Goal: Task Accomplishment & Management: Use online tool/utility

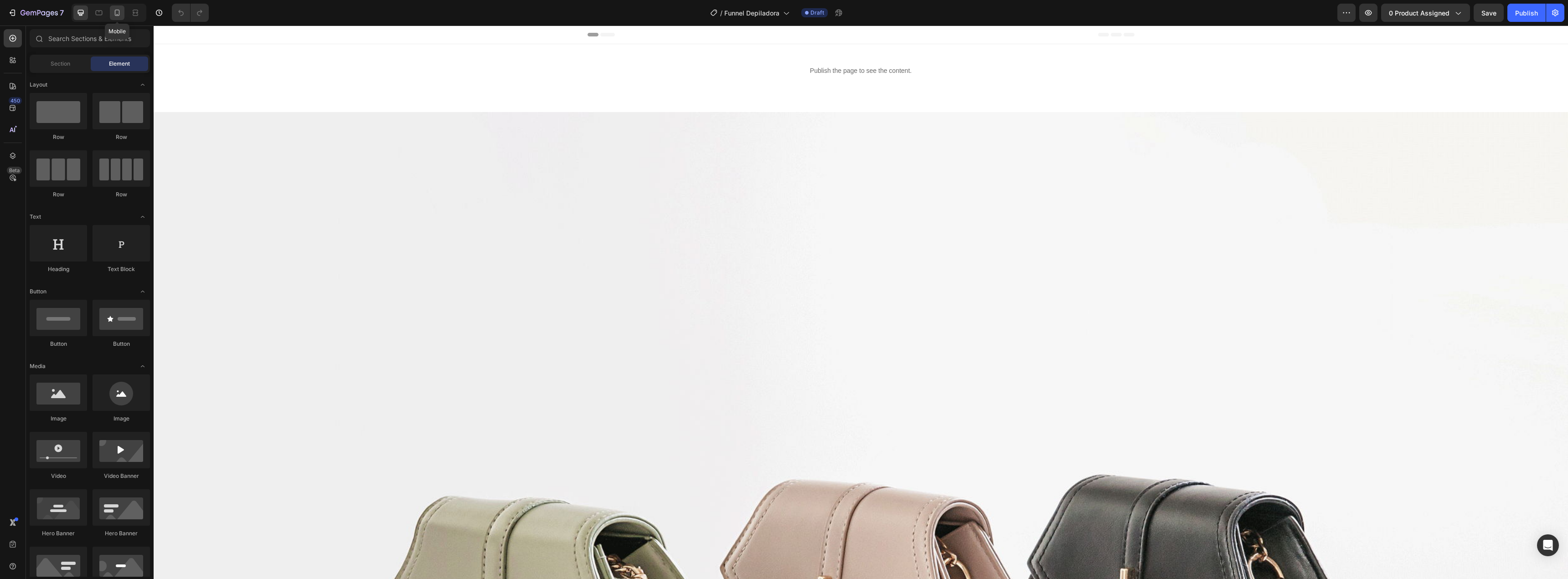
click at [118, 16] on icon at bounding box center [117, 12] width 5 height 6
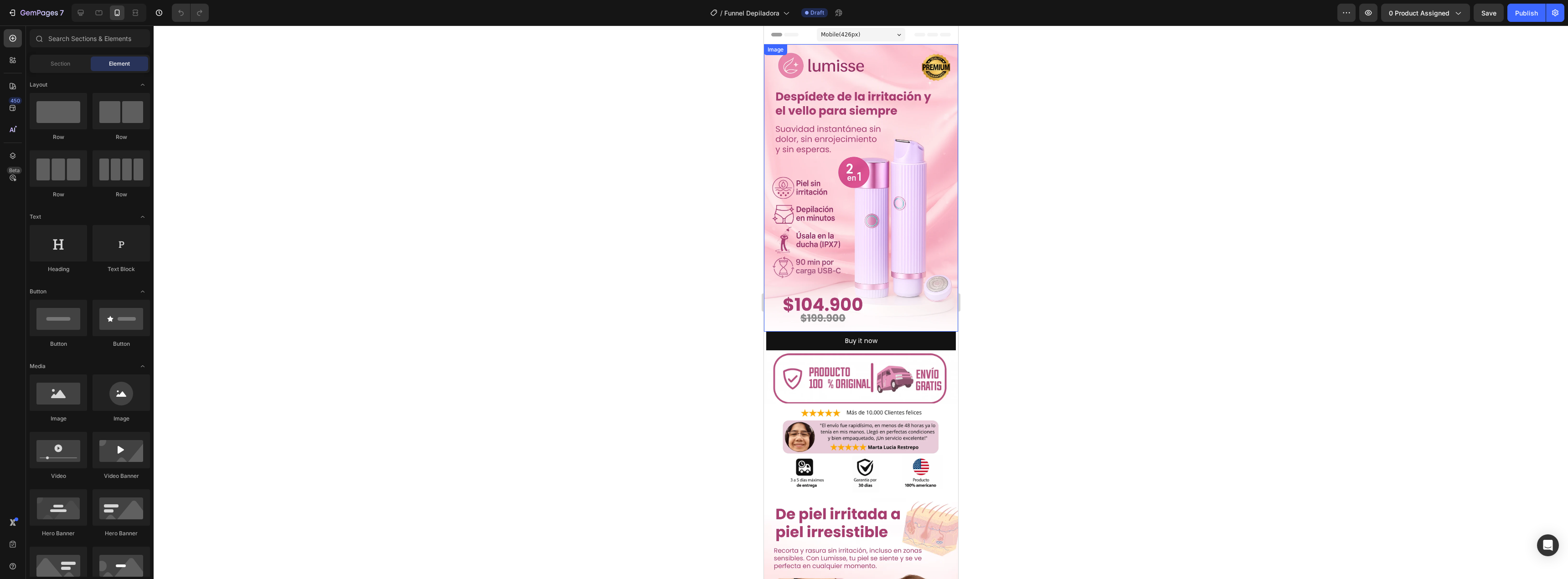
click at [836, 126] on img at bounding box center [860, 188] width 194 height 287
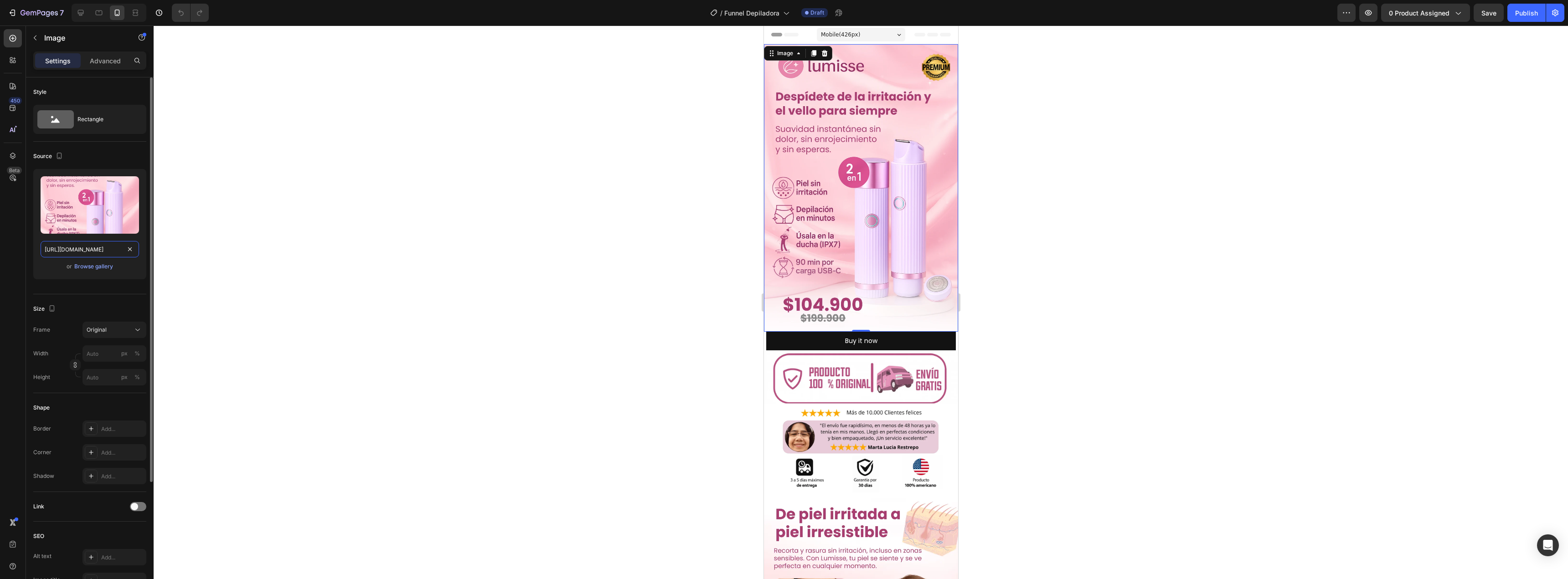
click at [108, 248] on input "[URL][DOMAIN_NAME]" at bounding box center [90, 249] width 98 height 17
paste input "yc8HGzQz/Dise-o-sin-t-tulo-44.png"
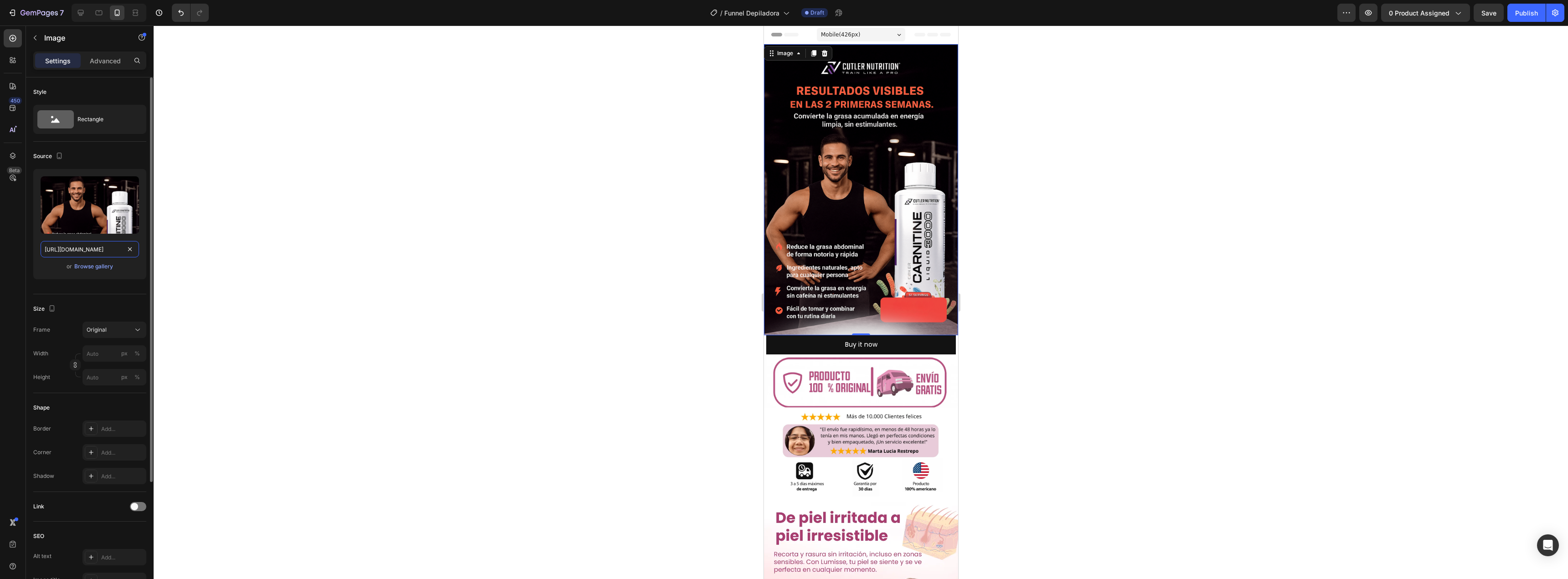
type input "[URL][DOMAIN_NAME]"
click at [126, 269] on div "or Browse gallery" at bounding box center [90, 266] width 98 height 11
click at [844, 364] on img at bounding box center [860, 426] width 194 height 144
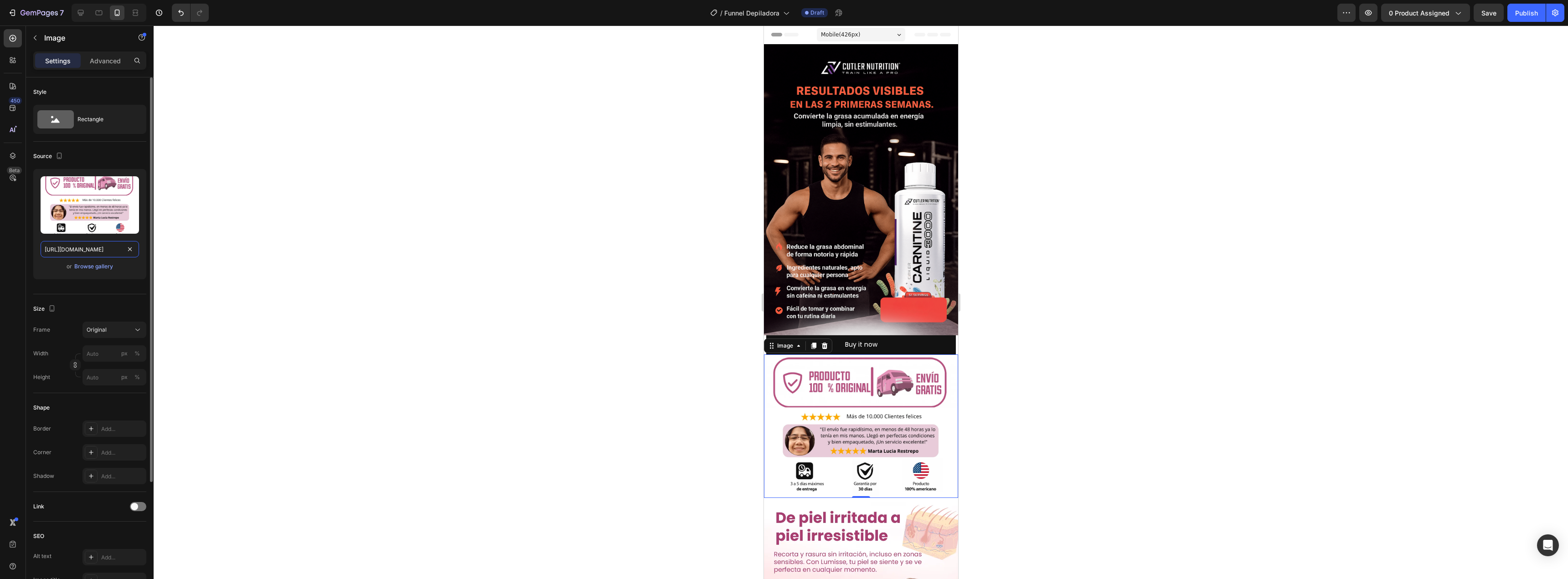
click at [92, 256] on input "[URL][DOMAIN_NAME]" at bounding box center [90, 249] width 98 height 17
paste input "[DOMAIN_NAME][URL]"
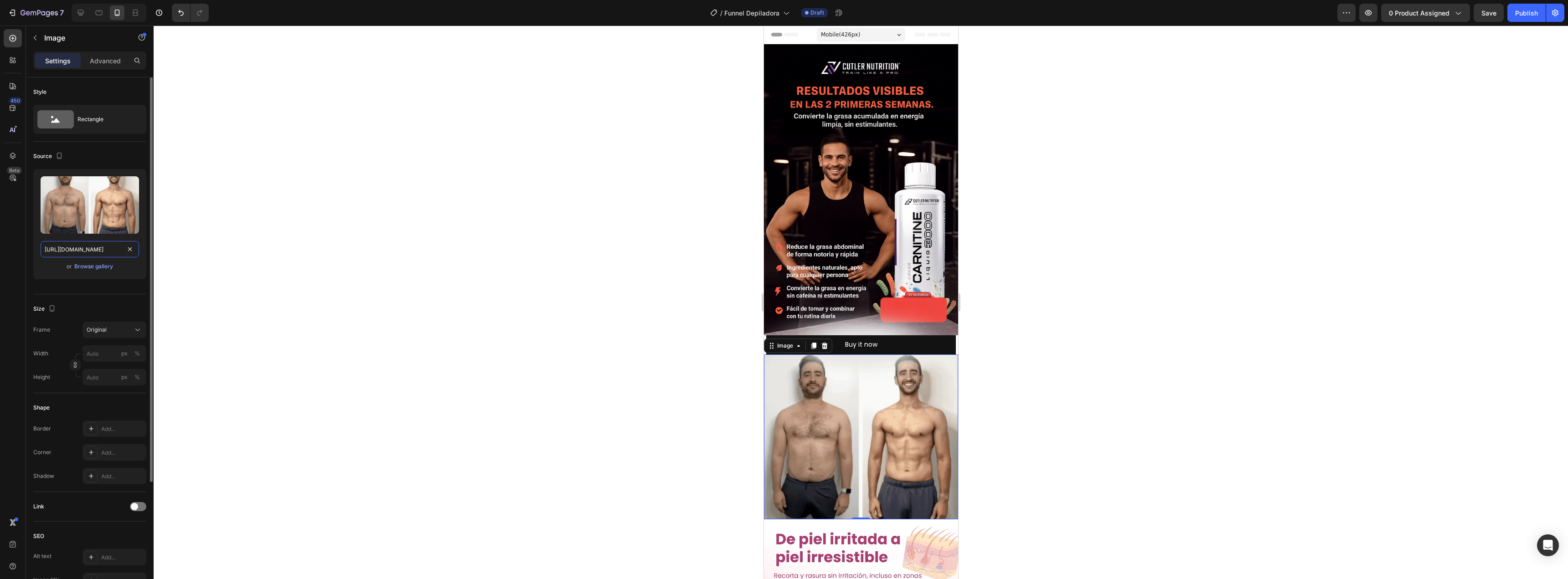
type input "[URL][DOMAIN_NAME]"
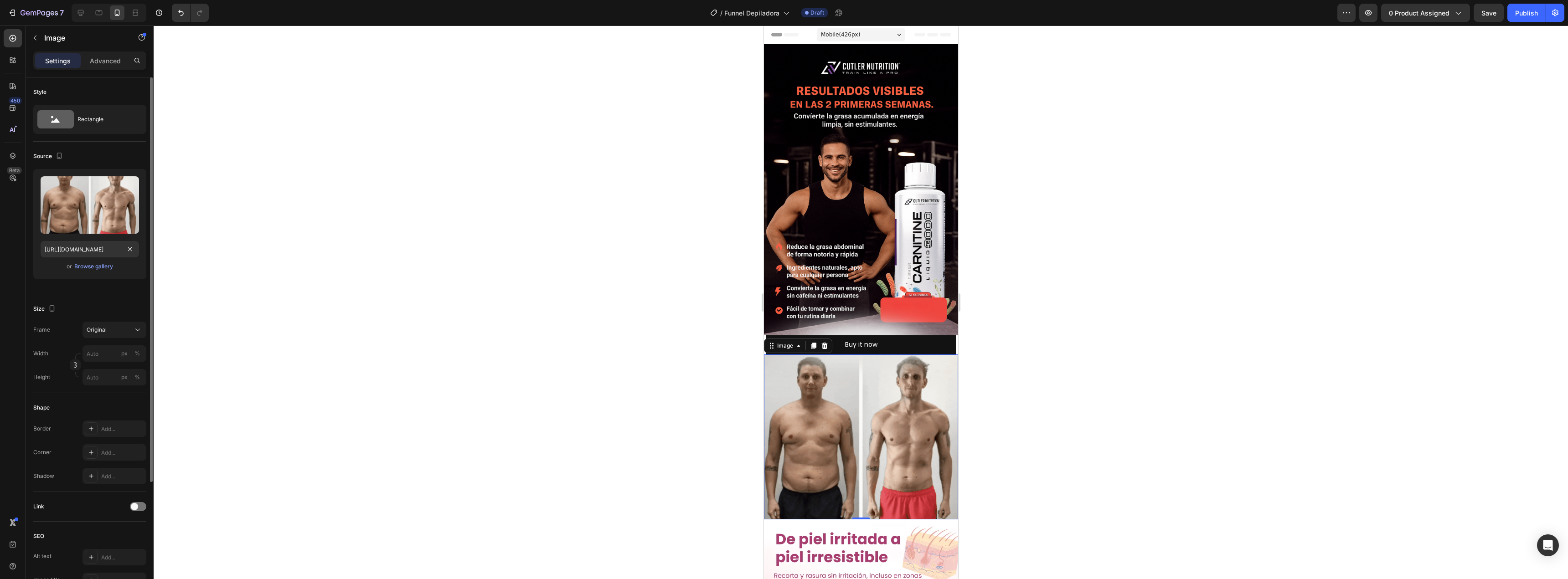
click at [124, 266] on div "or Browse gallery" at bounding box center [90, 266] width 98 height 11
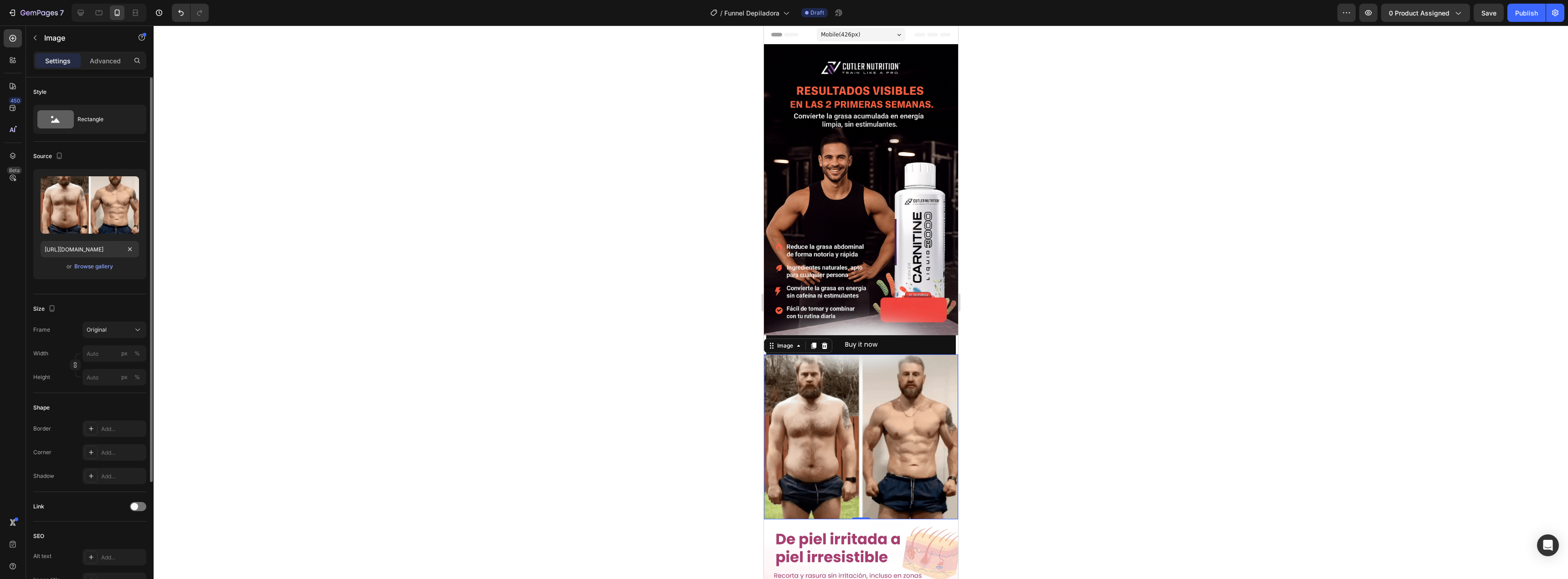
scroll to position [0, 0]
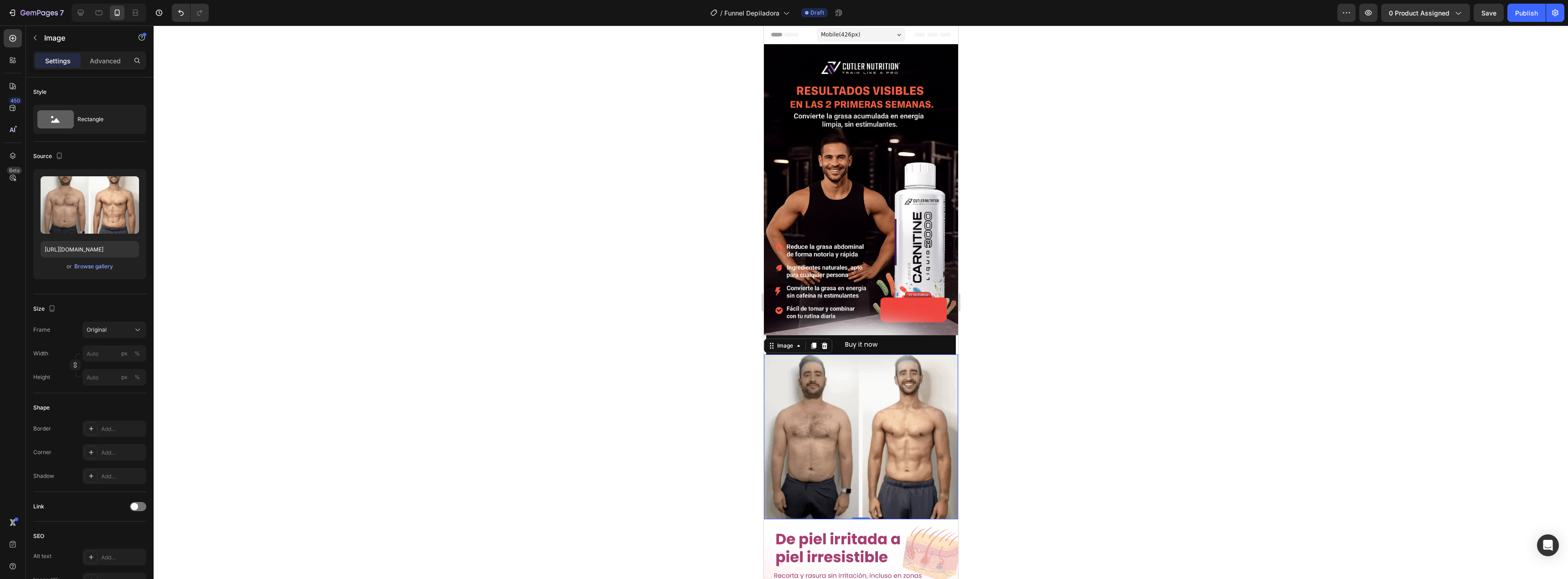
click at [490, 378] on div at bounding box center [861, 302] width 1414 height 554
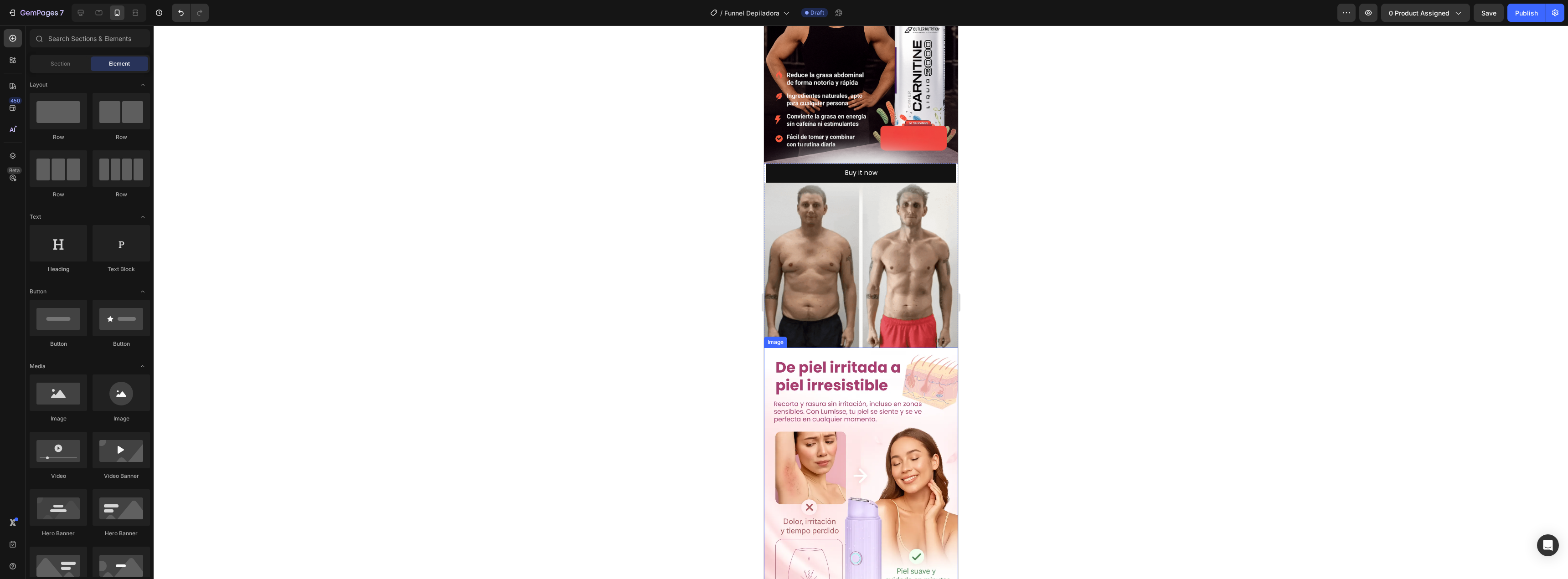
scroll to position [182, 0]
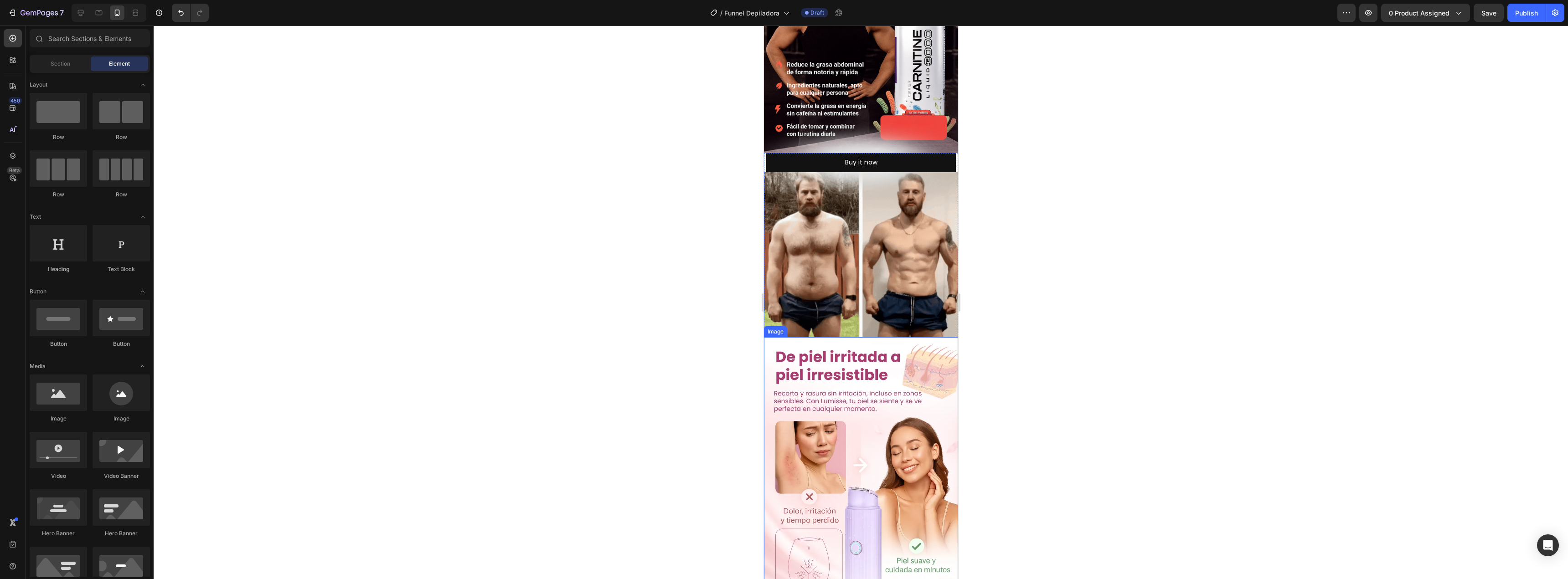
click at [817, 371] on img at bounding box center [860, 481] width 194 height 287
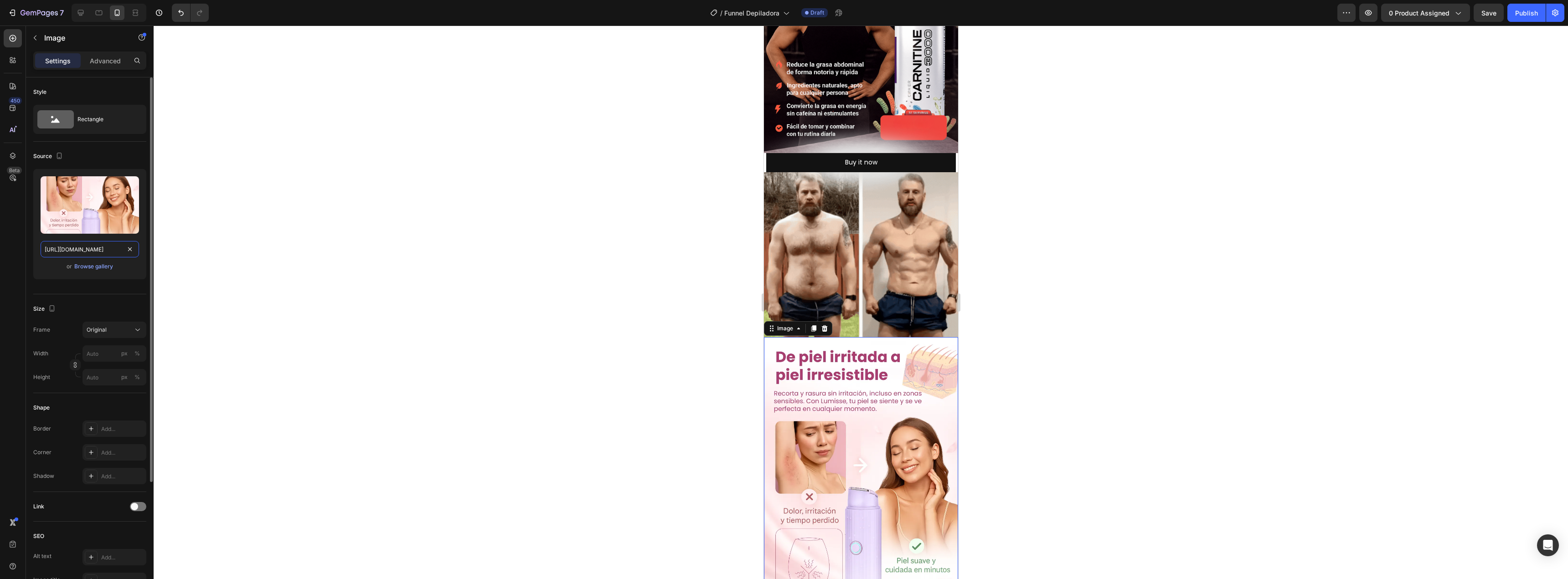
click at [97, 246] on input "[URL][DOMAIN_NAME]" at bounding box center [90, 249] width 98 height 17
paste input "27dFXSmD/3.jpg"
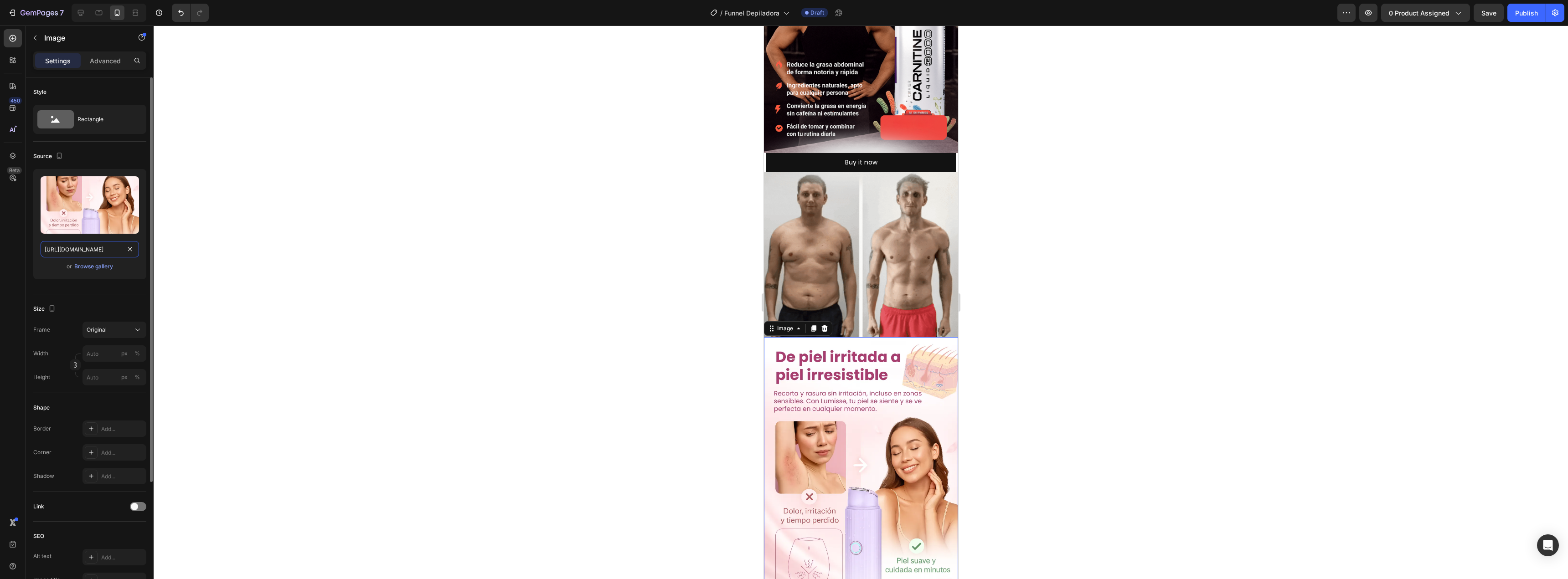
scroll to position [0, 7]
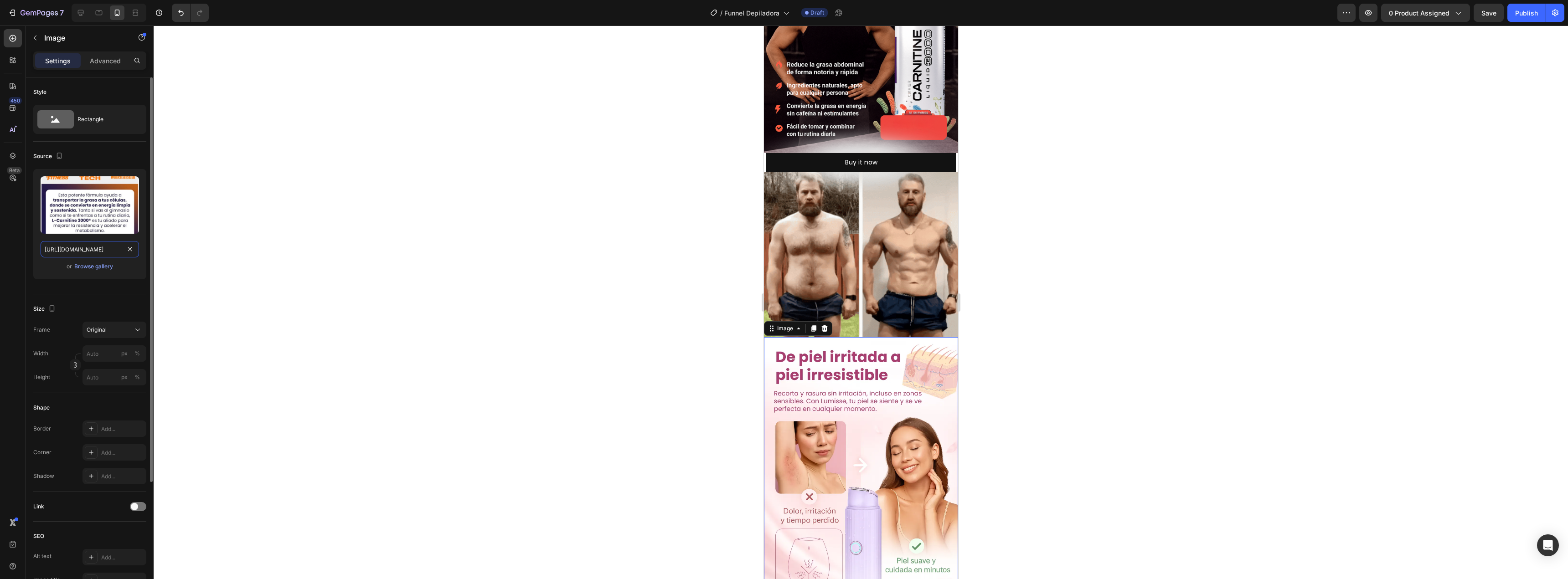
type input "[URL][DOMAIN_NAME]"
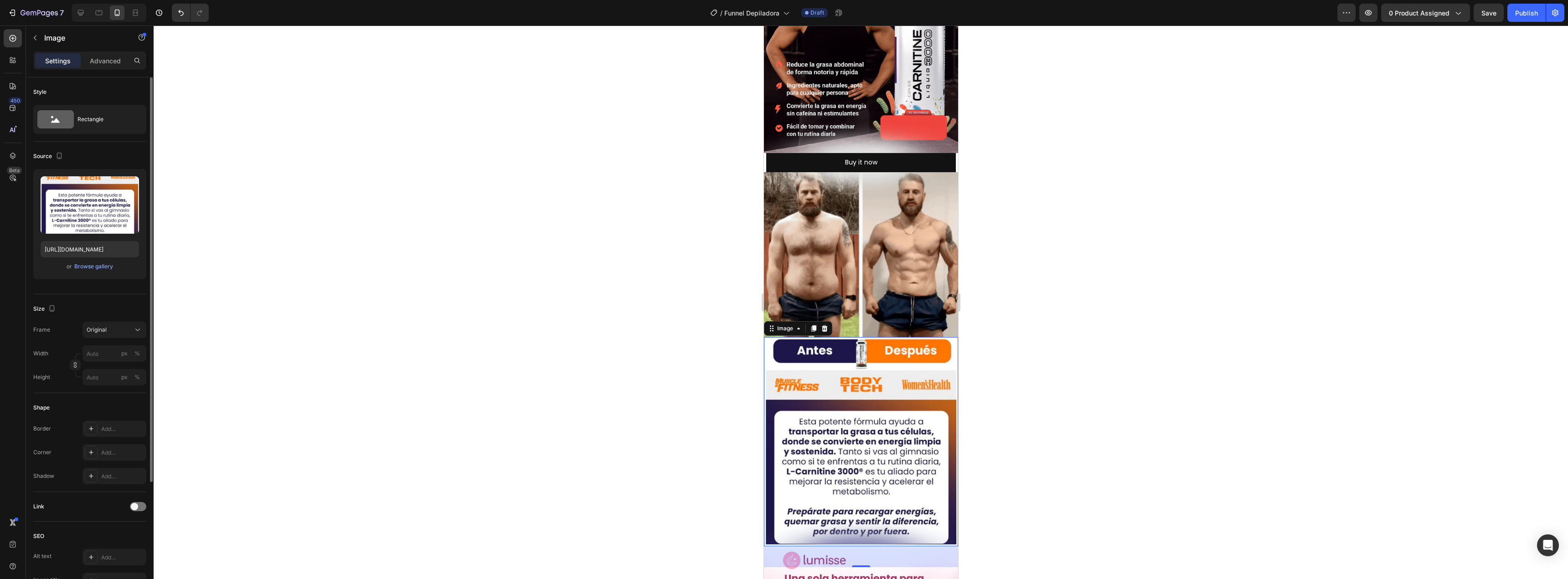
scroll to position [0, 0]
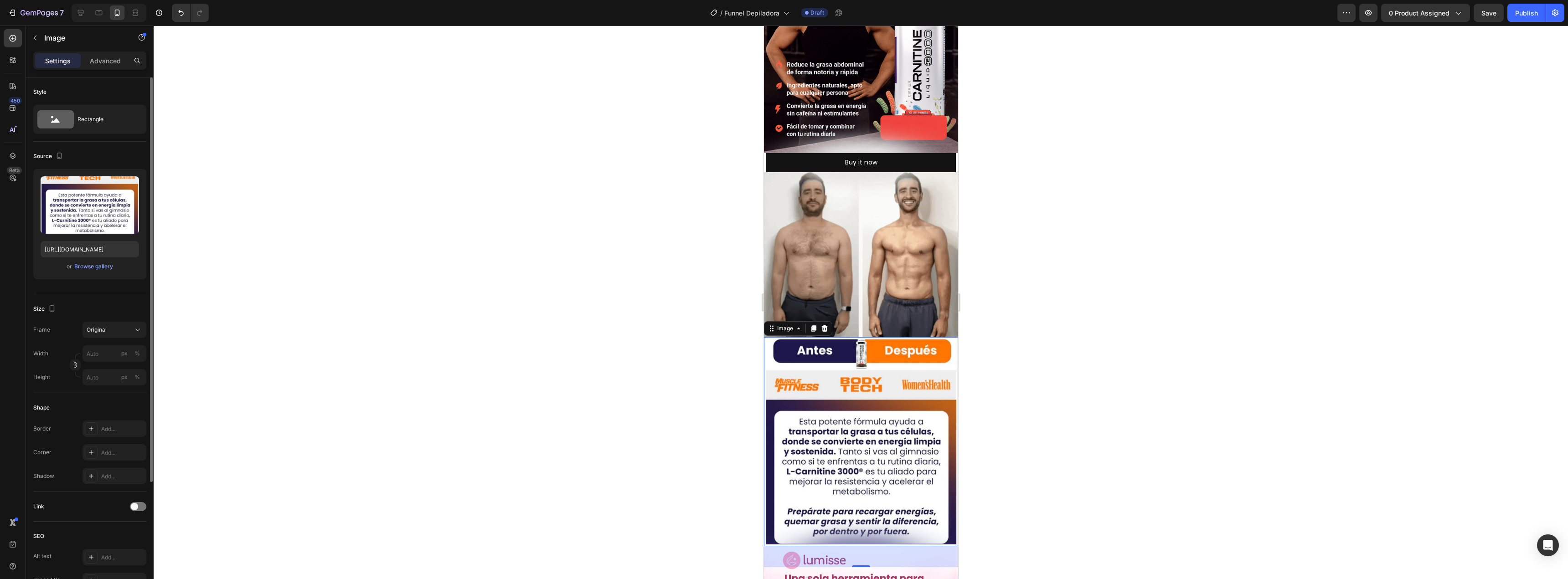
click at [121, 270] on div "or Browse gallery" at bounding box center [90, 266] width 98 height 11
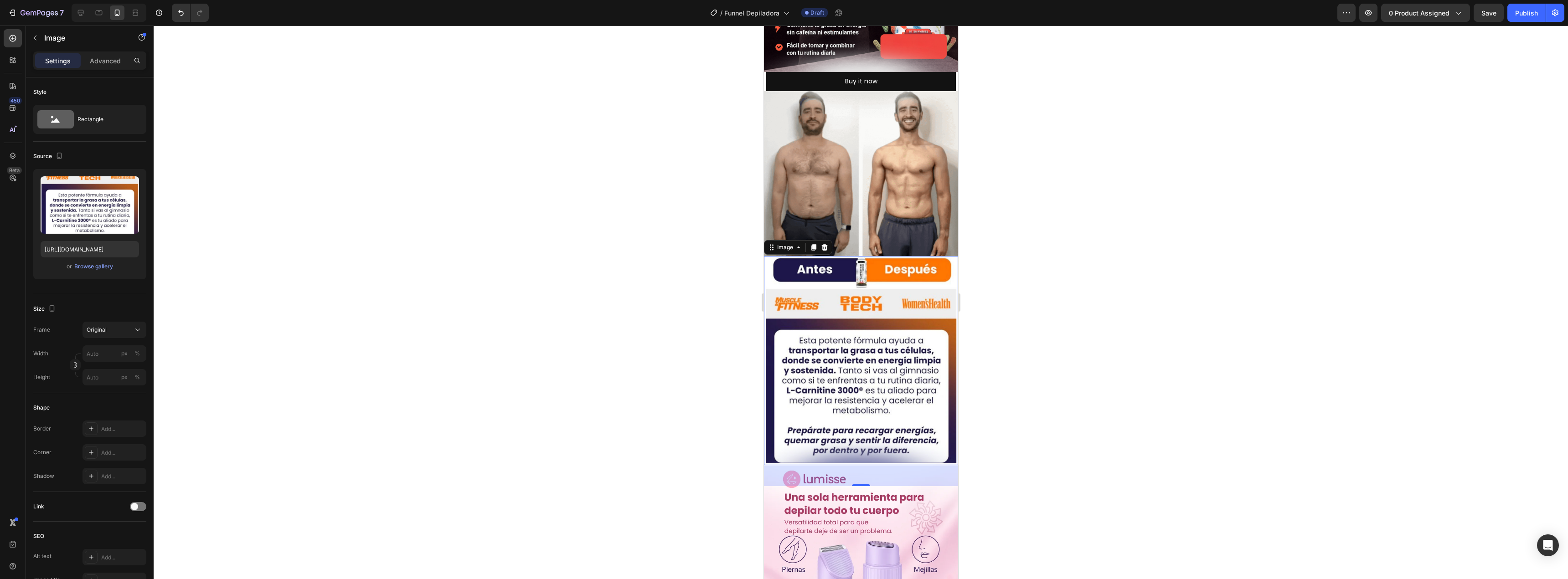
scroll to position [274, 0]
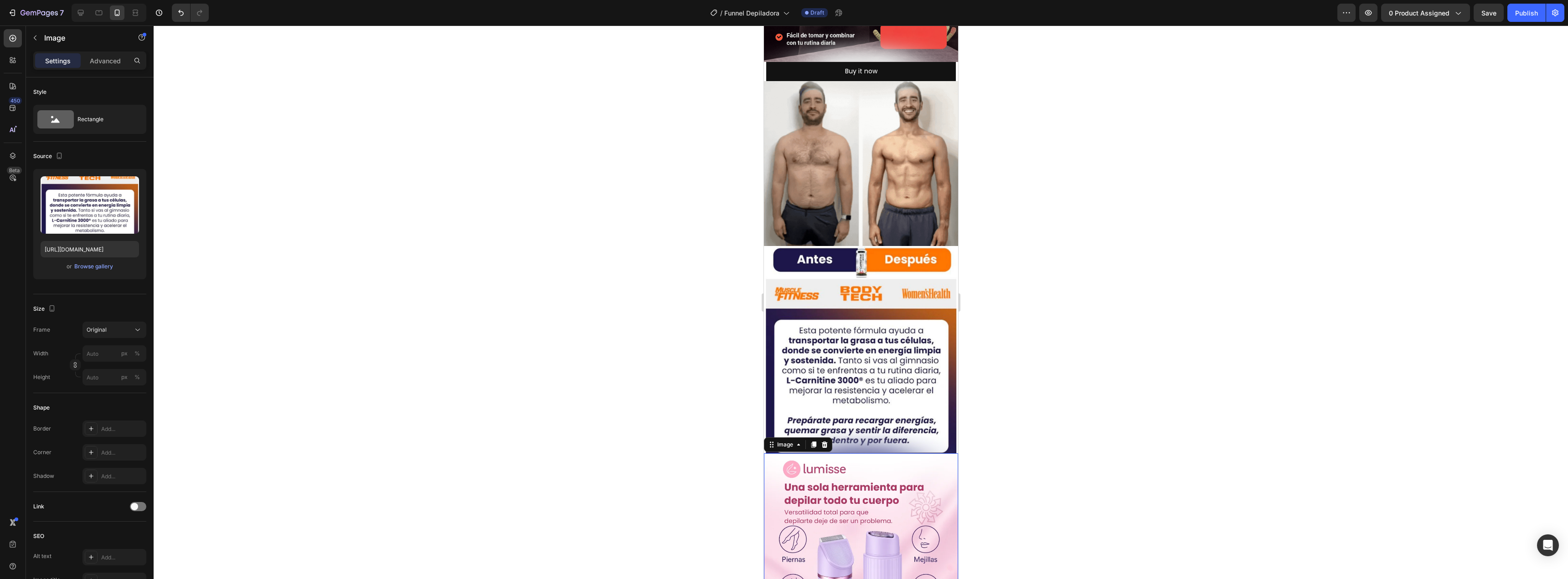
click at [846, 481] on img at bounding box center [860, 585] width 194 height 264
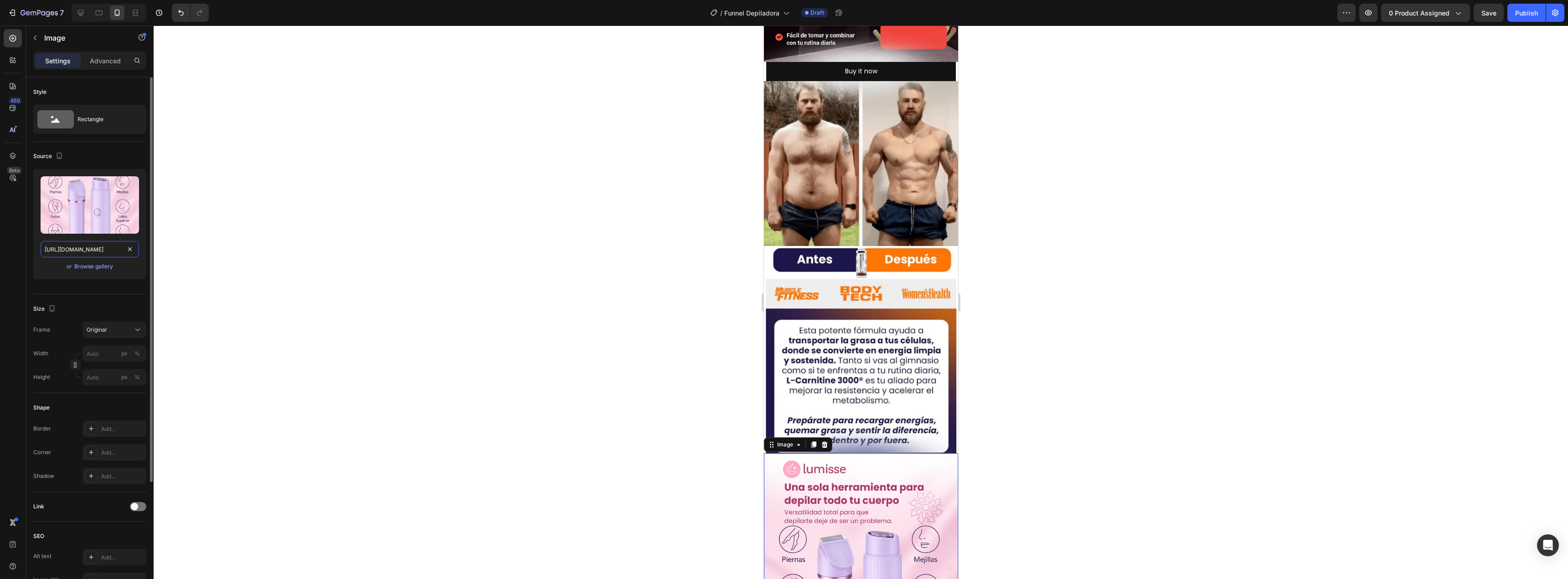
click at [85, 251] on input "[URL][DOMAIN_NAME]" at bounding box center [90, 249] width 98 height 17
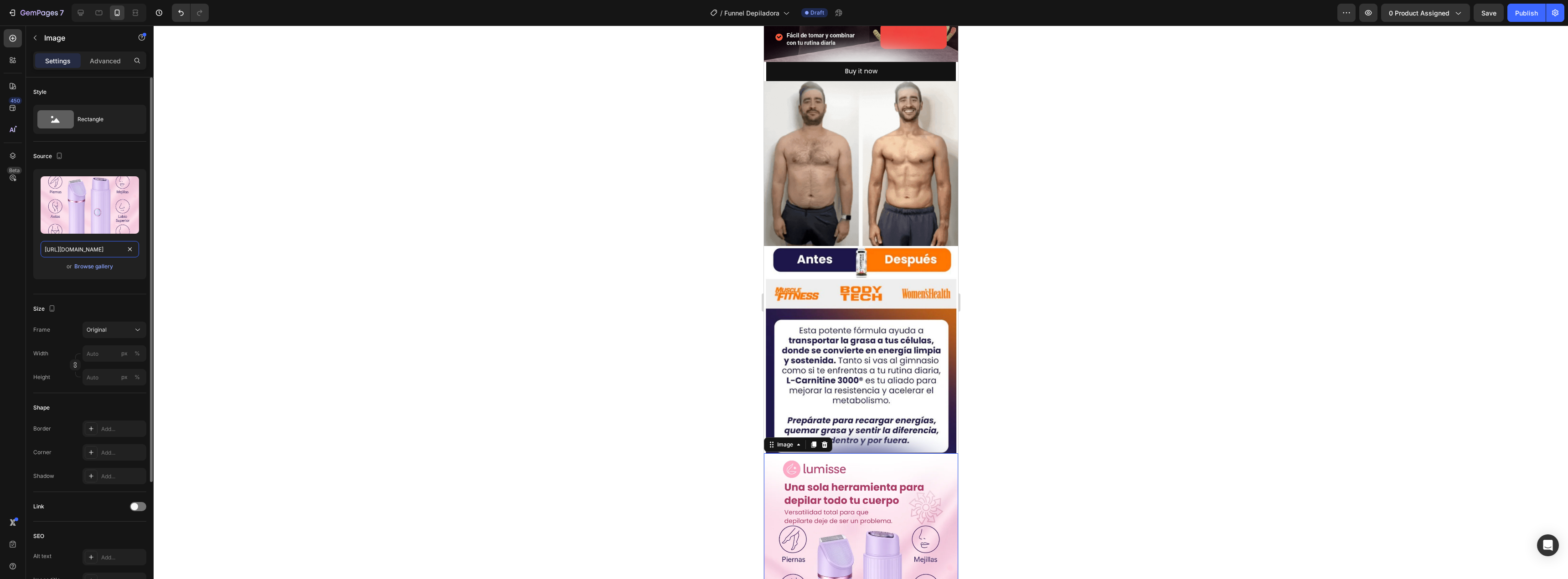
paste input "7tCx1ztq/4.jpg"
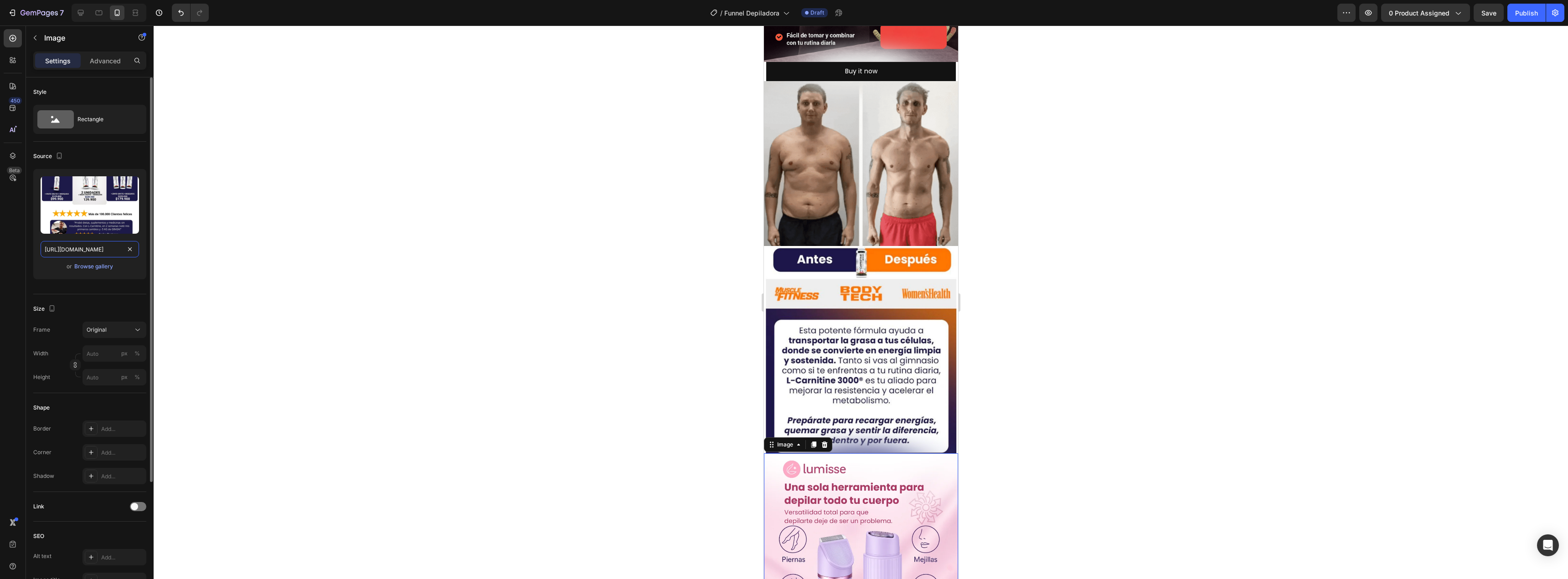
scroll to position [0, 1]
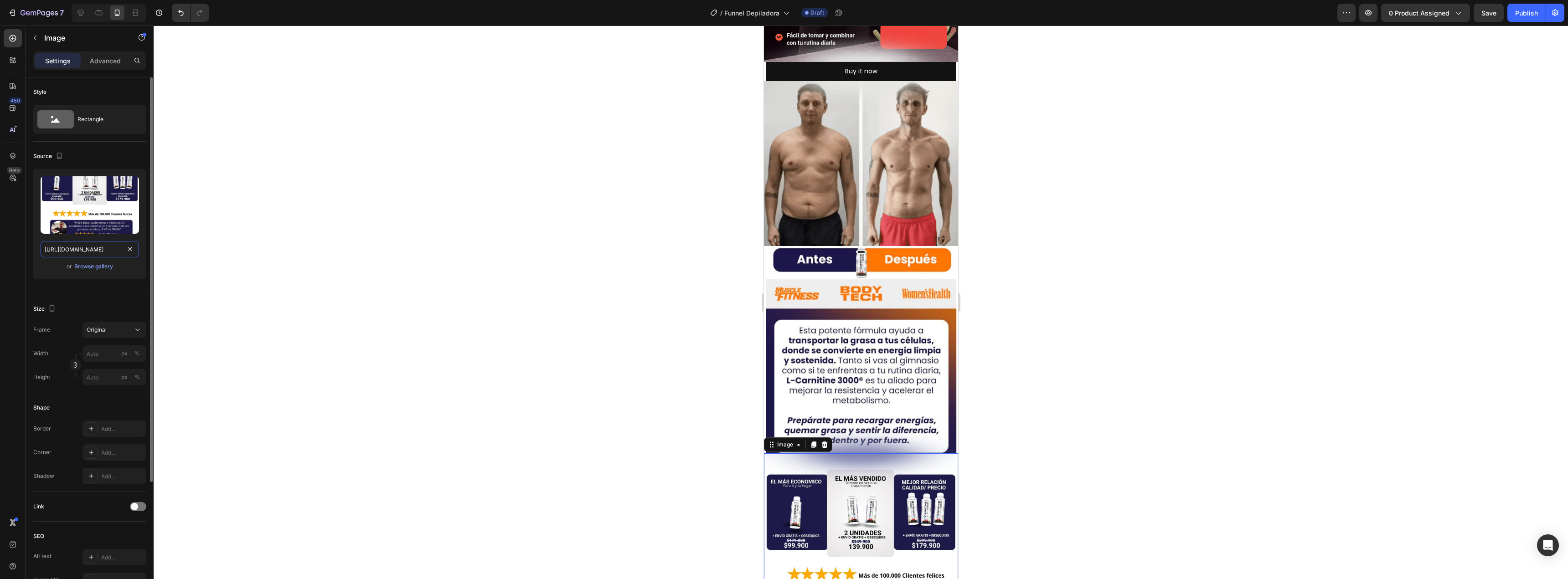
type input "[URL][DOMAIN_NAME]"
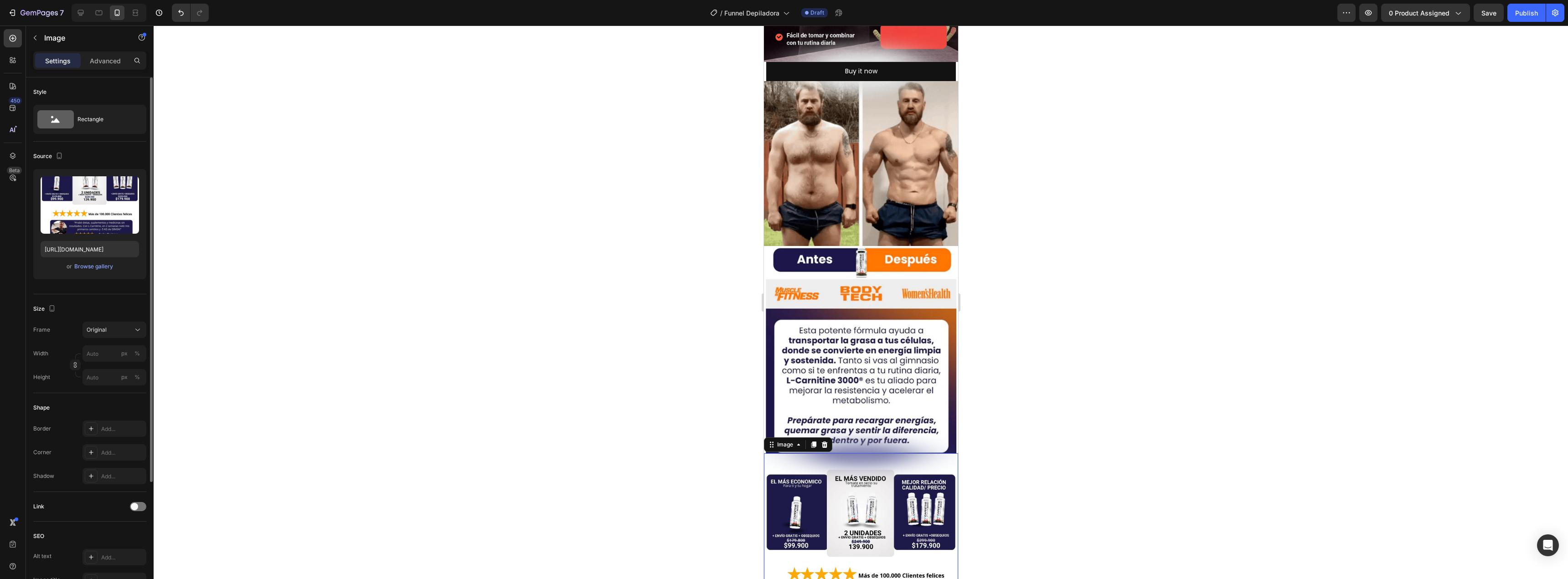
scroll to position [0, 0]
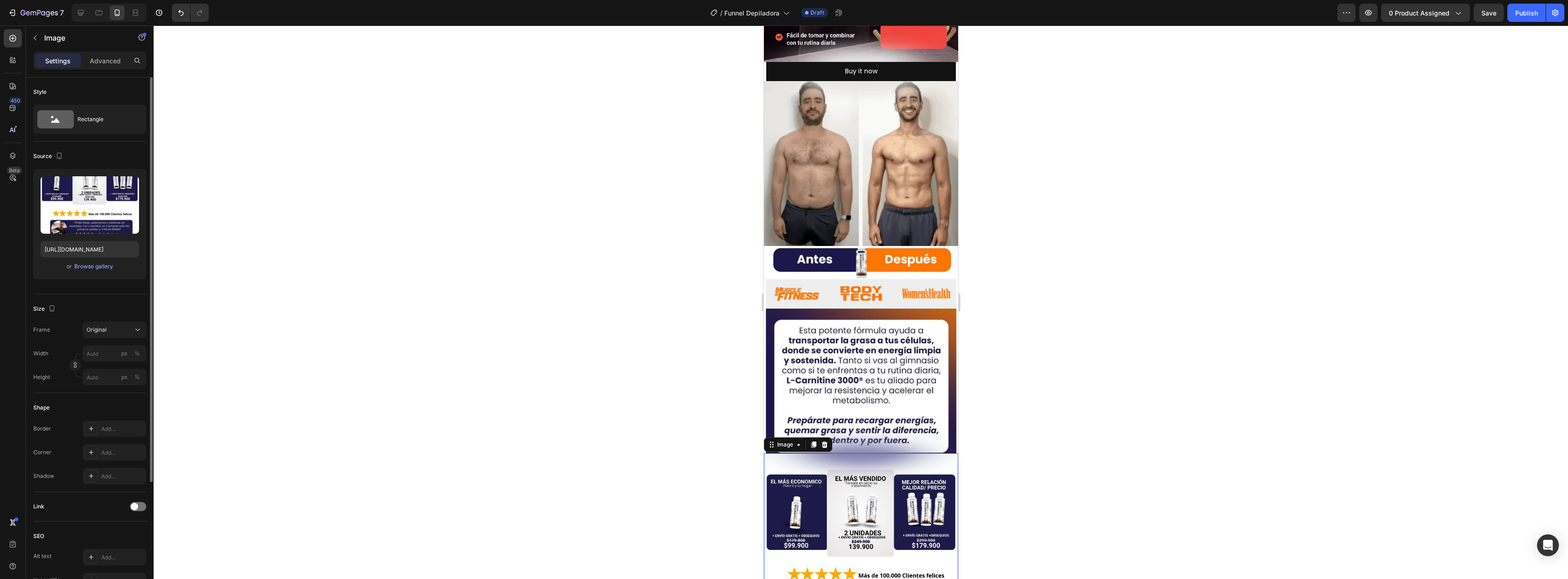
click at [131, 271] on div "or Browse gallery" at bounding box center [90, 266] width 98 height 11
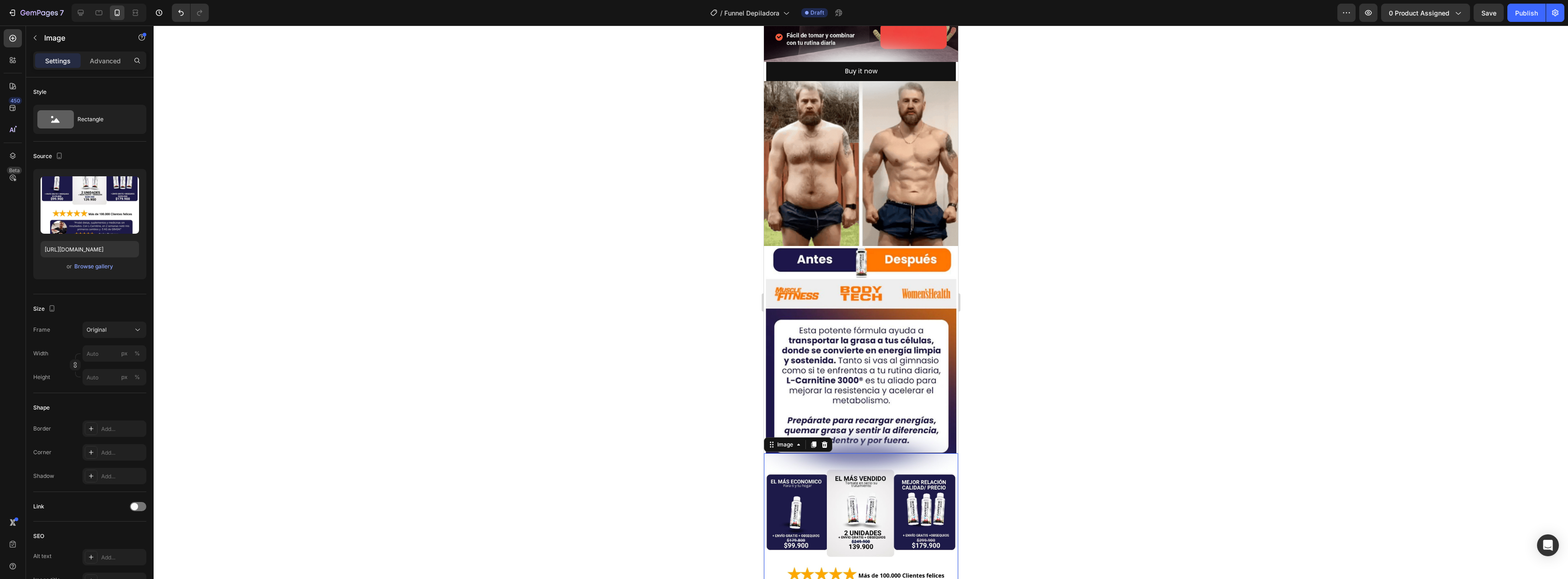
click at [572, 352] on div at bounding box center [861, 302] width 1414 height 554
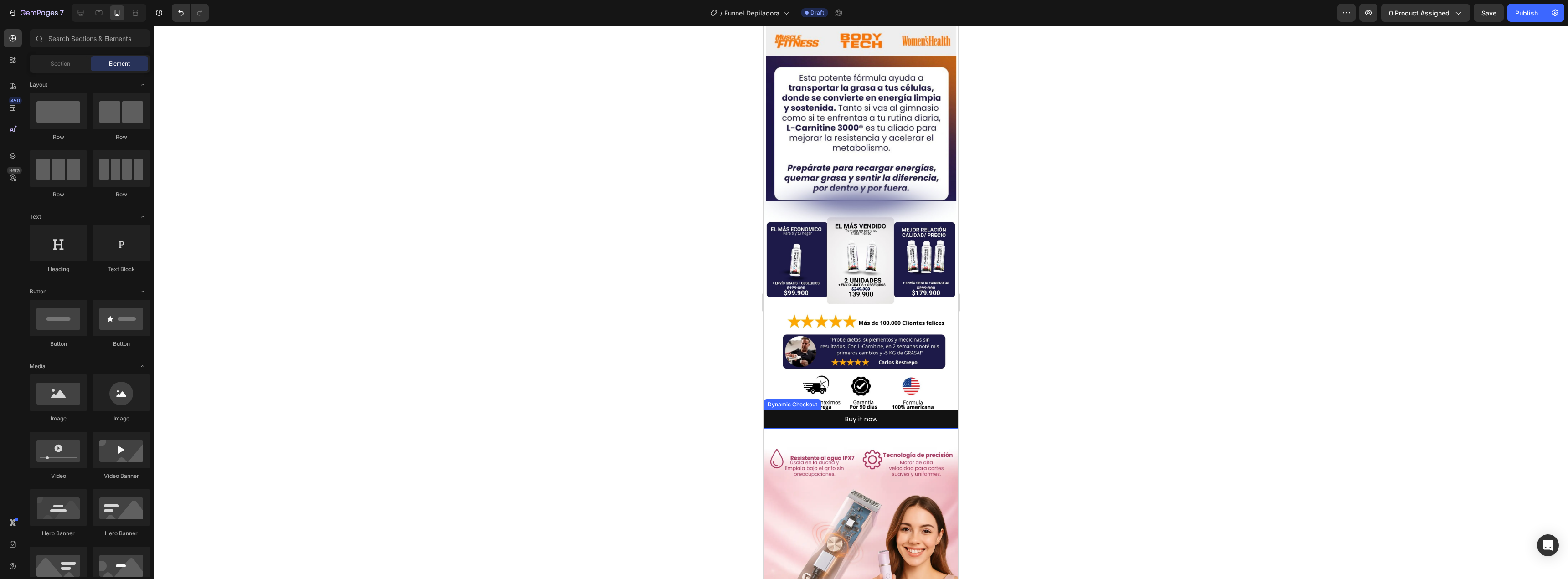
scroll to position [501, 0]
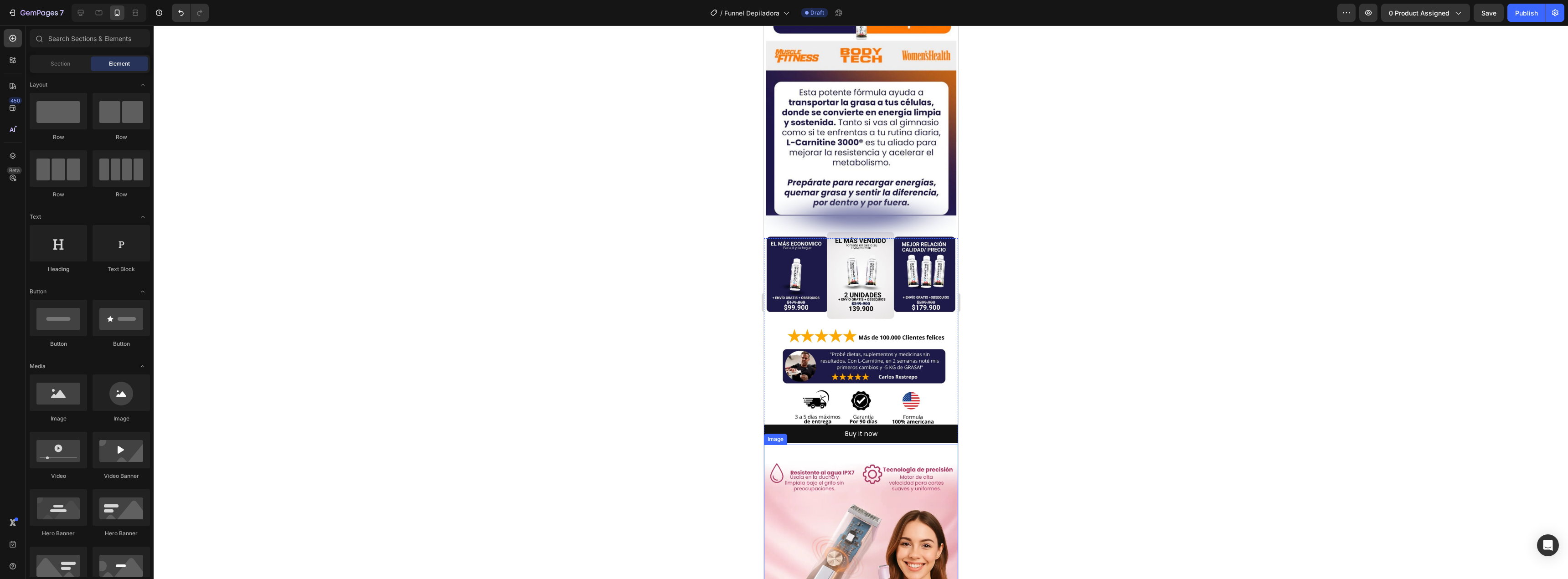
click at [842, 445] on img at bounding box center [860, 562] width 194 height 234
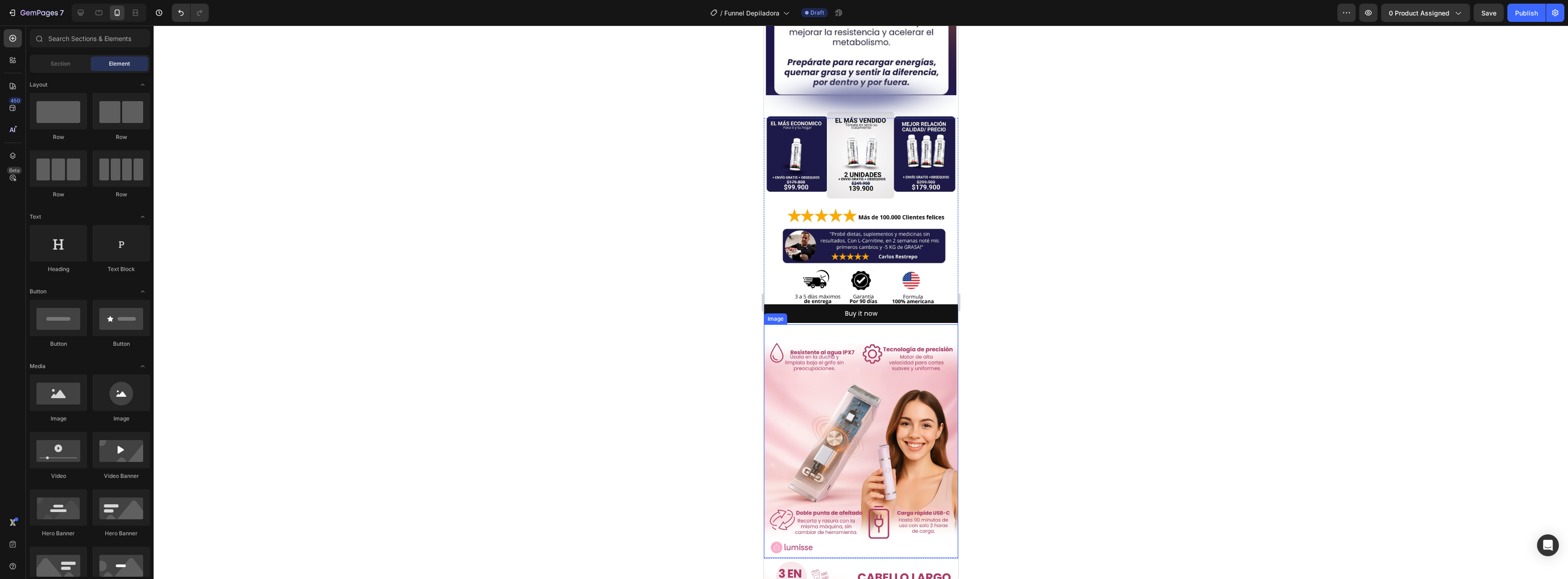
scroll to position [637, 0]
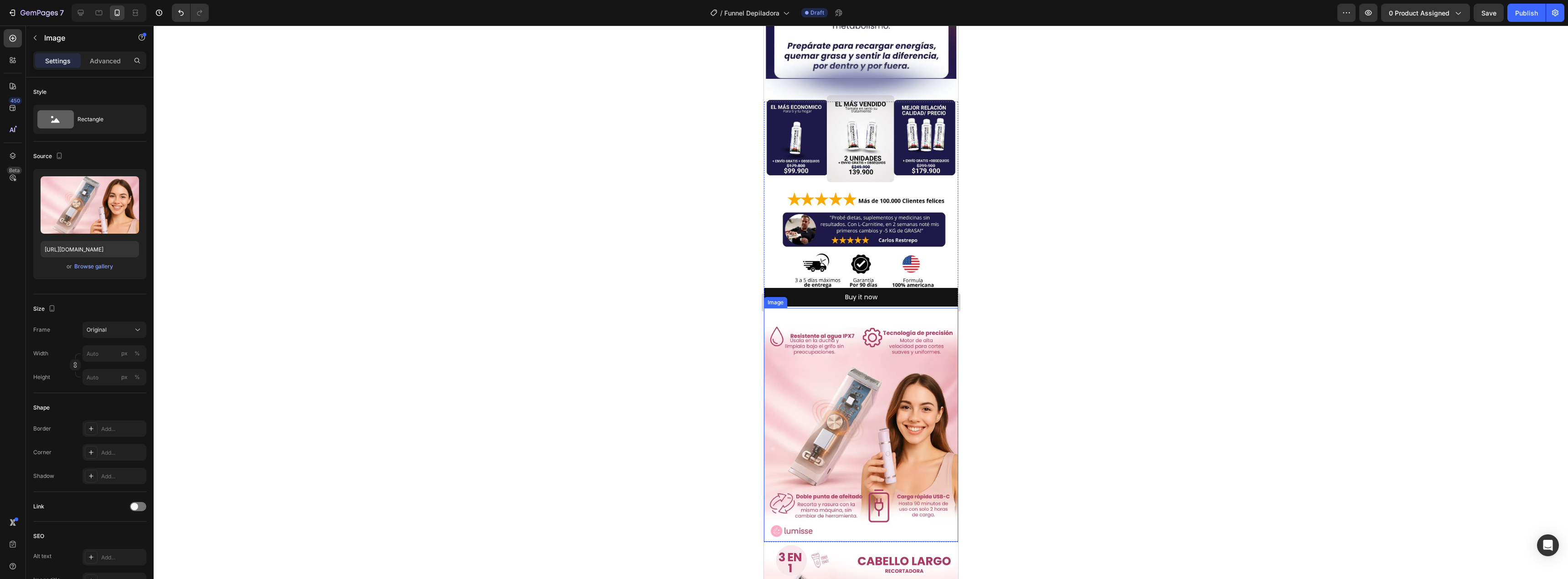
click at [827, 343] on img at bounding box center [860, 425] width 194 height 234
click at [88, 255] on input "[URL][DOMAIN_NAME]" at bounding box center [90, 249] width 98 height 17
paste input "4nq11Yb4/6.jpg"
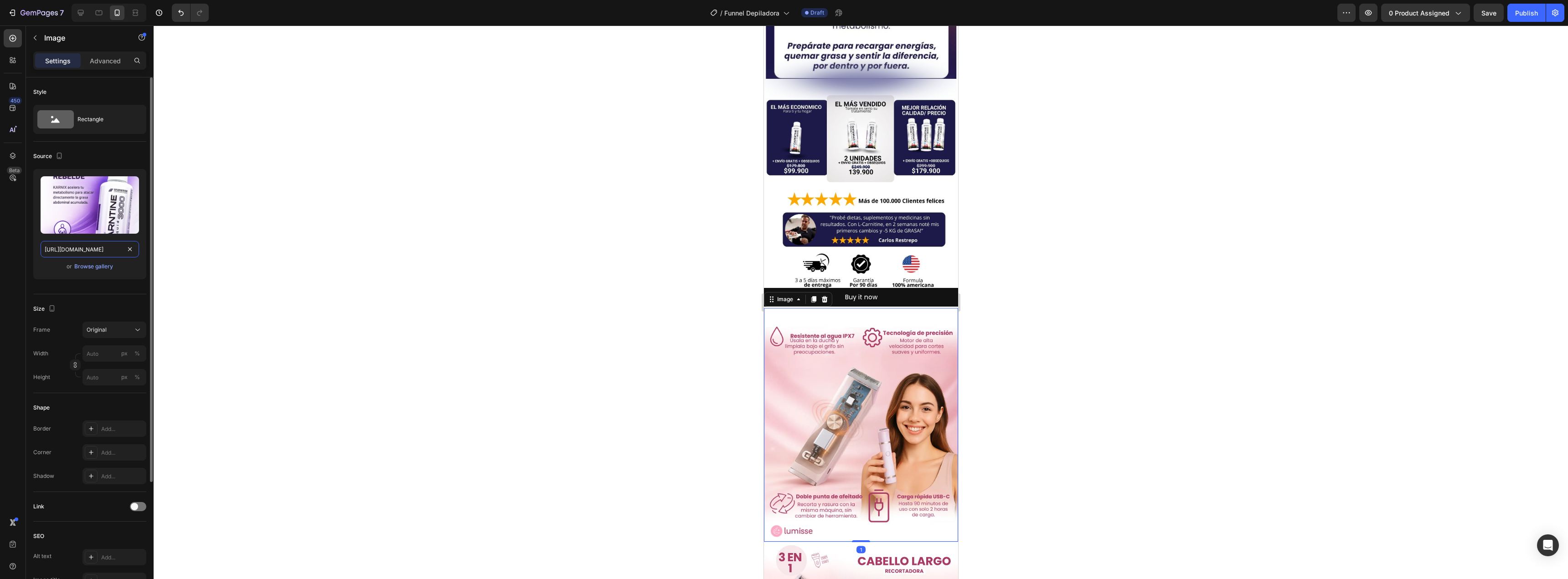
type input "[URL][DOMAIN_NAME]"
click at [125, 269] on div "or Browse gallery" at bounding box center [90, 266] width 98 height 11
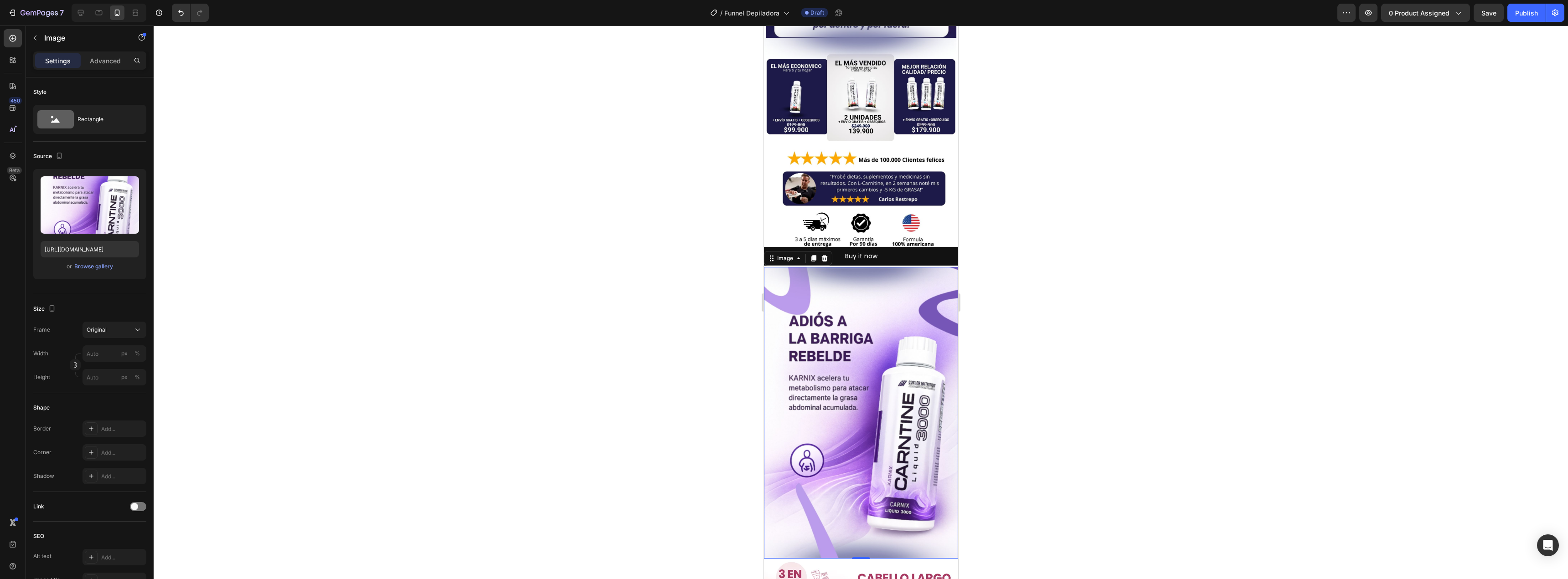
scroll to position [775, 0]
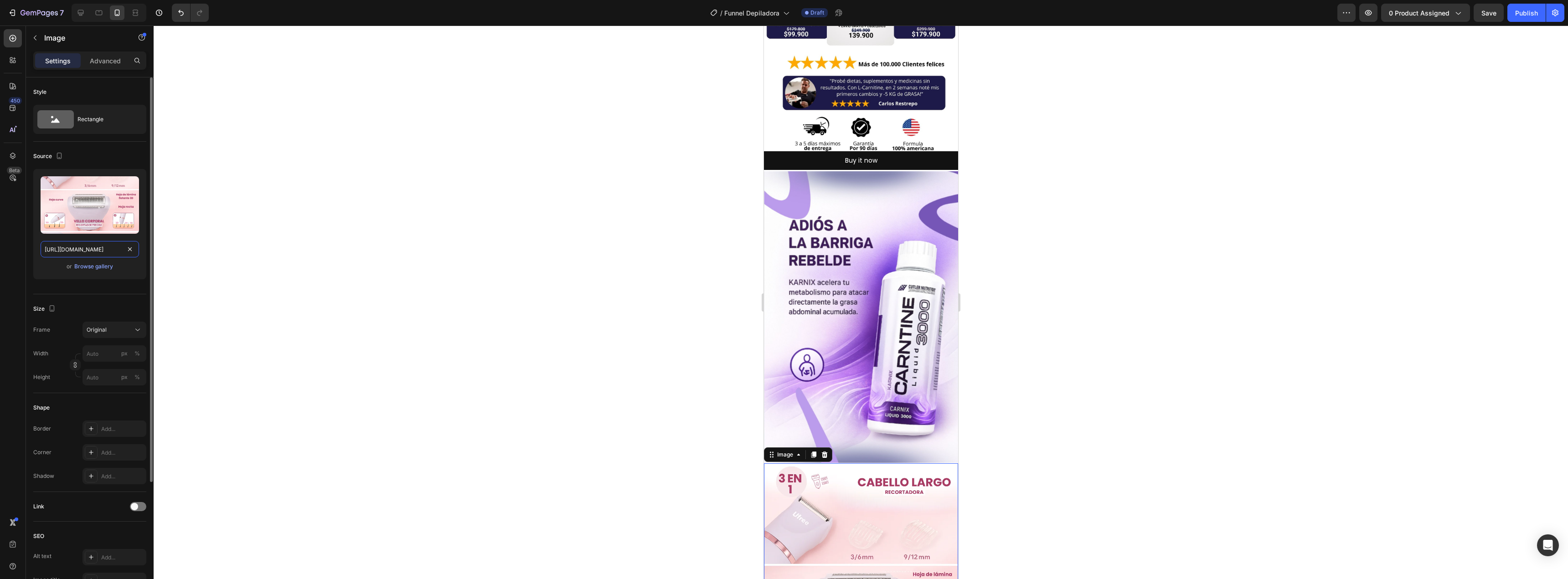
click at [100, 251] on input "[URL][DOMAIN_NAME]" at bounding box center [90, 249] width 98 height 17
paste input "4nq11Yb4/6.jpg"
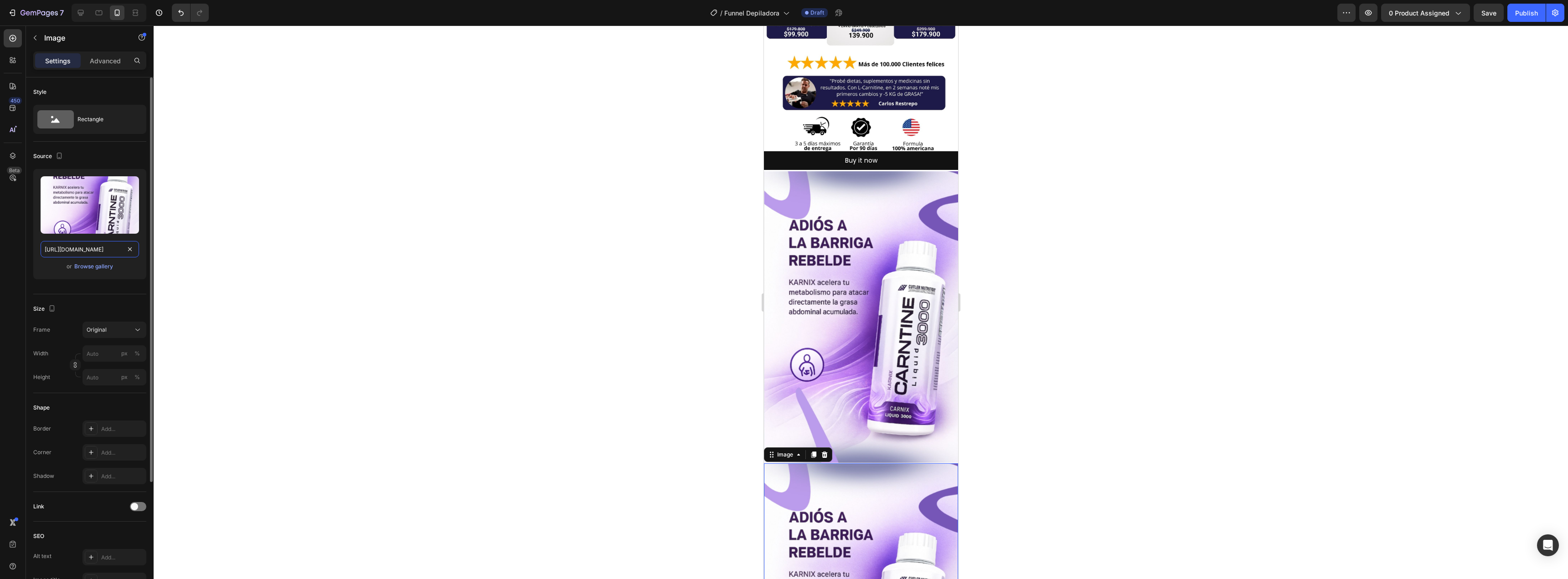
type input "[URL][DOMAIN_NAME]"
click at [124, 266] on div "or Browse gallery" at bounding box center [90, 266] width 98 height 11
click at [857, 274] on img at bounding box center [860, 316] width 194 height 291
click at [113, 241] on input "[URL][DOMAIN_NAME]" at bounding box center [90, 249] width 98 height 17
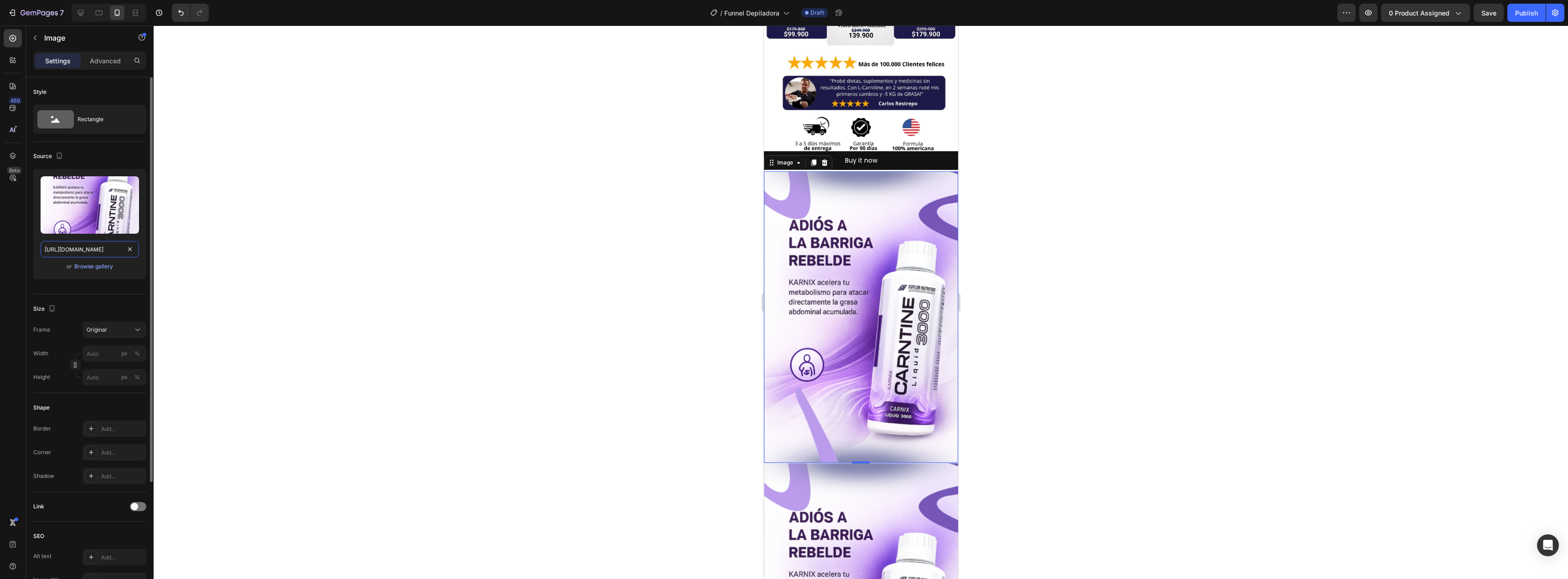
paste input "mrT8jxjT/5"
type input "[URL][DOMAIN_NAME]"
click at [124, 277] on div "Upload Image [URL][DOMAIN_NAME] or Browse gallery" at bounding box center [90, 224] width 113 height 110
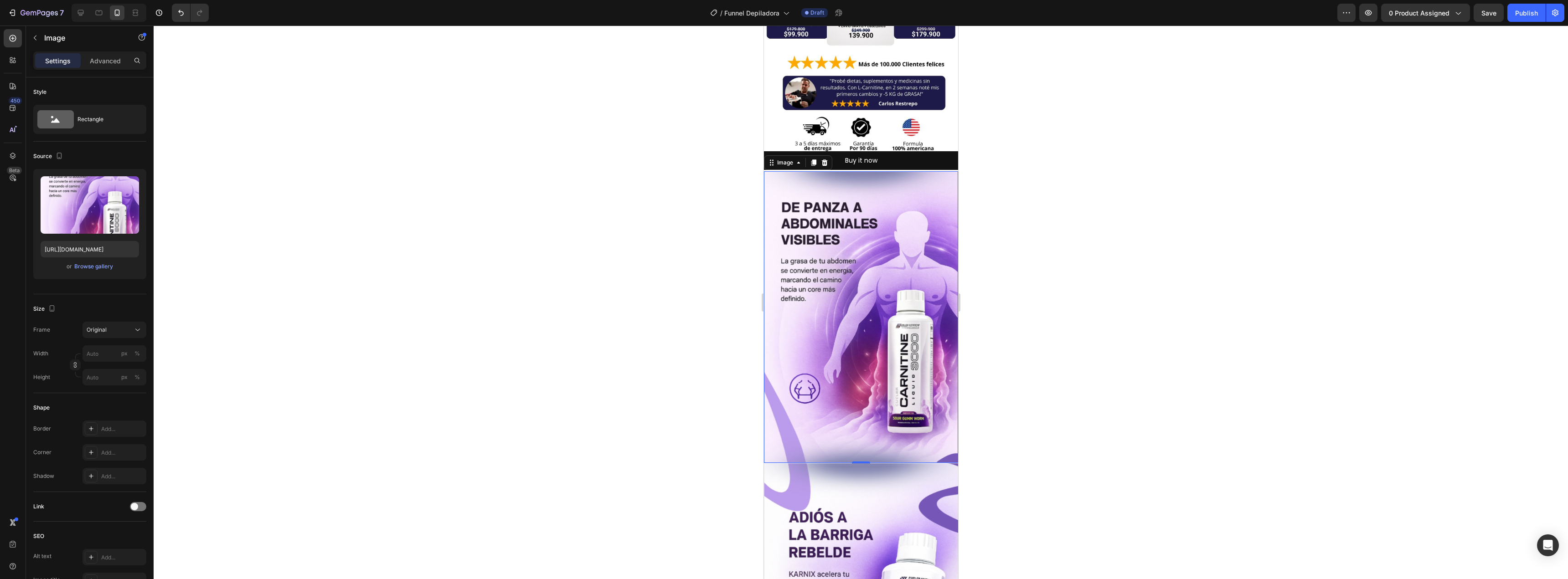
click at [698, 332] on div at bounding box center [861, 302] width 1414 height 554
click at [100, 62] on p "Advanced" at bounding box center [105, 61] width 31 height 9
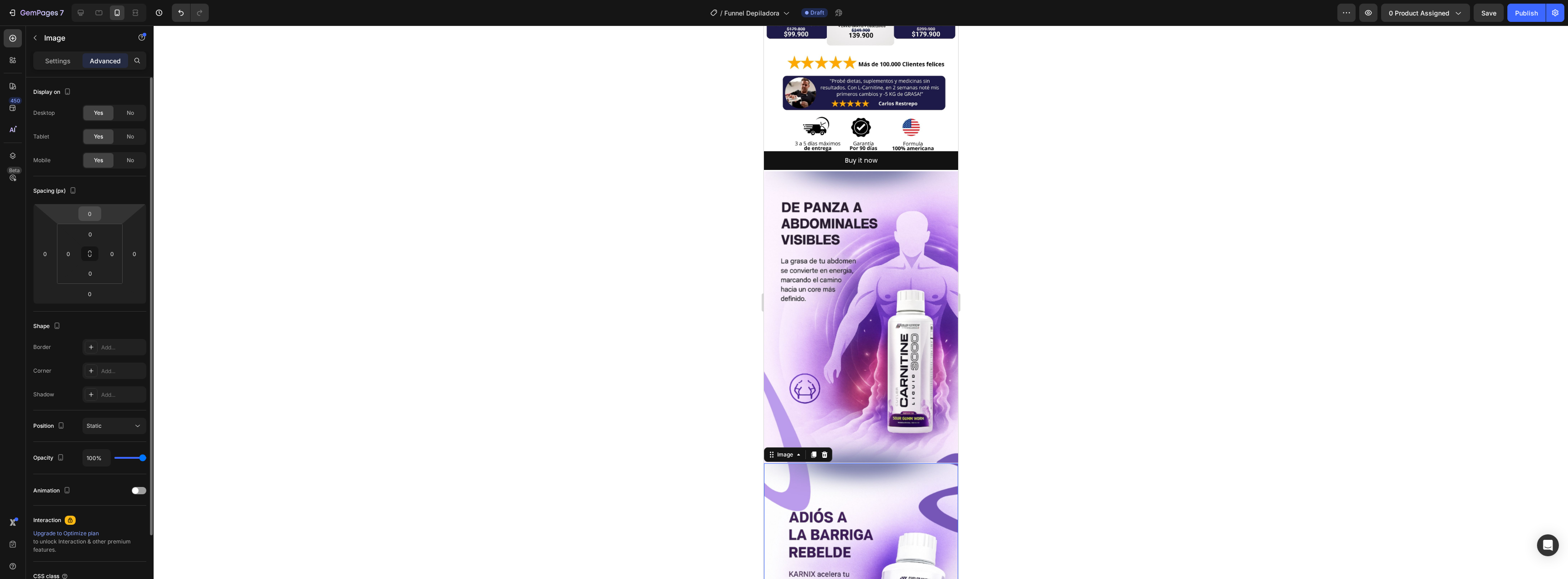
click at [92, 215] on input "0" at bounding box center [90, 213] width 18 height 14
type input "-2"
click at [408, 276] on div at bounding box center [861, 302] width 1414 height 554
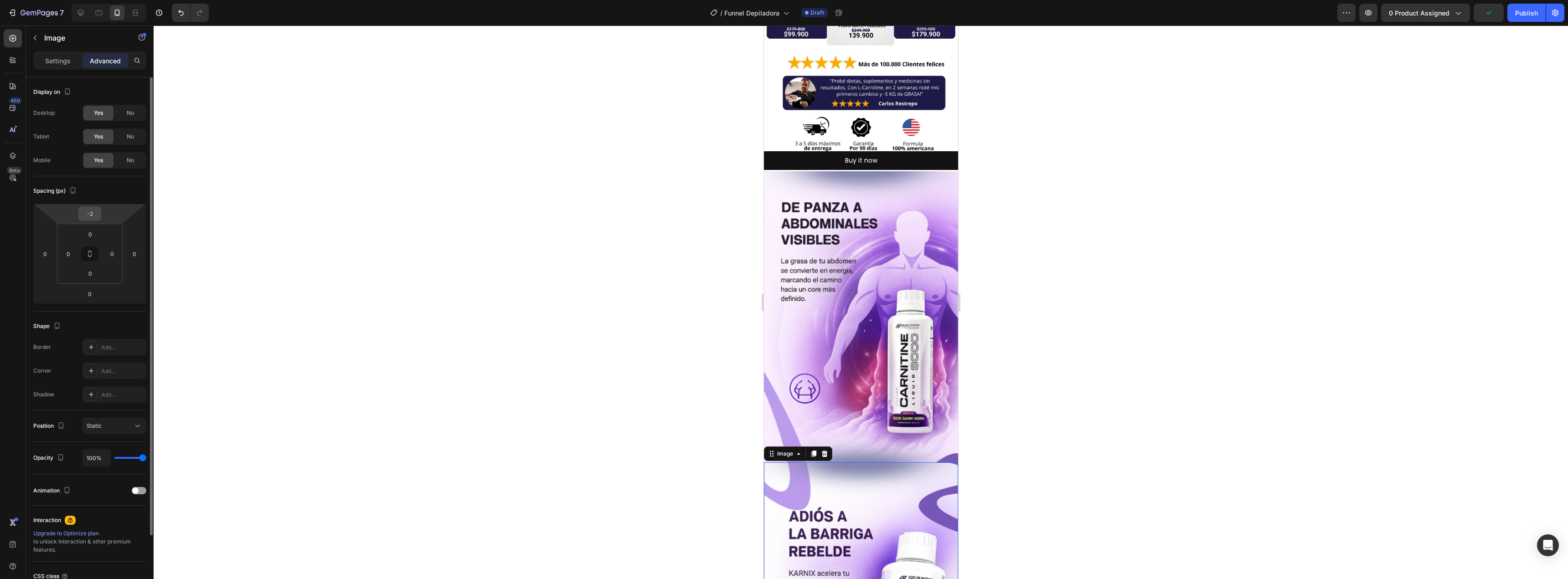
click at [95, 217] on input "-2" at bounding box center [90, 213] width 18 height 14
type input "-1"
click at [528, 244] on div at bounding box center [861, 302] width 1414 height 554
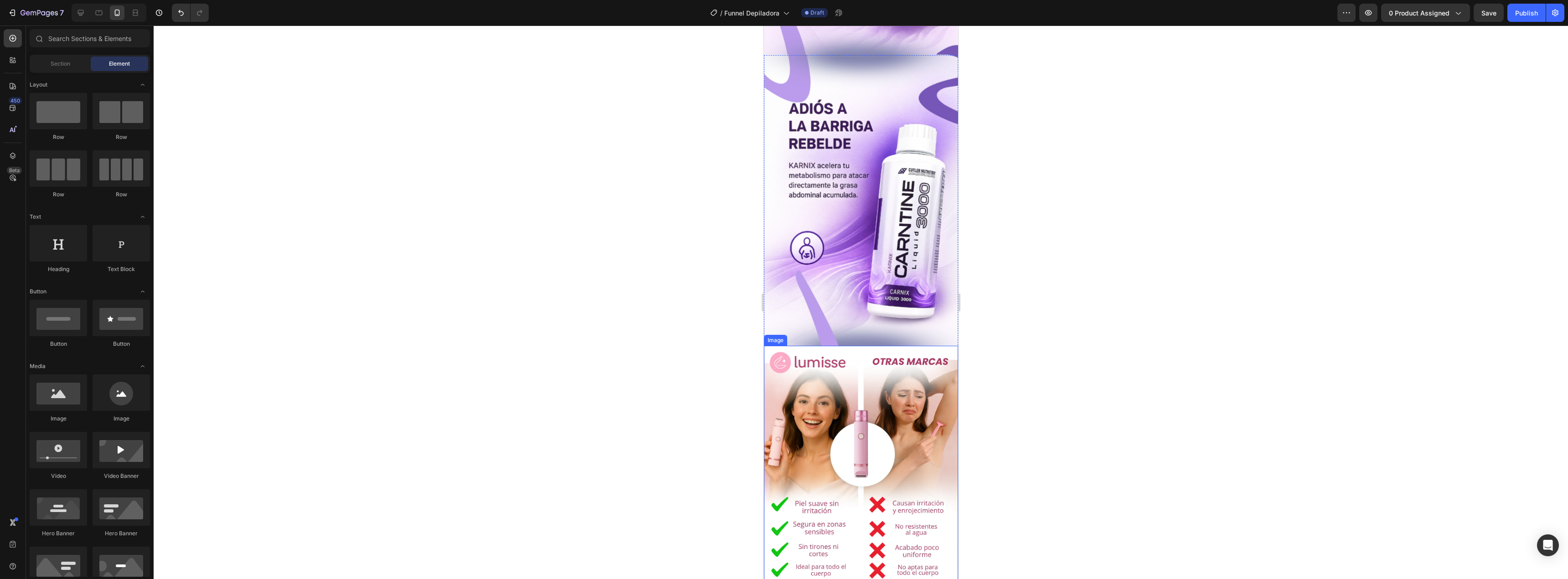
scroll to position [1185, 0]
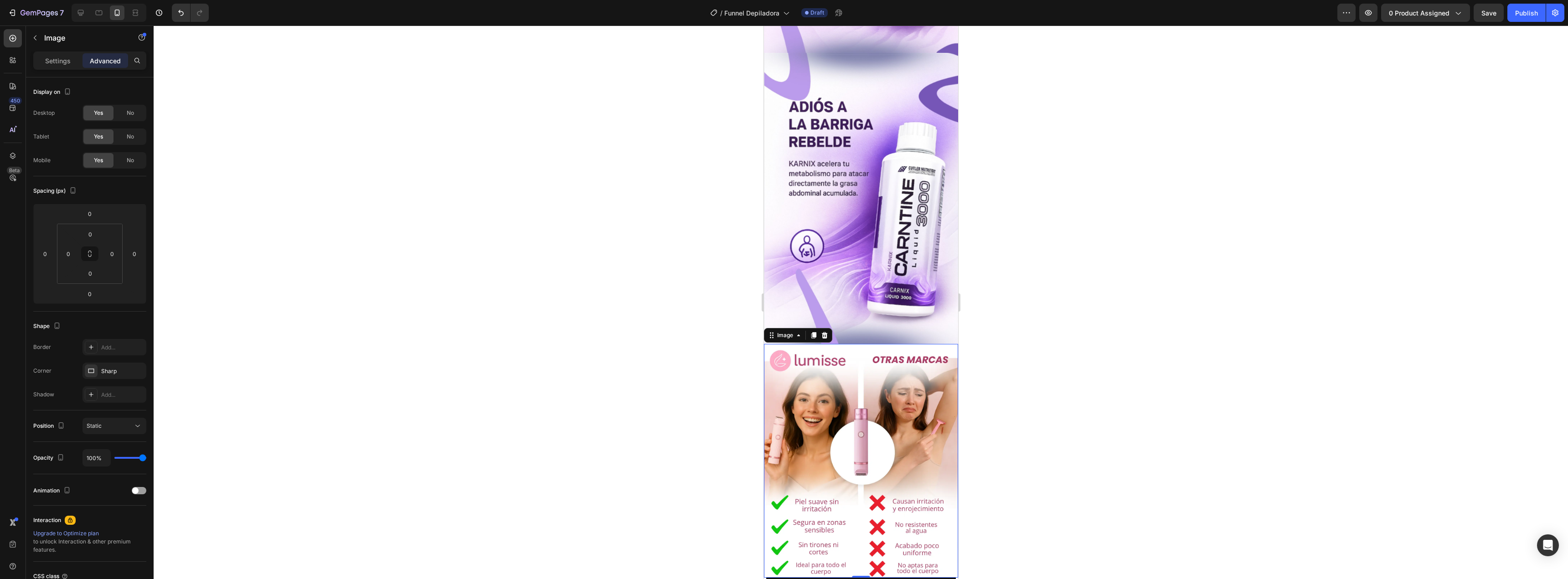
click at [870, 391] on img at bounding box center [860, 461] width 194 height 234
click at [59, 59] on p "Settings" at bounding box center [57, 61] width 25 height 9
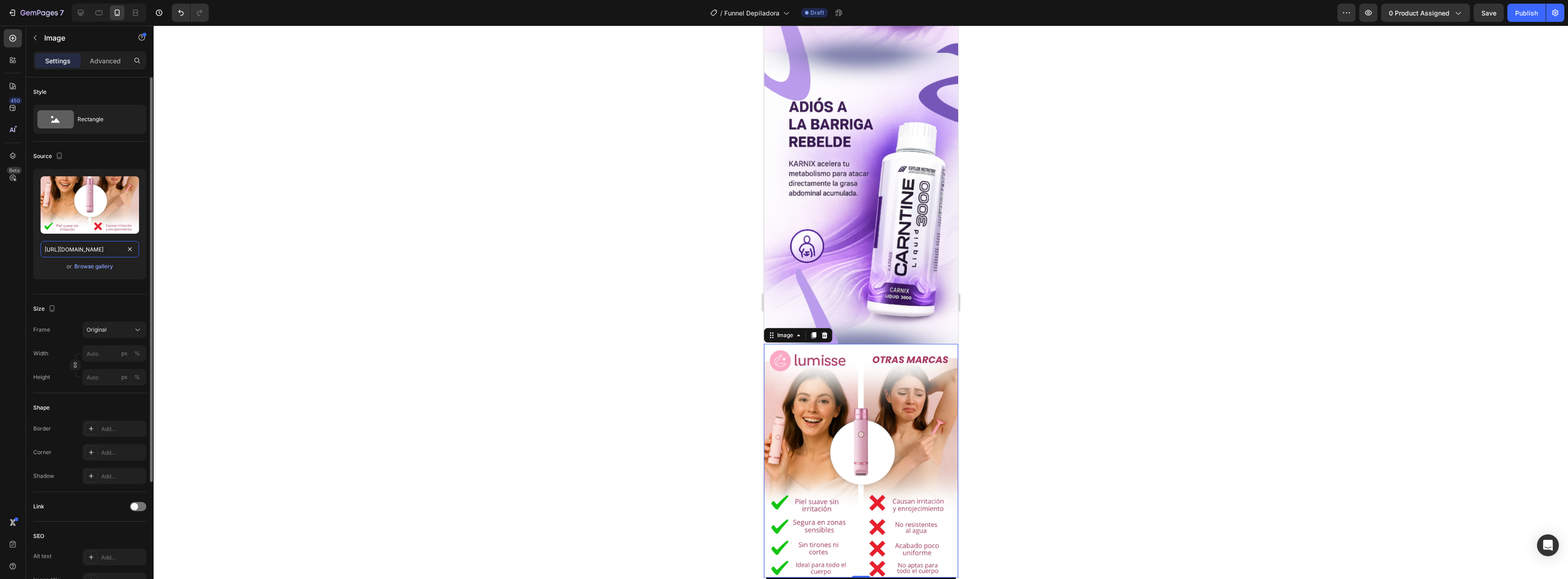
click at [87, 255] on input "[URL][DOMAIN_NAME]" at bounding box center [90, 249] width 98 height 17
paste input "5VwP8CD/7.jpg"
type input "[URL][DOMAIN_NAME]"
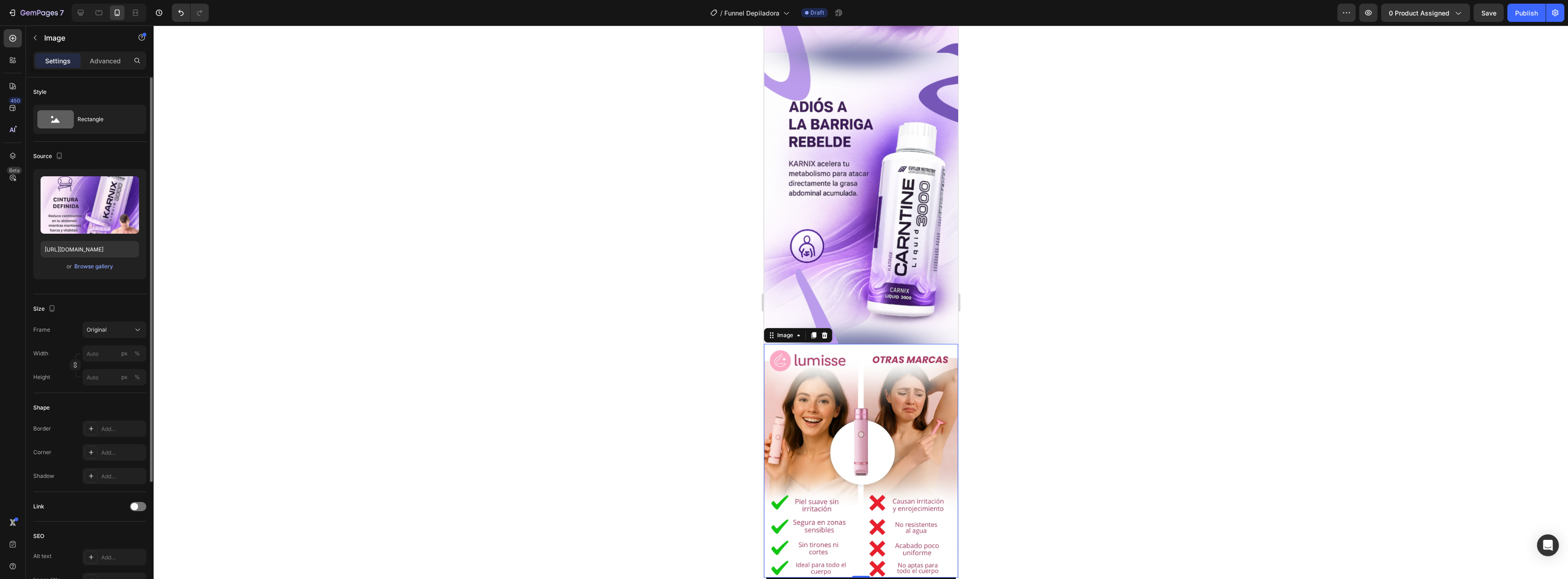
click at [124, 279] on div "Upload Image [URL][DOMAIN_NAME] or Browse gallery" at bounding box center [90, 224] width 113 height 110
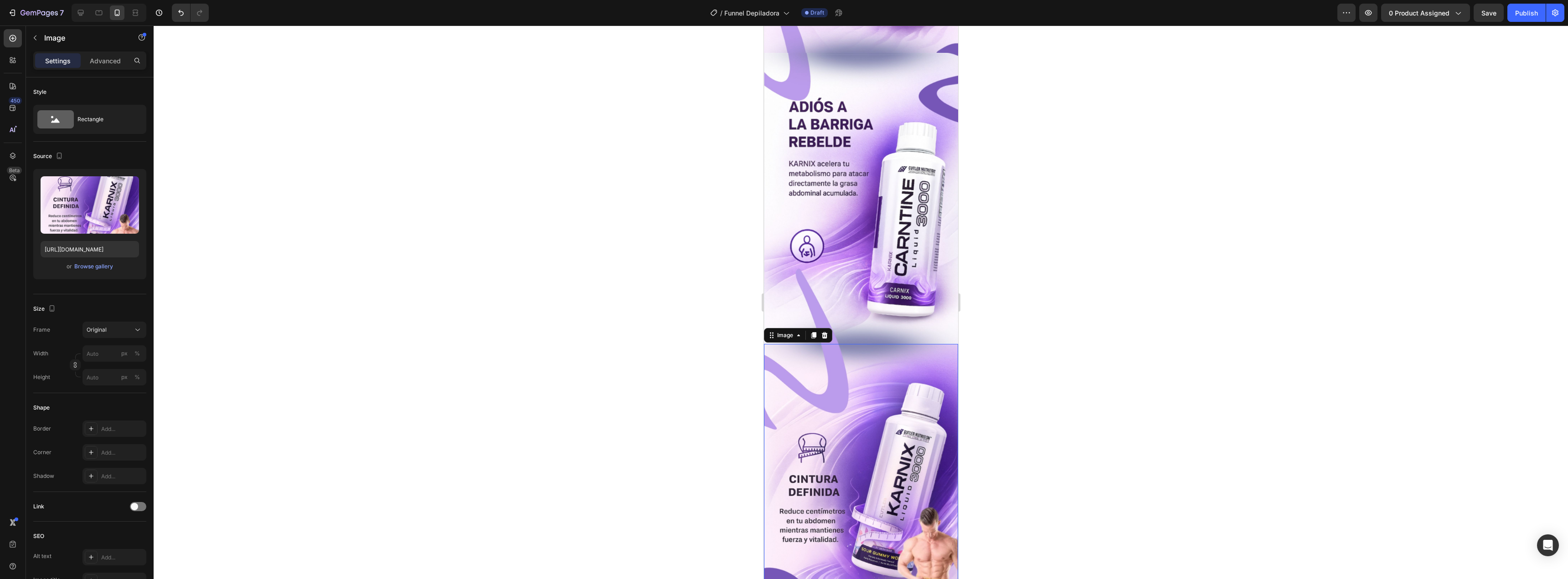
click at [658, 366] on div at bounding box center [861, 302] width 1414 height 554
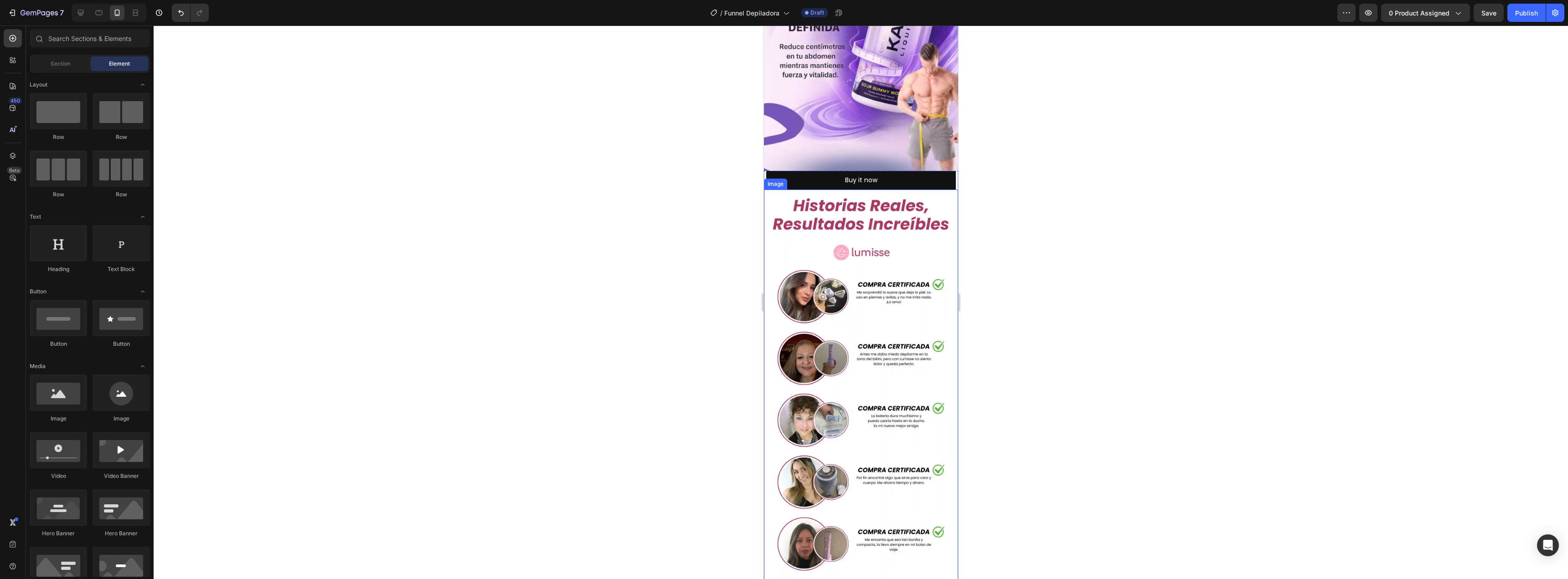
scroll to position [1731, 0]
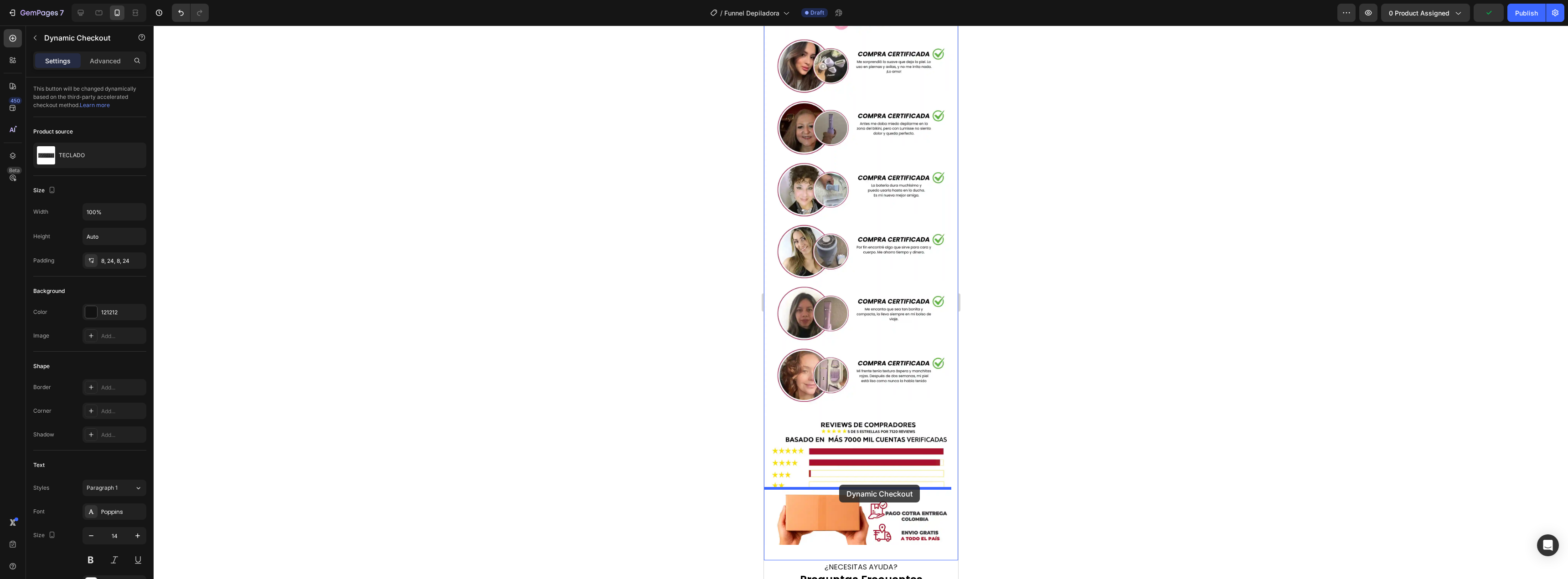
drag, startPoint x: 864, startPoint y: 53, endPoint x: 839, endPoint y: 484, distance: 431.7
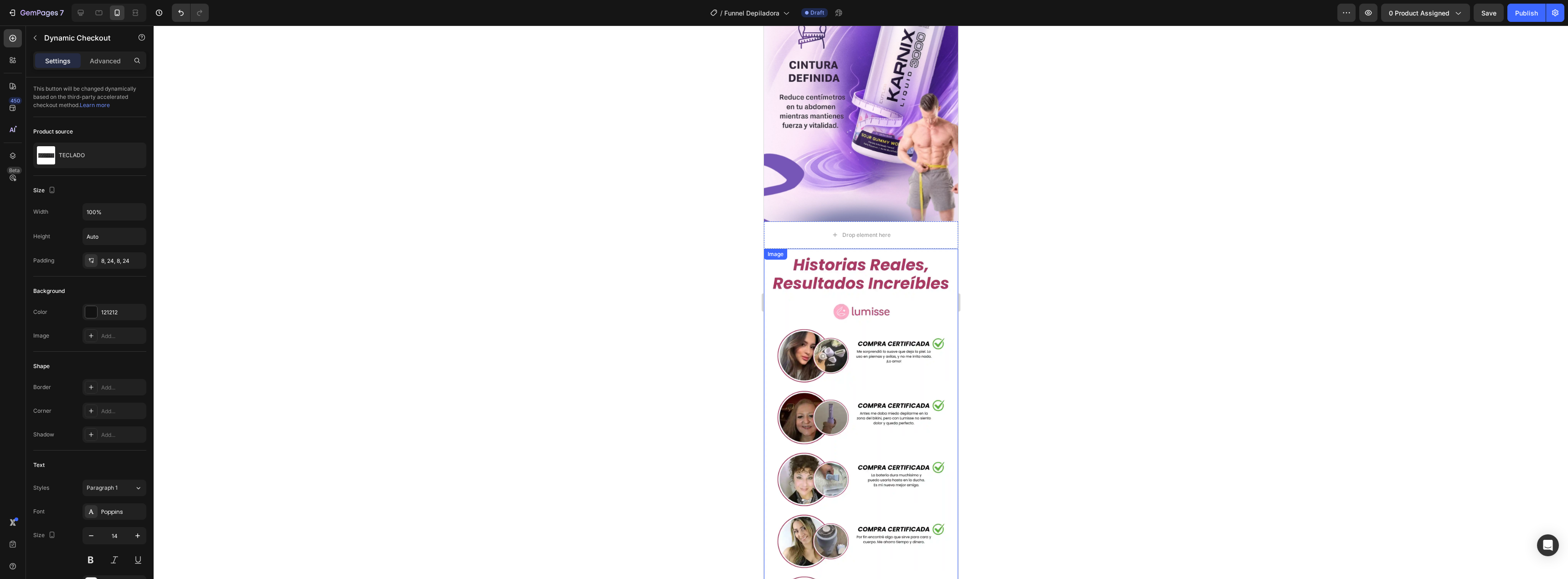
scroll to position [1615, 0]
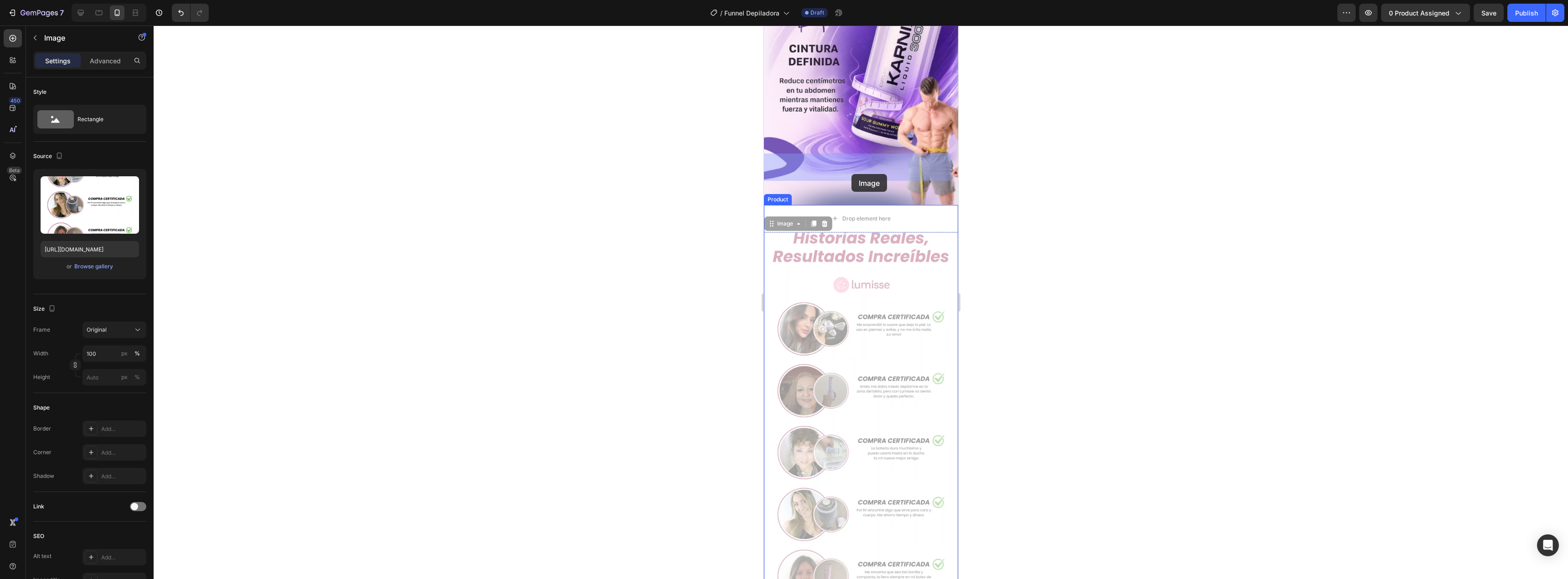
drag, startPoint x: 843, startPoint y: 225, endPoint x: 851, endPoint y: 174, distance: 51.6
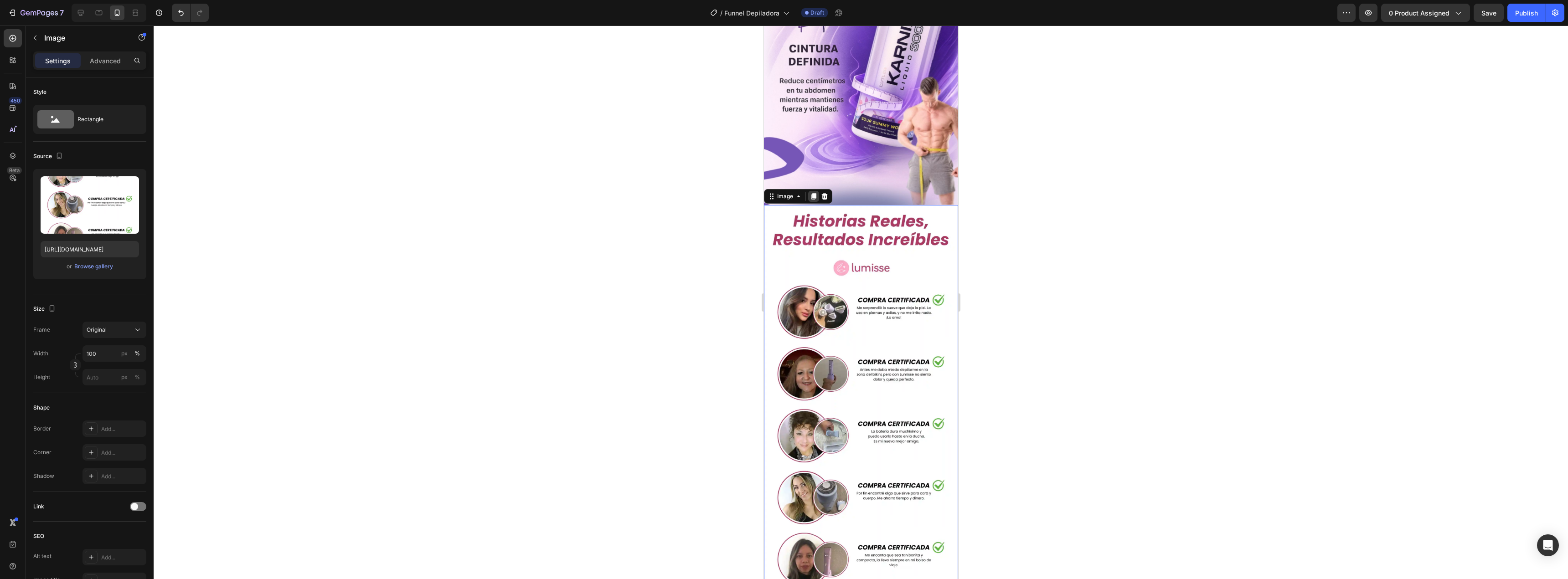
click at [811, 191] on div at bounding box center [813, 196] width 11 height 11
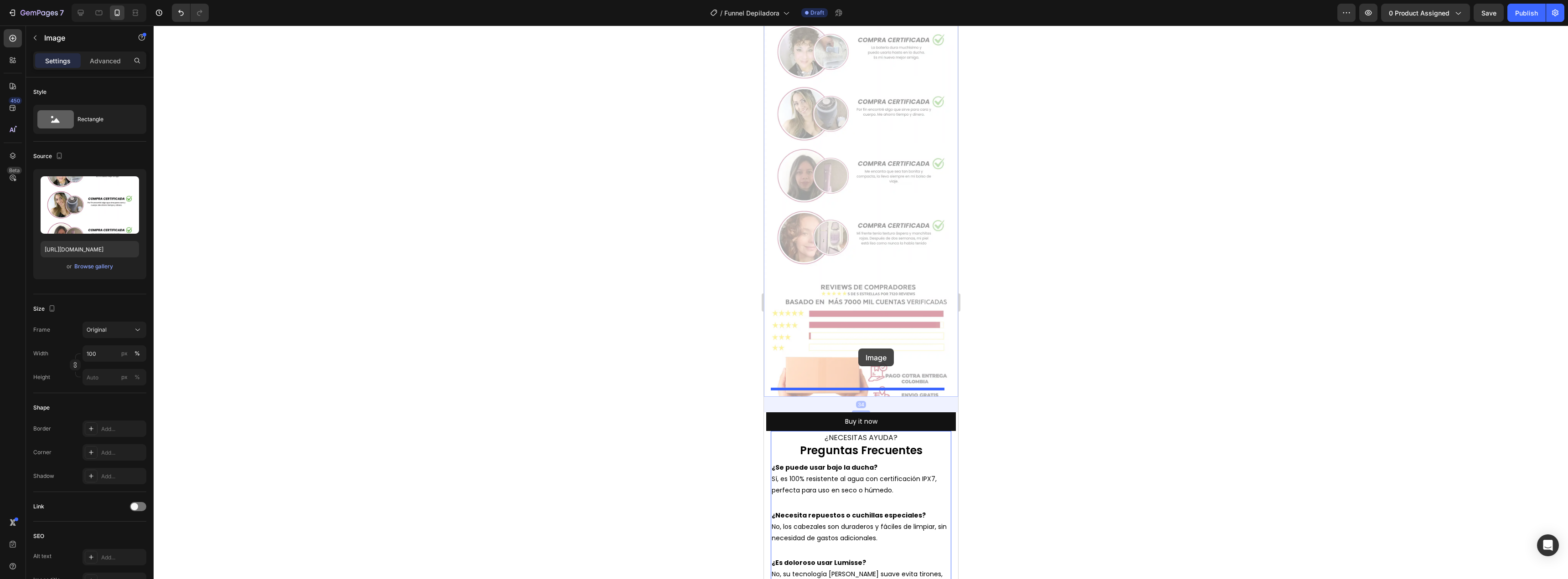
scroll to position [2611, 0]
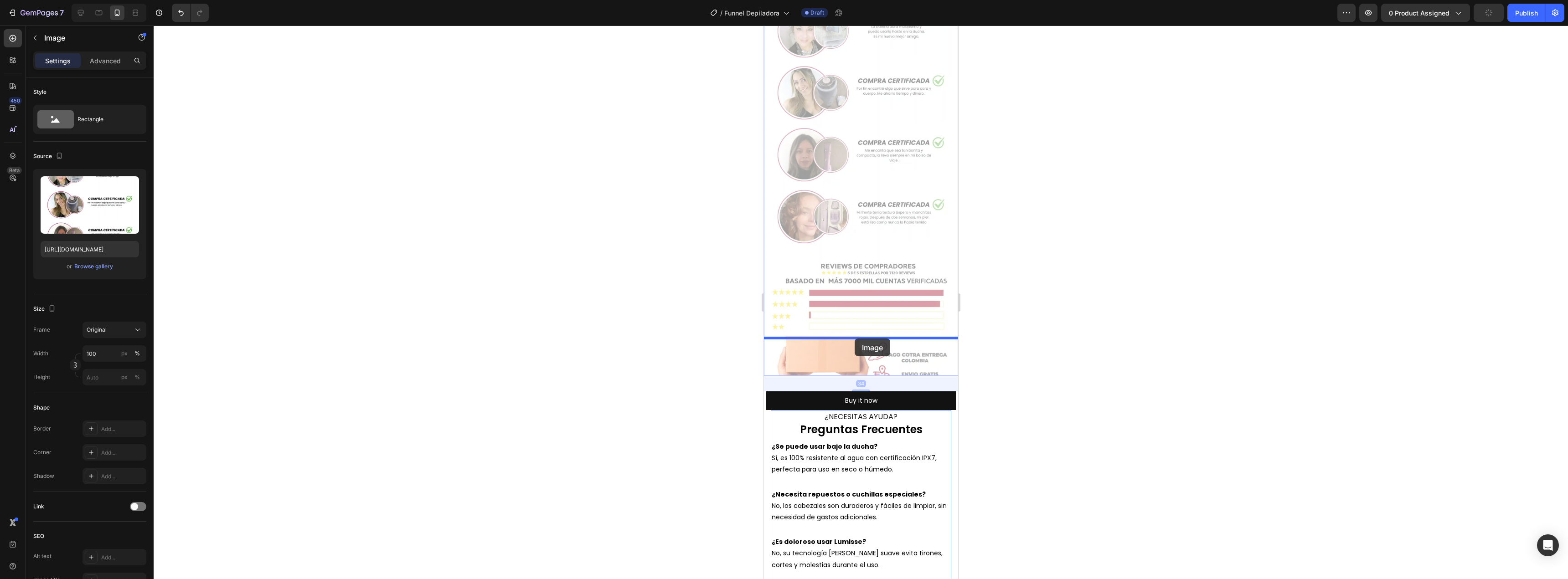
drag, startPoint x: 859, startPoint y: 244, endPoint x: 854, endPoint y: 339, distance: 95.1
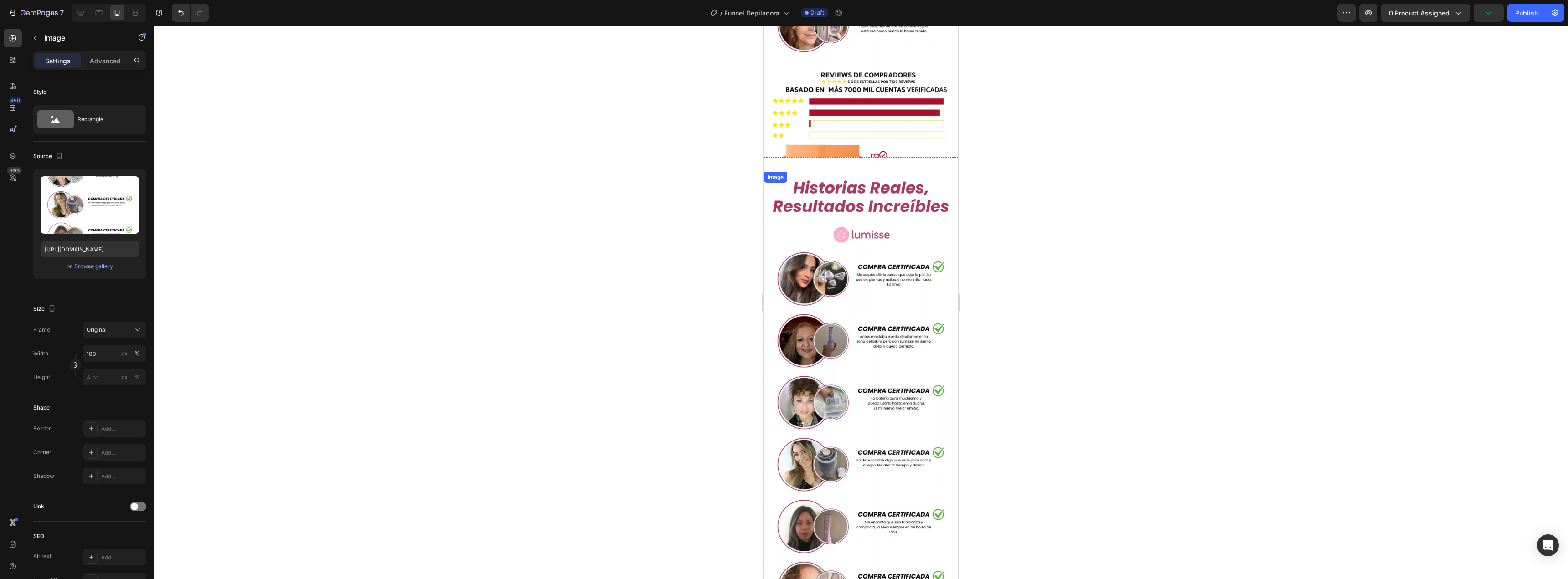
scroll to position [2064, 0]
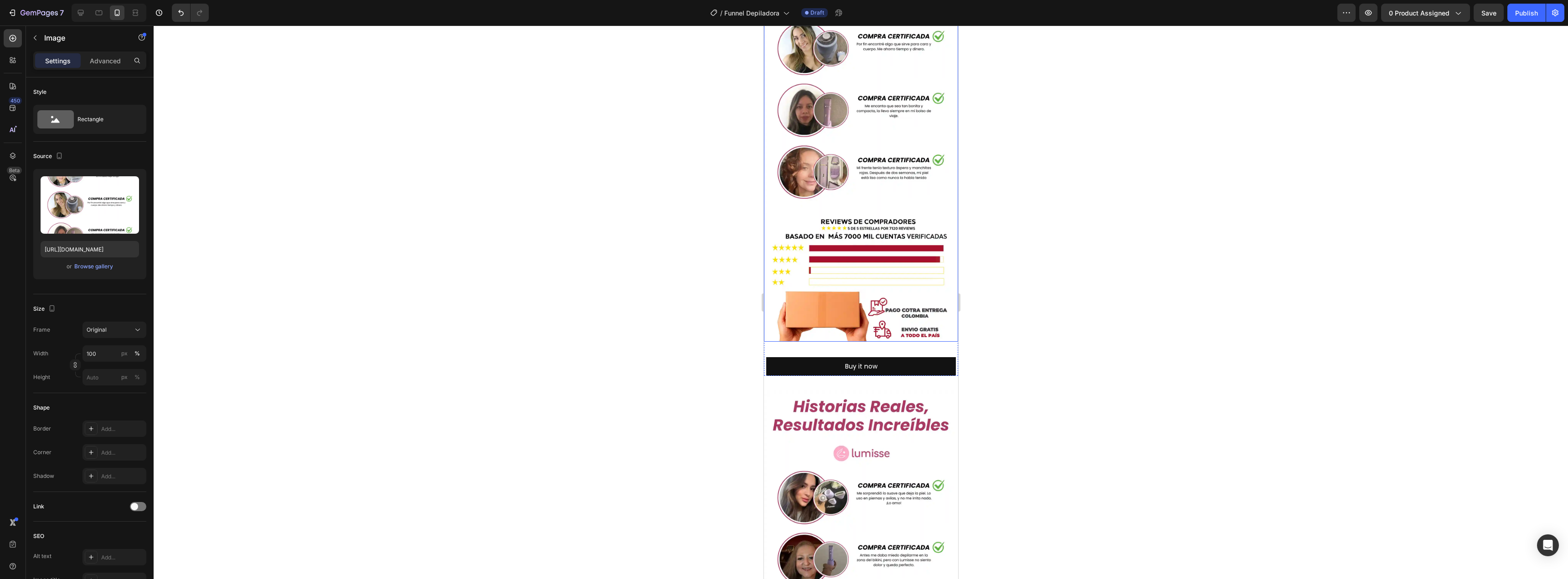
click at [863, 185] on img at bounding box center [860, 48] width 194 height 585
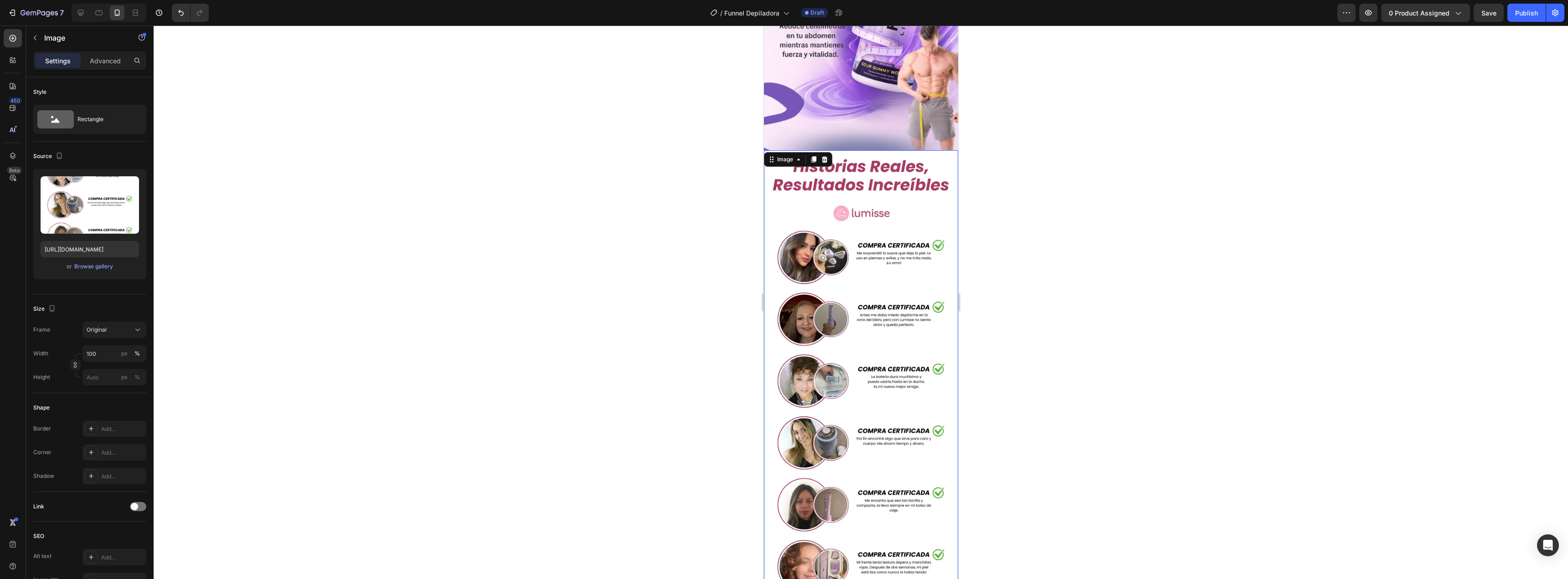
scroll to position [1654, 0]
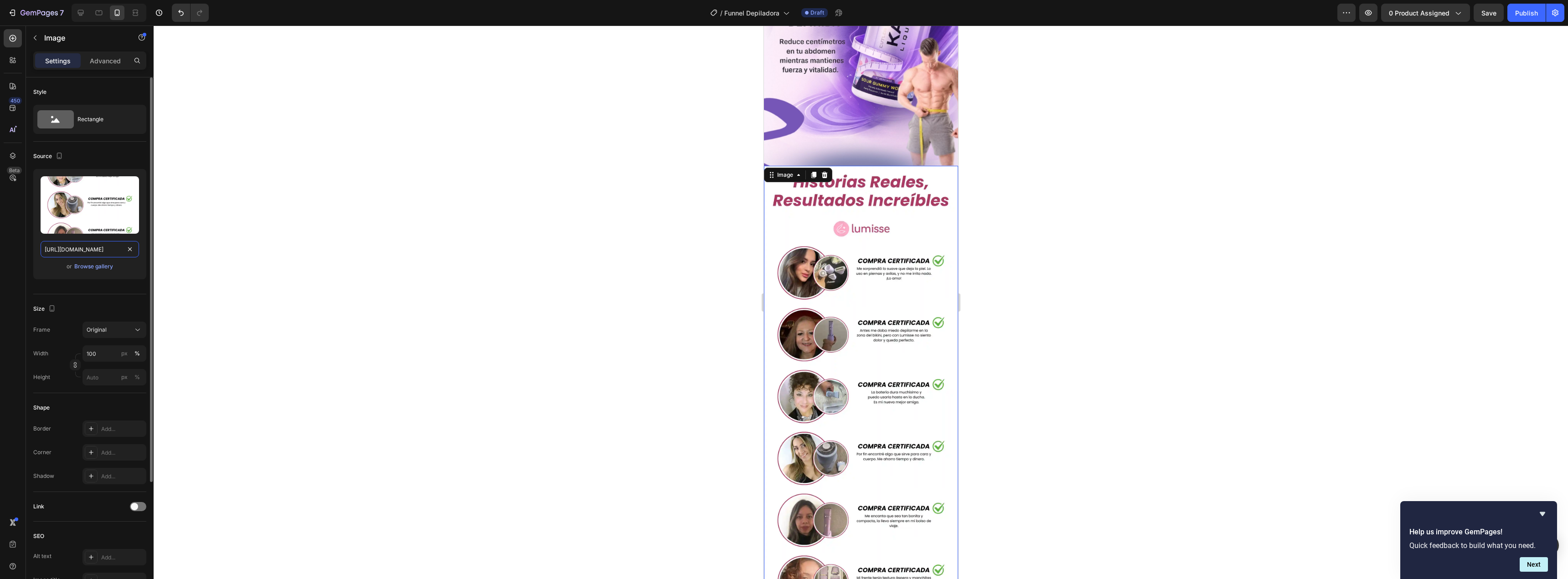
click at [99, 244] on input "[URL][DOMAIN_NAME]" at bounding box center [90, 249] width 98 height 17
paste input "nNsfgp44/8.jpg"
type input "[URL][DOMAIN_NAME]"
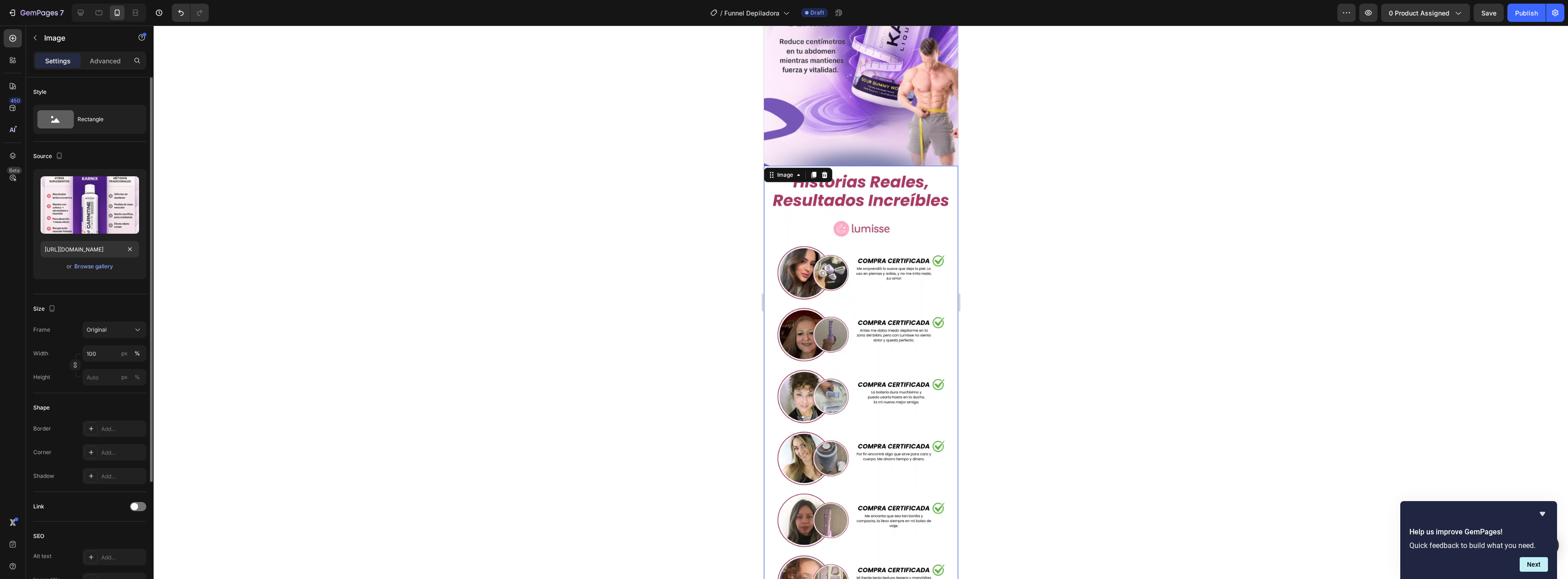
click at [126, 266] on div "or Browse gallery" at bounding box center [90, 266] width 98 height 11
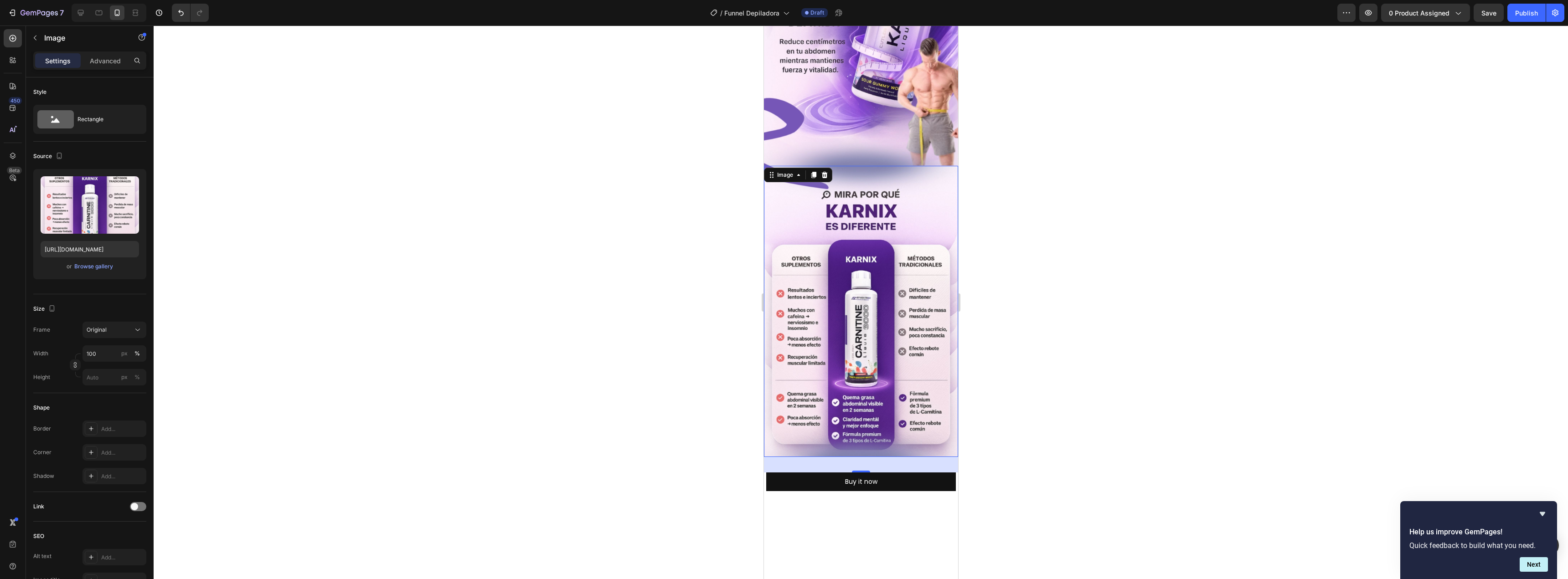
click at [673, 219] on div at bounding box center [861, 302] width 1414 height 554
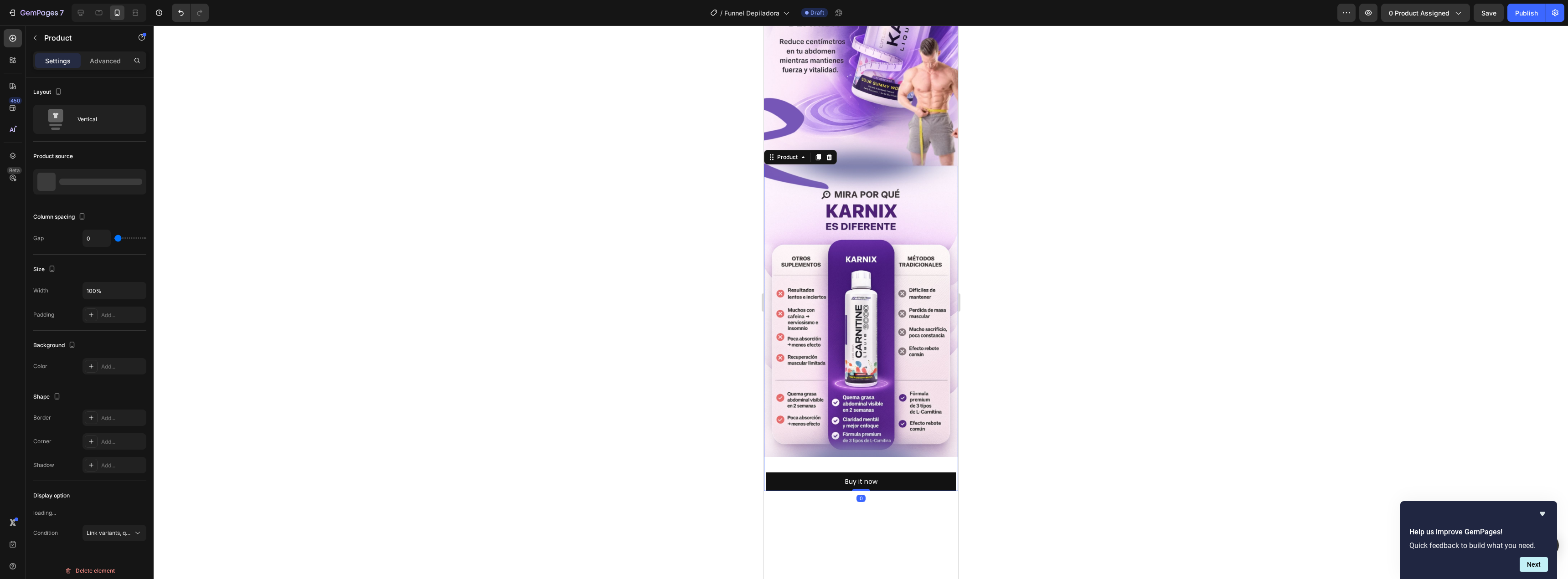
click at [836, 401] on div "Image" at bounding box center [860, 319] width 194 height 307
click at [107, 66] on div "Advanced" at bounding box center [105, 61] width 46 height 14
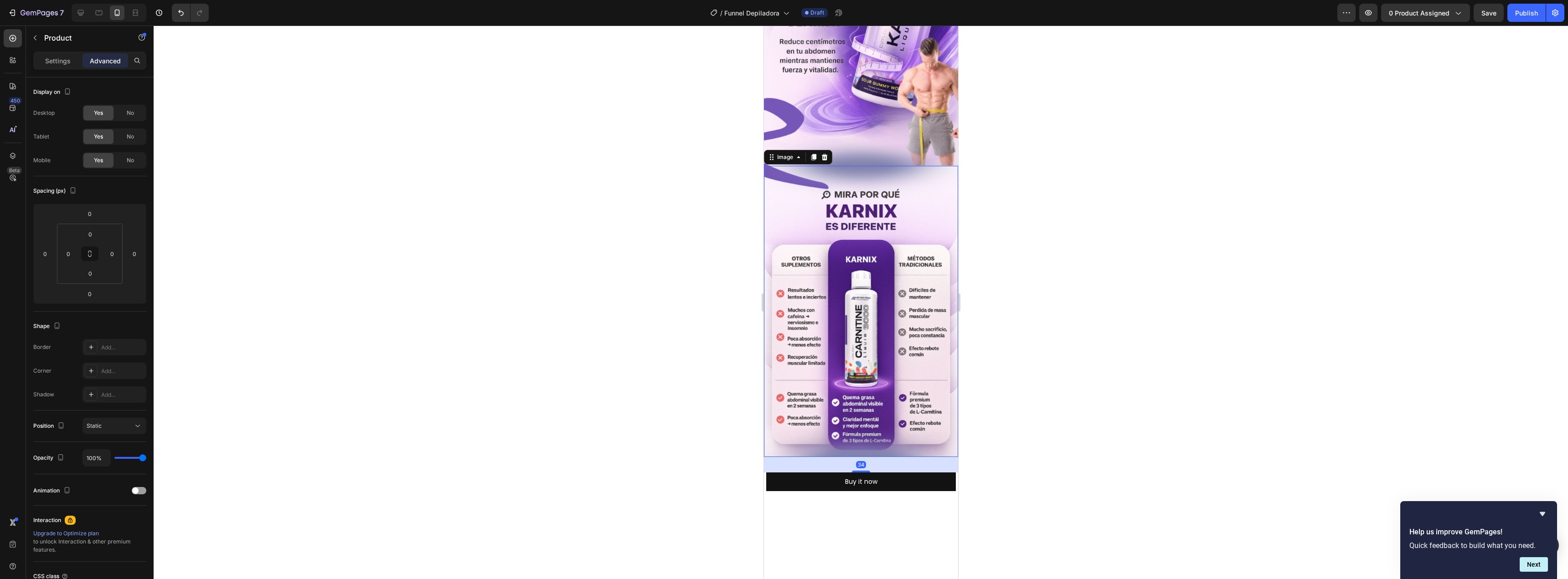
click at [844, 284] on img at bounding box center [860, 311] width 194 height 291
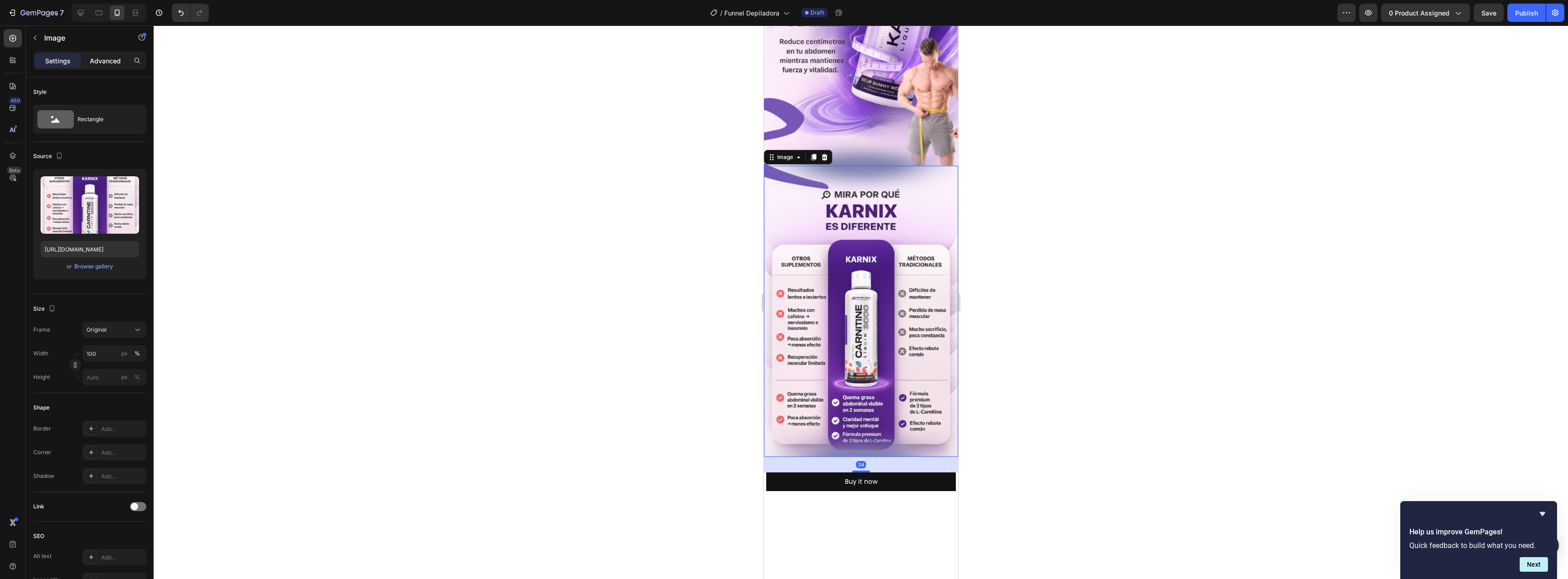
click at [108, 65] on p "Advanced" at bounding box center [105, 61] width 31 height 9
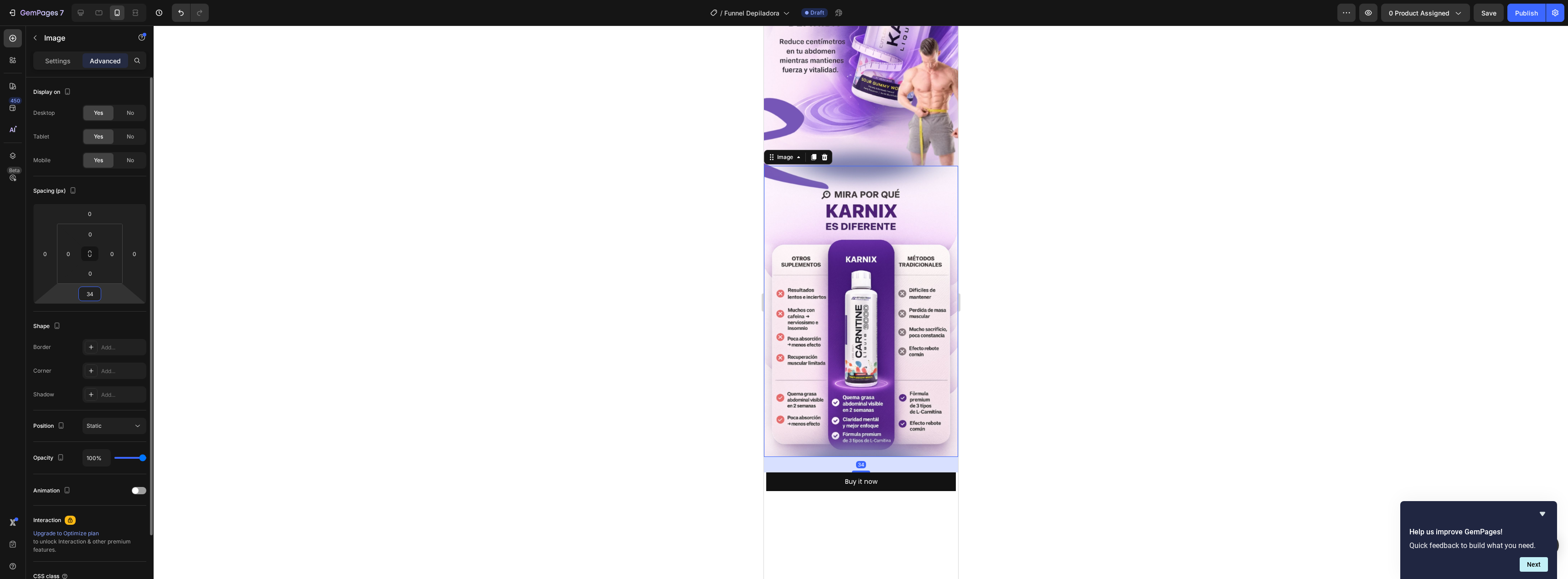
click at [88, 290] on input "34" at bounding box center [90, 294] width 18 height 14
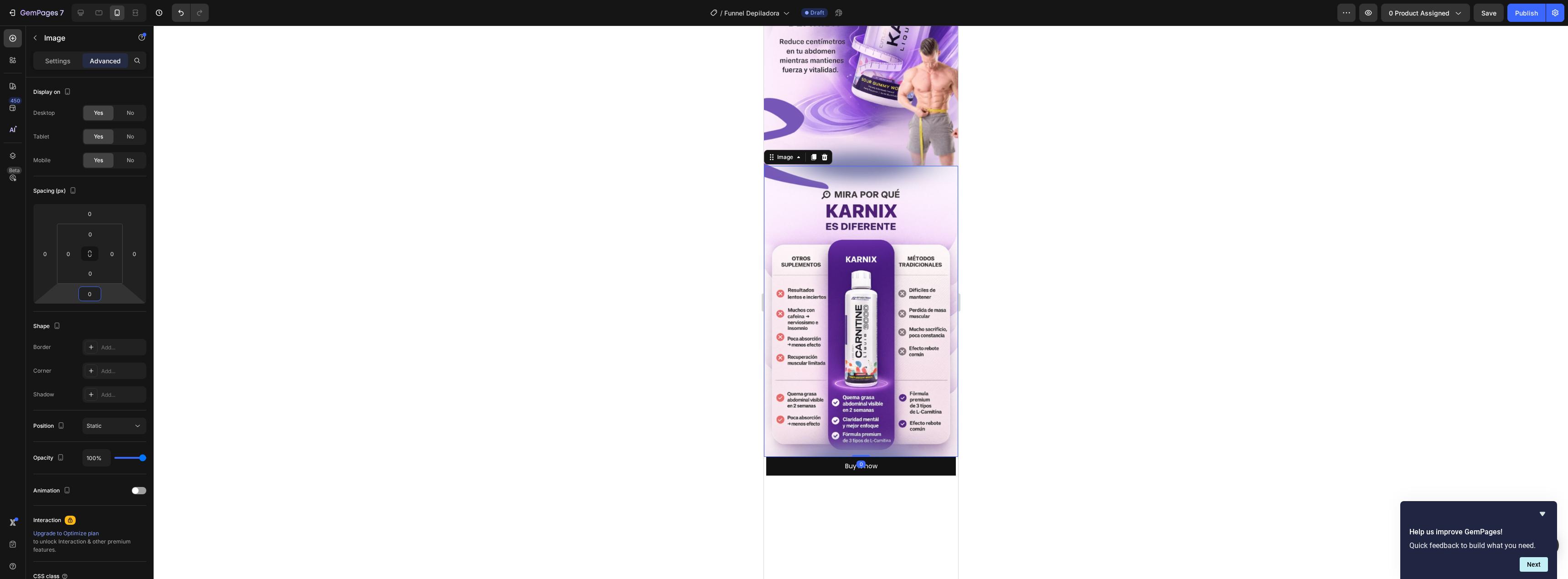
type input "0"
click at [444, 355] on div at bounding box center [861, 302] width 1414 height 554
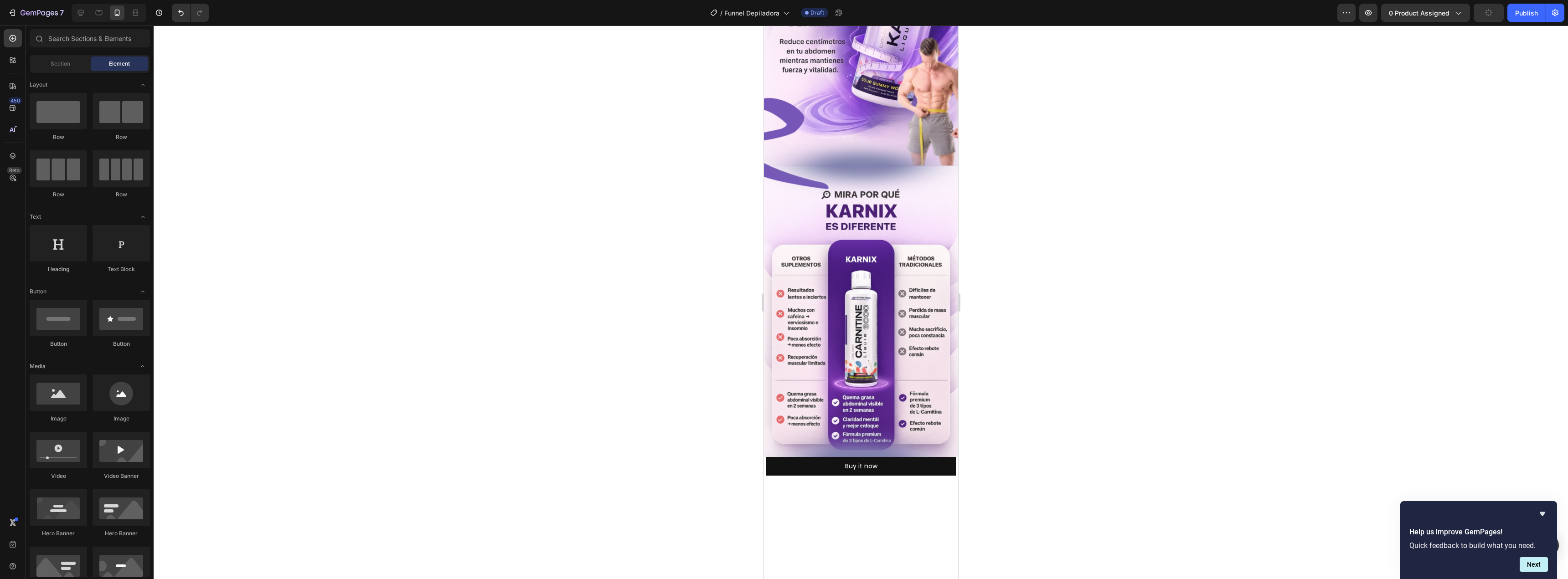
click at [444, 355] on div at bounding box center [861, 302] width 1414 height 554
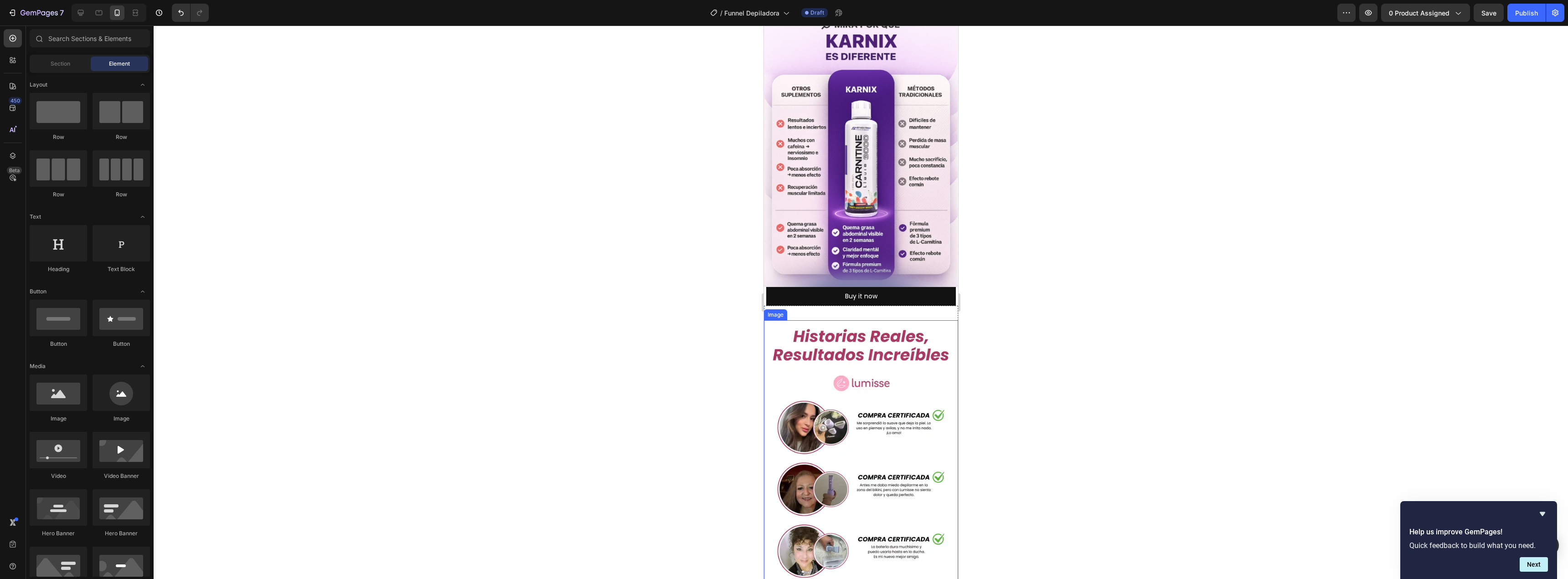
scroll to position [1837, 0]
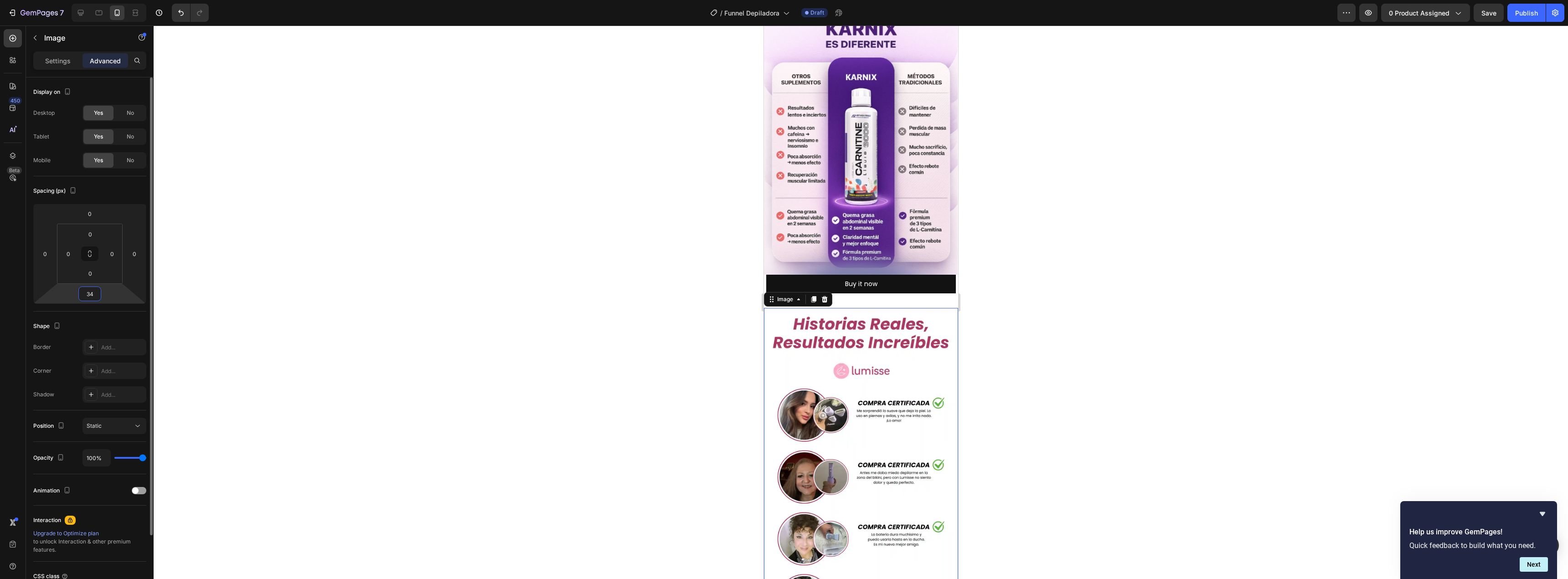
click at [91, 300] on input "34" at bounding box center [90, 294] width 18 height 14
type input "1"
type input "0"
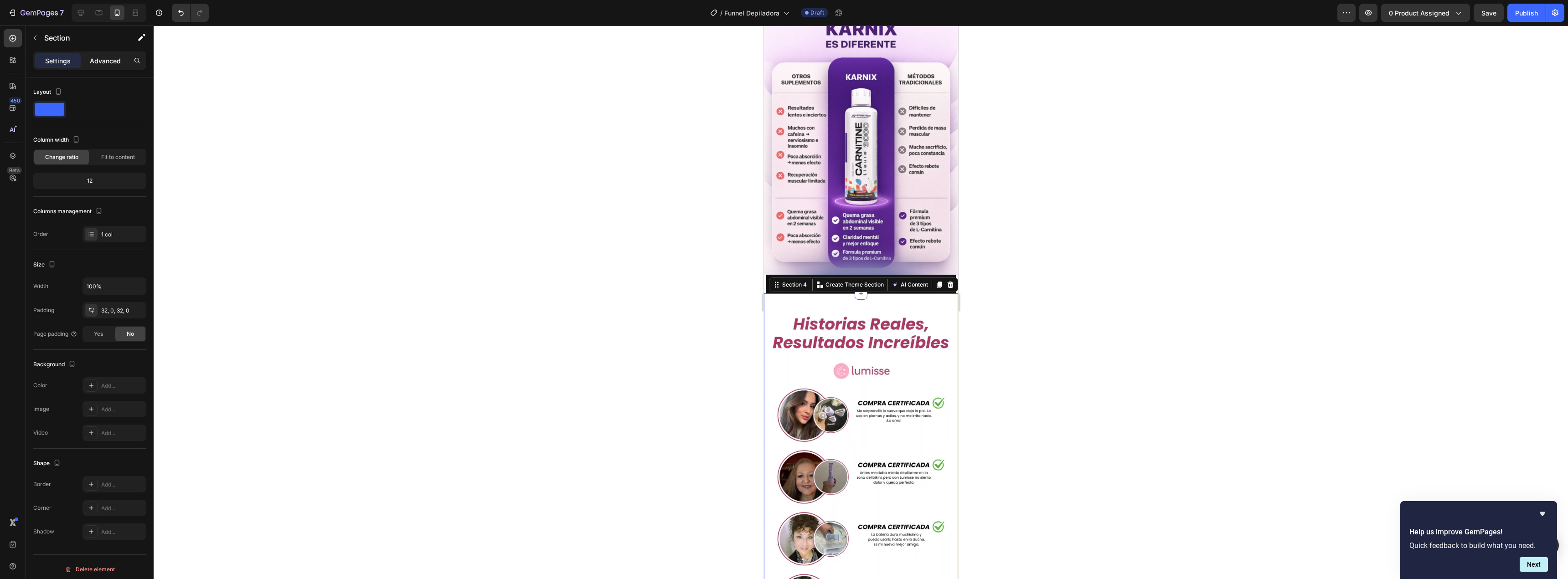
click at [108, 63] on p "Advanced" at bounding box center [105, 61] width 31 height 9
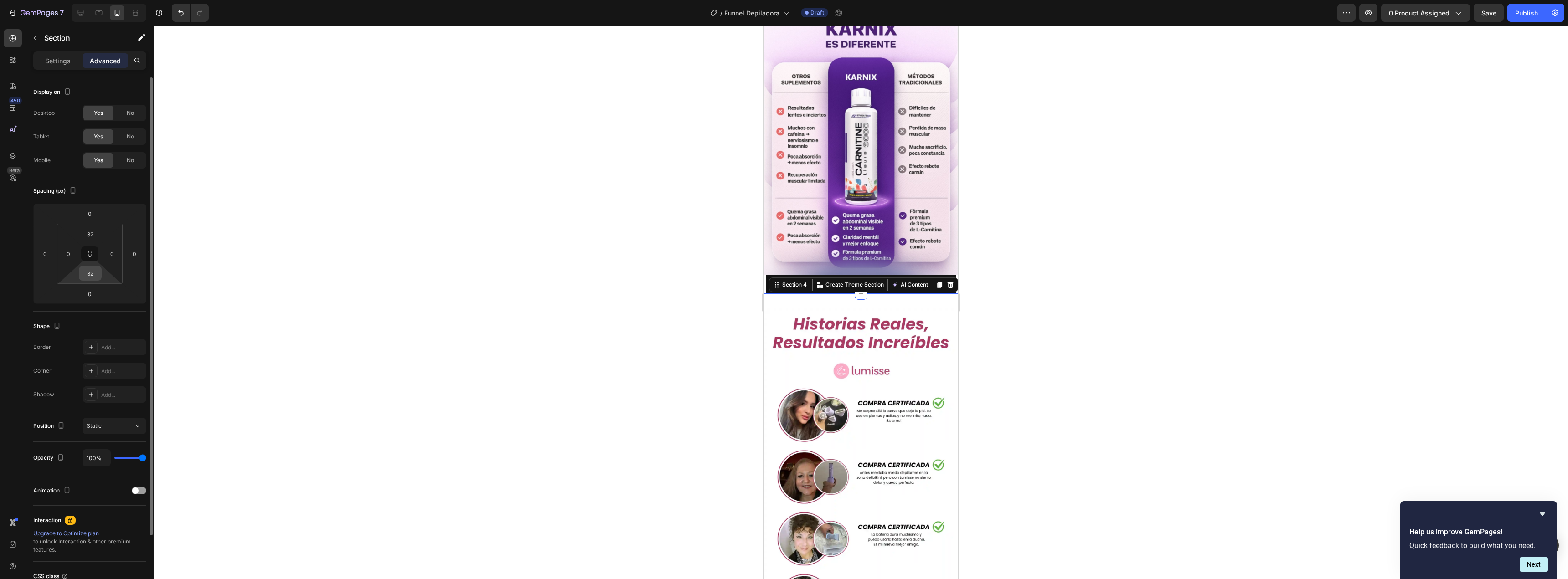
click at [91, 277] on input "32" at bounding box center [90, 273] width 18 height 14
type input "0"
click at [92, 234] on input "32" at bounding box center [90, 234] width 18 height 14
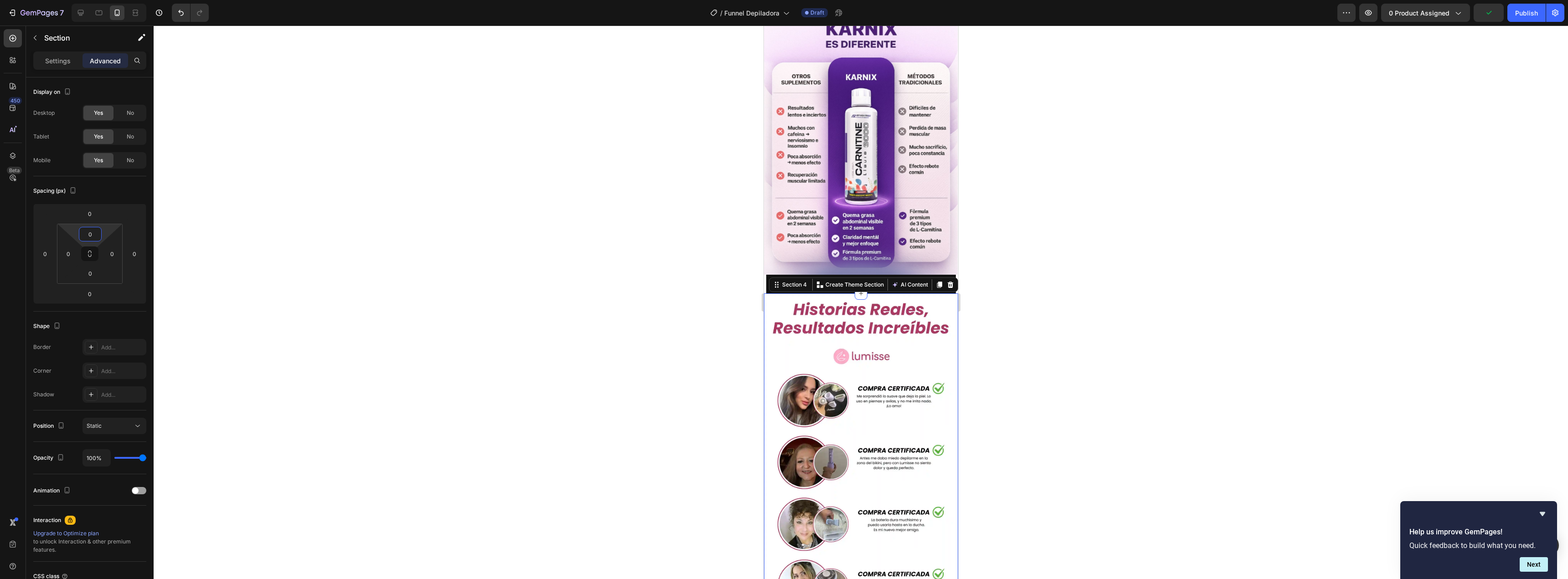
type input "0"
click at [530, 238] on div at bounding box center [861, 302] width 1414 height 554
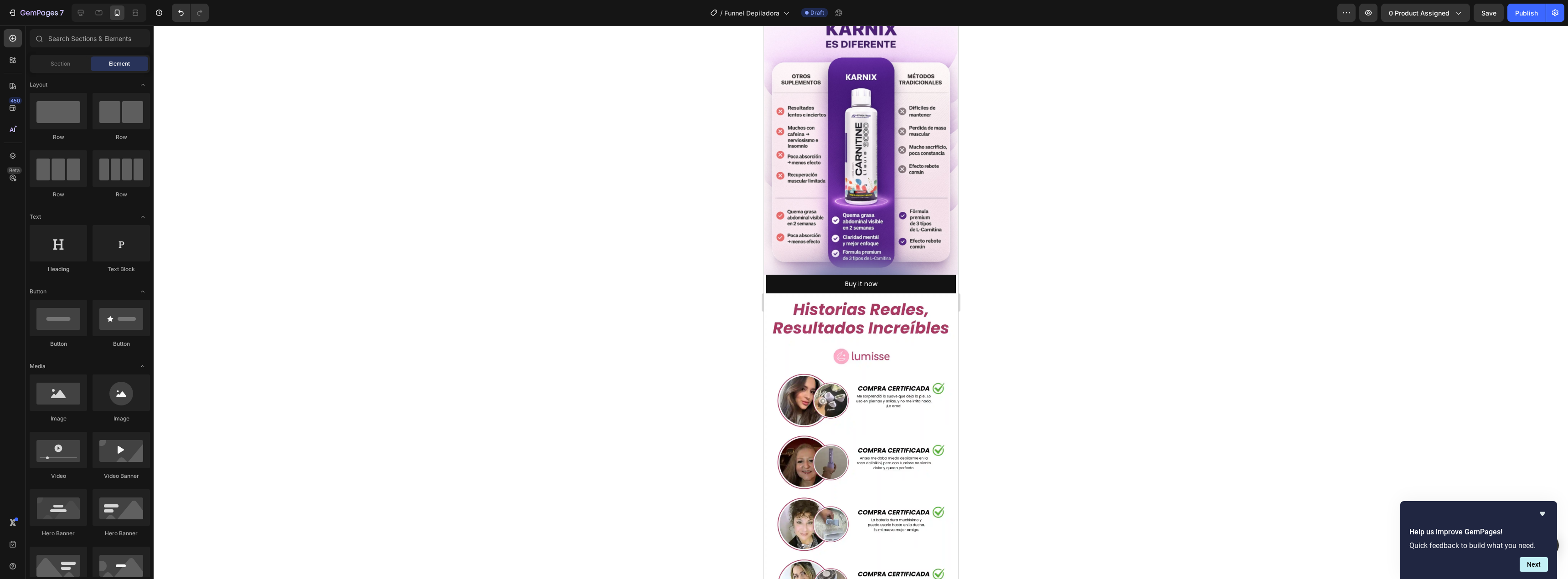
click at [530, 238] on div at bounding box center [861, 302] width 1414 height 554
click at [874, 293] on img at bounding box center [860, 585] width 194 height 585
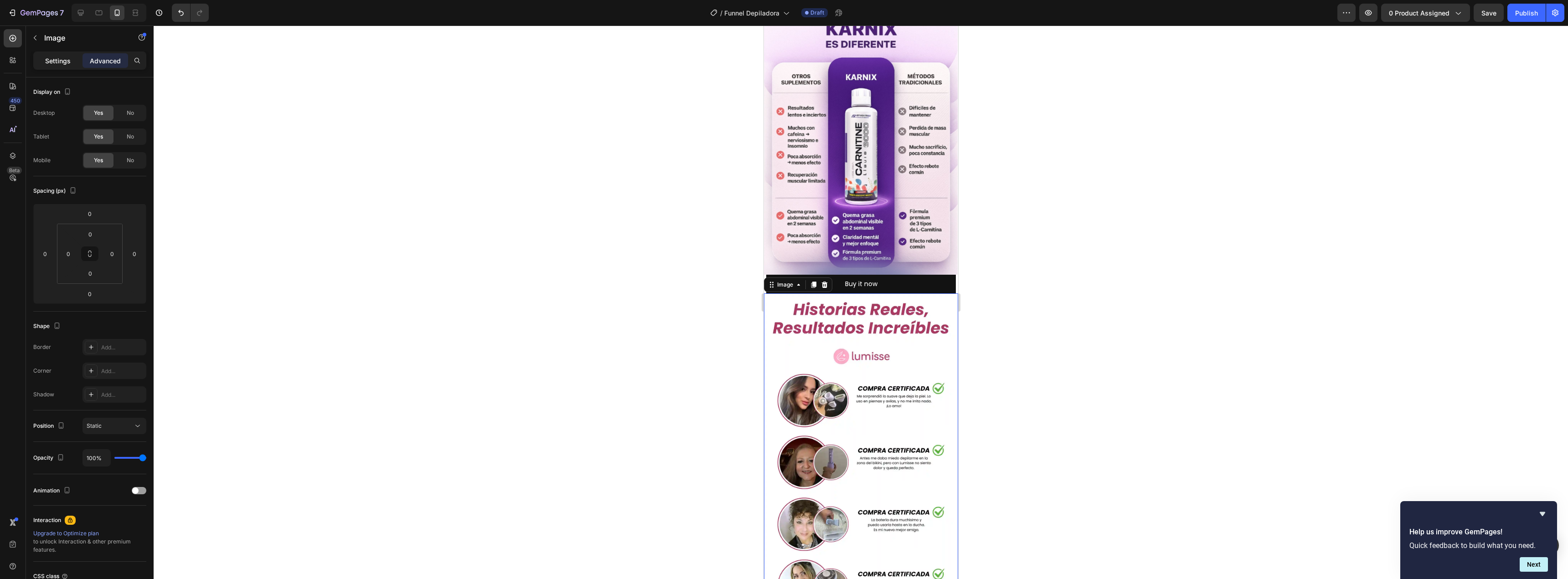
click at [60, 62] on p "Settings" at bounding box center [57, 61] width 25 height 9
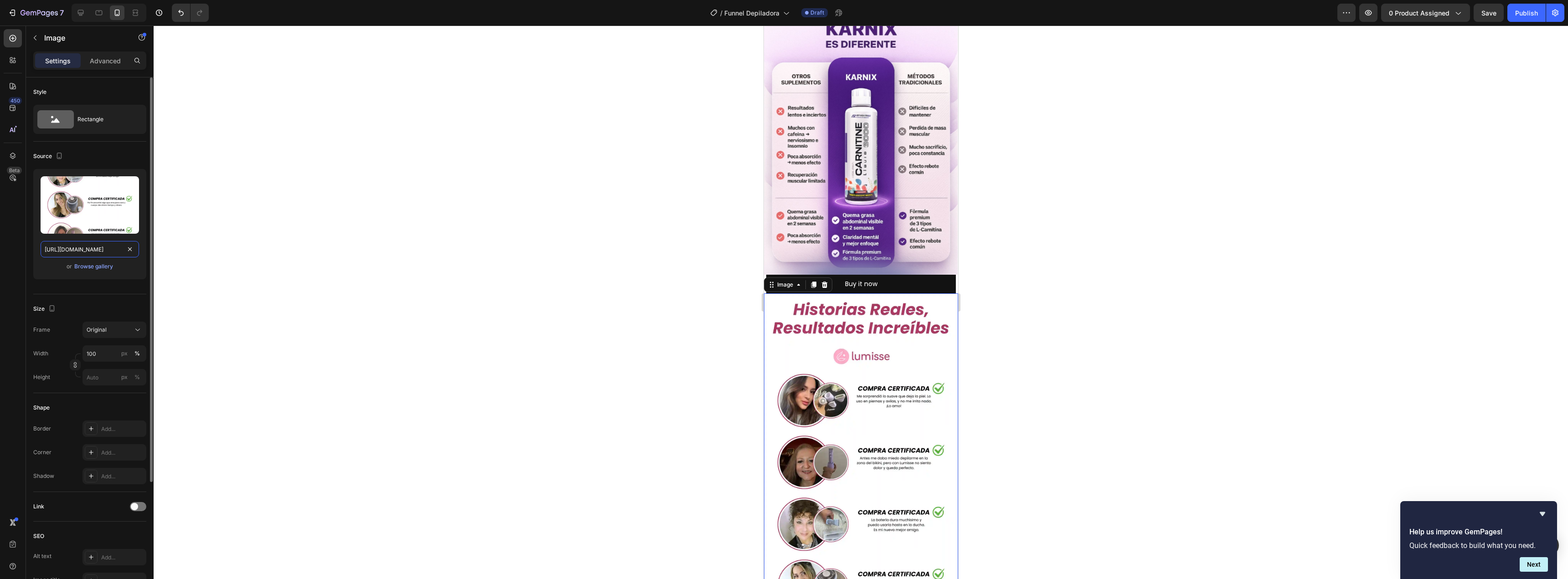
click at [90, 248] on input "[URL][DOMAIN_NAME]" at bounding box center [90, 249] width 98 height 17
paste input "zTRdLq7M/Copia-de-APARTADO-RESE-AS-1.png"
type input "[URL][DOMAIN_NAME]"
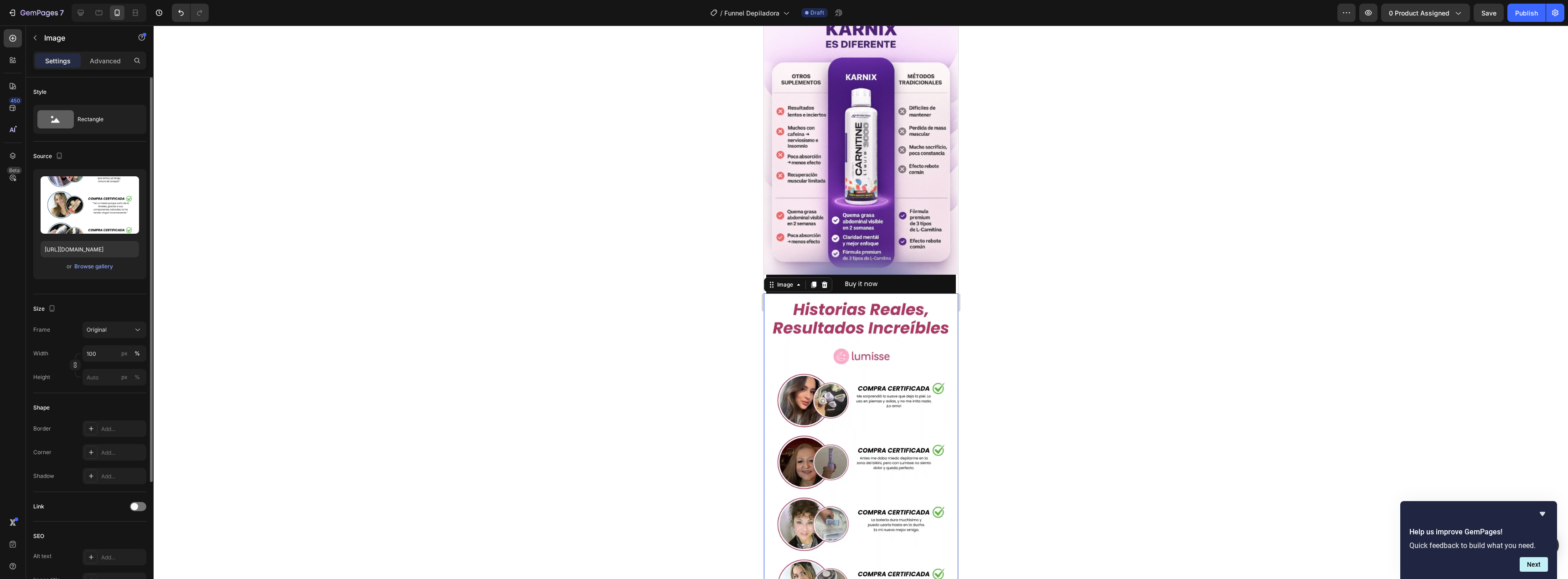
click at [118, 268] on div "or Browse gallery" at bounding box center [90, 266] width 98 height 11
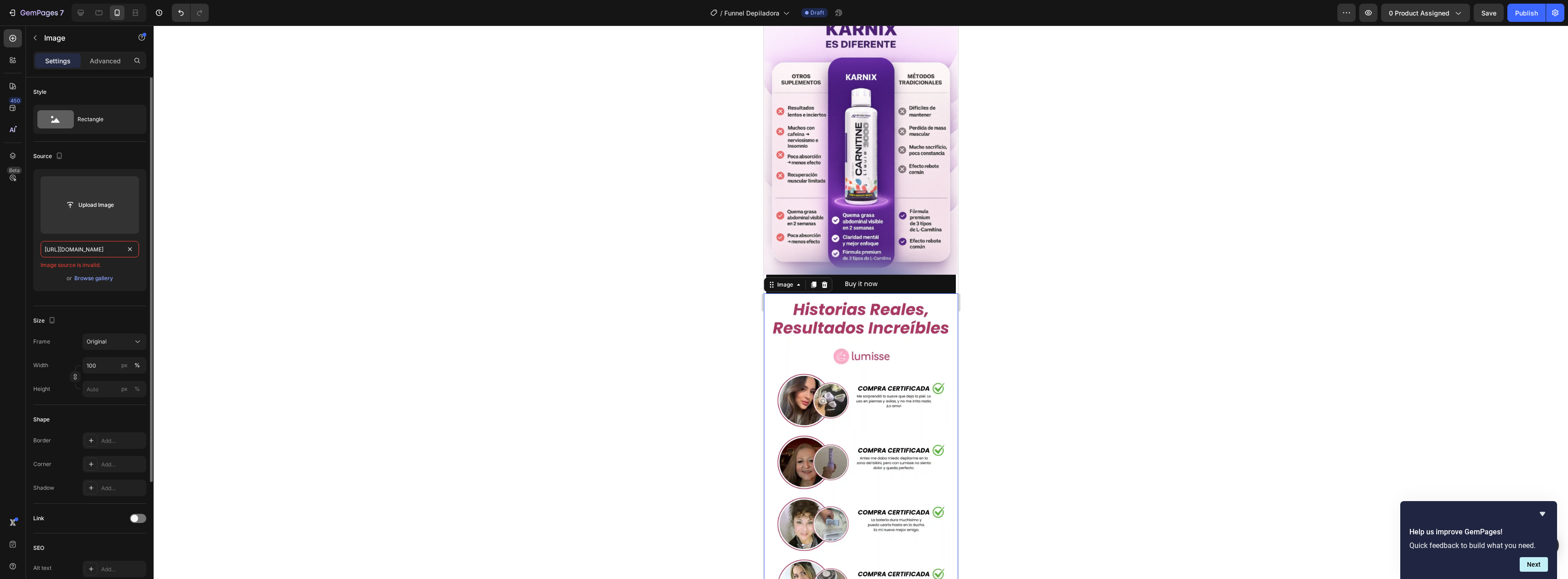
click at [88, 248] on input "[URL][DOMAIN_NAME]" at bounding box center [90, 249] width 98 height 17
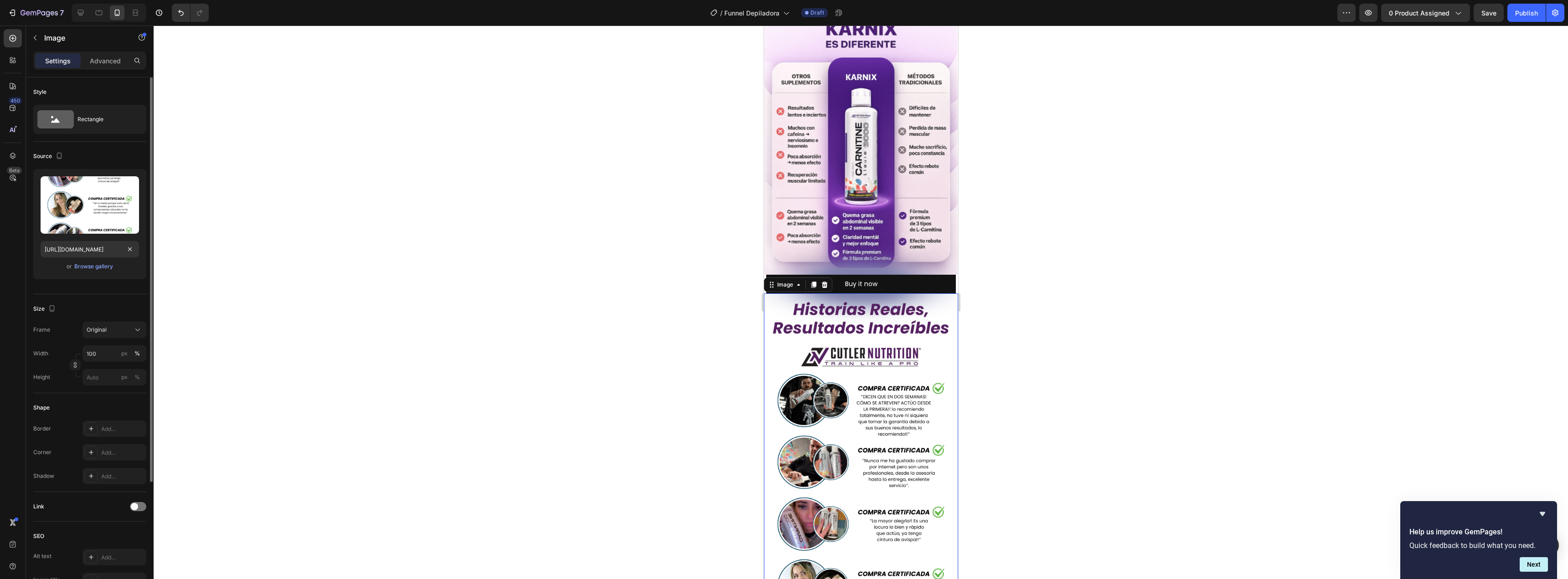
click at [123, 271] on div "or Browse gallery" at bounding box center [90, 266] width 98 height 11
click at [628, 354] on div at bounding box center [861, 302] width 1414 height 554
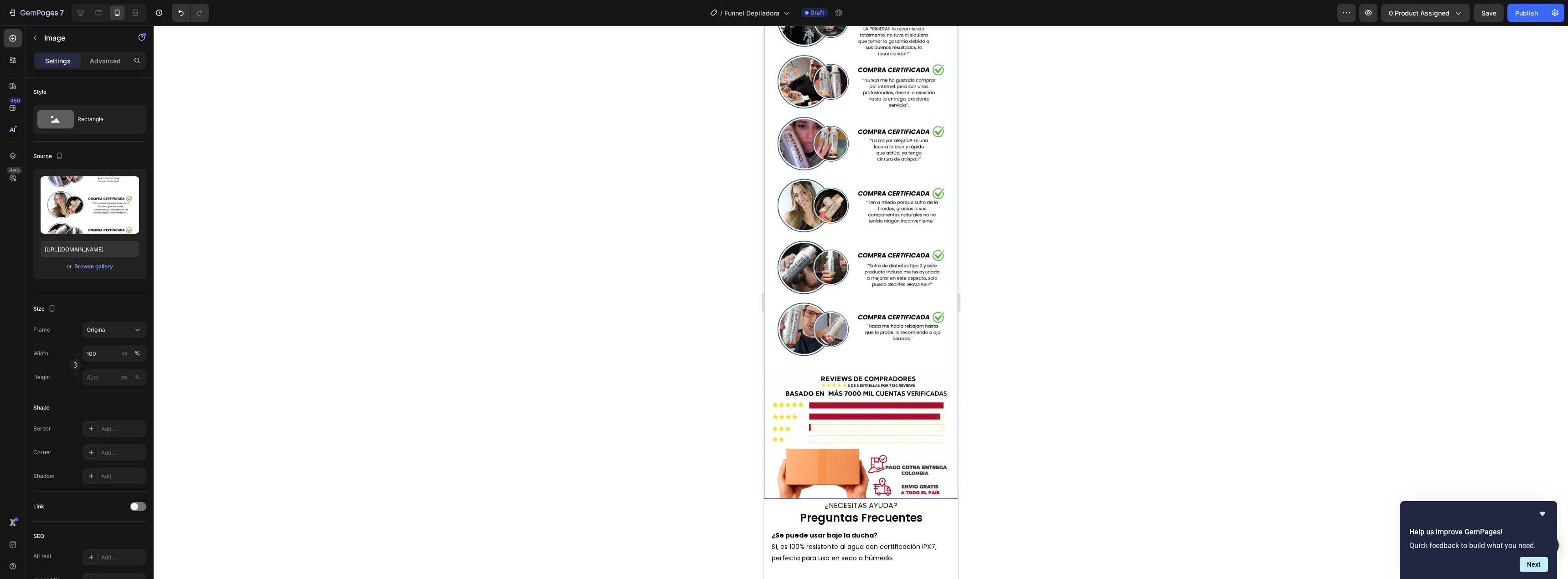
click at [870, 235] on img at bounding box center [860, 205] width 194 height 585
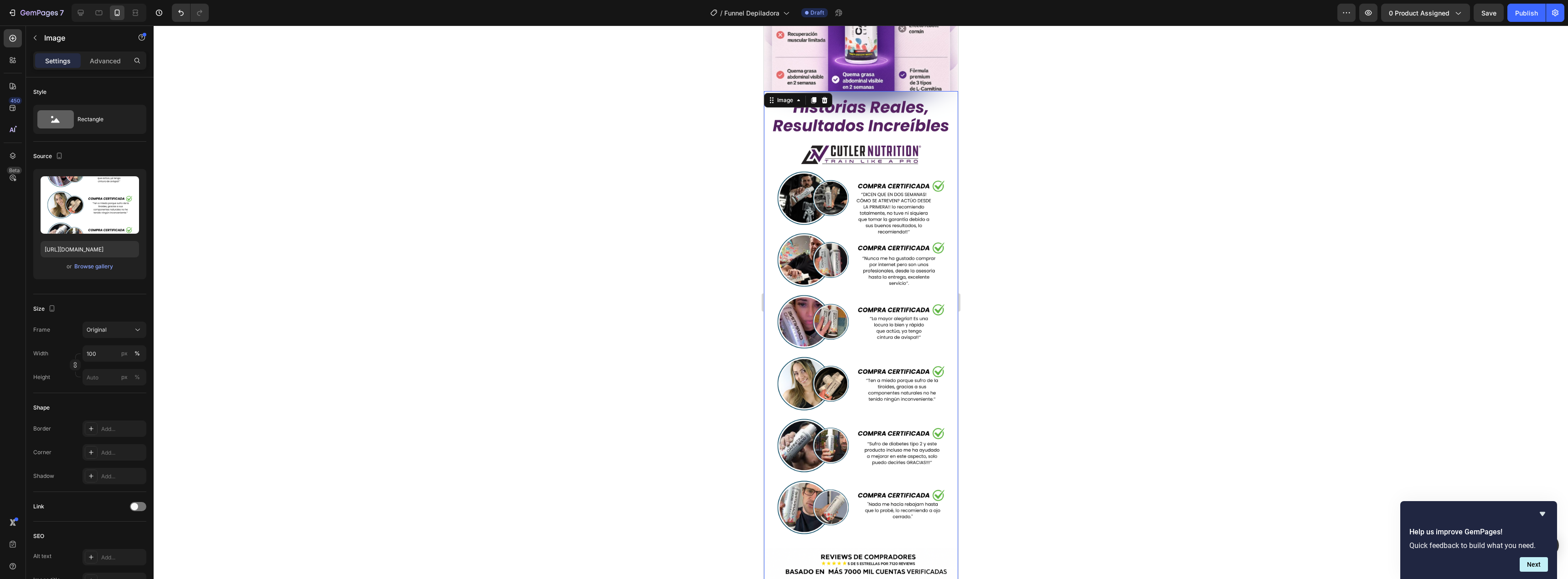
scroll to position [1973, 0]
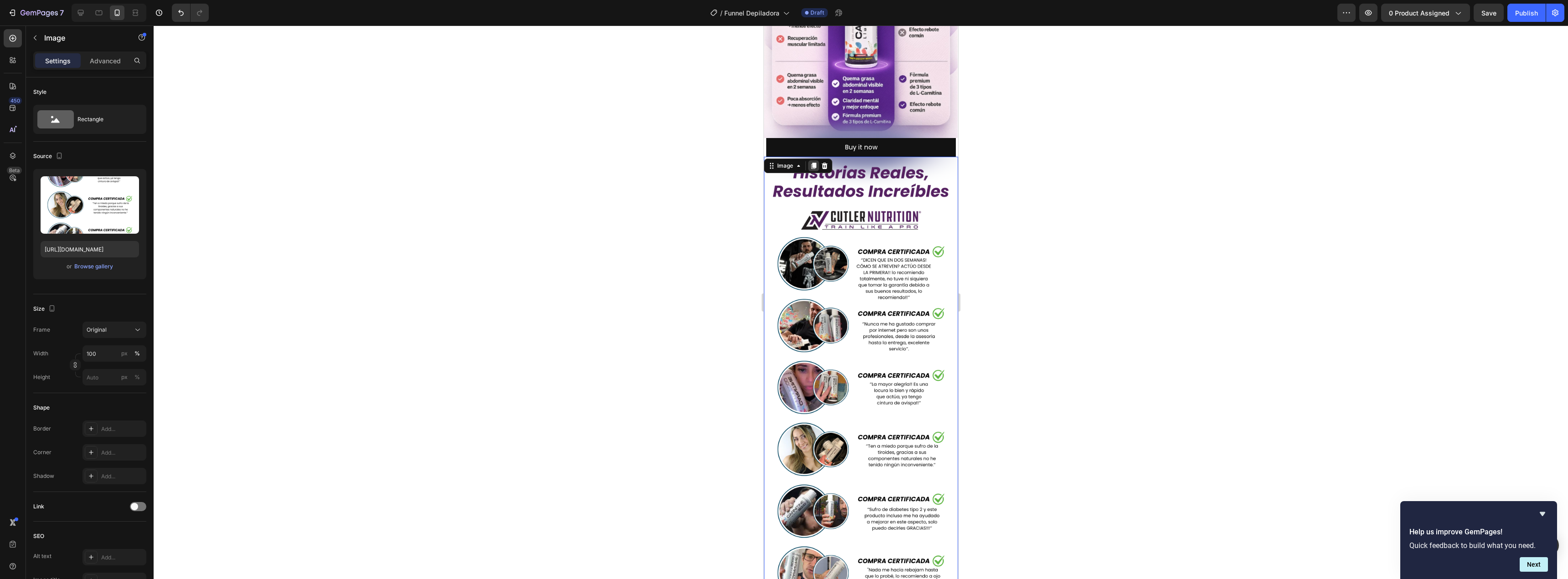
click at [813, 162] on icon at bounding box center [813, 165] width 5 height 6
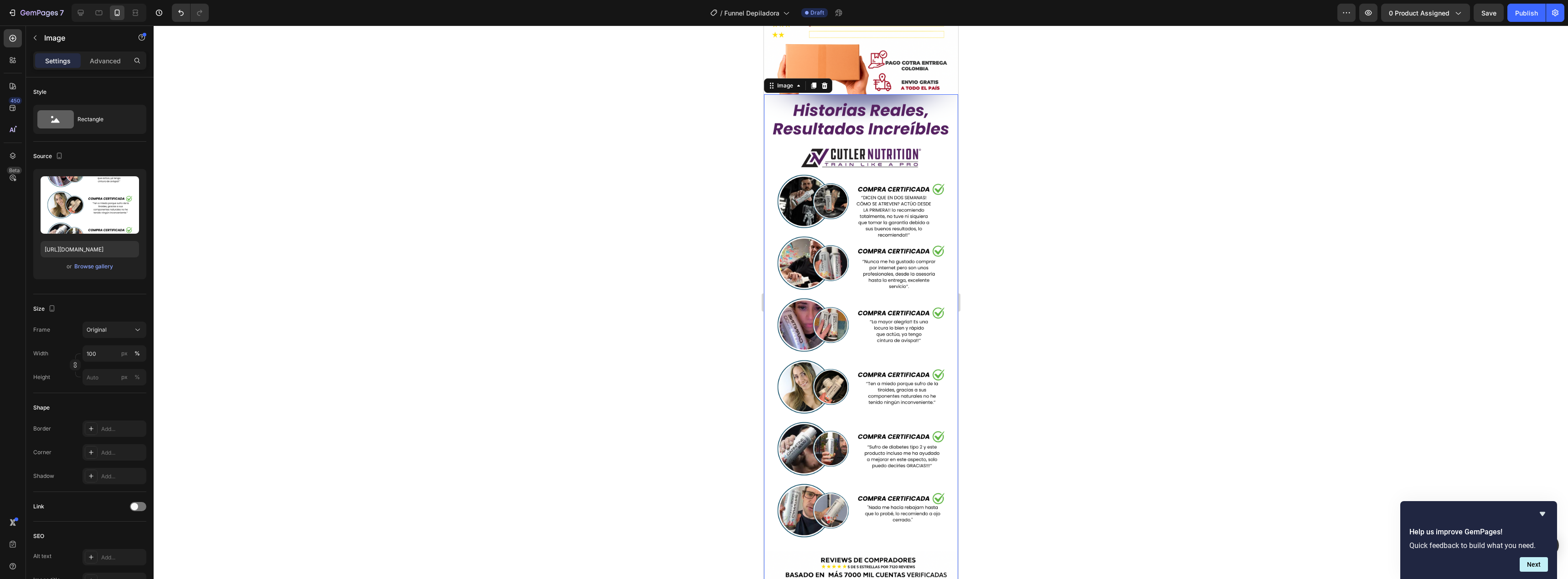
scroll to position [2576, 0]
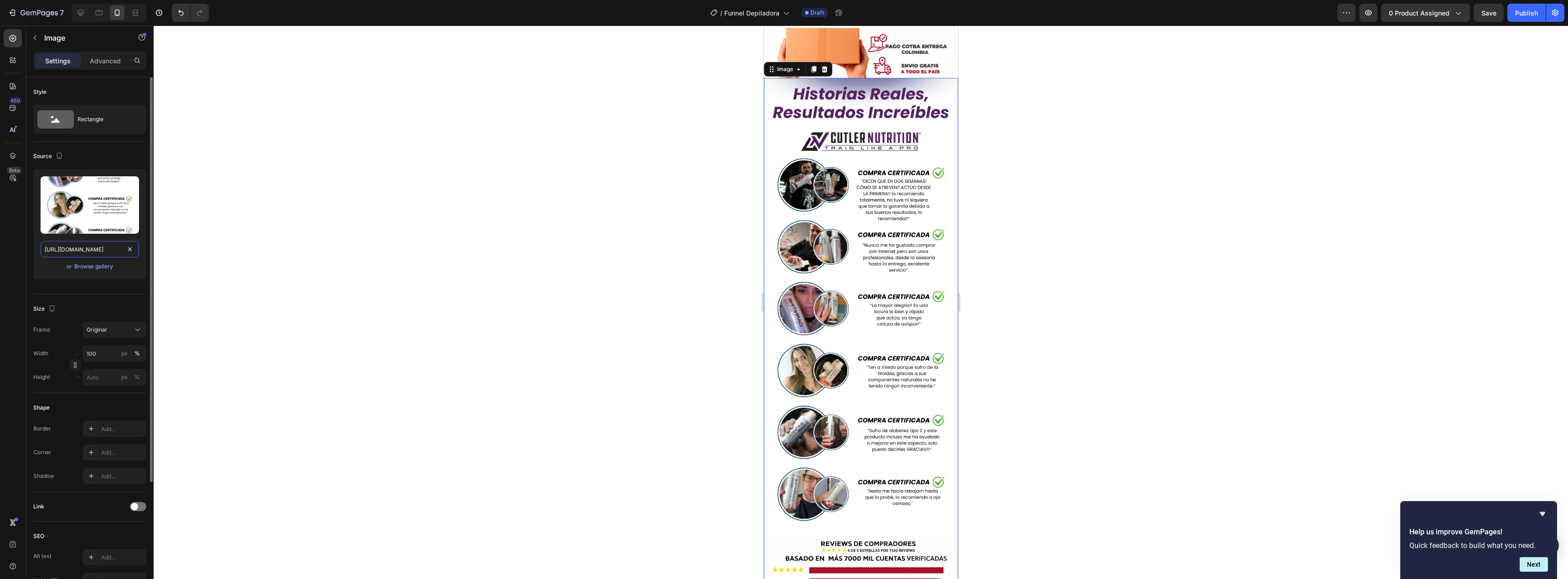
click at [98, 254] on input "[URL][DOMAIN_NAME]" at bounding box center [90, 249] width 98 height 17
paste input "1G0vZPDD/Copia-de-ALIANZAS-LOGISTICAS-CMQ-2"
type input "[URL][DOMAIN_NAME]"
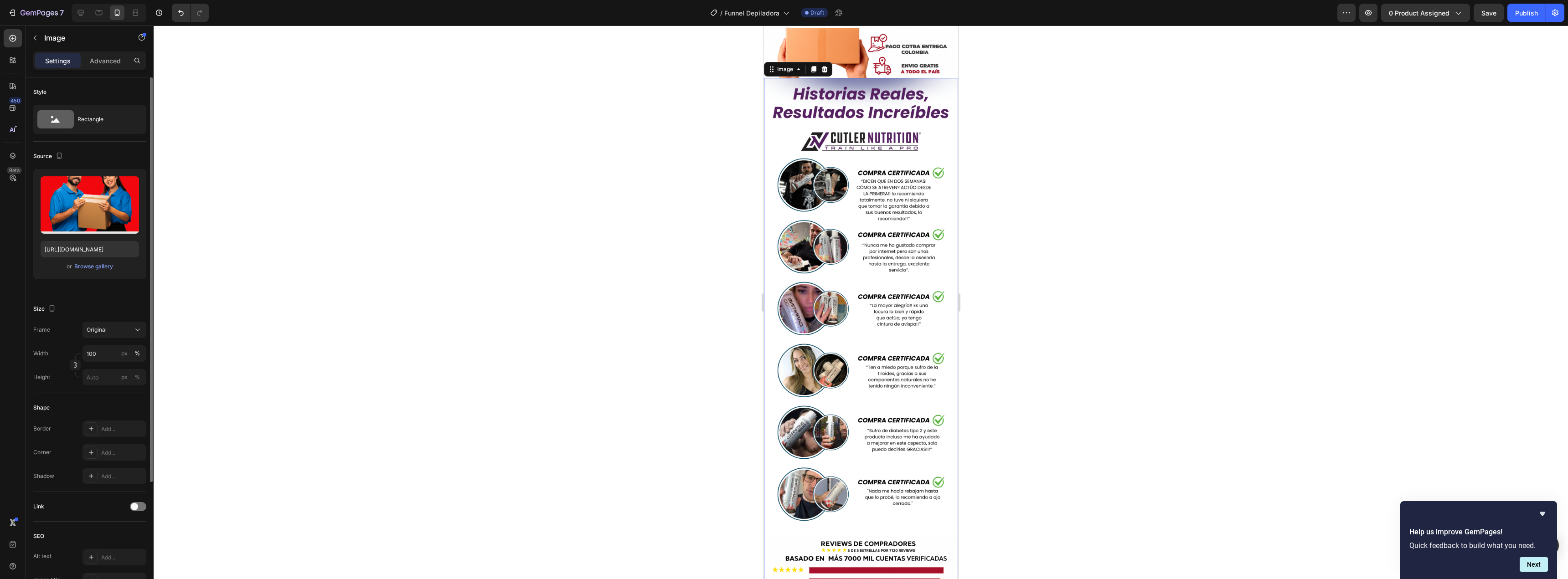
click at [123, 266] on div "or Browse gallery" at bounding box center [90, 266] width 98 height 11
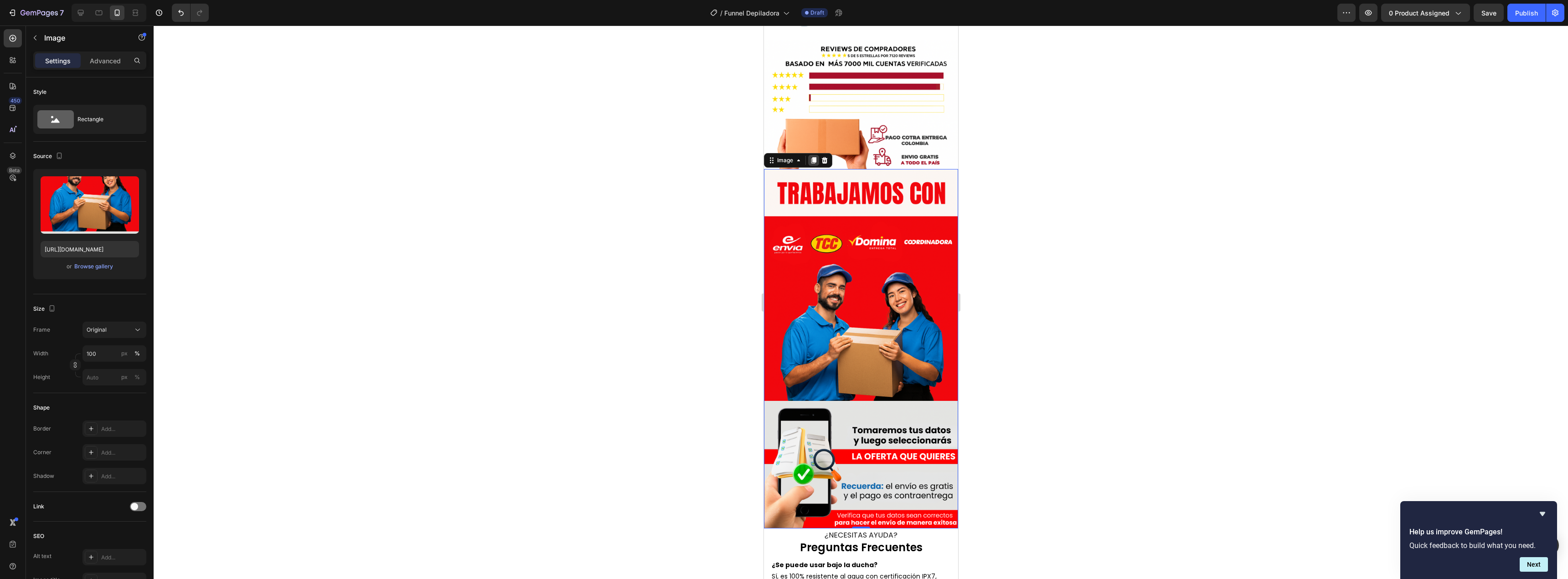
click at [815, 157] on icon at bounding box center [813, 160] width 5 height 6
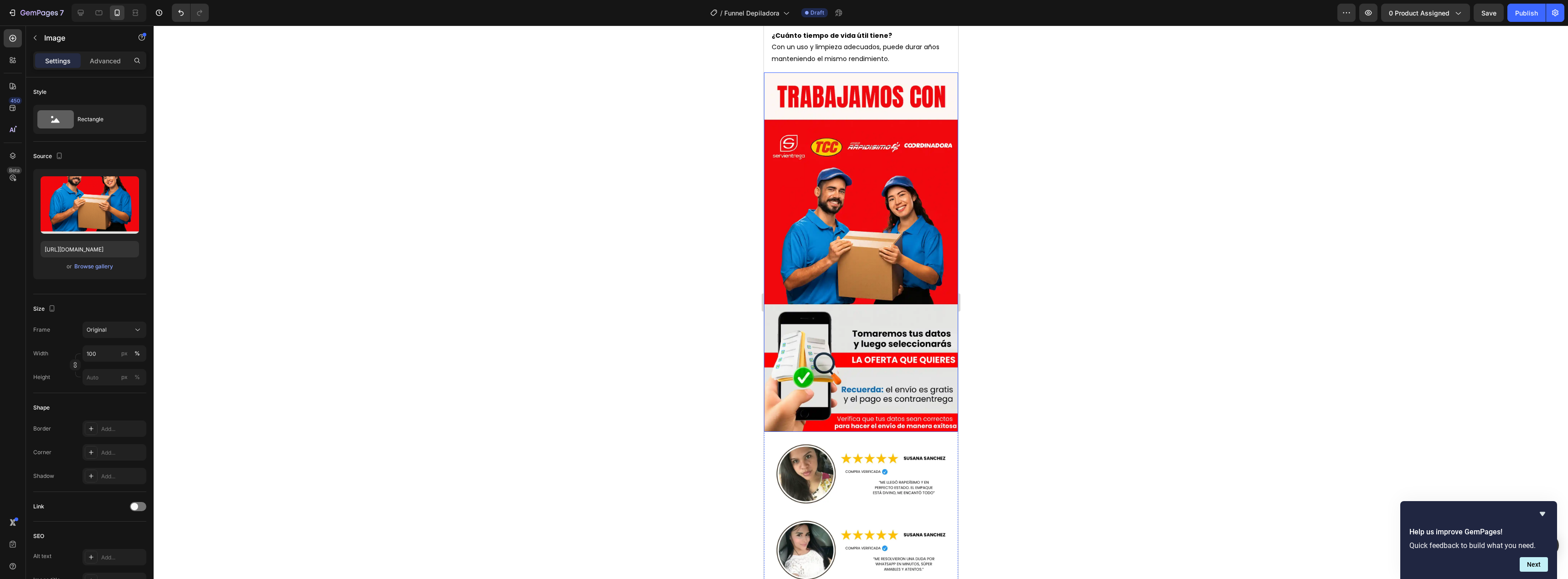
scroll to position [3758, 0]
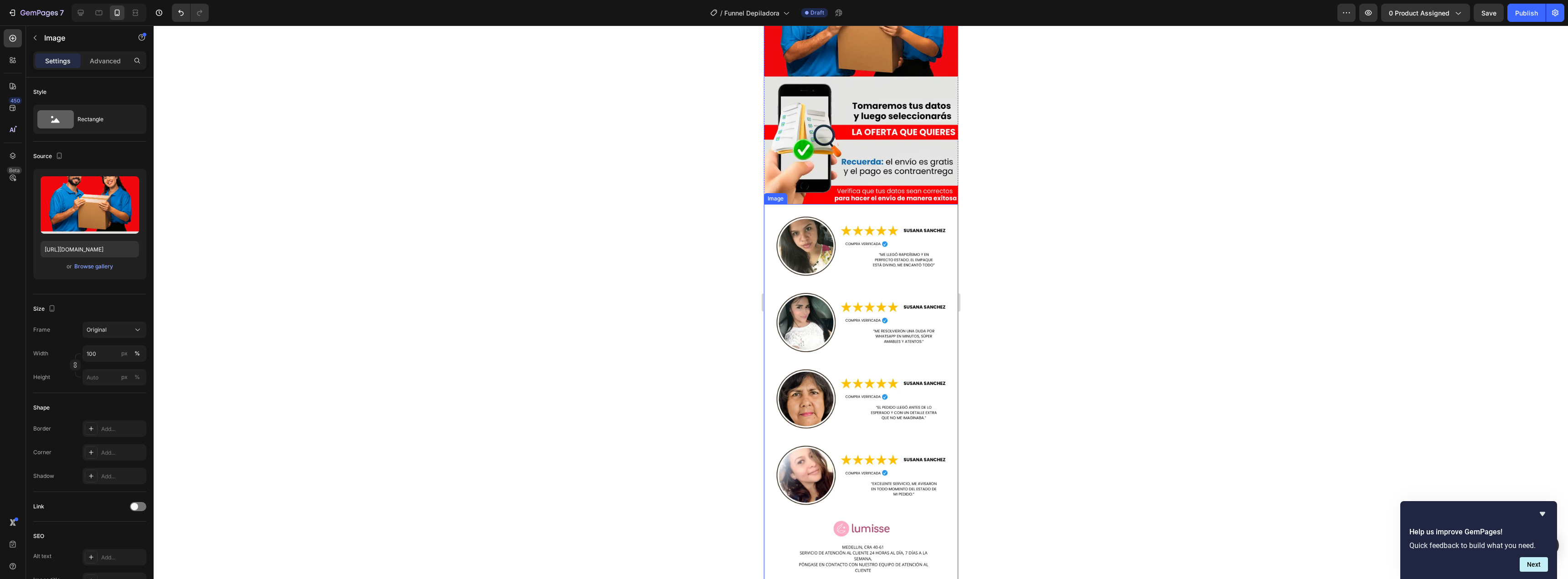
click at [866, 323] on img at bounding box center [860, 414] width 194 height 421
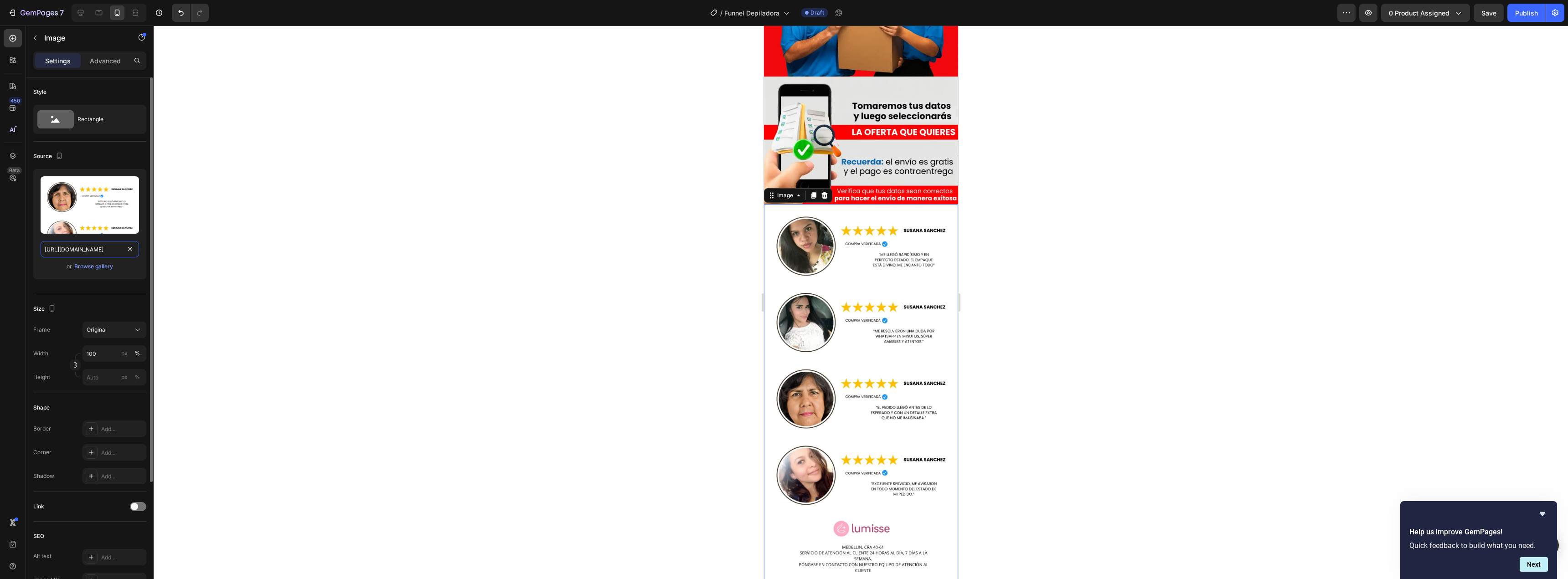
click at [93, 246] on input "[URL][DOMAIN_NAME]" at bounding box center [90, 249] width 98 height 17
paste input "hRLFN5XQ/RESE-AS-[PERSON_NAME]-1.png"
type input "[URL][DOMAIN_NAME][PERSON_NAME]"
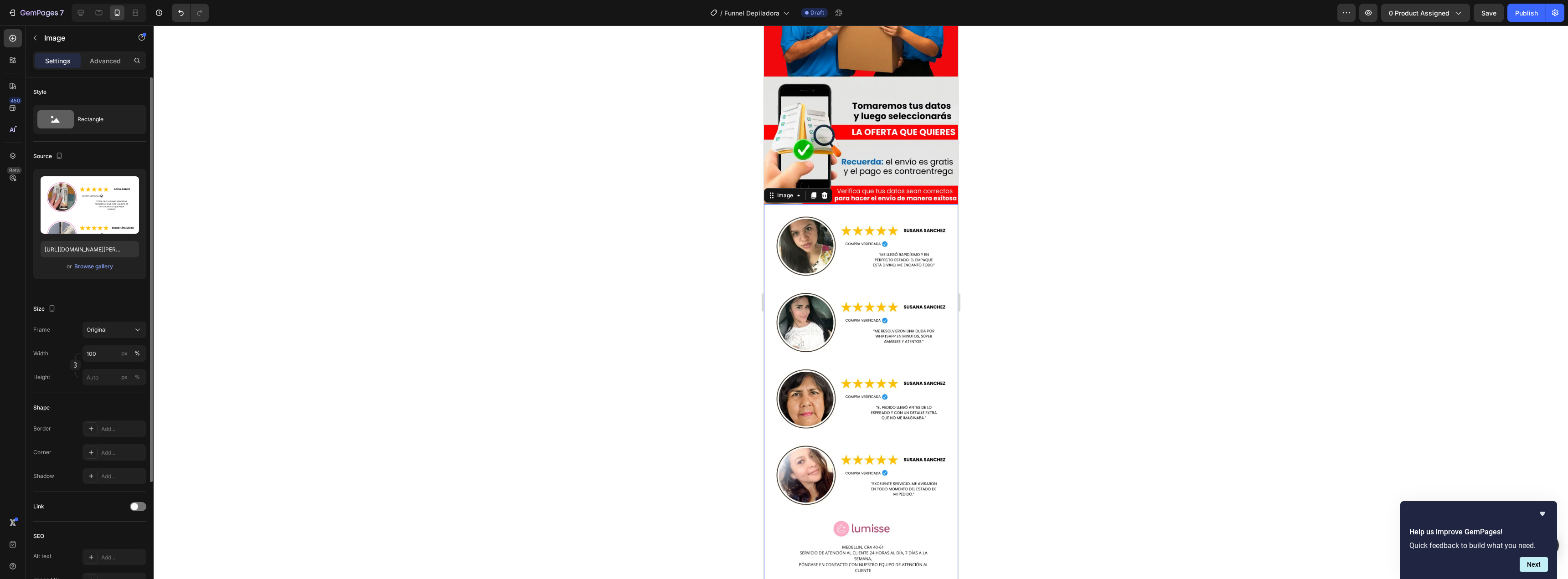
click at [125, 274] on div "Upload Image [URL][DOMAIN_NAME][PERSON_NAME] or Browse gallery" at bounding box center [90, 224] width 113 height 110
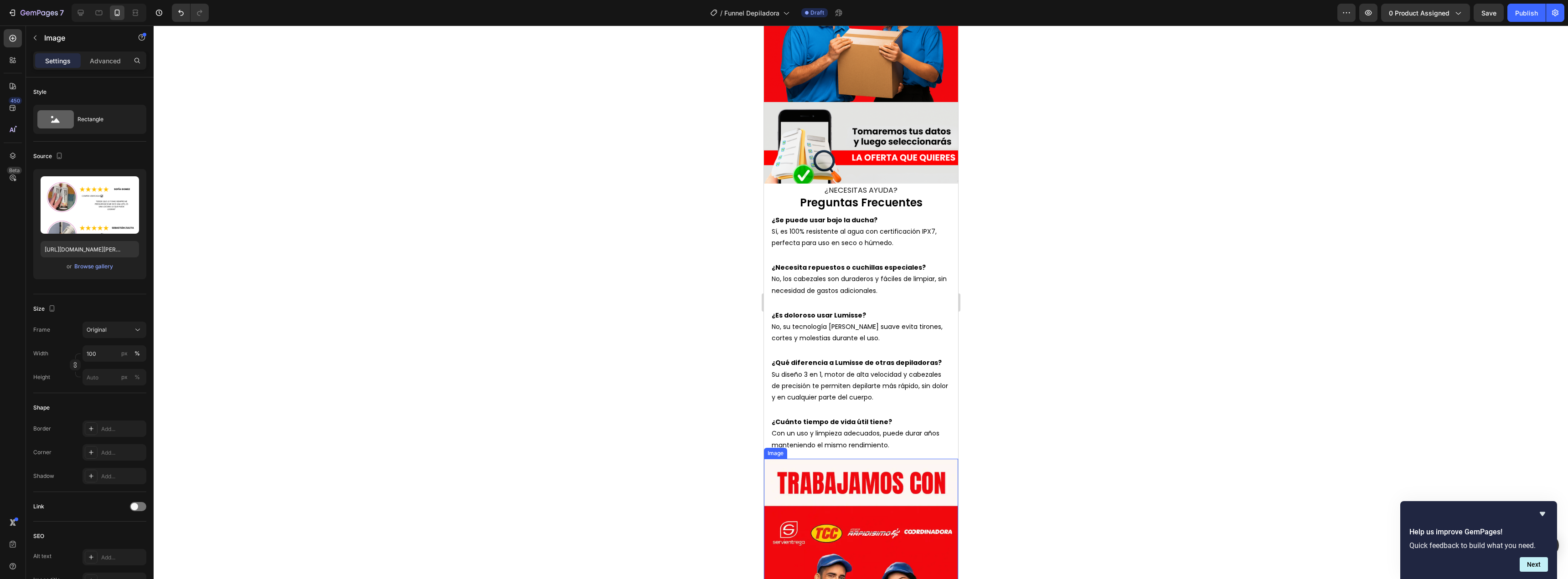
scroll to position [3029, 0]
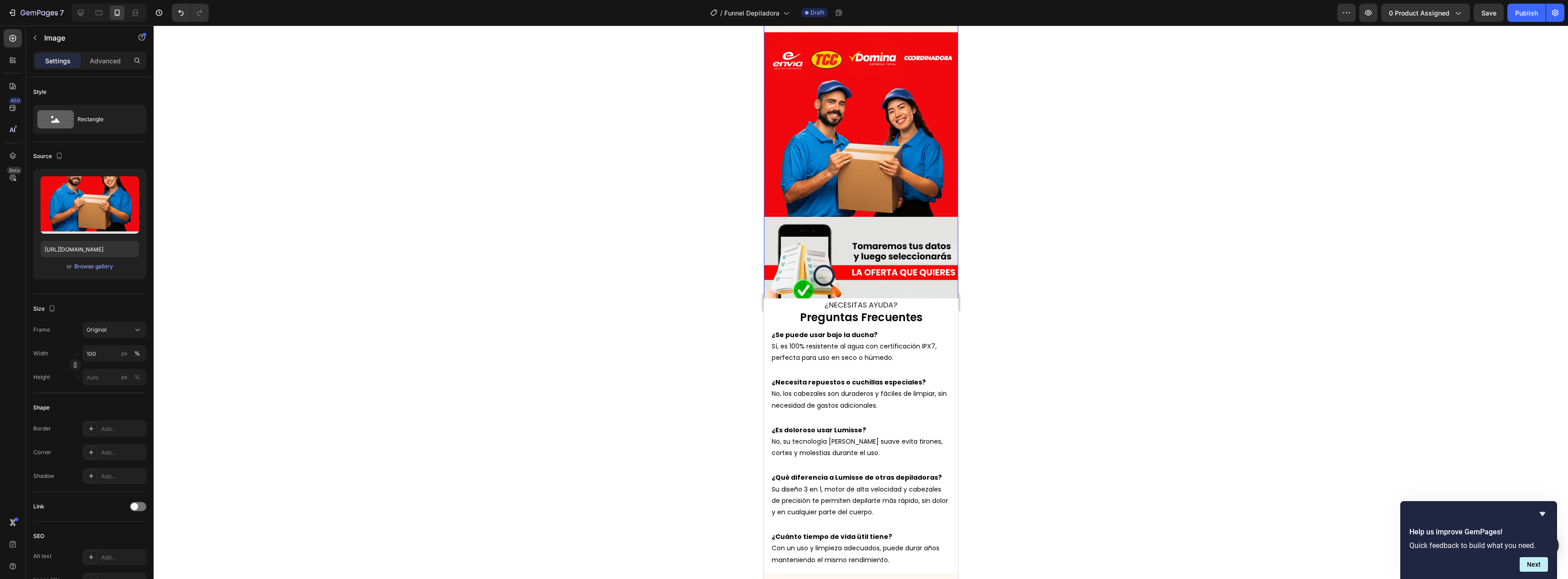
click at [828, 208] on img at bounding box center [860, 165] width 194 height 360
click at [105, 251] on input "[URL][DOMAIN_NAME]" at bounding box center [90, 249] width 98 height 17
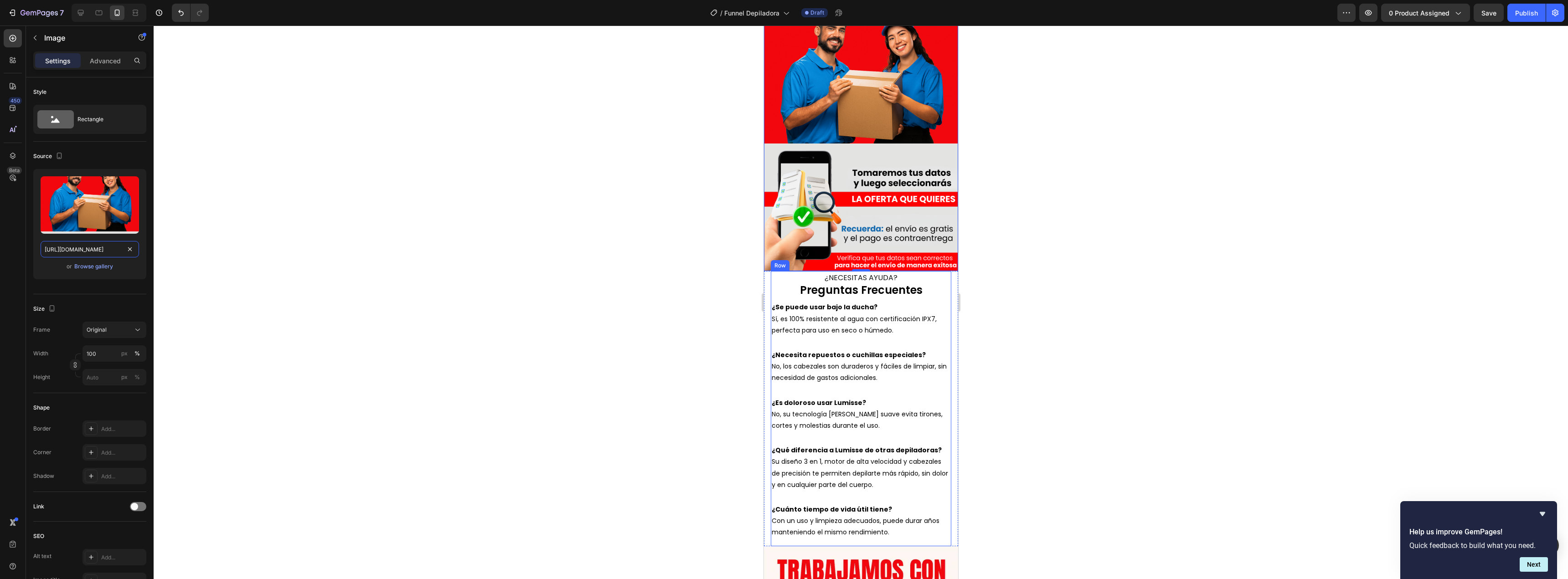
scroll to position [3256, 0]
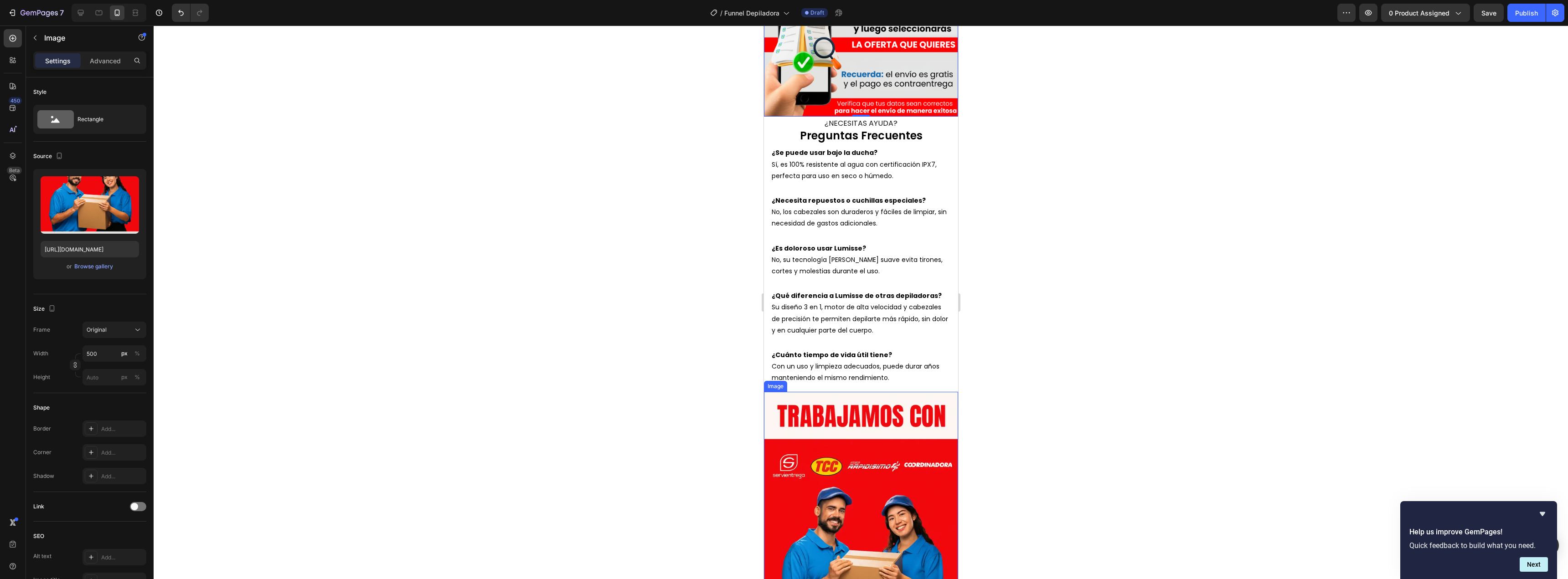
click at [831, 448] on img at bounding box center [860, 572] width 194 height 360
click at [86, 253] on input "[URL][DOMAIN_NAME]" at bounding box center [90, 249] width 98 height 17
paste input "1G0vZPDD/Copia-de-ALIANZAS-LOGISTICAS-CMQ-2.png"
type input "[URL][DOMAIN_NAME]"
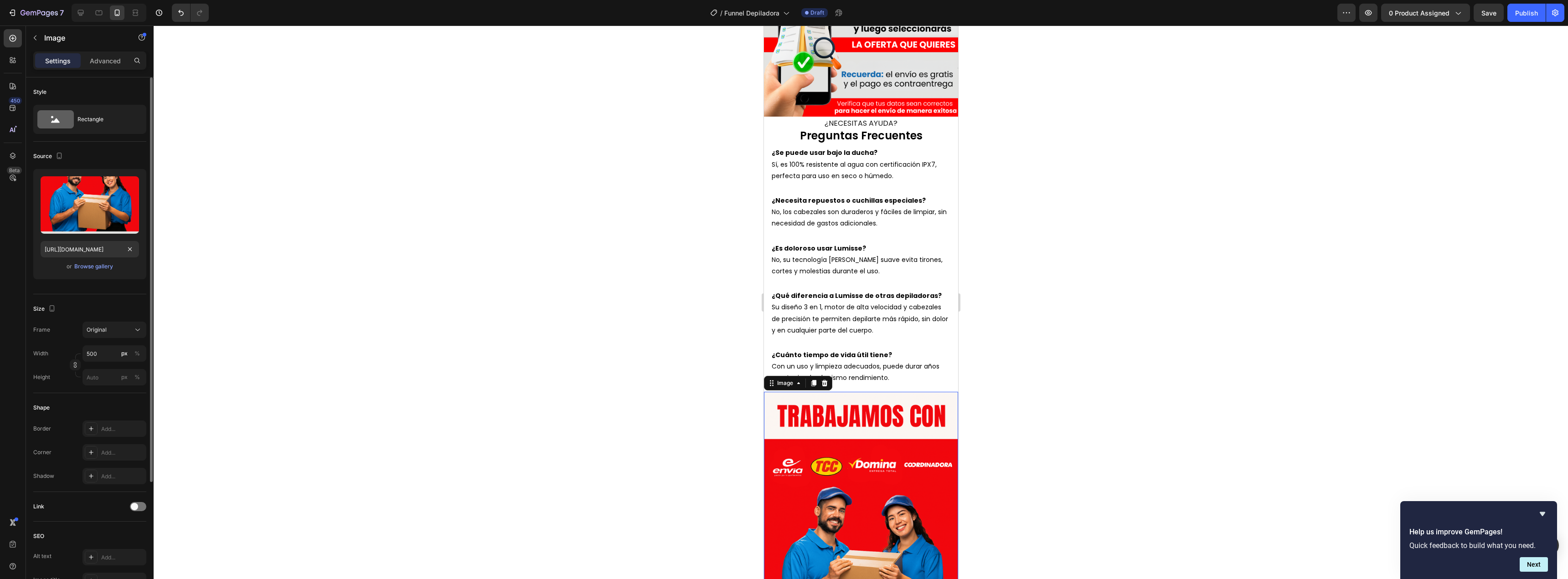
scroll to position [0, 0]
click at [127, 267] on div "or Browse gallery" at bounding box center [90, 266] width 98 height 11
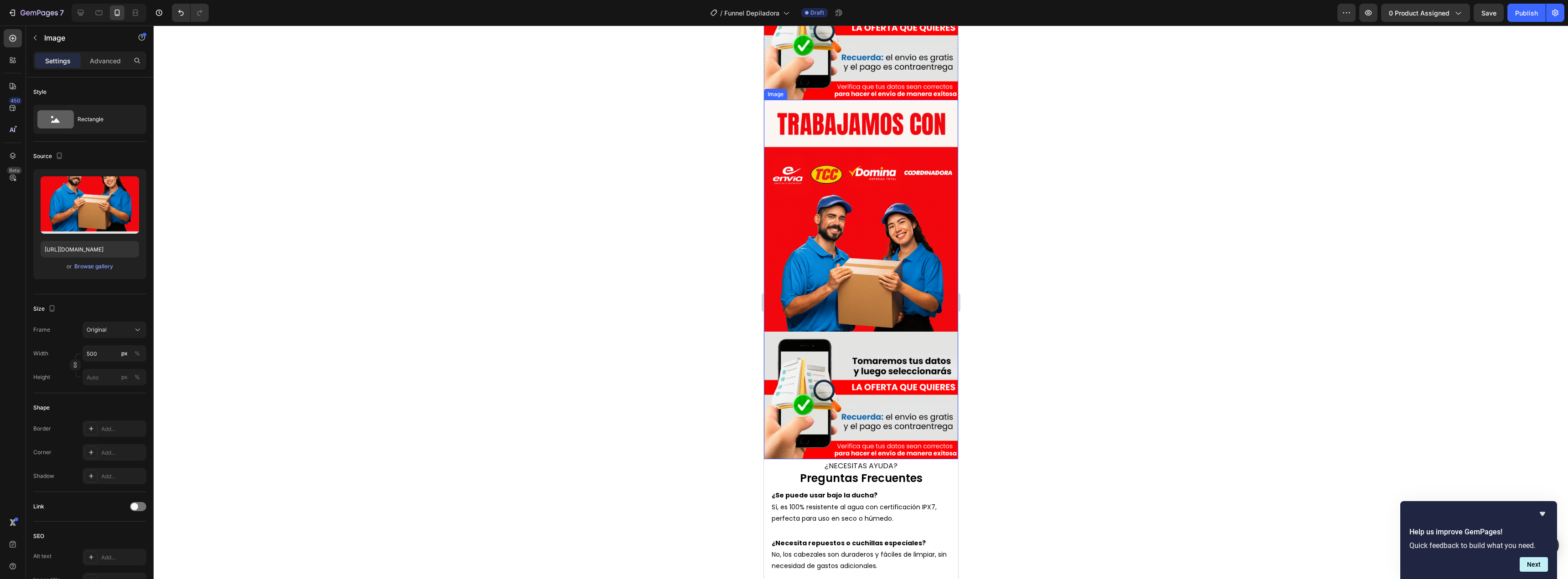
scroll to position [2800, 0]
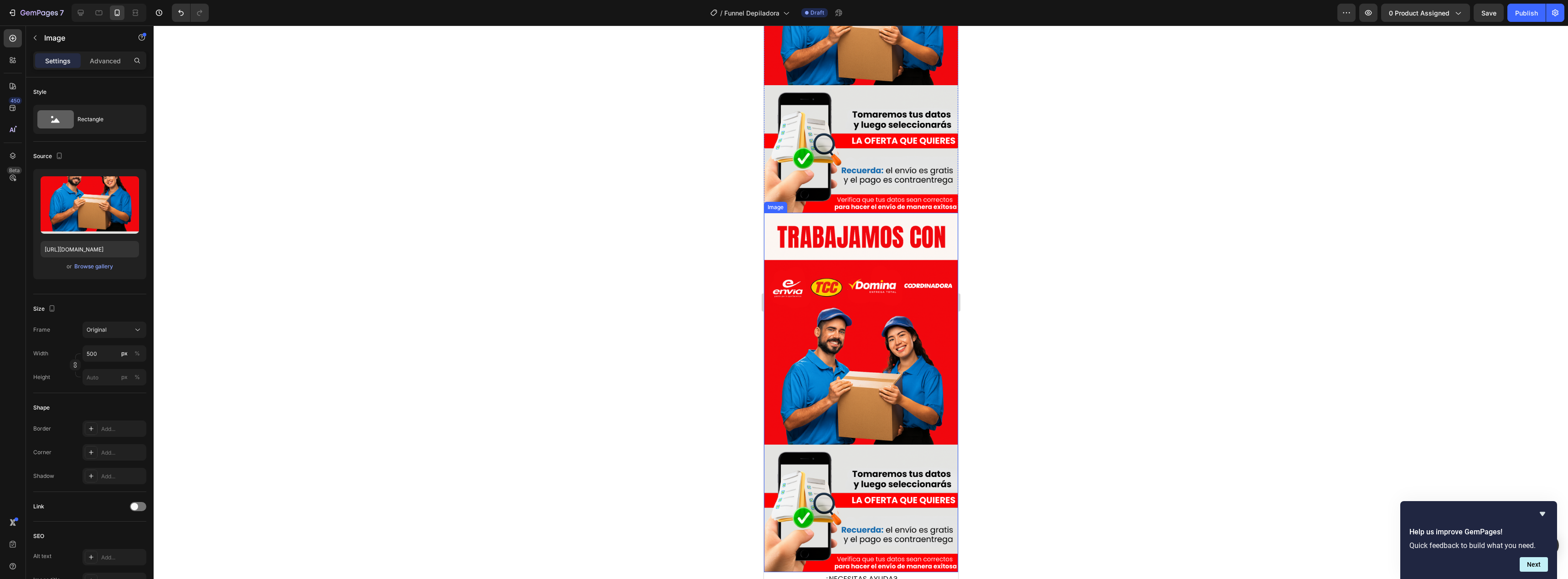
click at [876, 293] on img at bounding box center [860, 393] width 194 height 360
click at [826, 201] on icon at bounding box center [824, 204] width 6 height 6
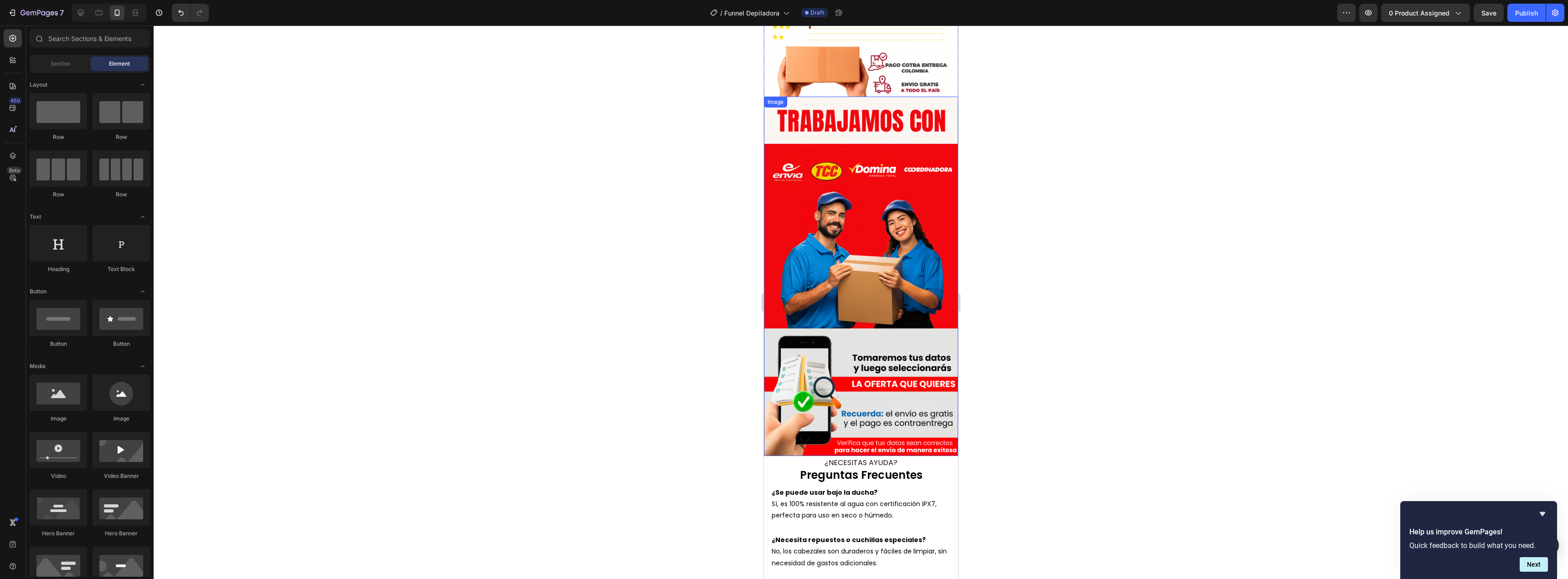
scroll to position [2482, 0]
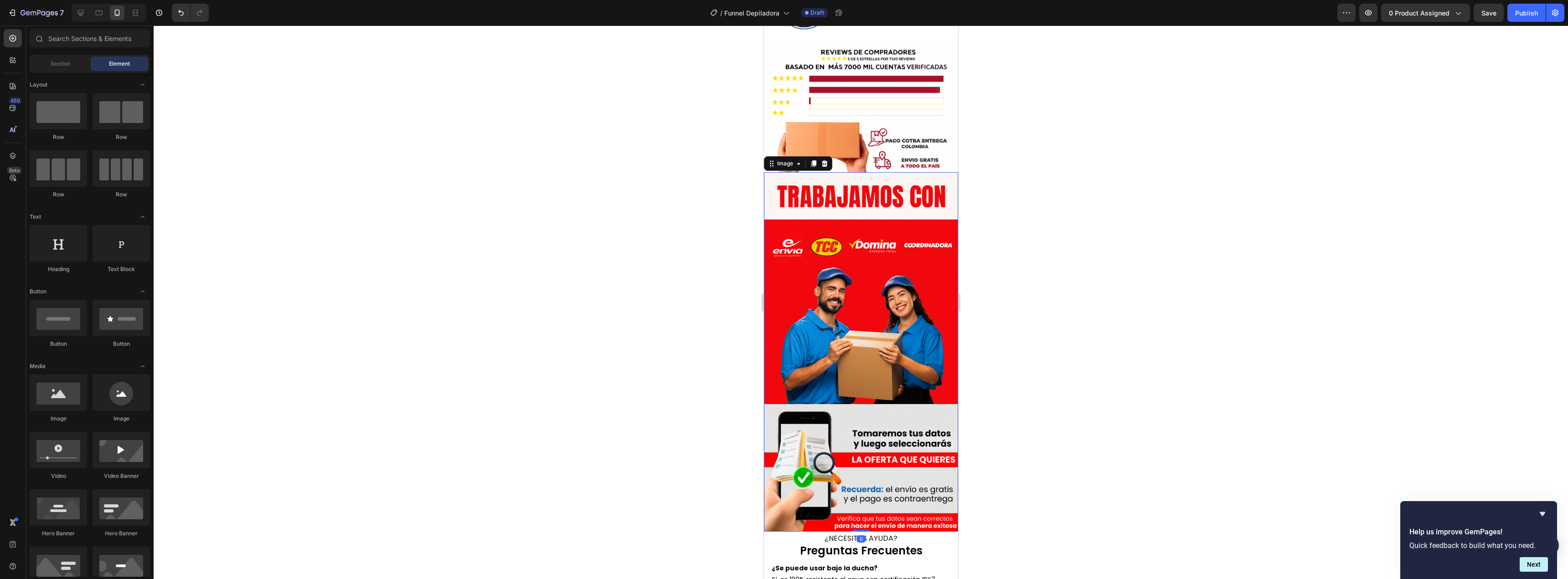
click at [893, 253] on img at bounding box center [860, 352] width 194 height 360
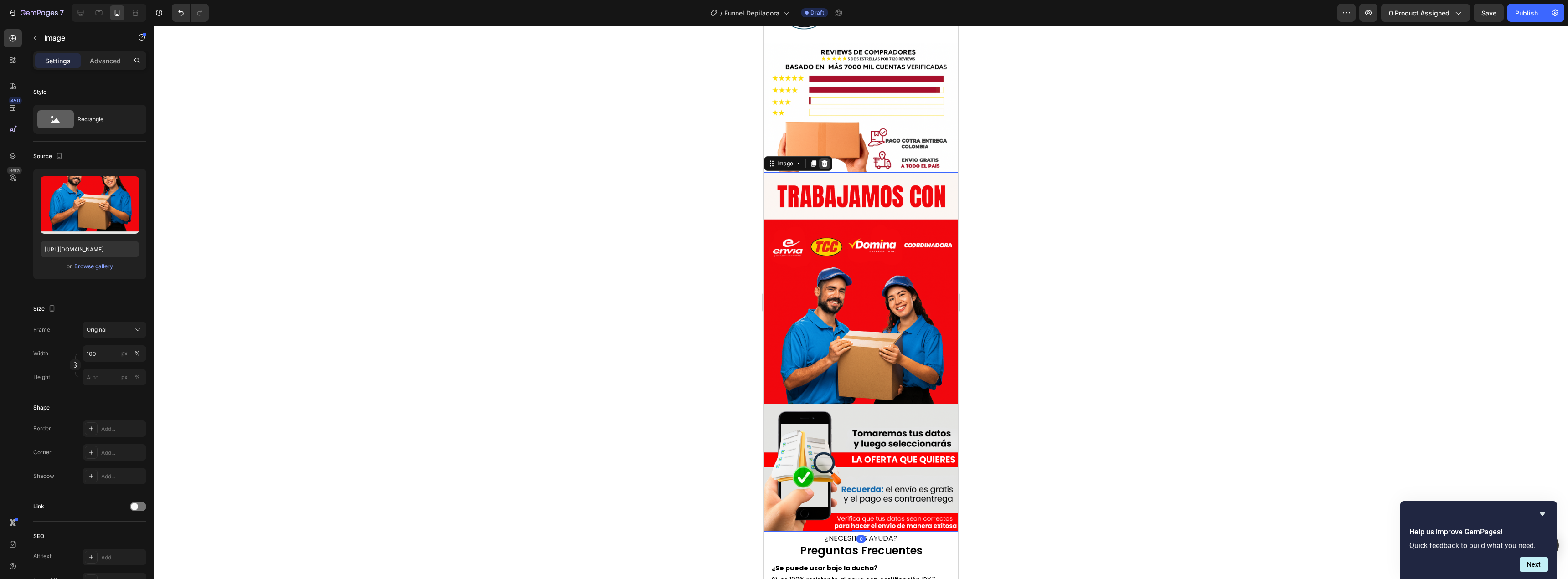
click at [823, 160] on icon at bounding box center [824, 163] width 6 height 6
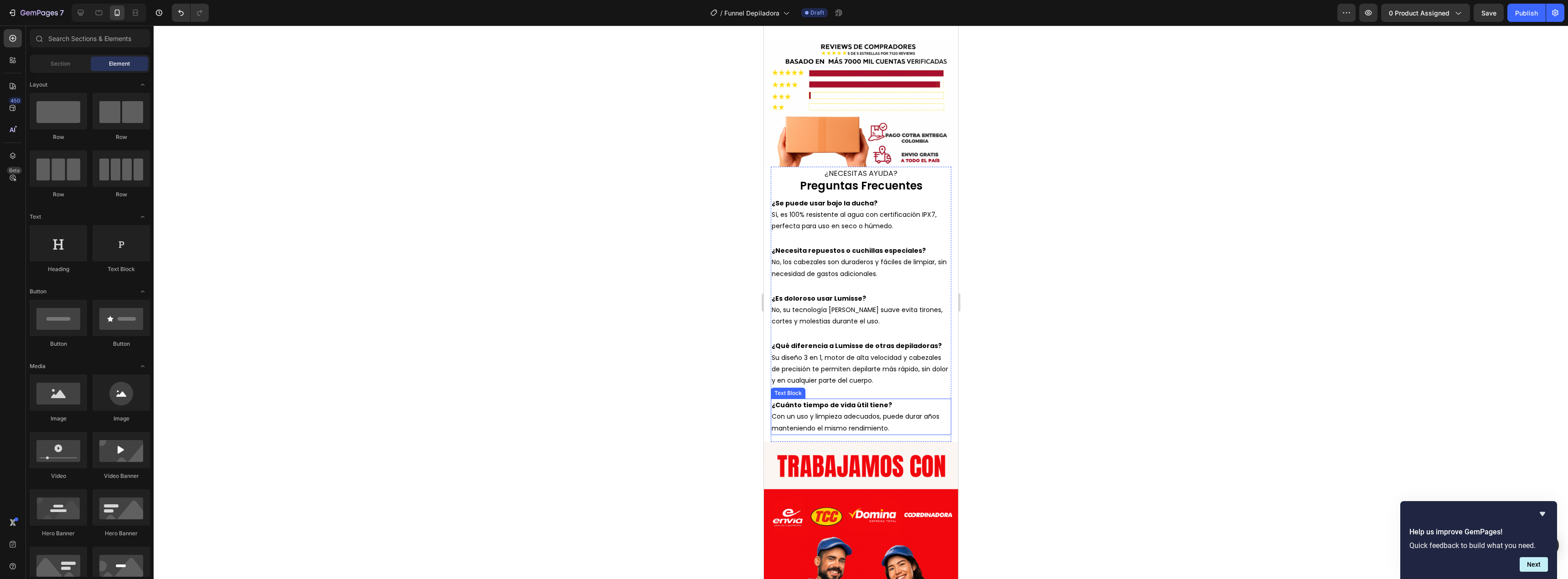
scroll to position [2494, 0]
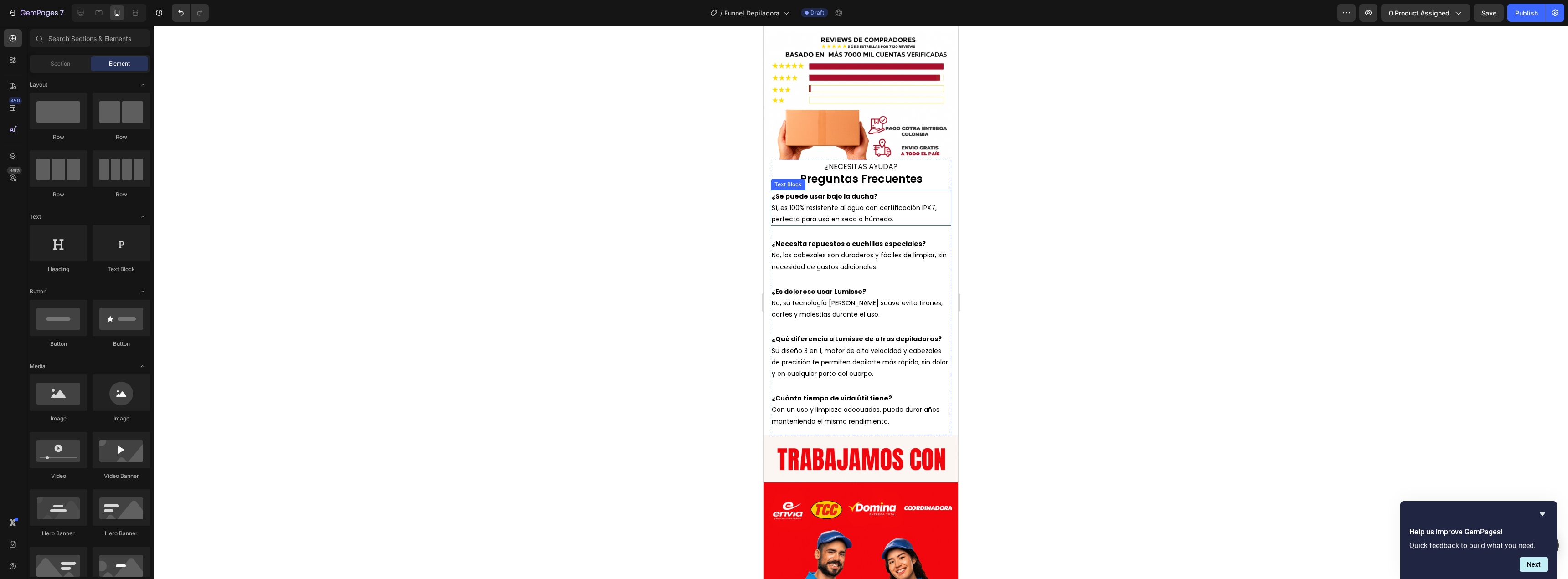
click at [817, 192] on strong "¿Se puede usar bajo la ducha?" at bounding box center [824, 196] width 105 height 9
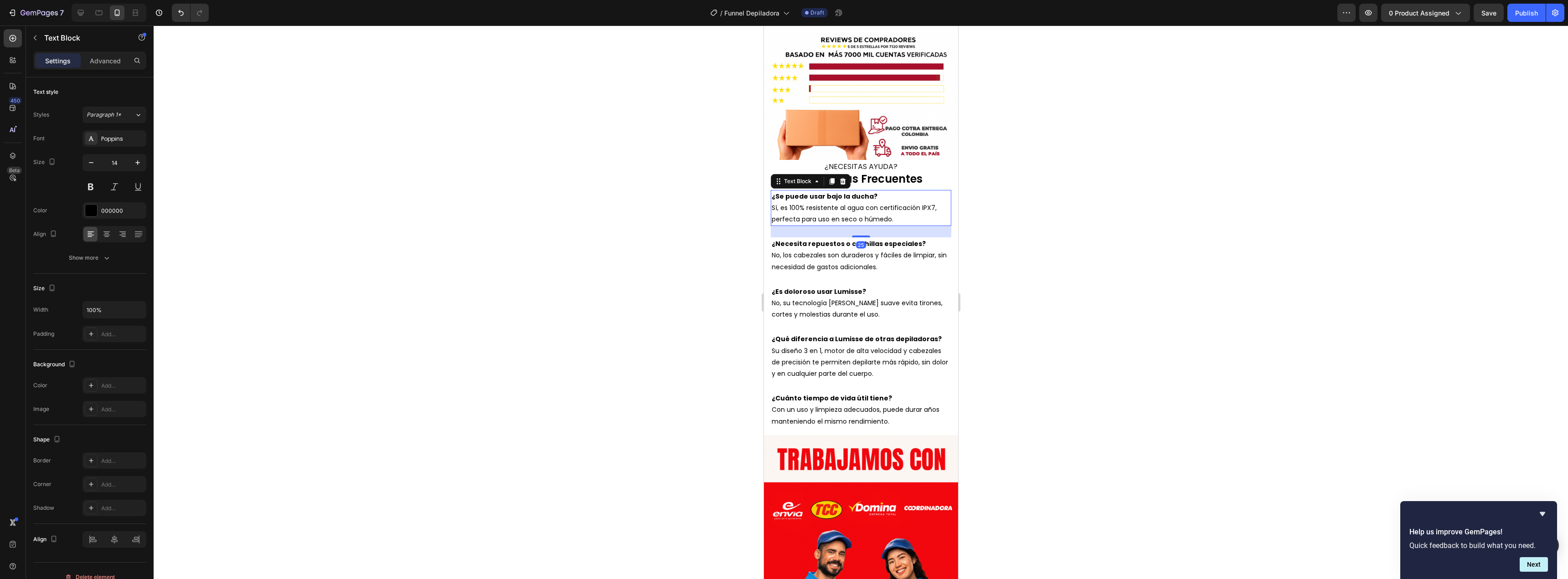
click at [817, 192] on strong "¿Se puede usar bajo la ducha?" at bounding box center [824, 196] width 105 height 9
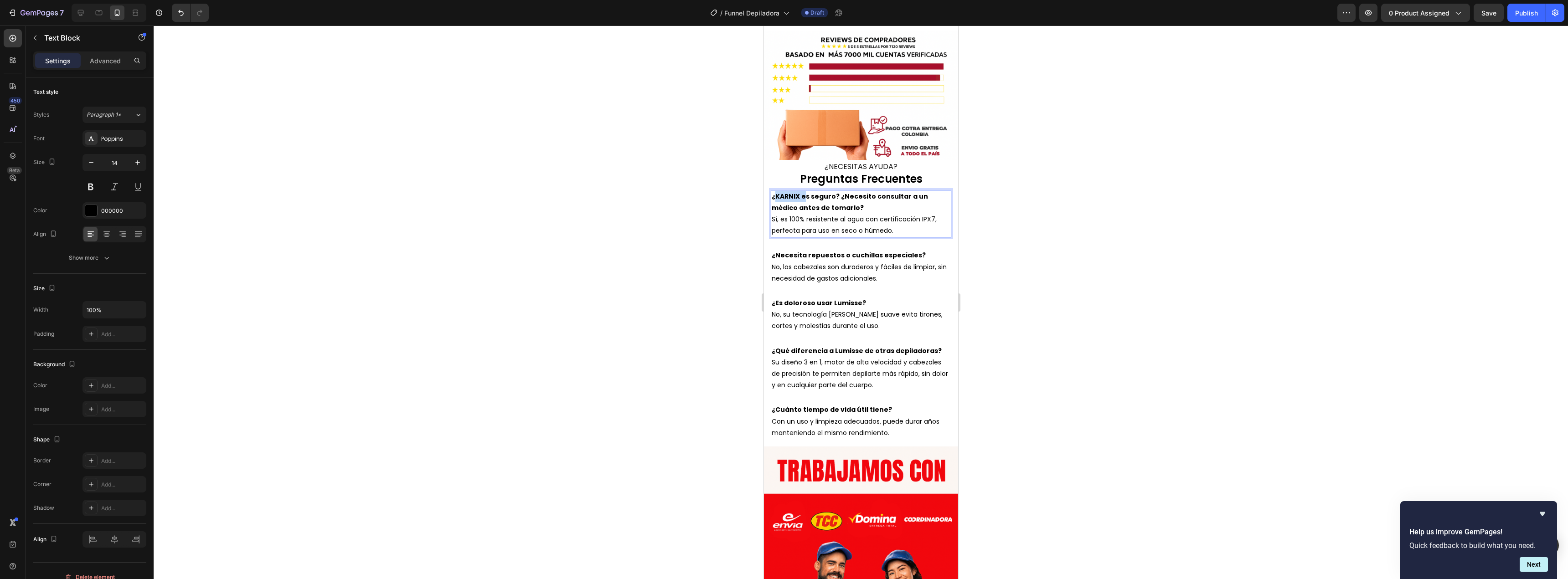
drag, startPoint x: 804, startPoint y: 176, endPoint x: 775, endPoint y: 174, distance: 29.1
click at [775, 192] on strong "¿KARNIX es seguro? ¿Necesito consultar a un médico antes de tomarlo?" at bounding box center [849, 202] width 156 height 20
click at [815, 214] on p "Sí, es 100% resistente al agua con certificación IPX7, perfecta para uso en sec…" at bounding box center [860, 225] width 178 height 23
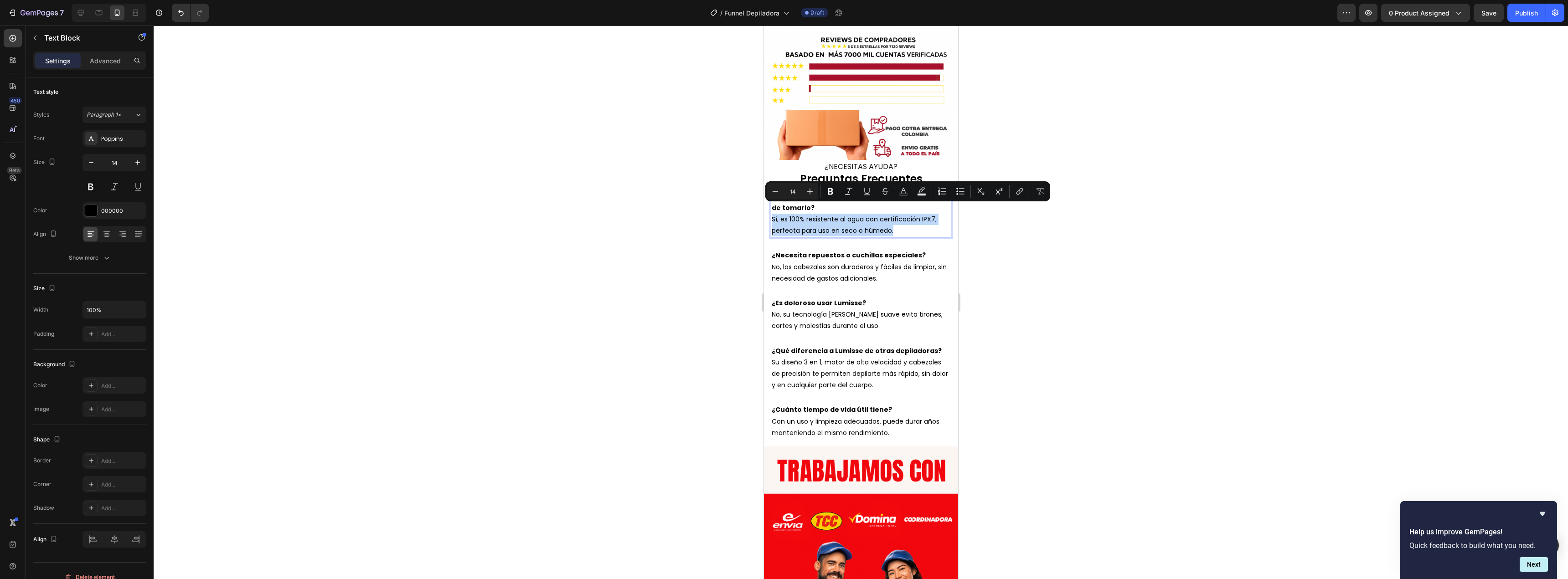
click at [815, 214] on p "Sí, es 100% resistente al agua con certificación IPX7, perfecta para uso en sec…" at bounding box center [860, 225] width 178 height 23
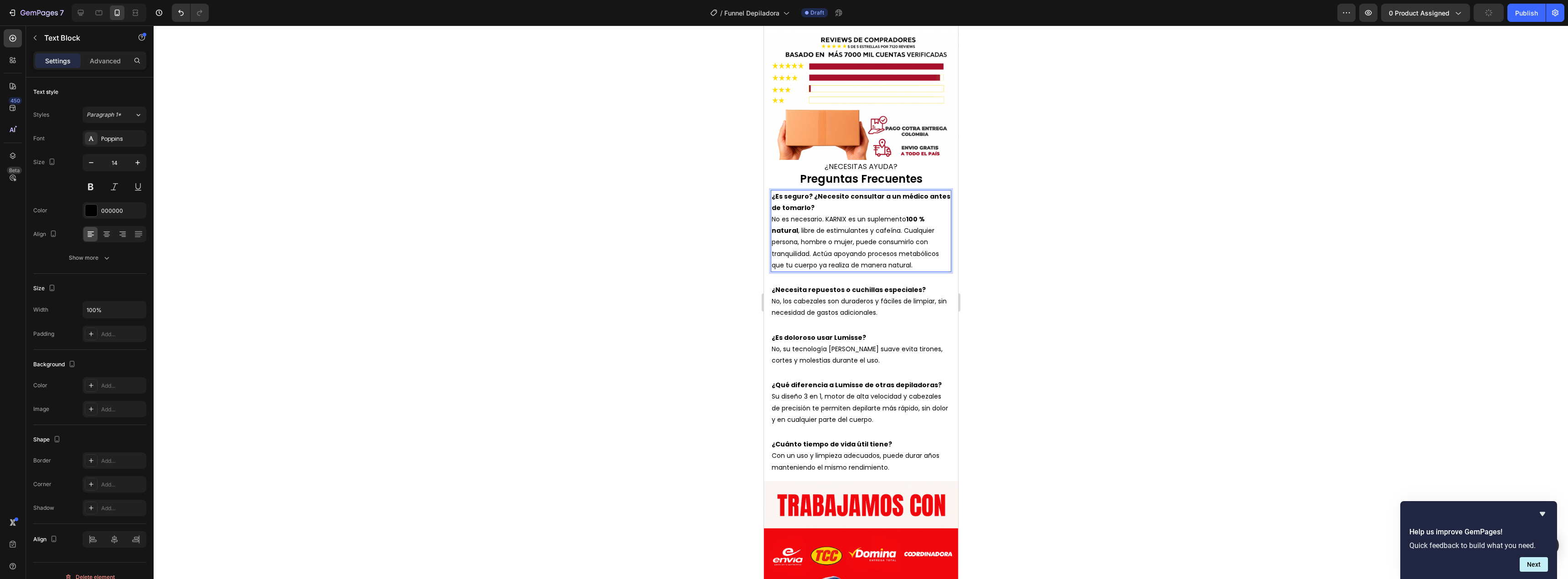
click at [833, 214] on p "No es necesario. KARNIX es un suplemento 100 % natural , libre de estimulantes …" at bounding box center [860, 243] width 178 height 58
click at [829, 214] on p "No es necesario. es un suplemento 100 % natural , libre de estimulantes y cafeí…" at bounding box center [860, 243] width 178 height 58
click at [783, 232] on p "No es necesario. Es un suplemento 100 % natural , libre de estimulantes y cafeí…" at bounding box center [860, 243] width 178 height 58
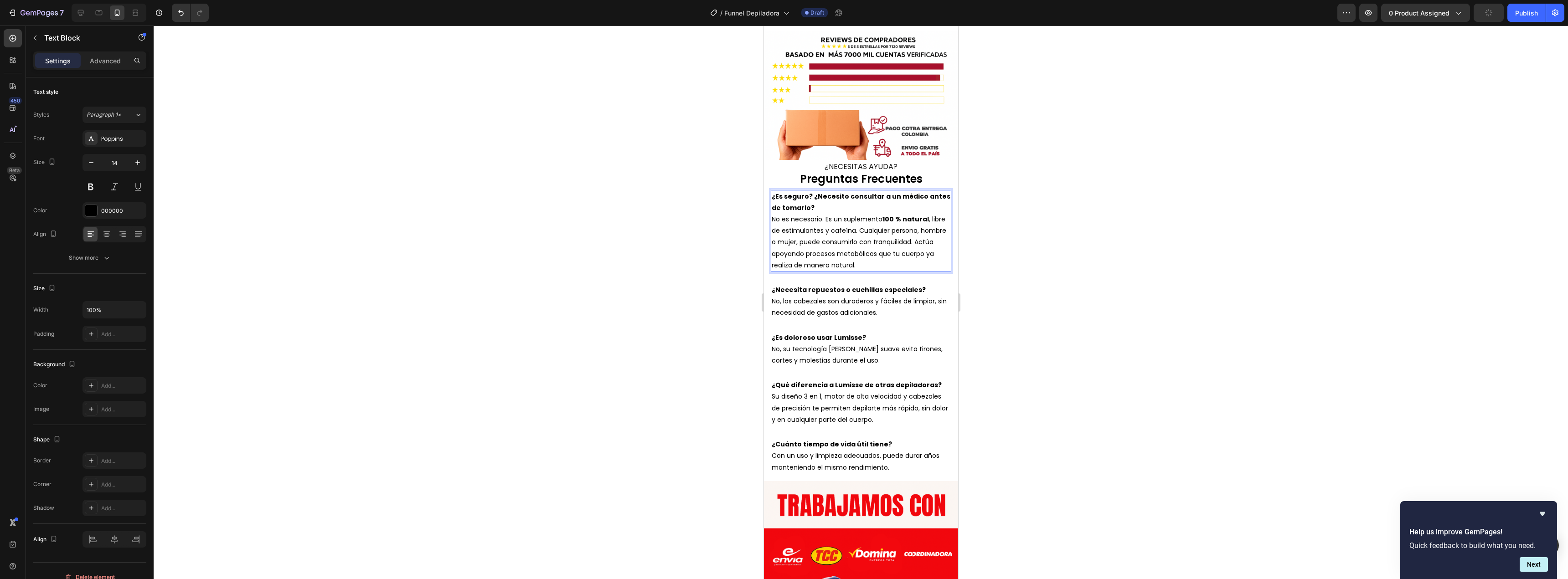
click at [810, 234] on p "No es necesario. Es un suplemento 100 % natural , libre de estimulantes y cafeí…" at bounding box center [860, 243] width 178 height 58
drag, startPoint x: 810, startPoint y: 234, endPoint x: 766, endPoint y: 234, distance: 44.0
click at [766, 234] on div "¿NECESITAS AYUDA? Heading Preguntas Frecuentes Text Block ¿Es seguro? ¿Necesito…" at bounding box center [860, 320] width 194 height 321
click at [748, 234] on div at bounding box center [861, 302] width 1414 height 554
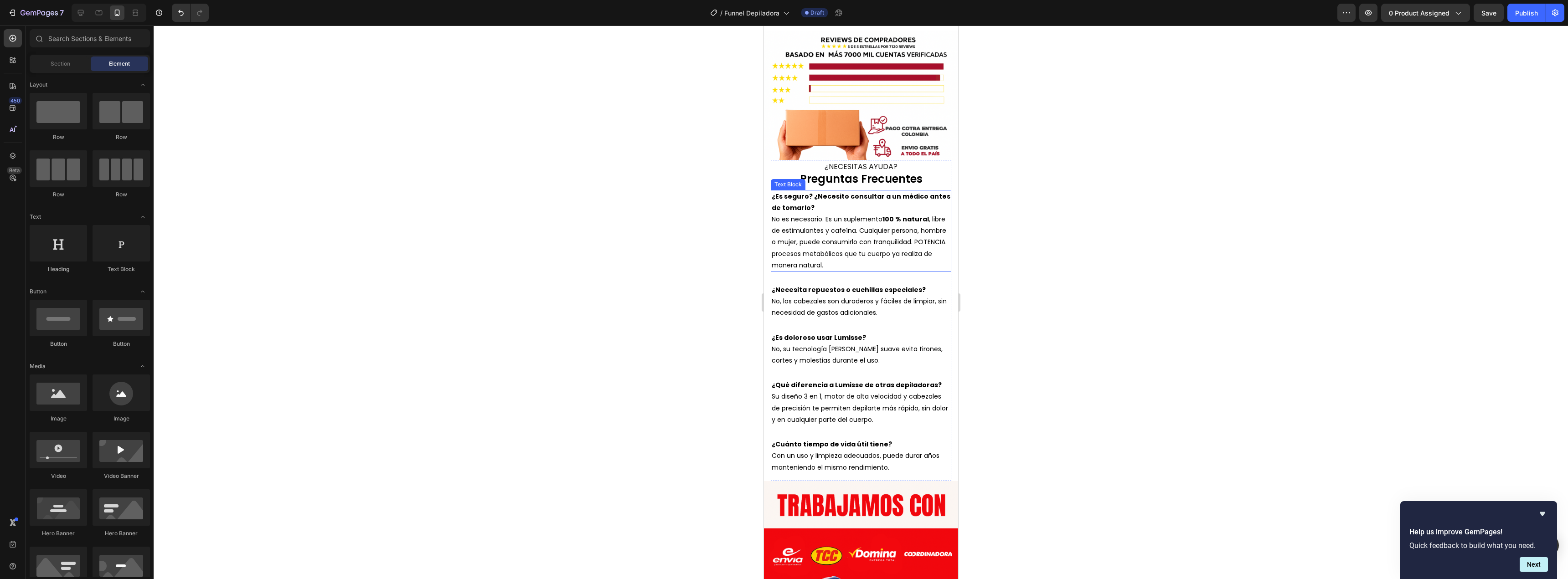
click at [804, 234] on p "No es necesario. Es un suplemento 100 % natural , libre de estimulantes y cafeí…" at bounding box center [860, 243] width 178 height 58
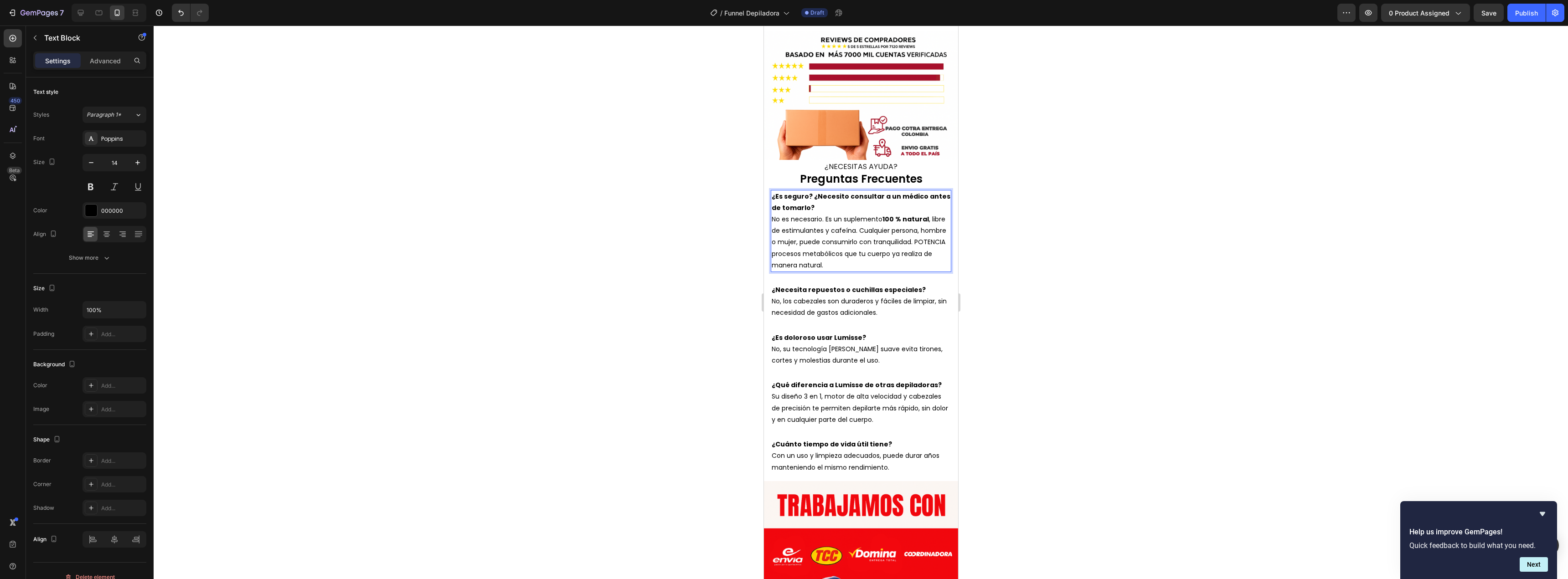
click at [804, 234] on p "No es necesario. Es un suplemento 100 % natural , libre de estimulantes y cafeí…" at bounding box center [860, 243] width 178 height 58
click at [779, 246] on p "No es necesario. Es un suplemento 100 % natural , libre de estimulantes y cafeí…" at bounding box center [860, 243] width 178 height 58
click at [815, 243] on p "No es necesario. Es un suplemento 100 % natural , libre de estimulantes y cafeí…" at bounding box center [860, 243] width 178 height 58
drag, startPoint x: 815, startPoint y: 243, endPoint x: 921, endPoint y: 247, distance: 106.1
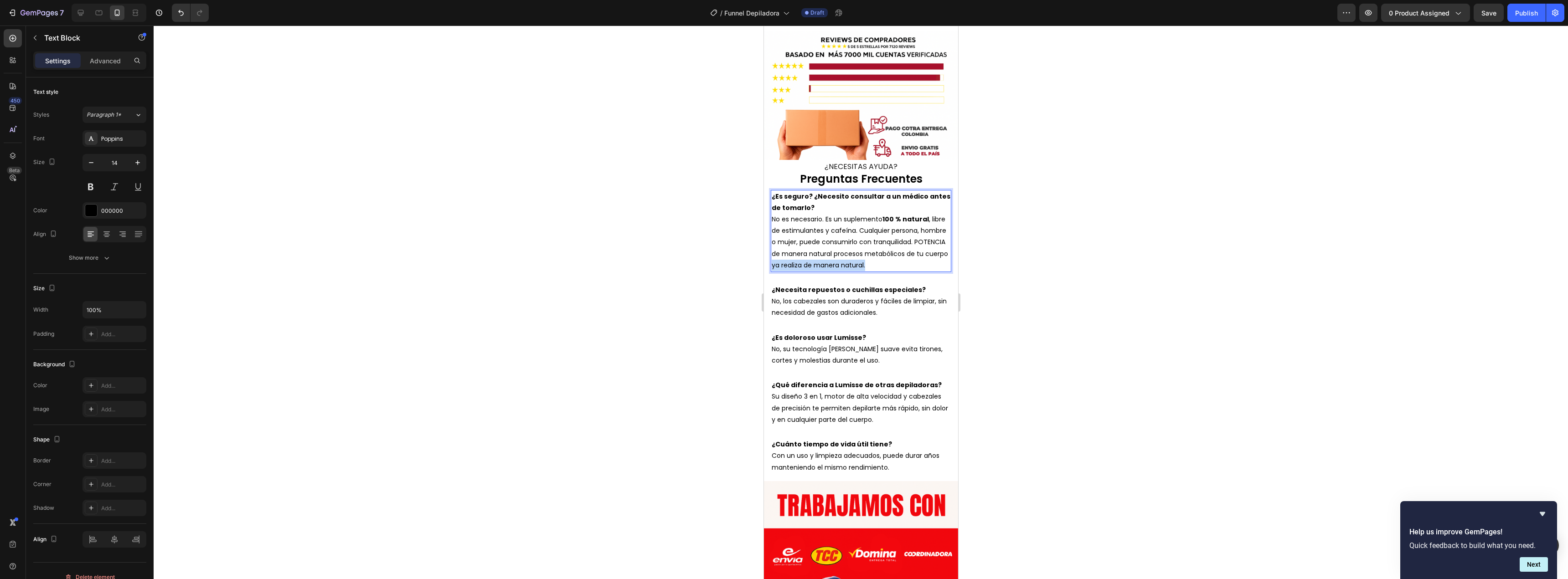
click at [921, 246] on p "No es necesario. Es un suplemento 100 % natural , libre de estimulantes y cafeí…" at bounding box center [860, 243] width 178 height 58
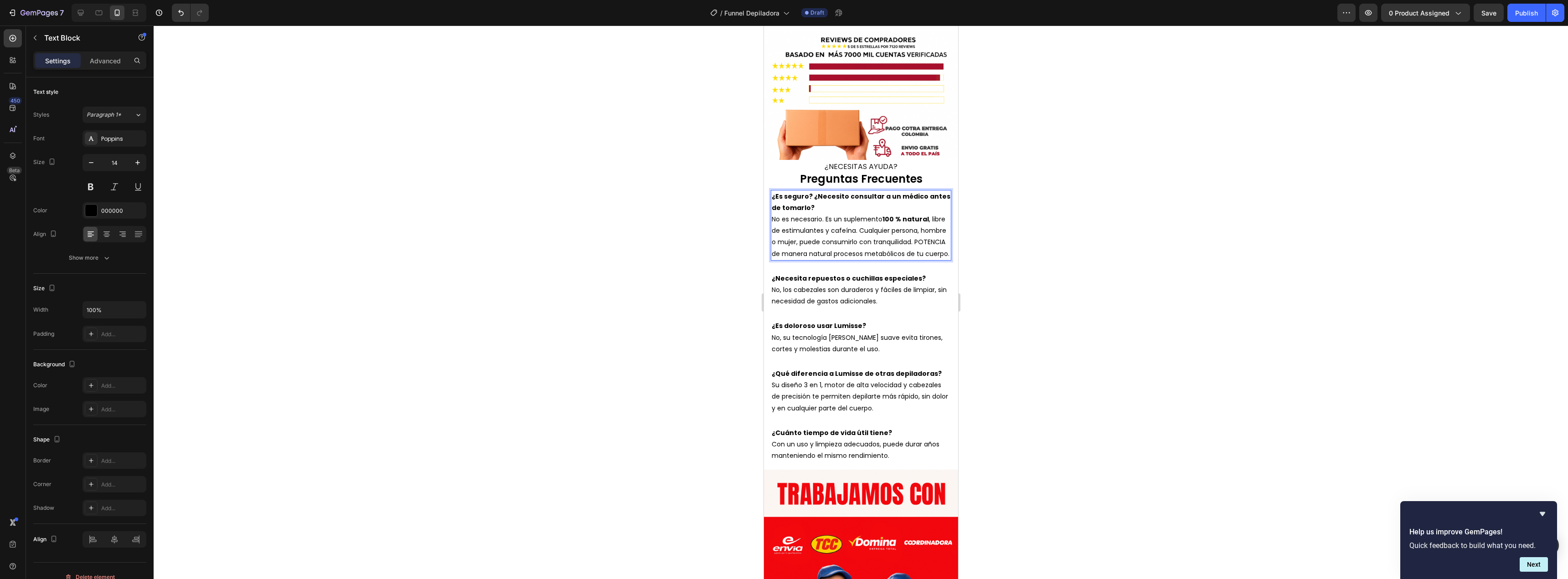
click at [679, 238] on div at bounding box center [861, 302] width 1414 height 554
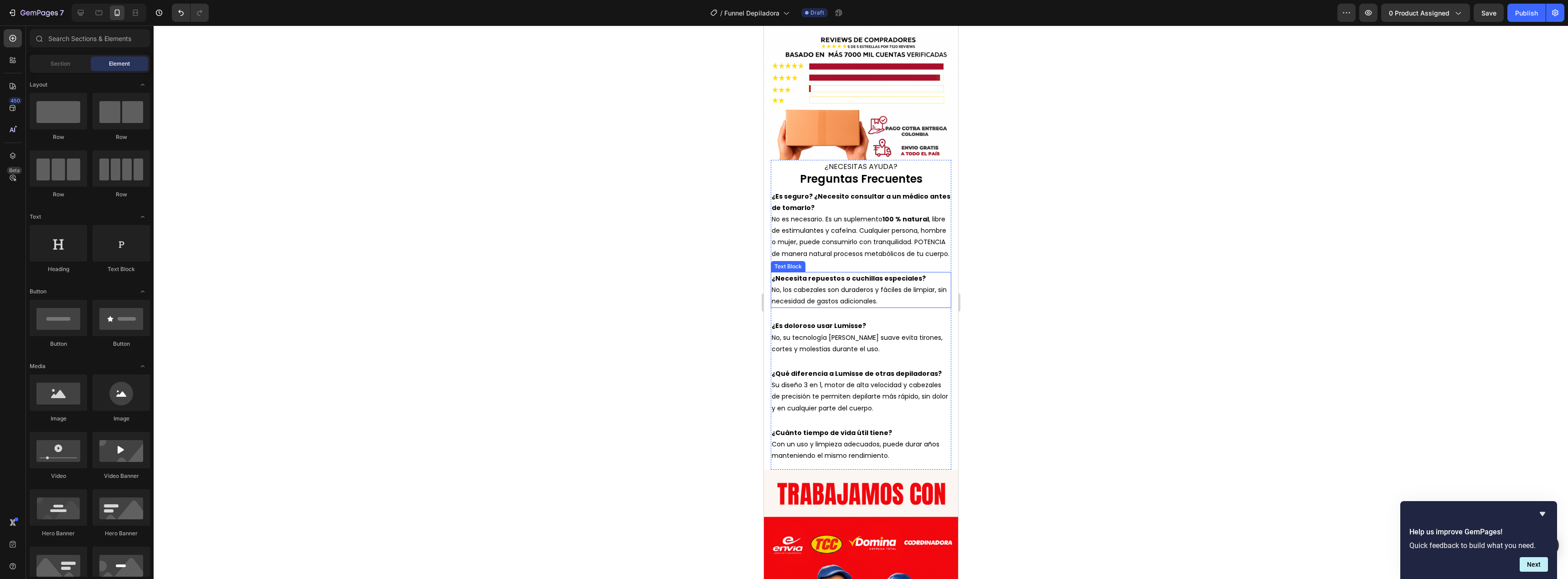
click at [812, 274] on strong "¿Necesita repuestos o cuchillas especiales?" at bounding box center [848, 278] width 154 height 9
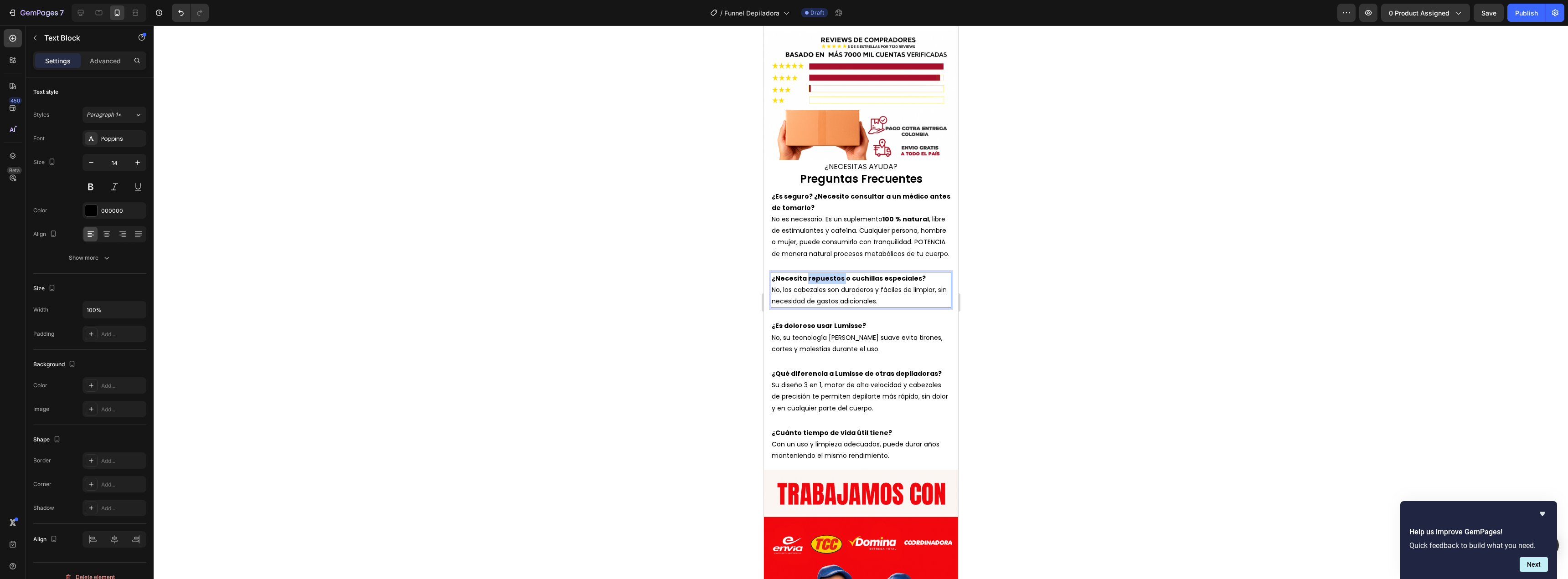
click at [812, 274] on strong "¿Necesita repuestos o cuchillas especiales?" at bounding box center [848, 278] width 154 height 9
click at [791, 296] on p "No, los cabezales son duraderos y fáciles de limpiar, sin necesidad de gastos a…" at bounding box center [860, 296] width 178 height 23
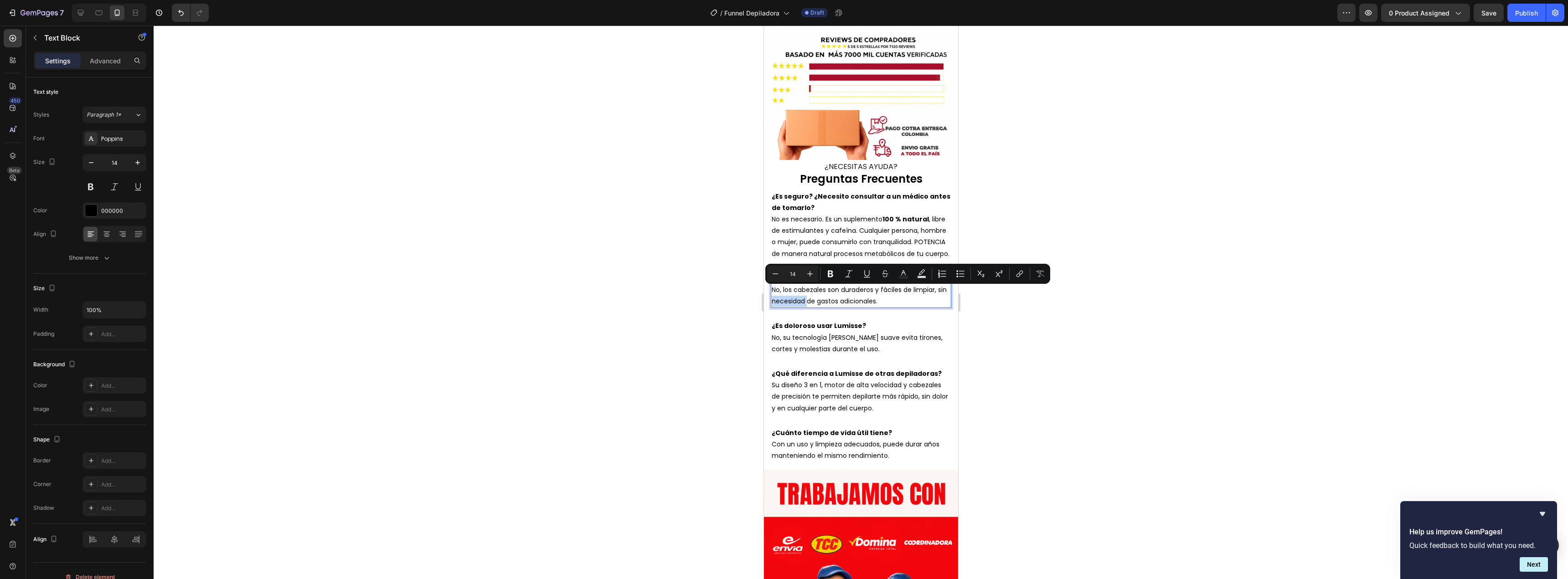
click at [791, 292] on p "No, los cabezales son duraderos y fáciles de limpiar, sin necesidad de gastos a…" at bounding box center [860, 296] width 178 height 23
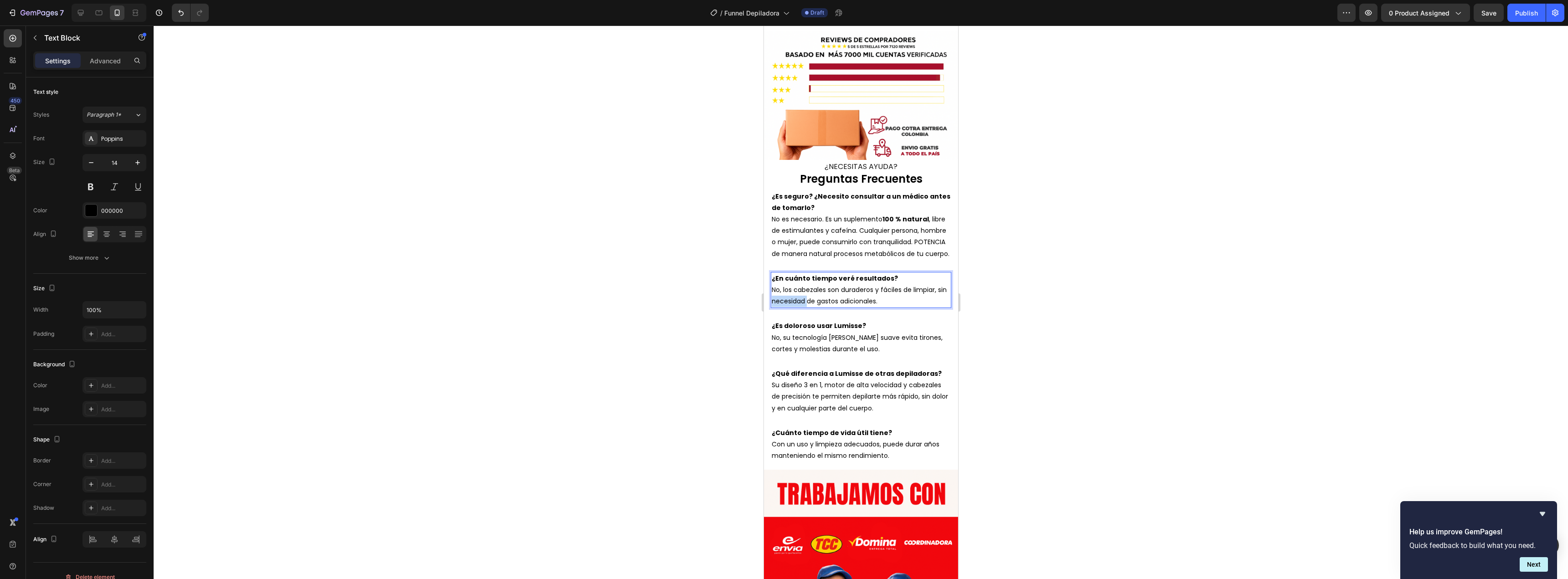
click at [791, 292] on p "No, los cabezales son duraderos y fáciles de limpiar, sin necesidad de gastos a…" at bounding box center [860, 296] width 178 height 23
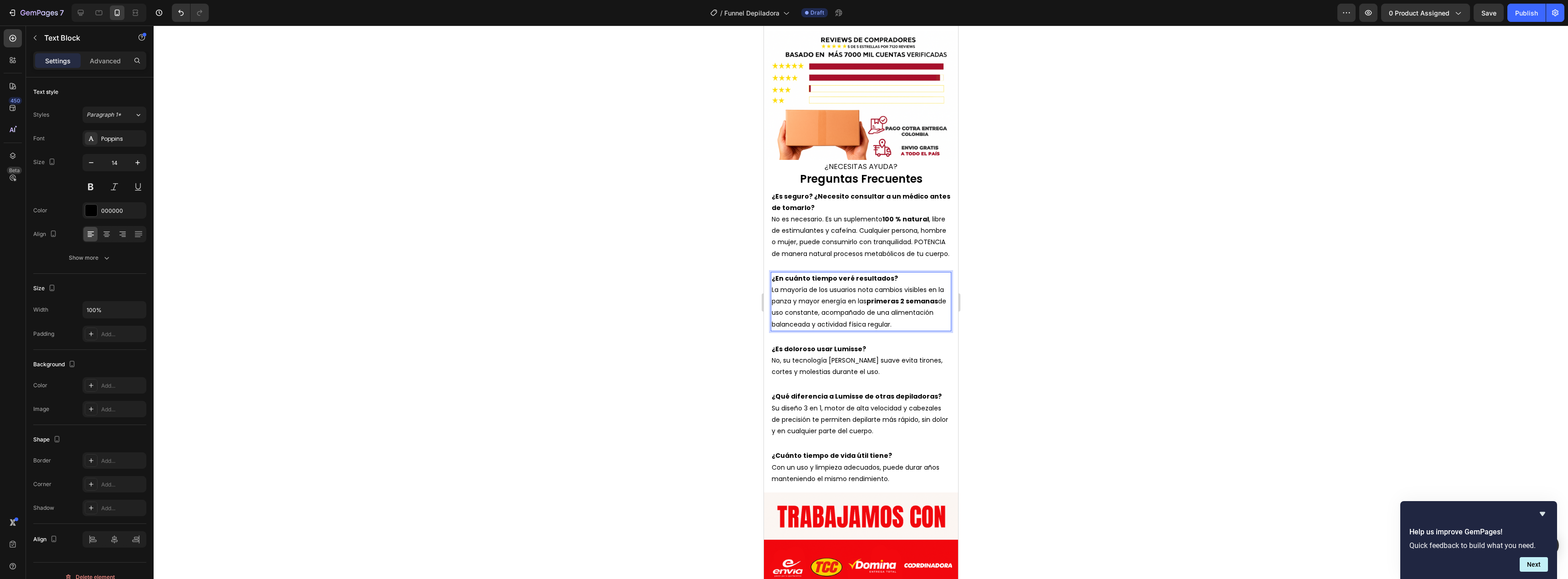
click at [775, 284] on p "La mayoría de los usuarios nota cambios visibles en la panza y mayor energía en…" at bounding box center [860, 308] width 178 height 46
click at [823, 307] on p "La mayoría de los usuarios nota cambios visibles en la panza y mayor energía en…" at bounding box center [860, 308] width 178 height 46
click at [857, 309] on p "La mayoría de los usuarios nota cambios visibles en la panza y mayor energía en…" at bounding box center [860, 308] width 178 height 46
click at [894, 318] on p "La mayoría de los usuarios nota cambios visibles en la panza y mayor energía en…" at bounding box center [860, 308] width 178 height 46
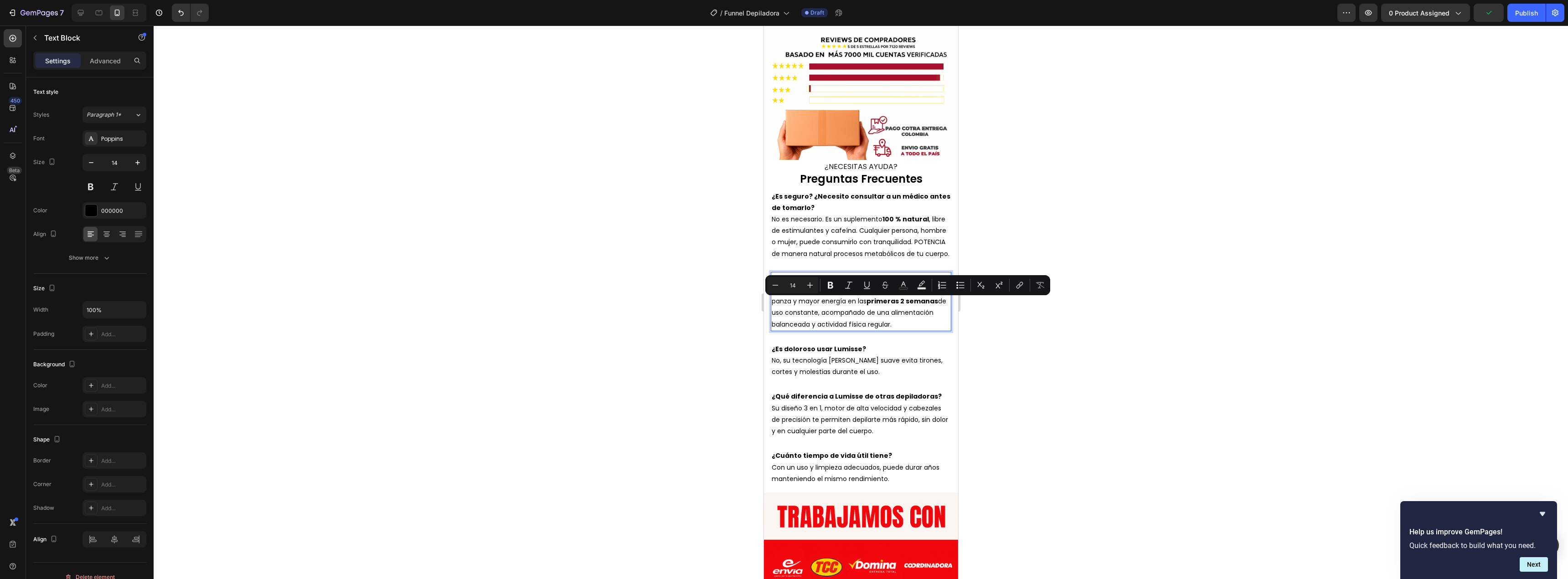
drag, startPoint x: 900, startPoint y: 317, endPoint x: 832, endPoint y: 305, distance: 69.1
click at [832, 305] on p "La mayoría de los usuarios nota cambios visibles en la panza y mayor energía en…" at bounding box center [860, 308] width 178 height 46
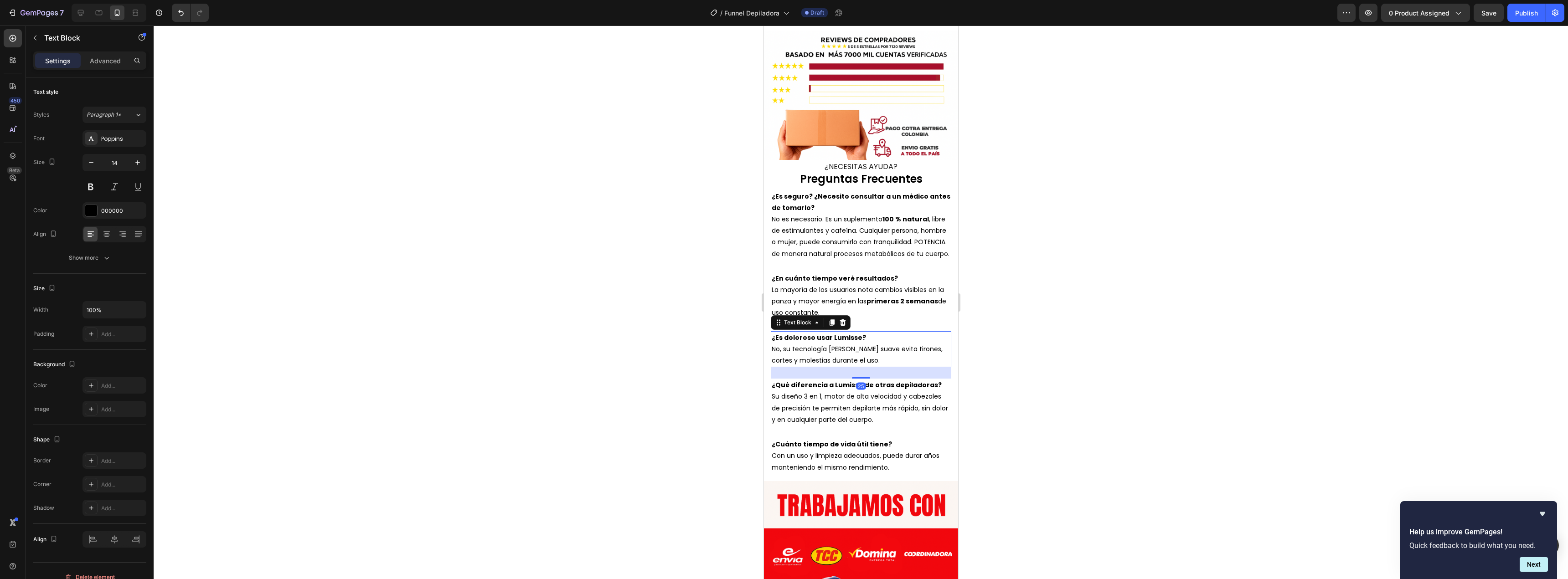
click at [811, 333] on strong "¿Es doloroso usar Lumisse?" at bounding box center [818, 337] width 95 height 9
click at [816, 350] on p "No, su tecnología [PERSON_NAME] suave evita tirones, cortes y molestias durante…" at bounding box center [860, 355] width 178 height 23
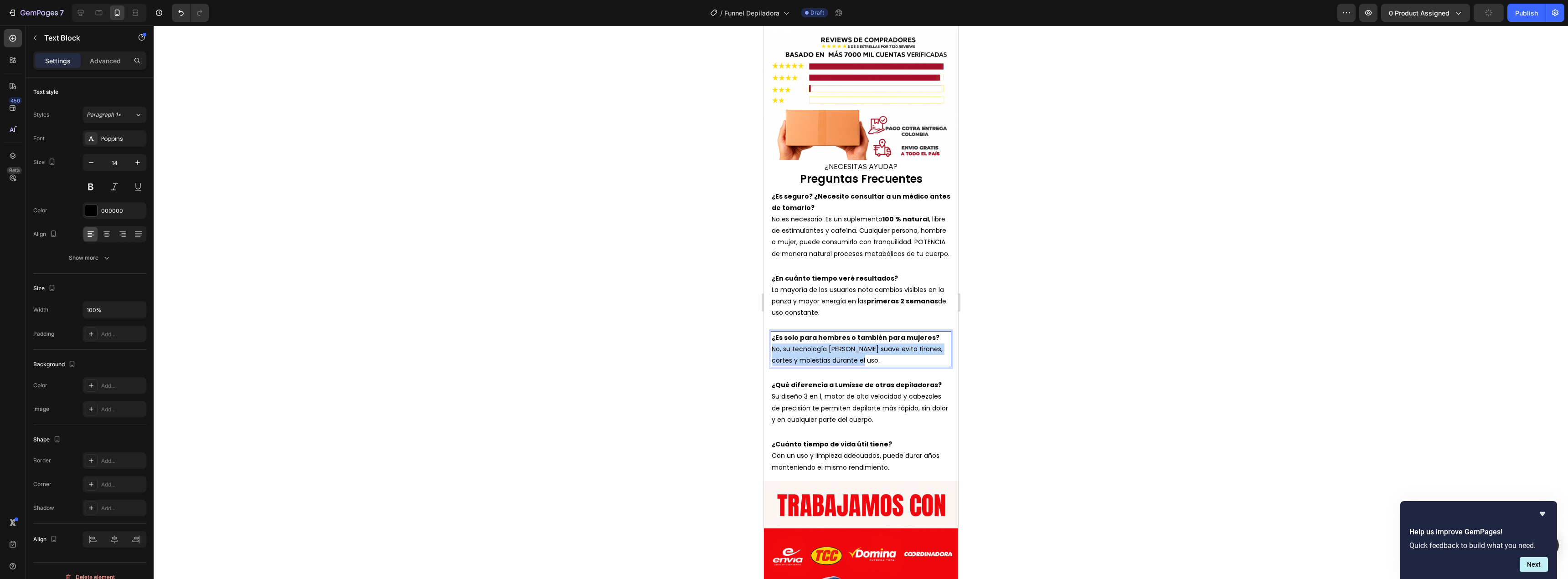
click at [816, 350] on p "No, su tecnología [PERSON_NAME] suave evita tirones, cortes y molestias durante…" at bounding box center [860, 355] width 178 height 23
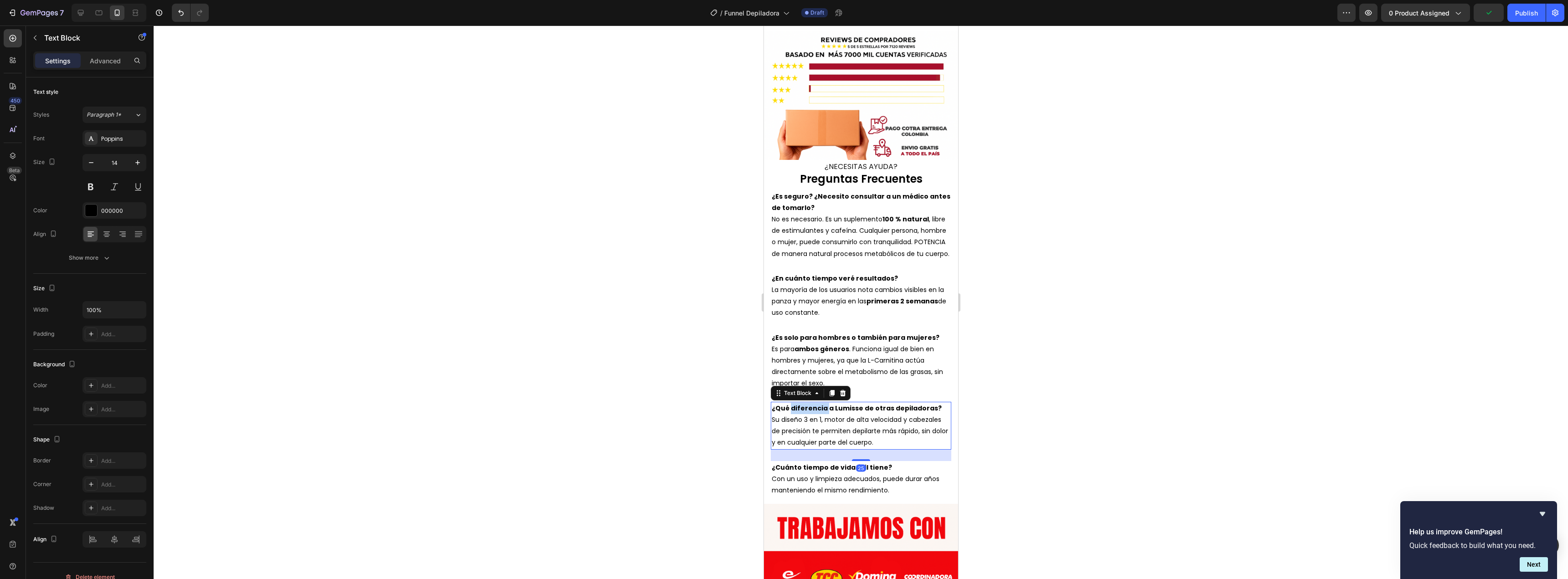
click at [815, 404] on strong "¿Qué diferencia a Lumisse de otras depiladoras?" at bounding box center [856, 408] width 170 height 9
click at [842, 423] on p "Su diseño 3 en 1, motor de alta velocidad y cabezales de precisión te permiten …" at bounding box center [860, 432] width 178 height 35
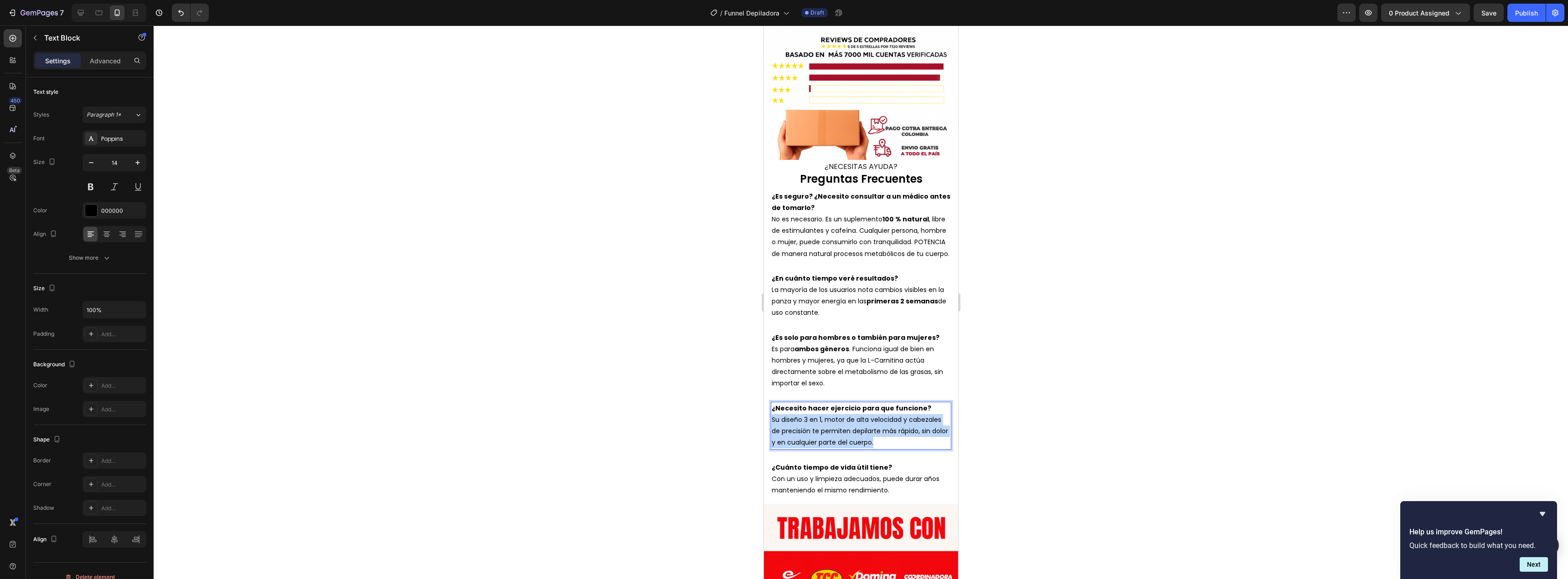
click at [842, 423] on p "Su diseño 3 en 1, motor de alta velocidad y cabezales de precisión te permiten …" at bounding box center [860, 432] width 178 height 35
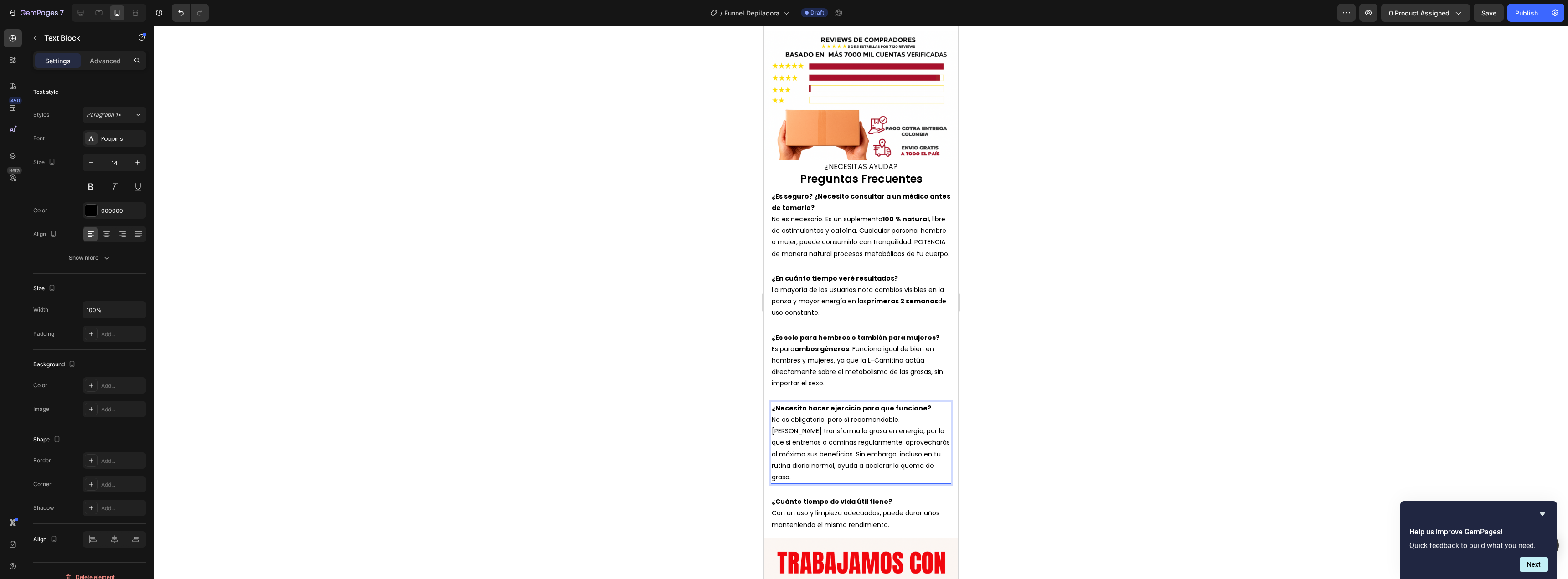
click at [913, 414] on p "No es obligatorio, pero sí recomendable. [PERSON_NAME] transforma la grasa en e…" at bounding box center [860, 448] width 178 height 69
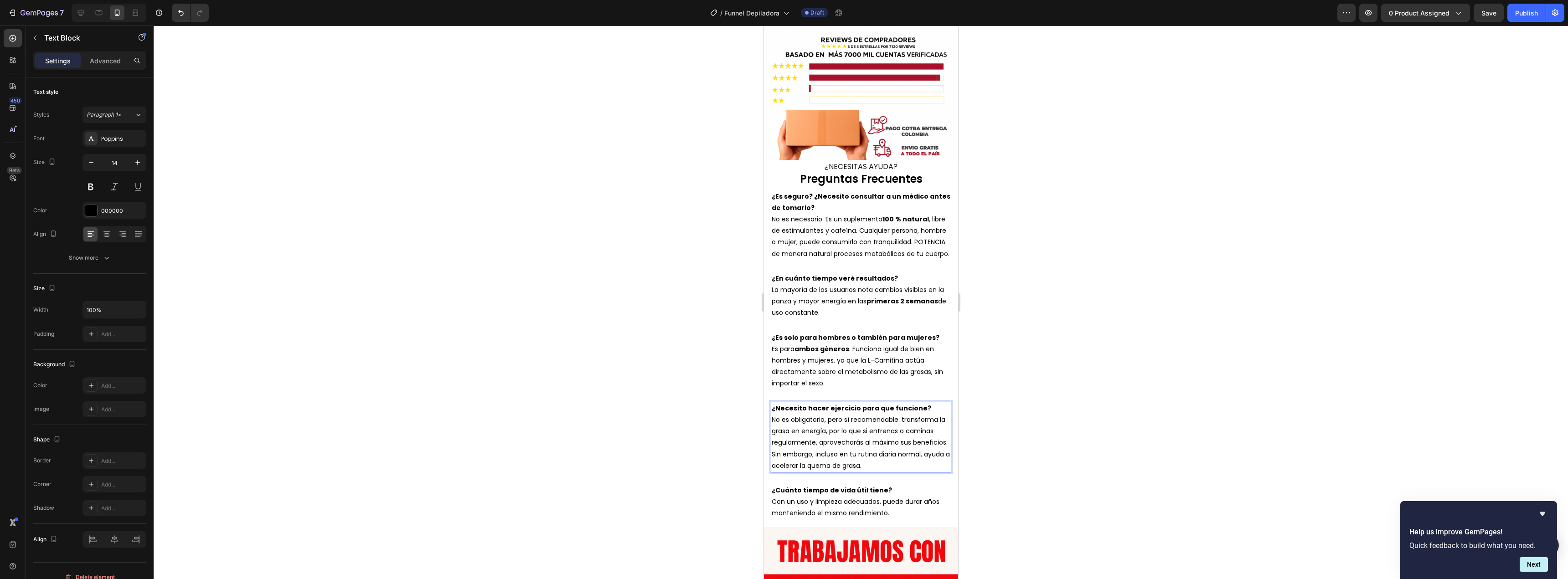
click at [904, 414] on p "No es obligatorio, pero sí recomendable. transforma la grasa en energía, por lo…" at bounding box center [860, 443] width 178 height 58
click at [810, 486] on strong "¿Cuánto tiempo de vida útil tiene?" at bounding box center [831, 490] width 121 height 9
click at [831, 498] on p "Con un uso y limpieza adecuados, puede durar años manteniendo el mismo rendimie…" at bounding box center [860, 508] width 178 height 23
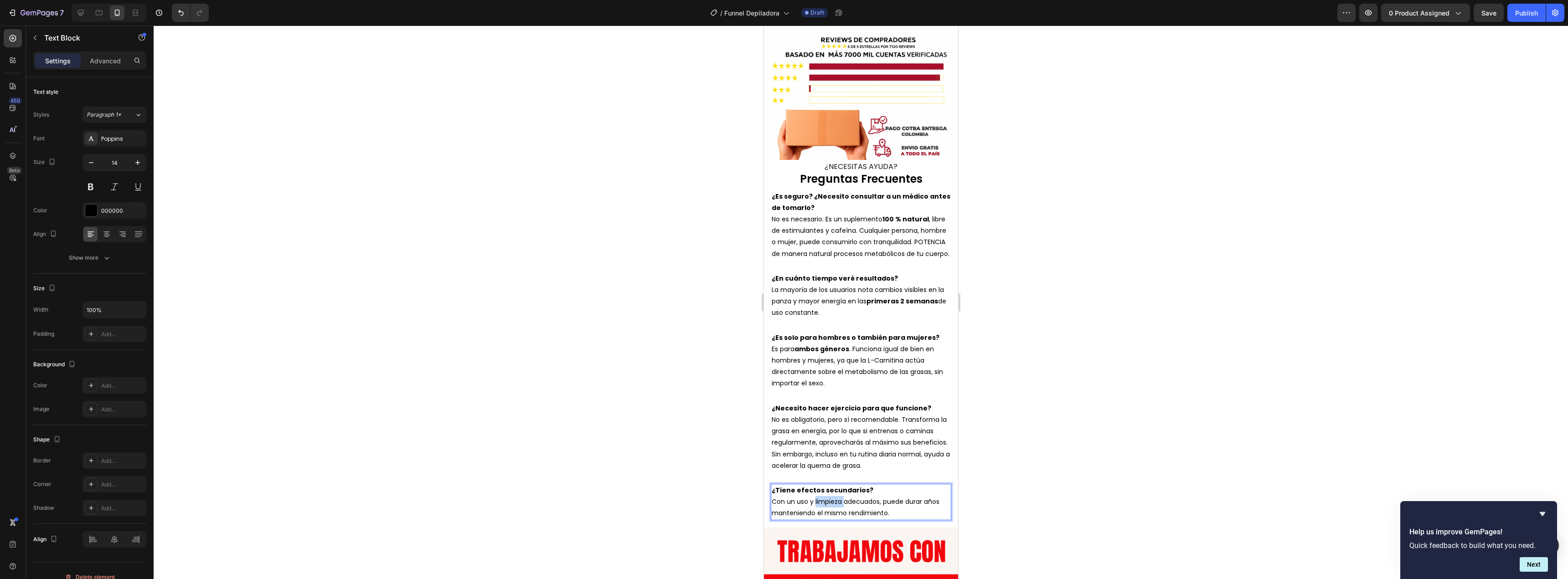
click at [831, 498] on p "Con un uso y limpieza adecuados, puede durar años manteniendo el mismo rendimie…" at bounding box center [860, 508] width 178 height 23
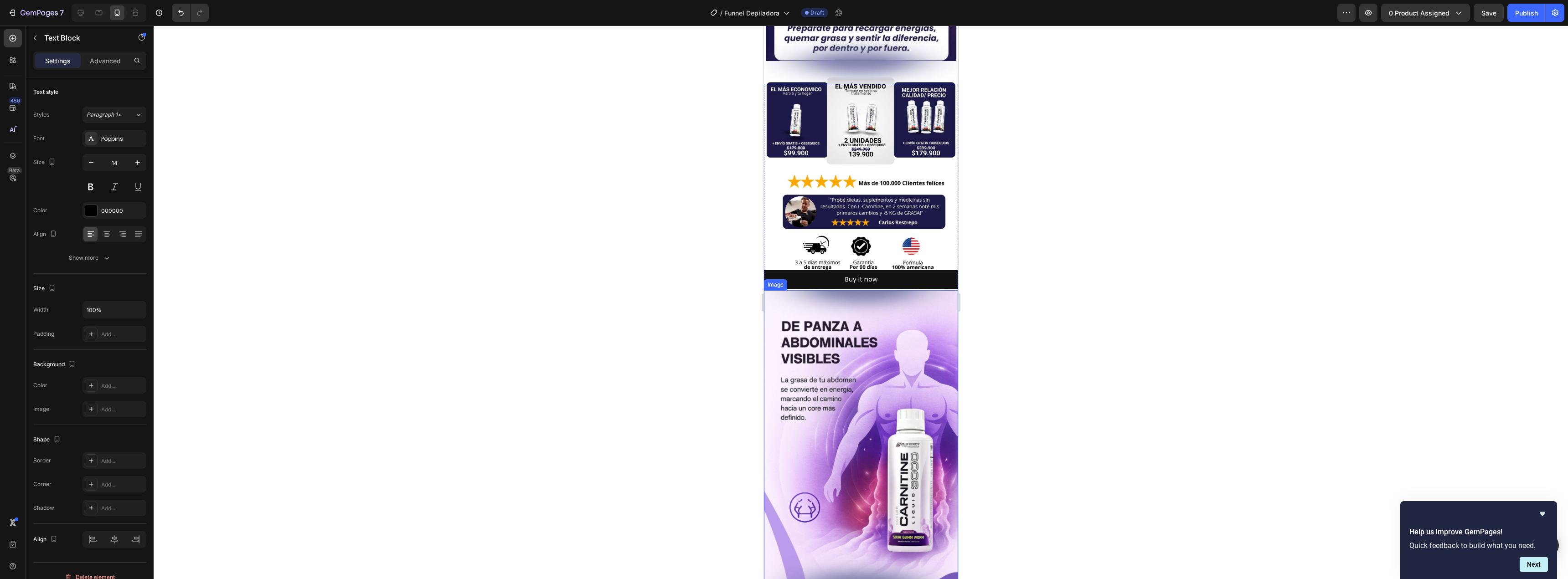
scroll to position [627, 0]
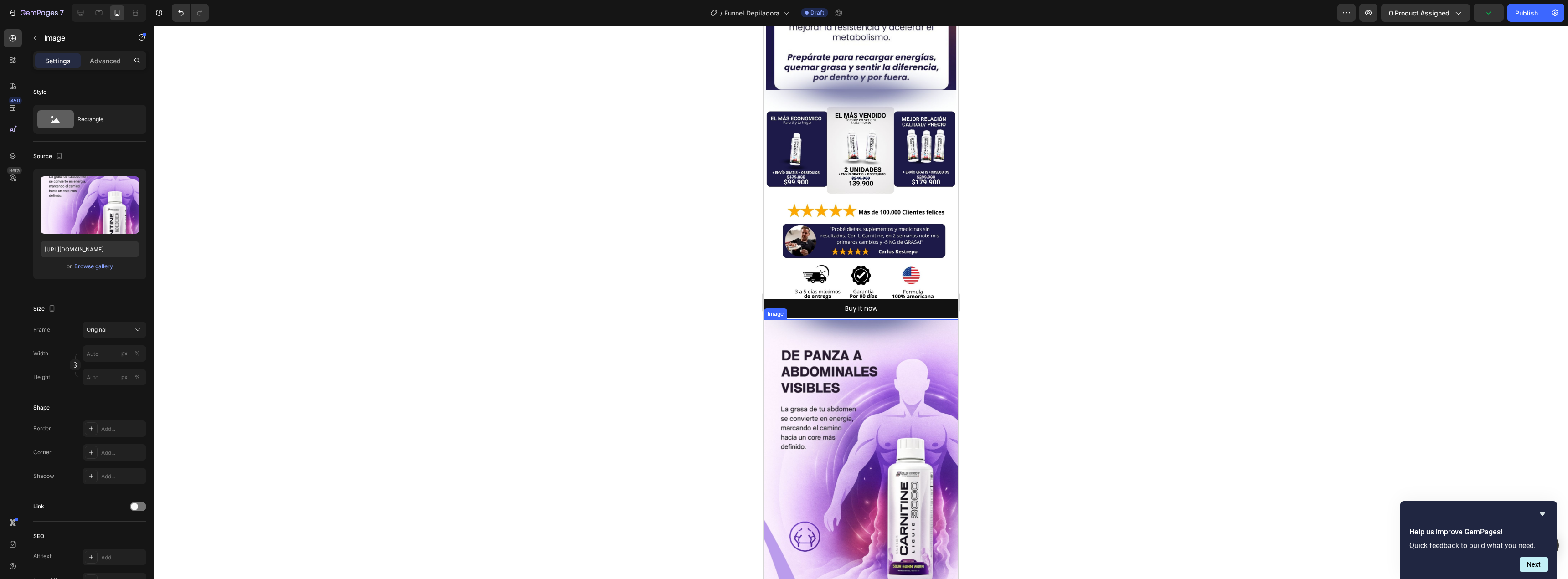
click at [917, 319] on img at bounding box center [860, 464] width 194 height 291
click at [105, 61] on p "Advanced" at bounding box center [105, 61] width 31 height 9
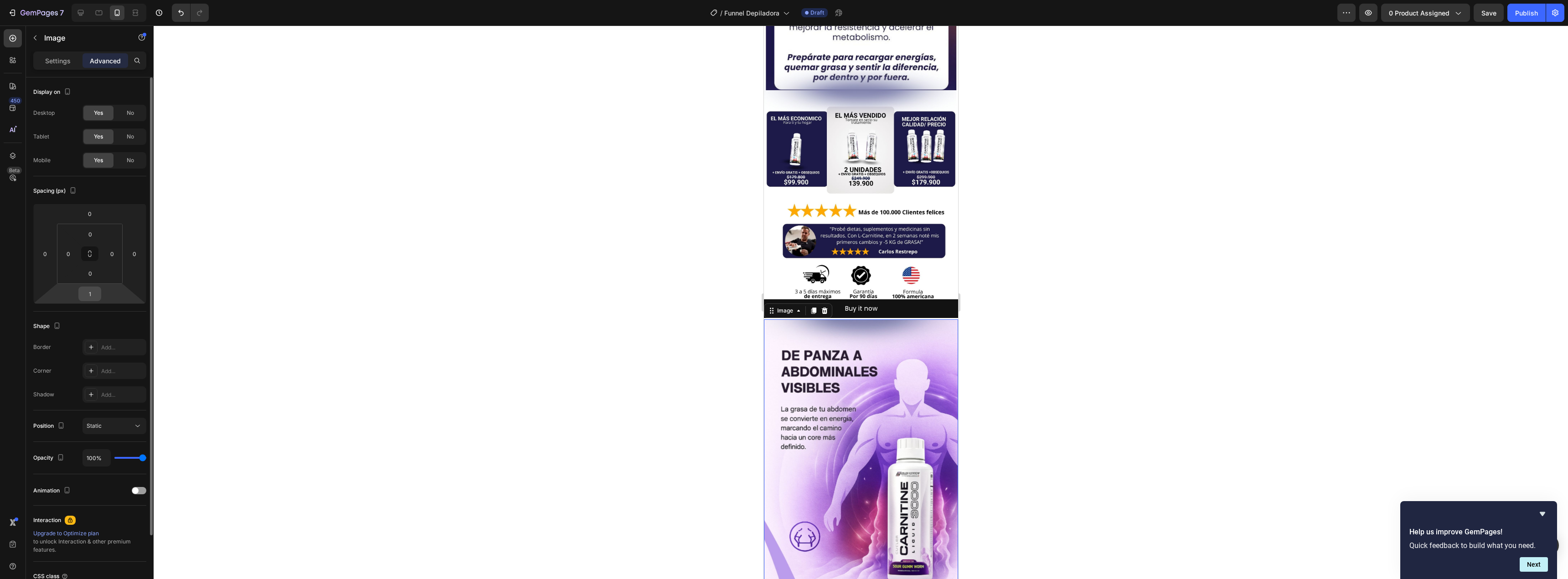
click at [92, 292] on input "1" at bounding box center [90, 294] width 18 height 14
type input "0"
click at [271, 333] on div at bounding box center [861, 302] width 1414 height 554
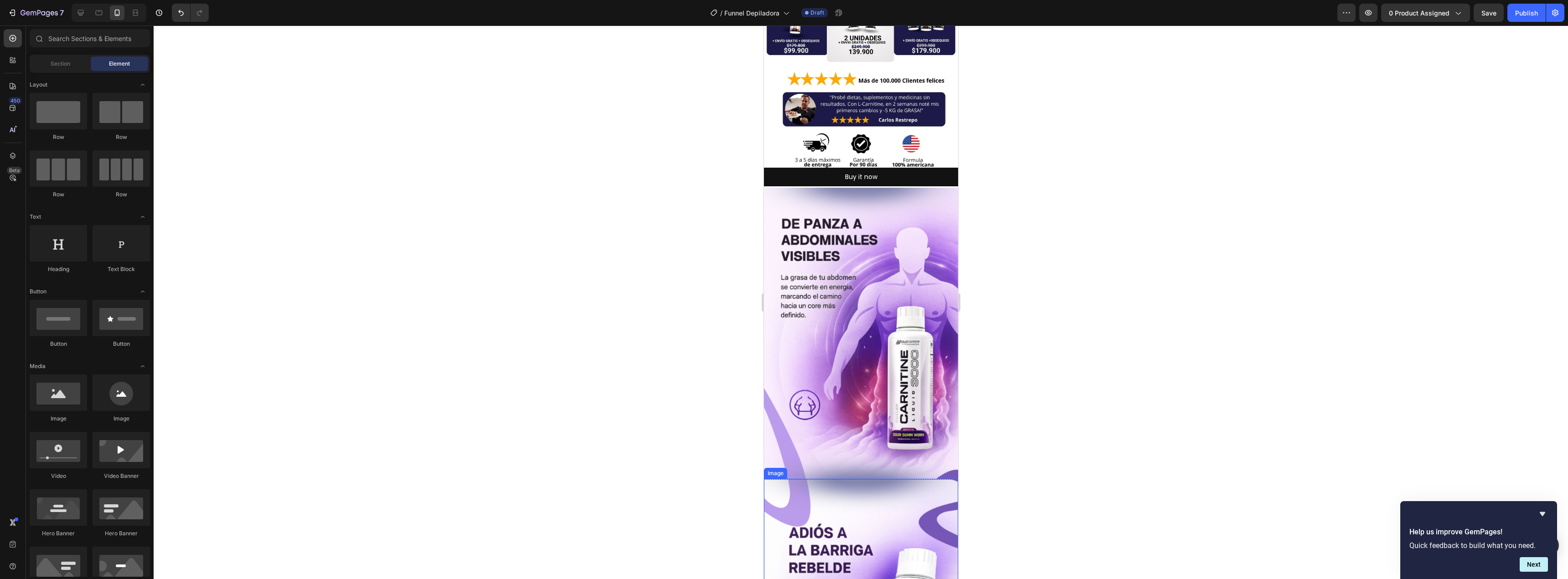
scroll to position [854, 0]
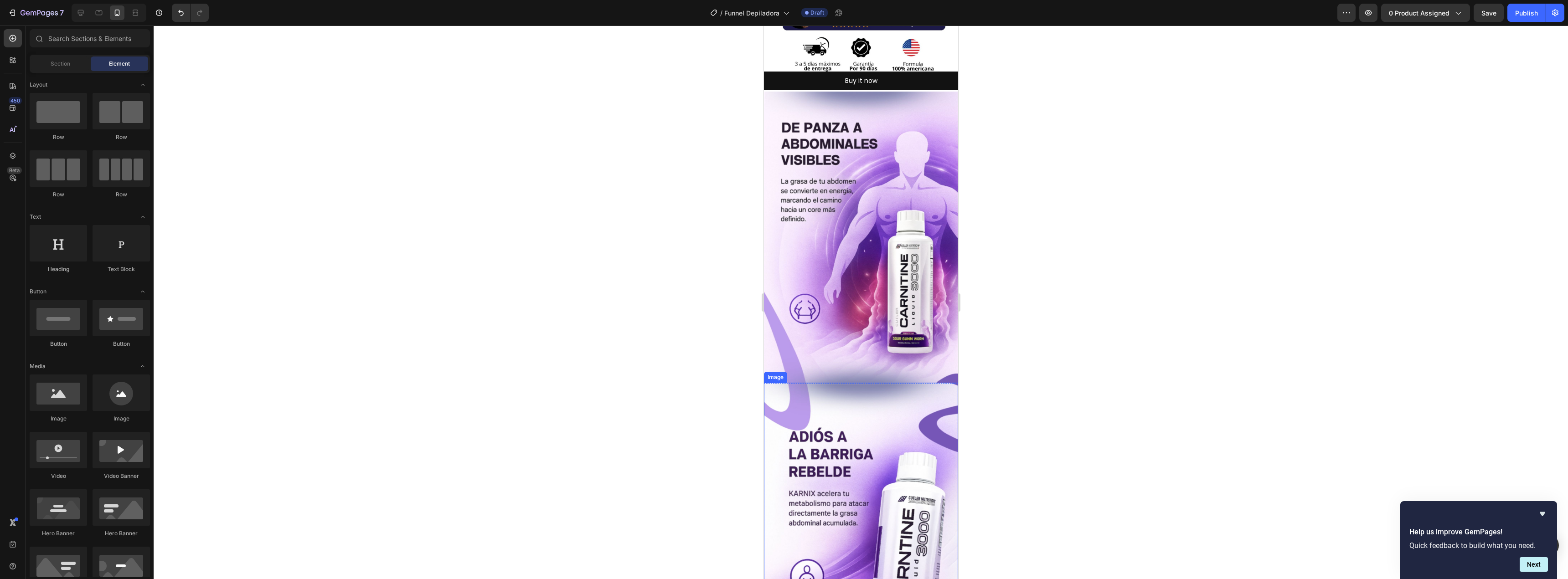
click at [1038, 401] on div at bounding box center [861, 302] width 1414 height 554
click at [875, 399] on img at bounding box center [860, 528] width 194 height 291
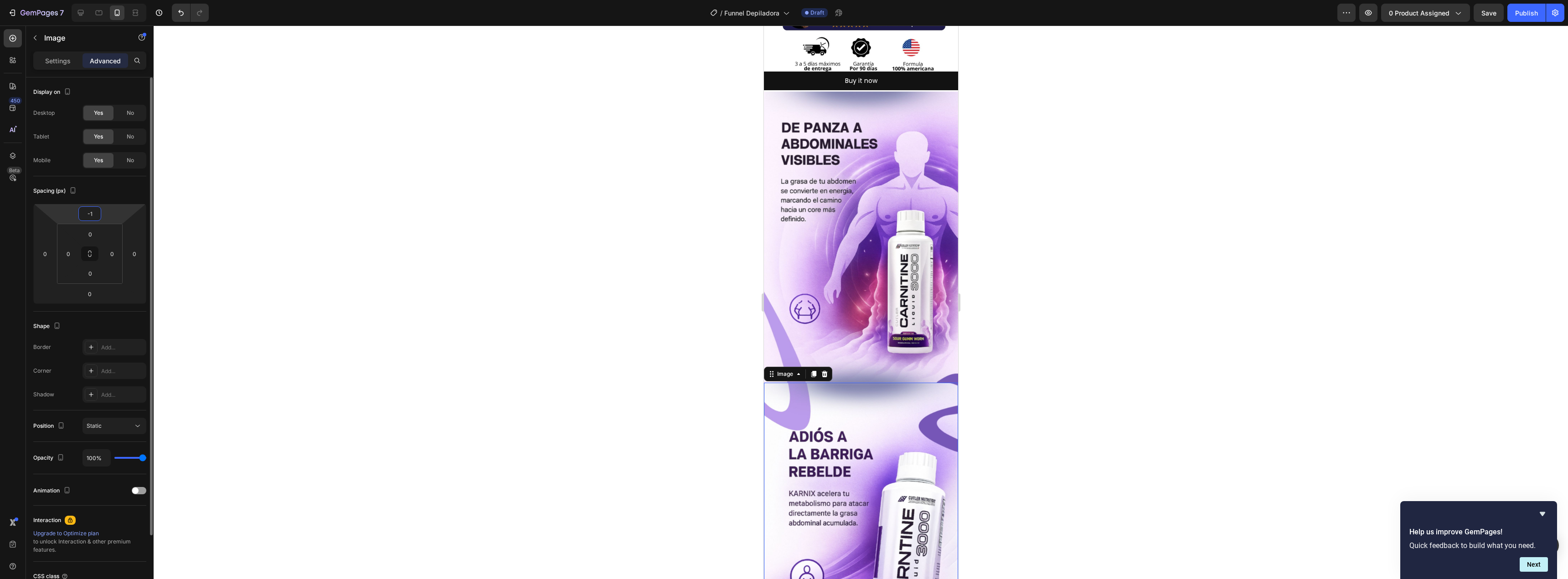
click at [96, 211] on input "-1" at bounding box center [90, 213] width 18 height 14
type input "0"
click at [639, 261] on div at bounding box center [861, 302] width 1414 height 554
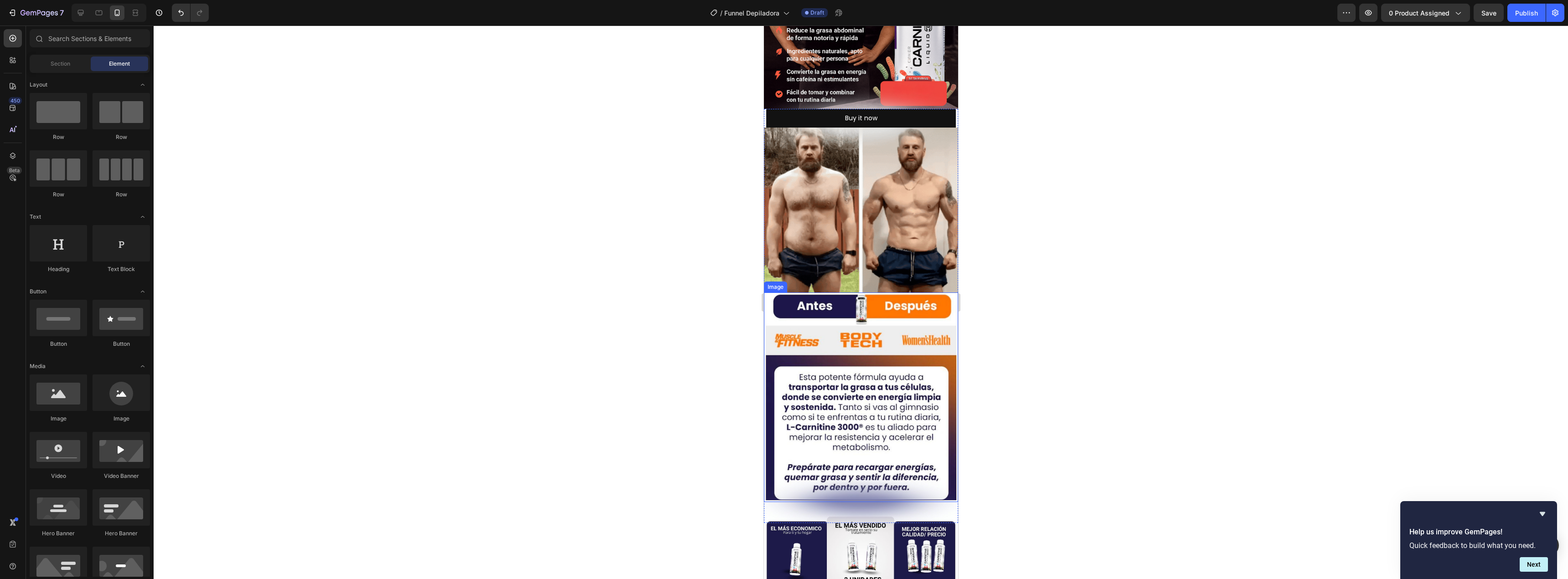
scroll to position [0, 0]
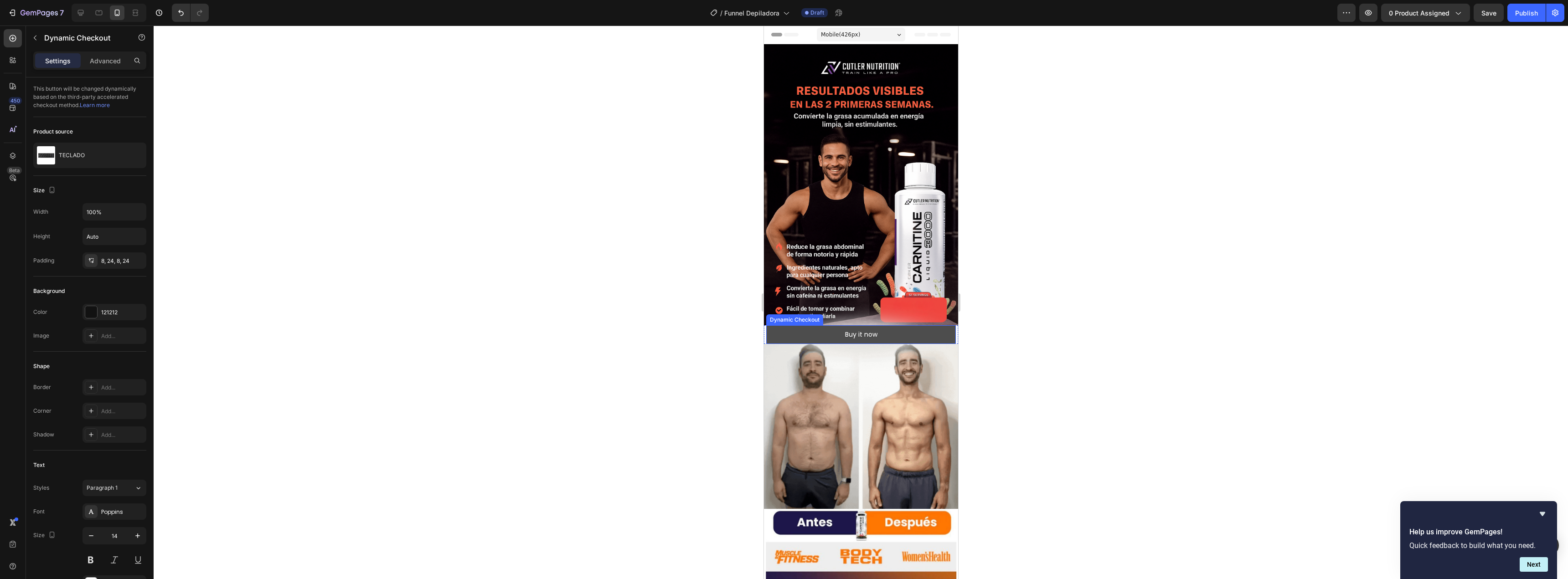
click at [878, 334] on button "Buy it now" at bounding box center [860, 335] width 190 height 19
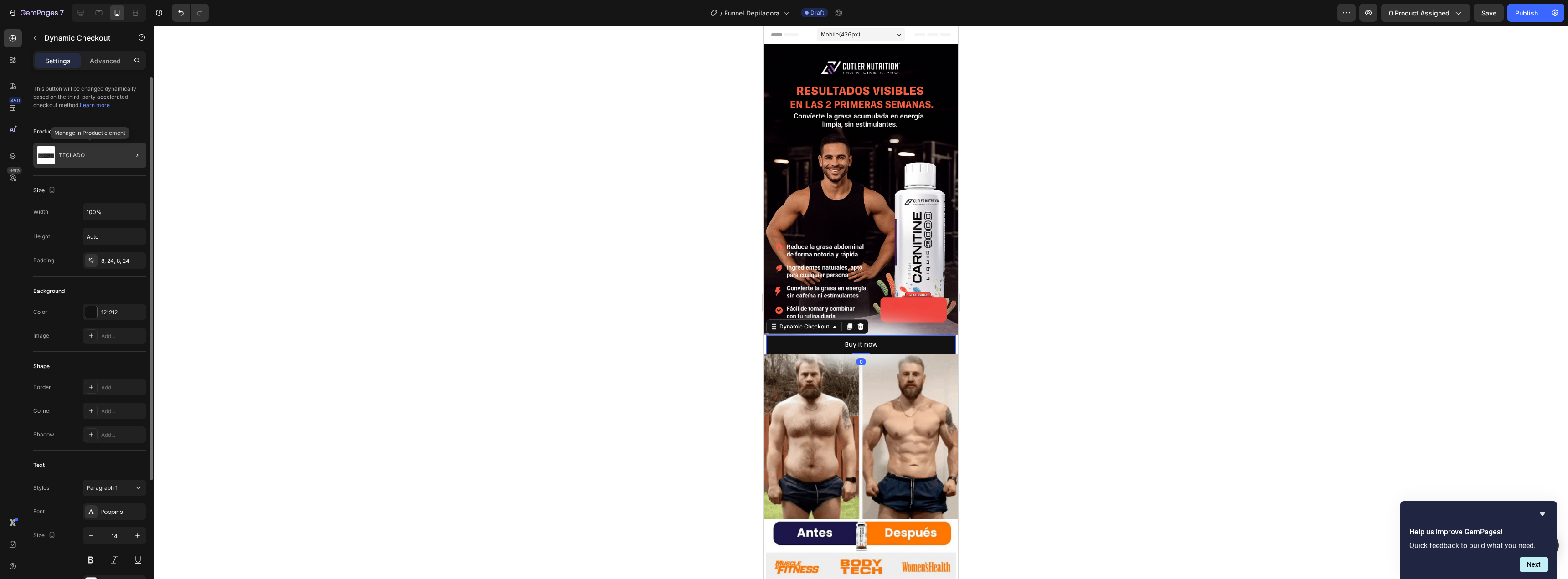
click at [105, 146] on div "TECLADO" at bounding box center [90, 155] width 113 height 25
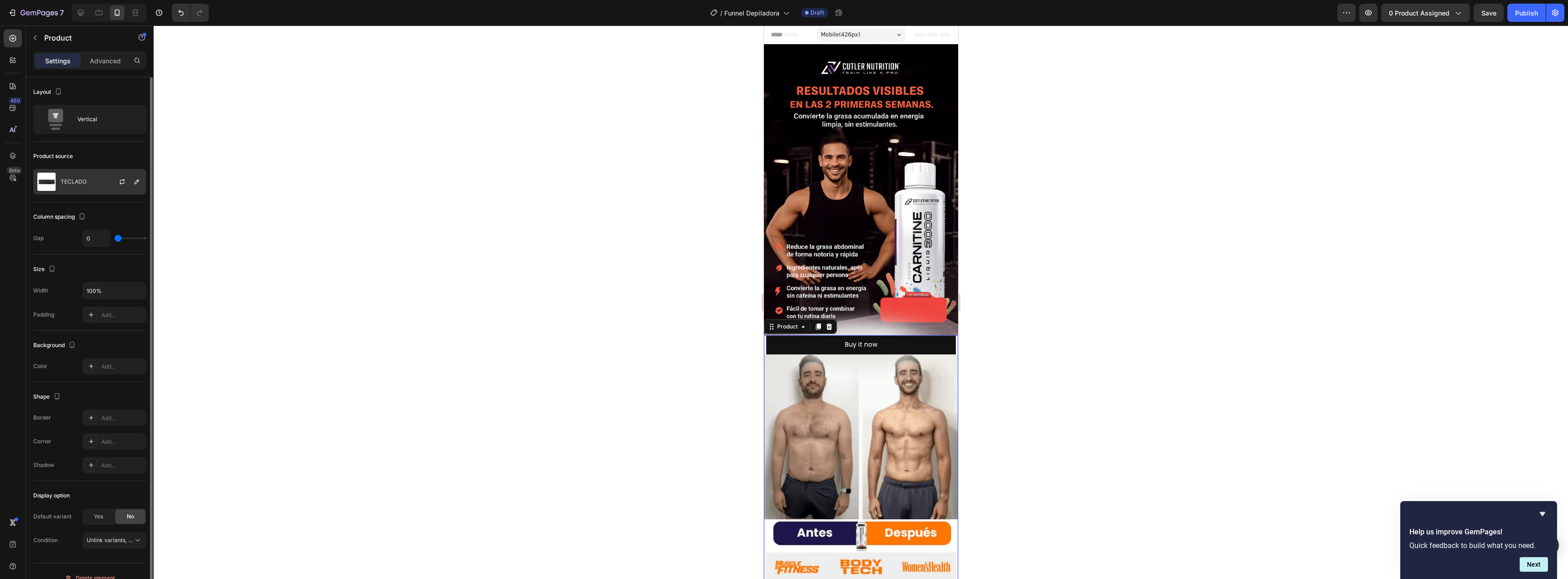
click at [92, 173] on div "TECLADO" at bounding box center [90, 181] width 113 height 25
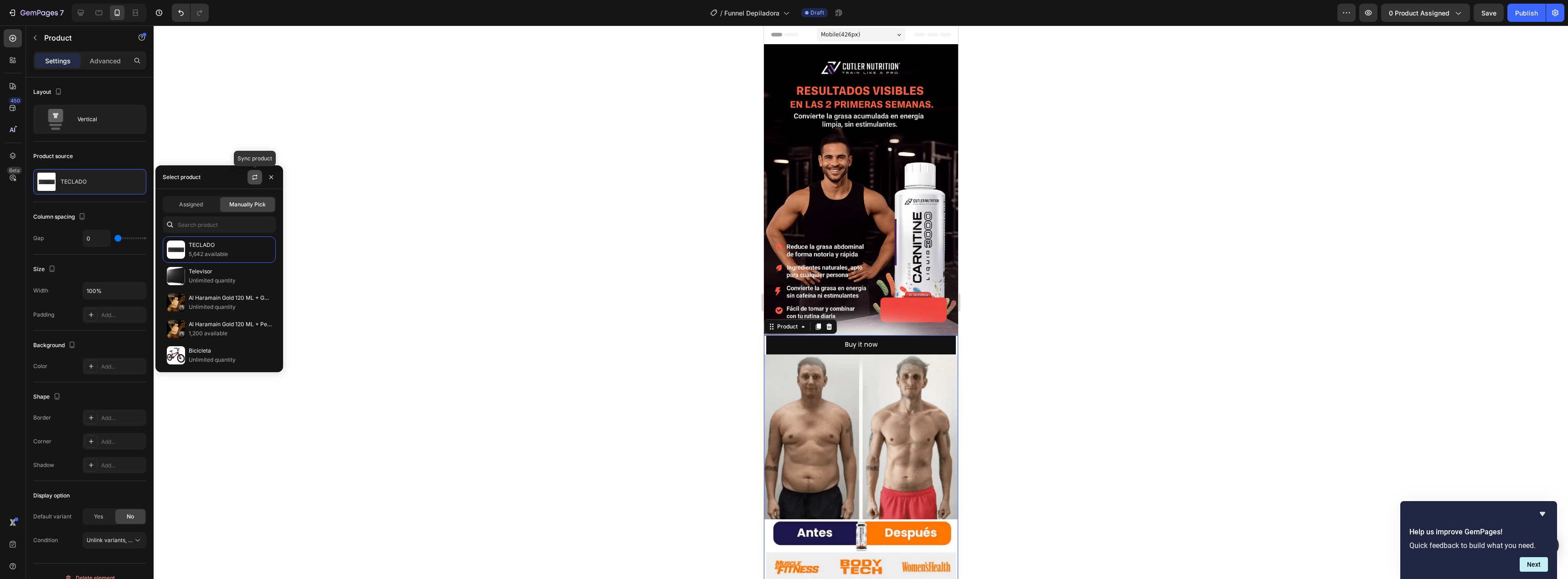
click at [254, 180] on icon "button" at bounding box center [255, 177] width 7 height 7
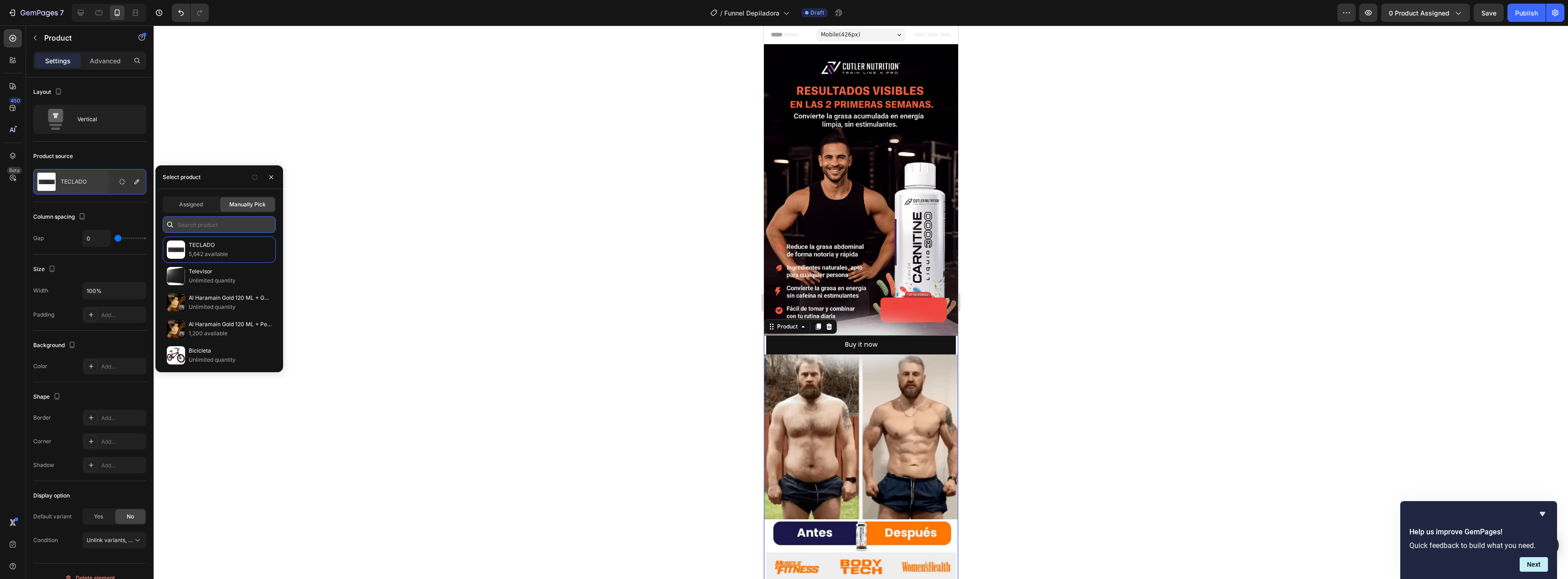
click at [201, 225] on input "text" at bounding box center [219, 225] width 113 height 17
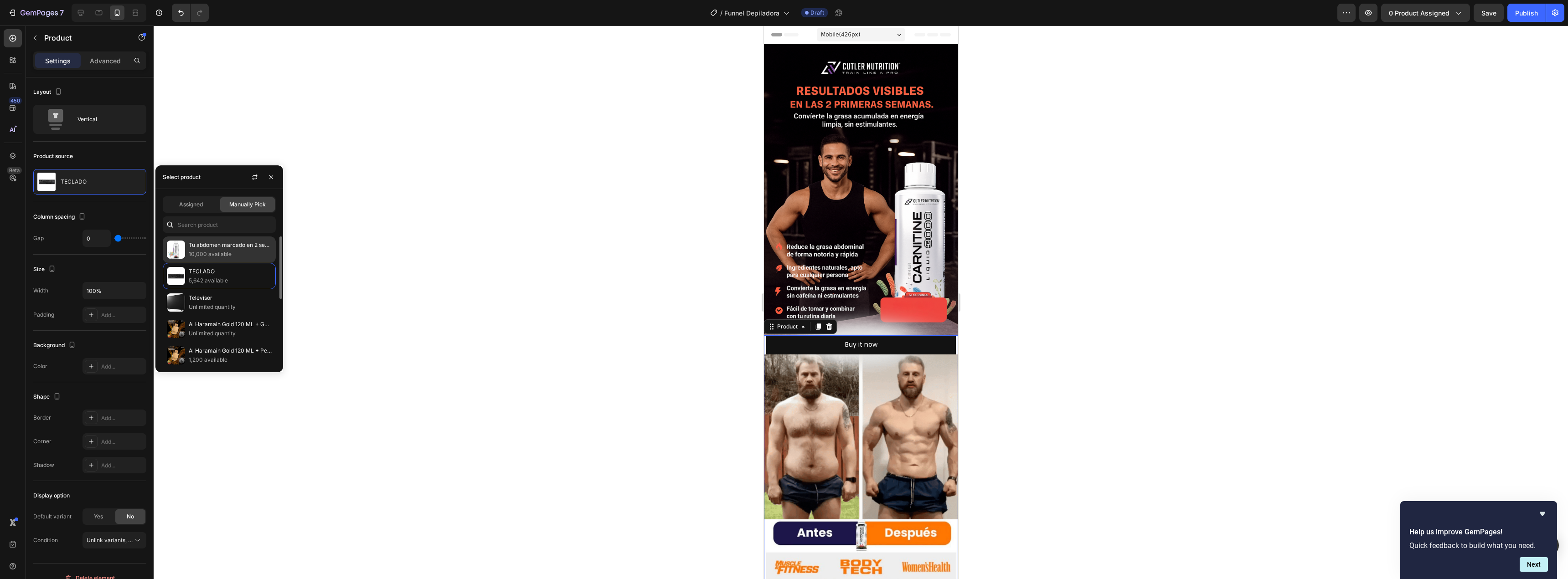
click at [233, 242] on p "Tu abdomen marcado en 2 semanas: L-Carnitine 3000" at bounding box center [230, 245] width 83 height 9
click at [269, 176] on icon "button" at bounding box center [271, 177] width 7 height 7
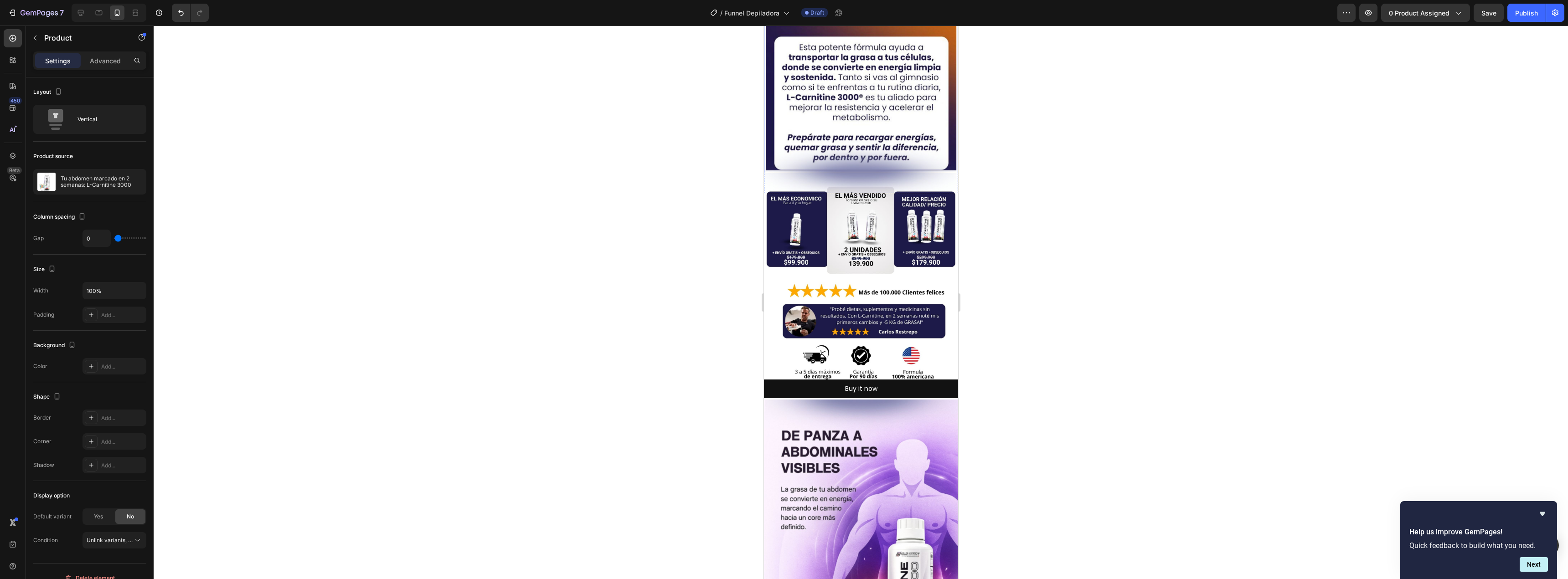
scroll to position [547, 0]
click at [842, 379] on button "Buy it now" at bounding box center [860, 388] width 194 height 19
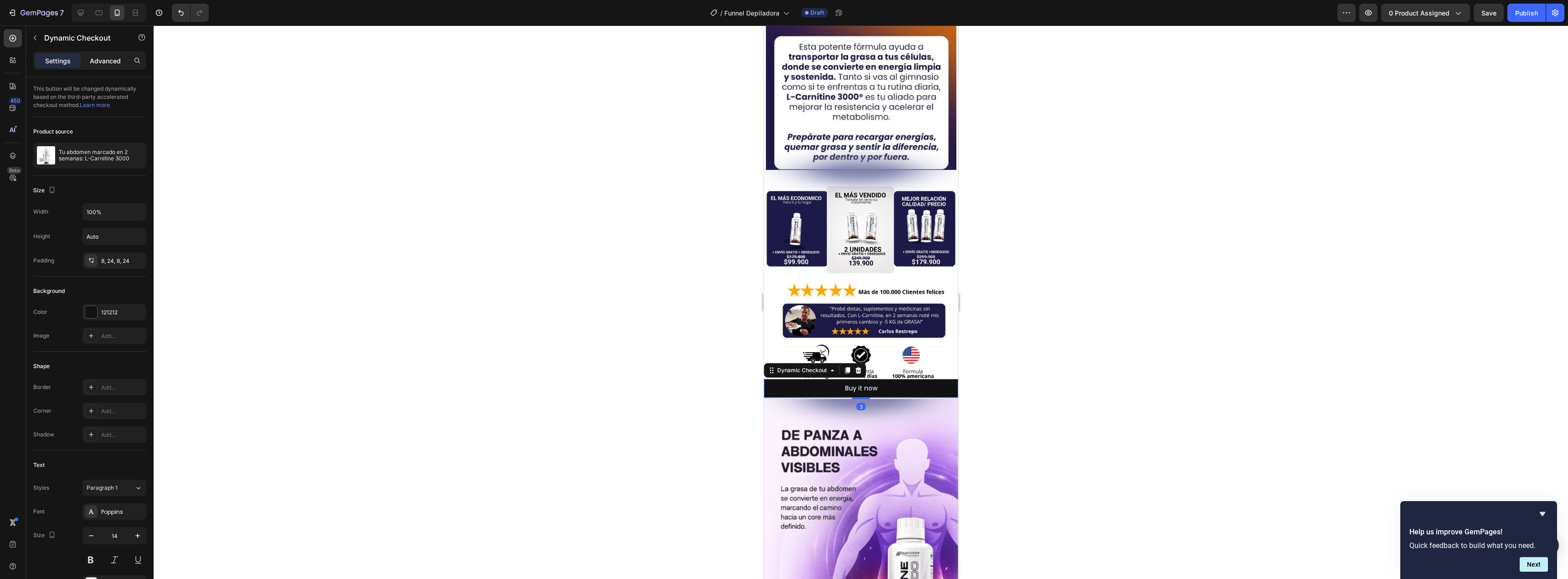
click at [105, 61] on p "Advanced" at bounding box center [105, 61] width 31 height 9
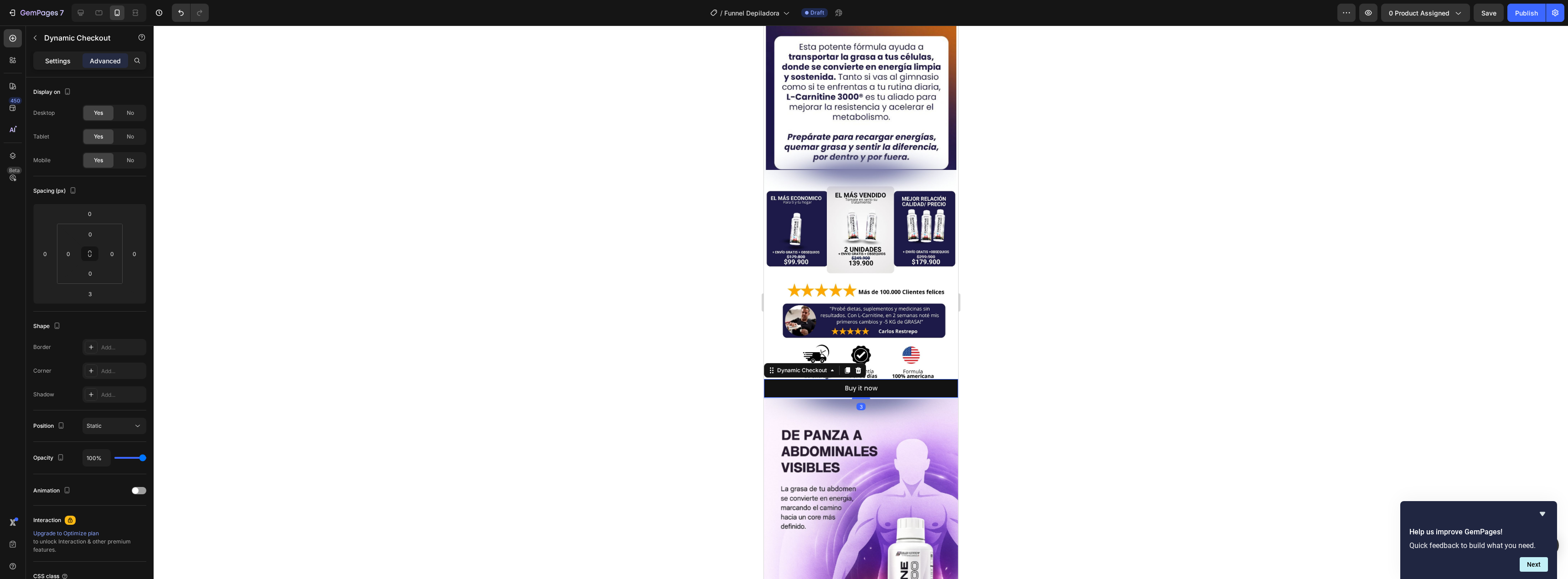
click at [61, 60] on p "Settings" at bounding box center [57, 61] width 25 height 9
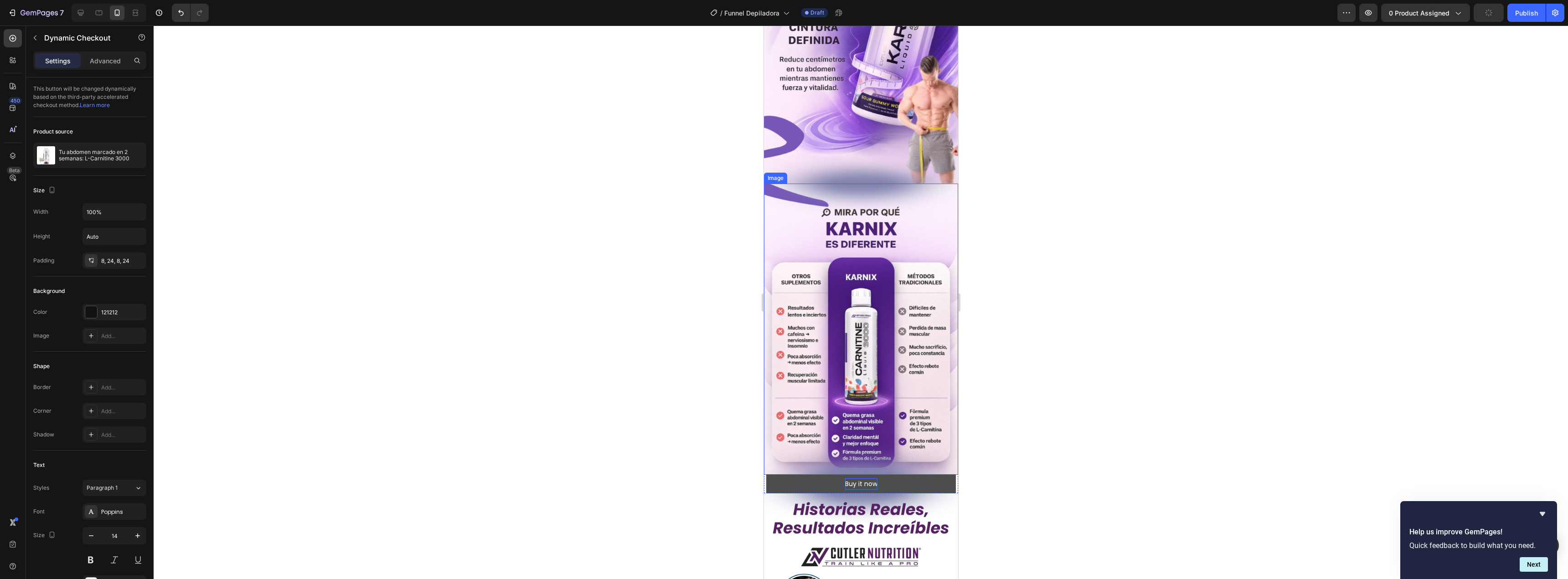
scroll to position [1731, 0]
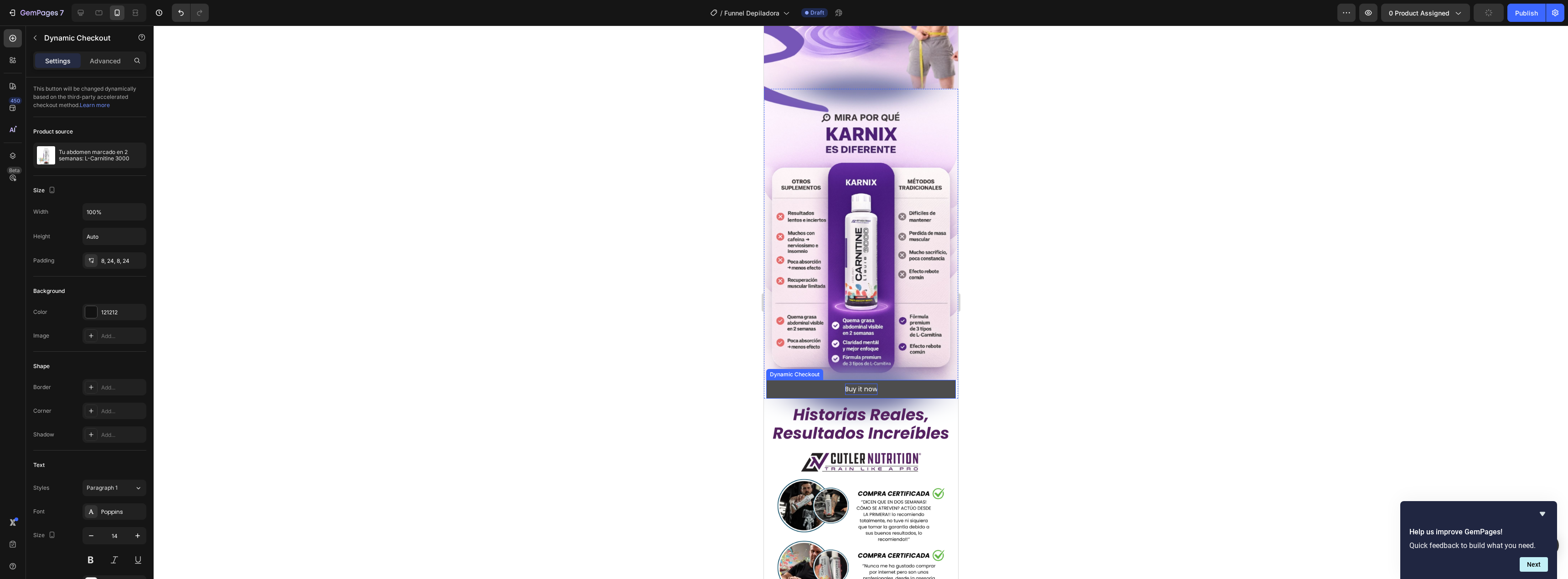
click at [846, 383] on div "Buy it now" at bounding box center [860, 389] width 33 height 12
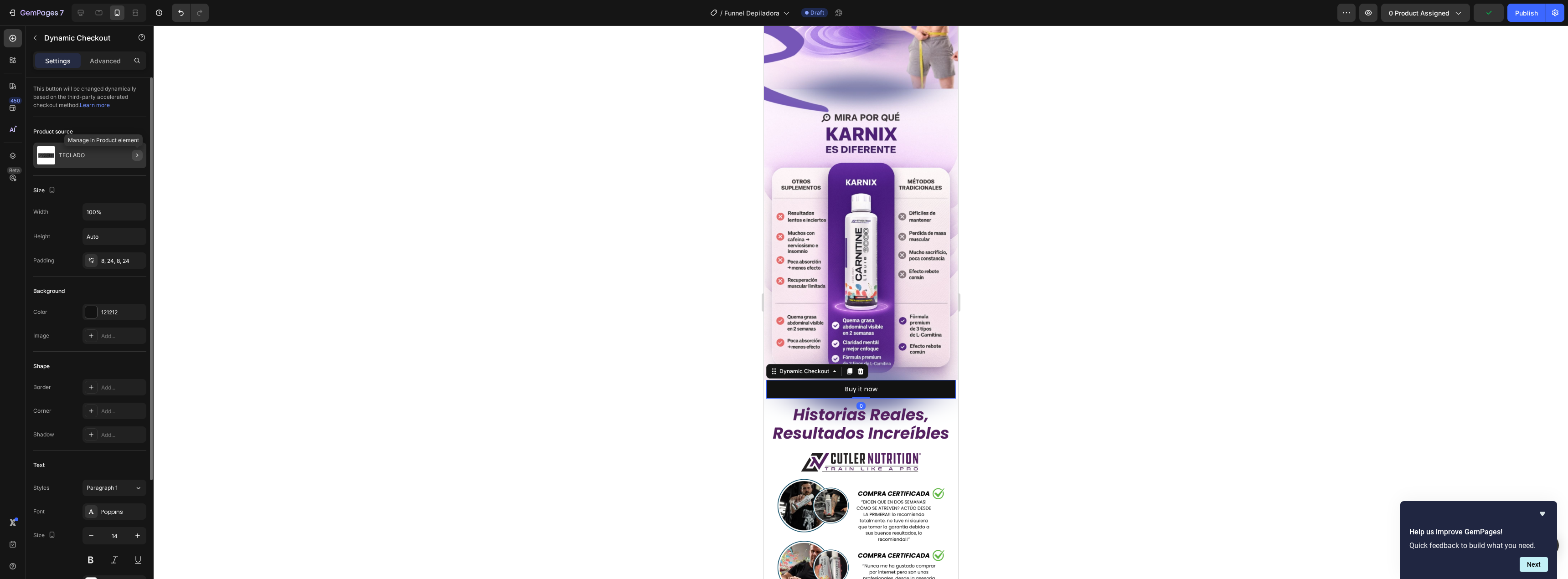
click at [137, 159] on button "button" at bounding box center [137, 155] width 11 height 11
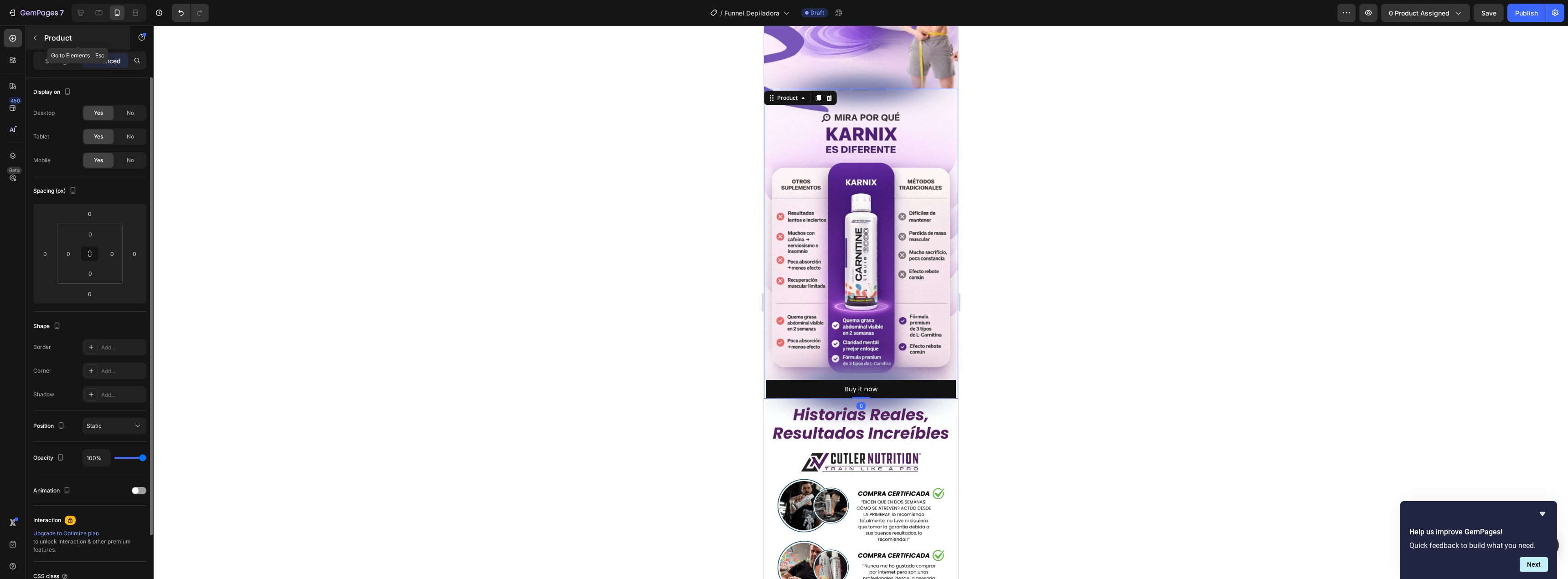
click at [35, 41] on button "button" at bounding box center [35, 38] width 14 height 14
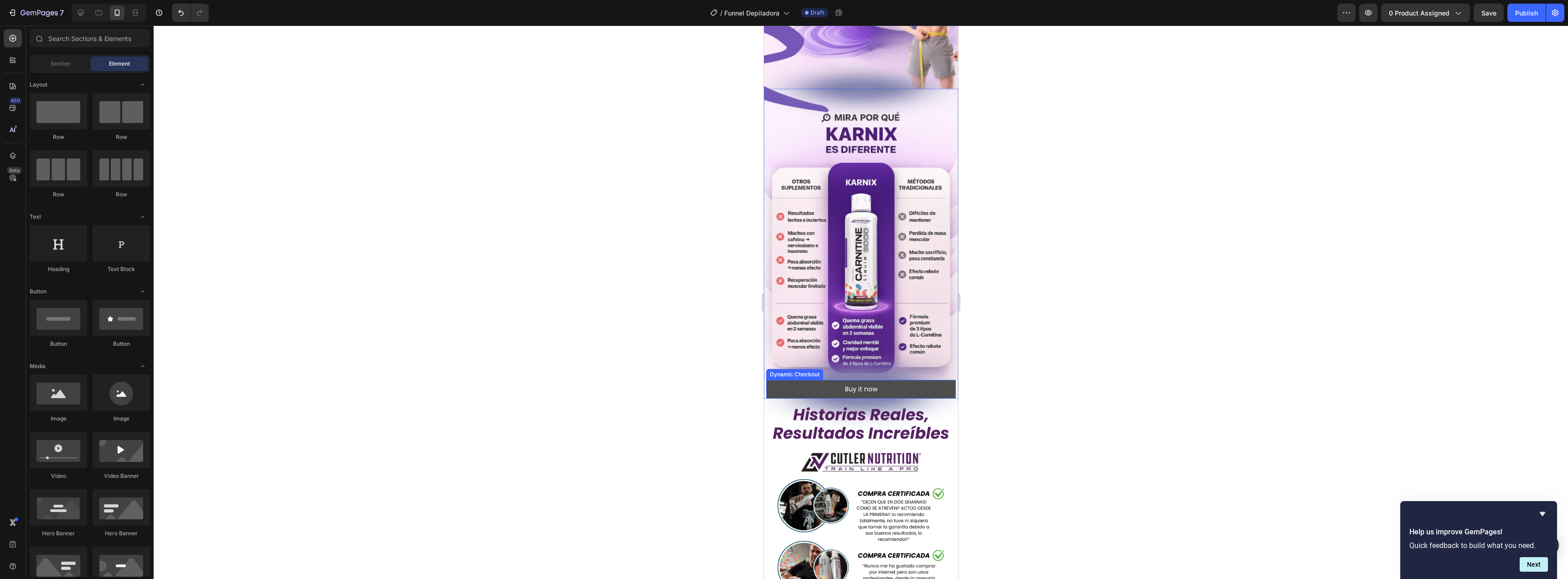
click at [808, 380] on button "Buy it now" at bounding box center [860, 389] width 190 height 19
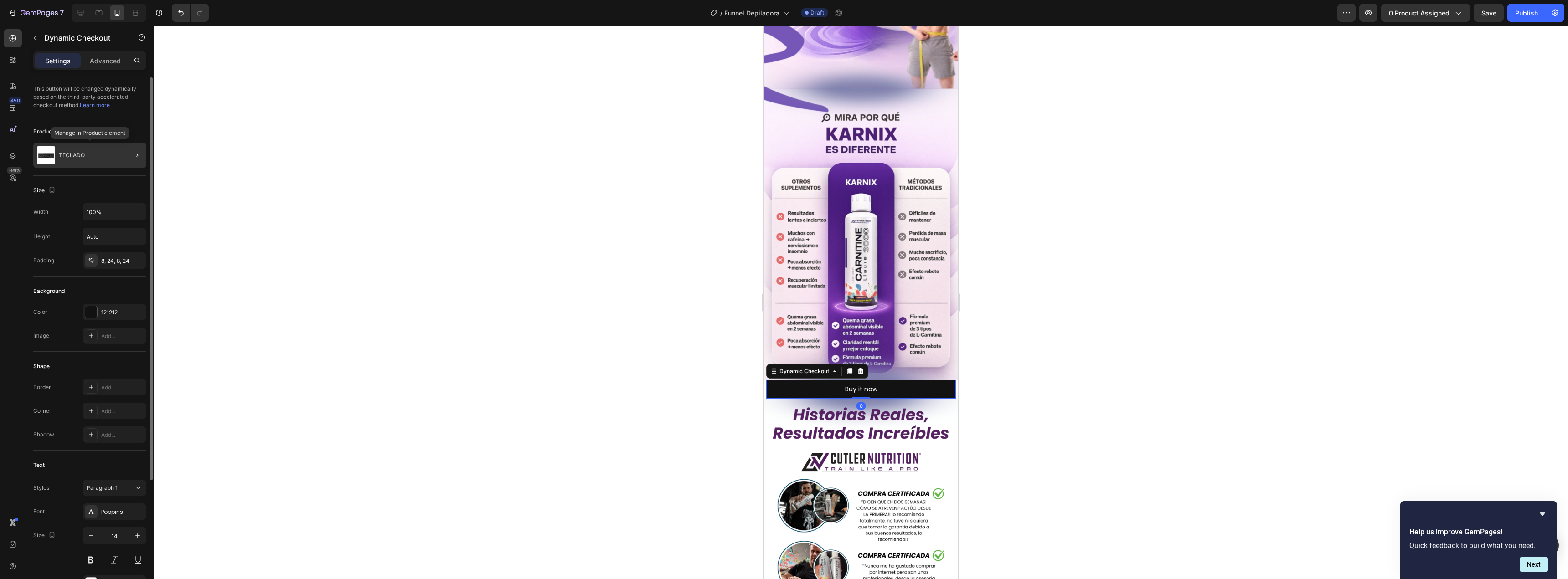
click at [91, 156] on div "TECLADO" at bounding box center [90, 155] width 113 height 25
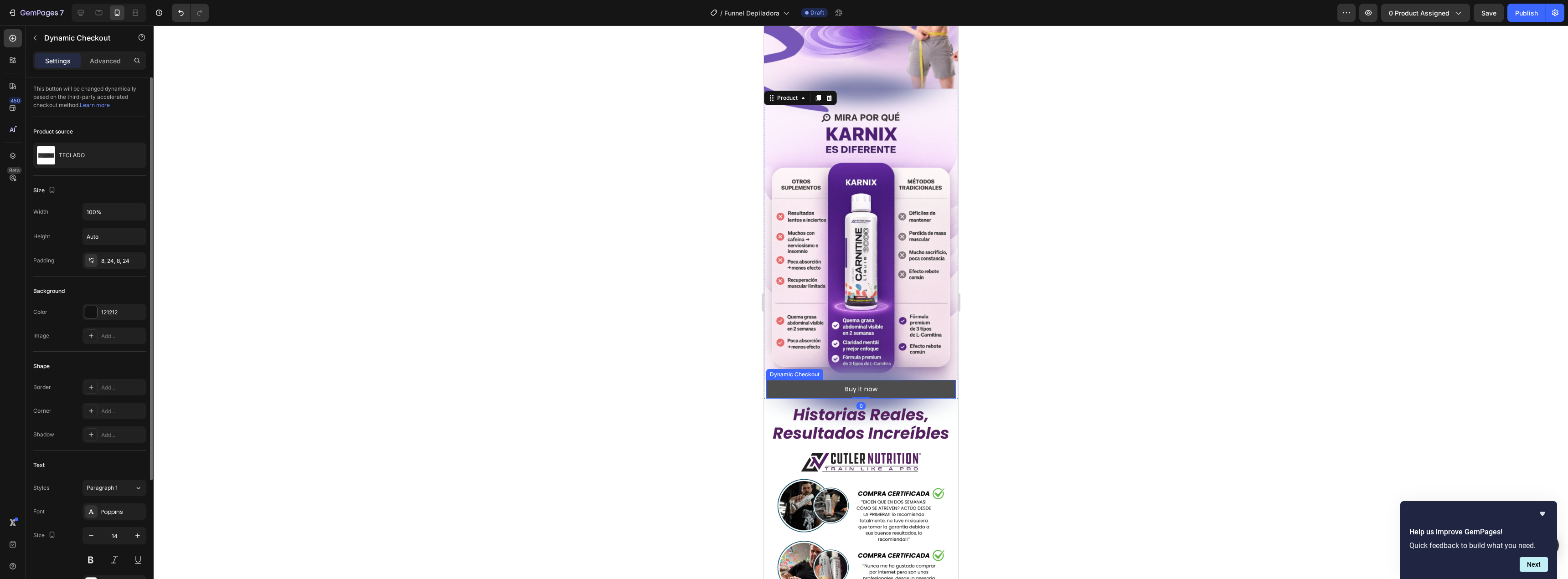
click at [819, 380] on button "Buy it now" at bounding box center [860, 389] width 190 height 19
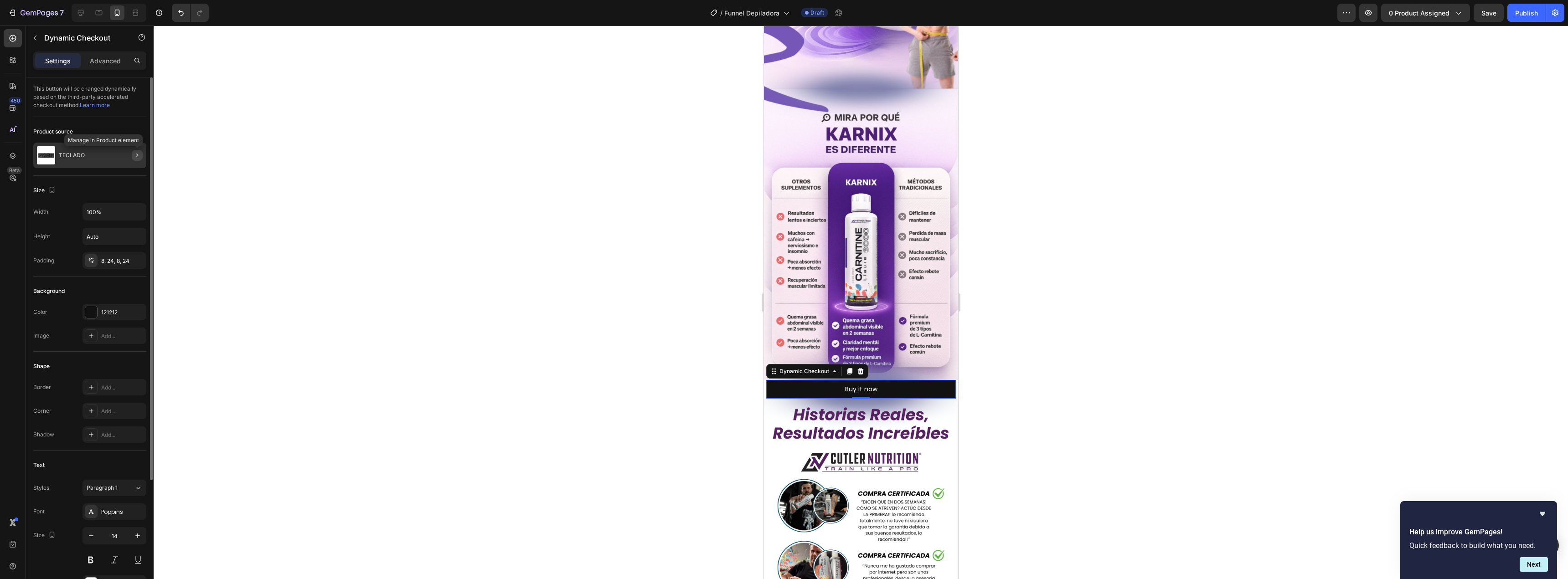
click at [137, 159] on button "button" at bounding box center [137, 155] width 11 height 11
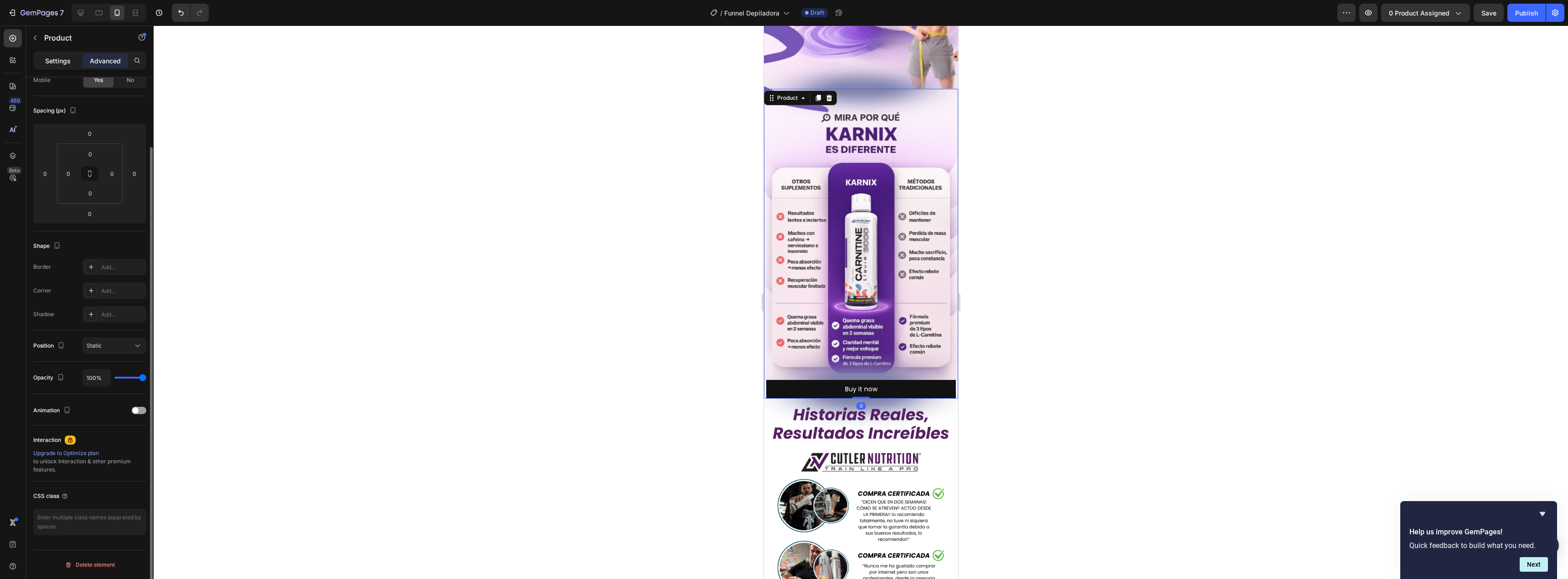
click at [61, 62] on p "Settings" at bounding box center [57, 61] width 25 height 9
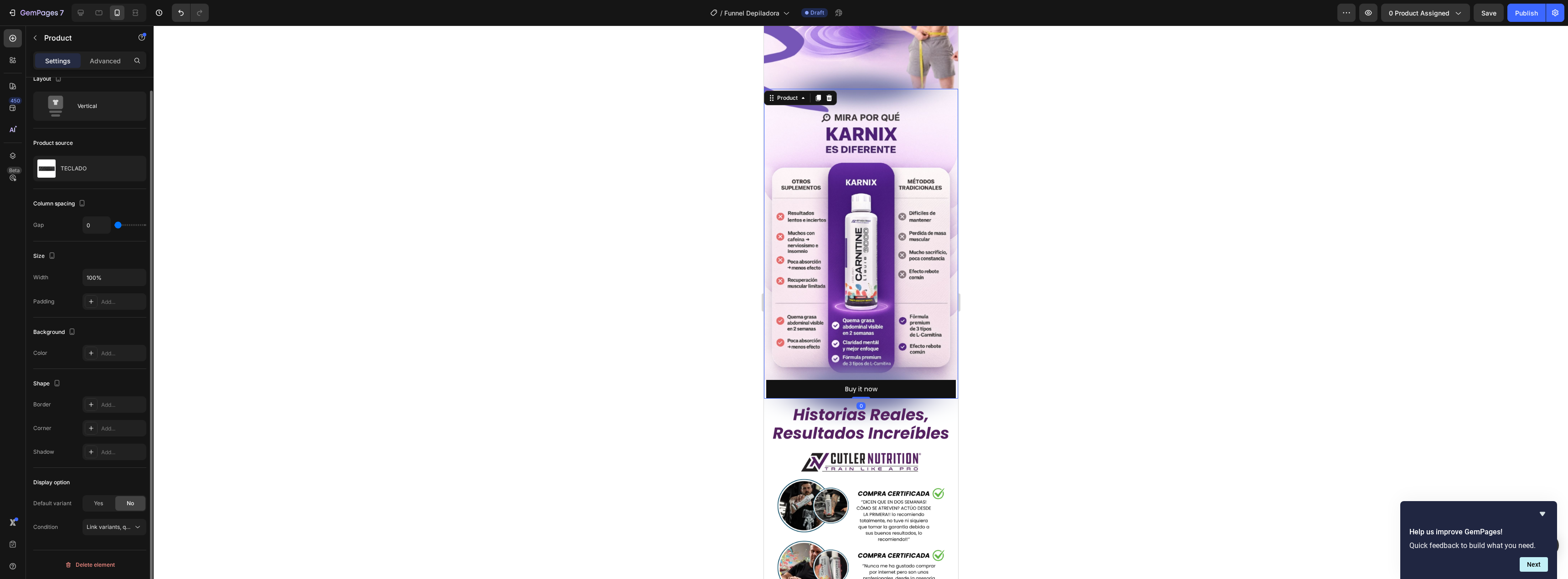
scroll to position [13, 0]
click at [135, 167] on icon "button" at bounding box center [137, 168] width 7 height 7
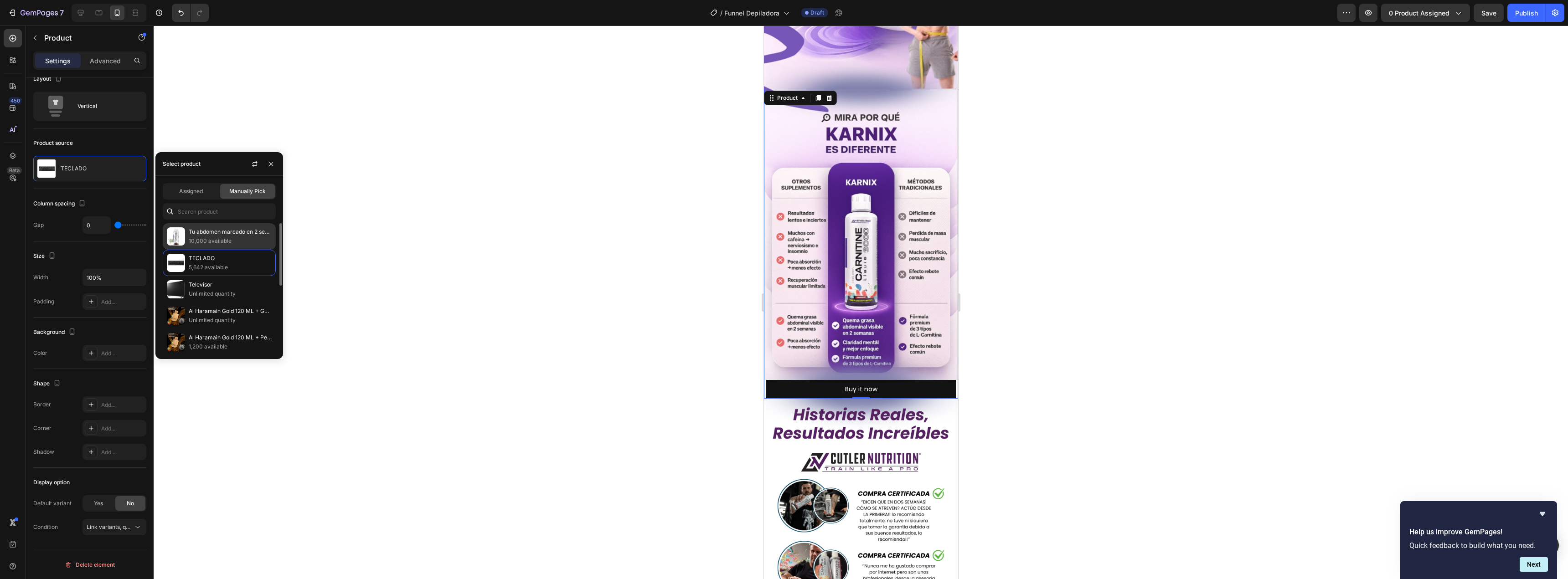
click at [218, 229] on p "Tu abdomen marcado en 2 semanas: L-Carnitine 3000" at bounding box center [230, 232] width 83 height 9
click at [666, 261] on div at bounding box center [861, 302] width 1414 height 554
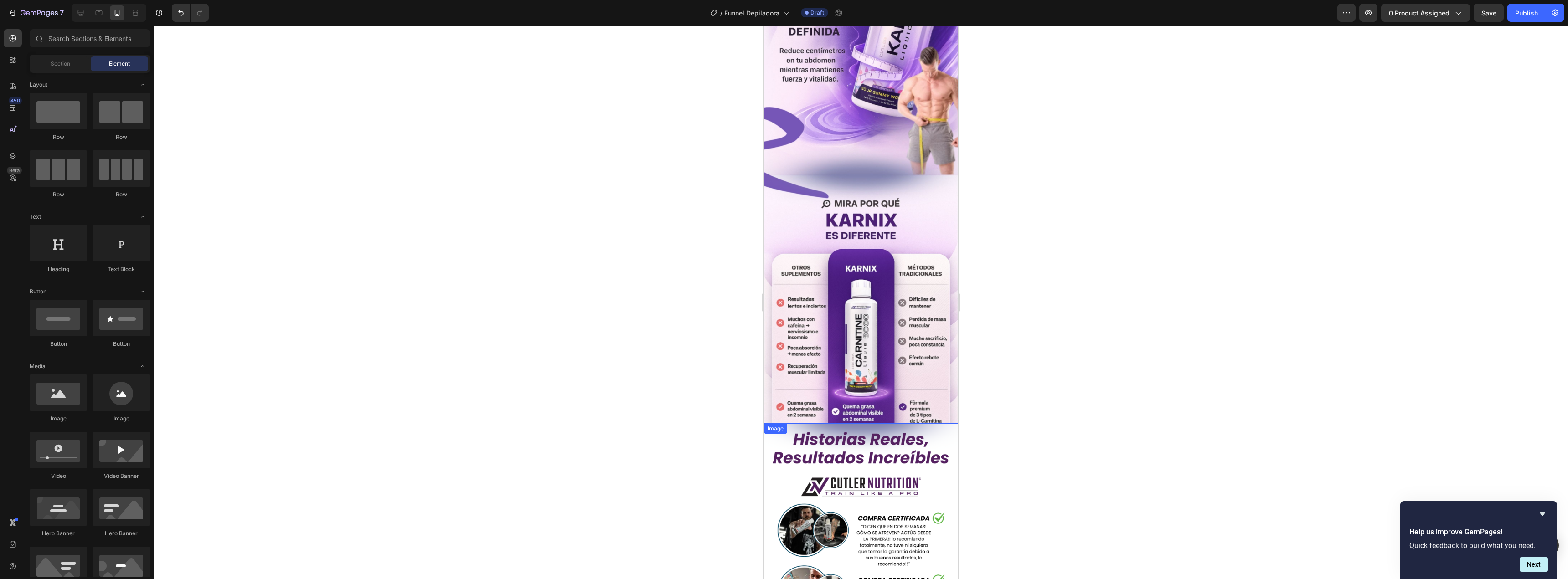
scroll to position [1584, 0]
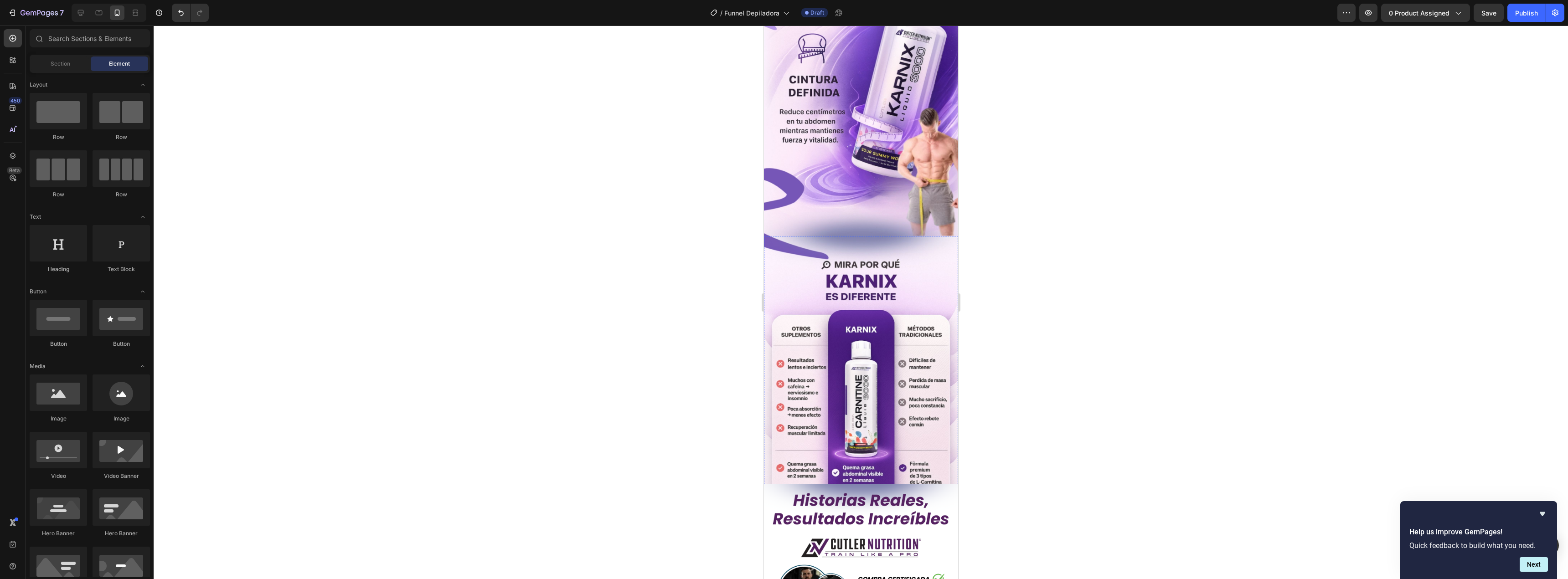
click at [808, 527] on button "Buy it now" at bounding box center [860, 536] width 190 height 19
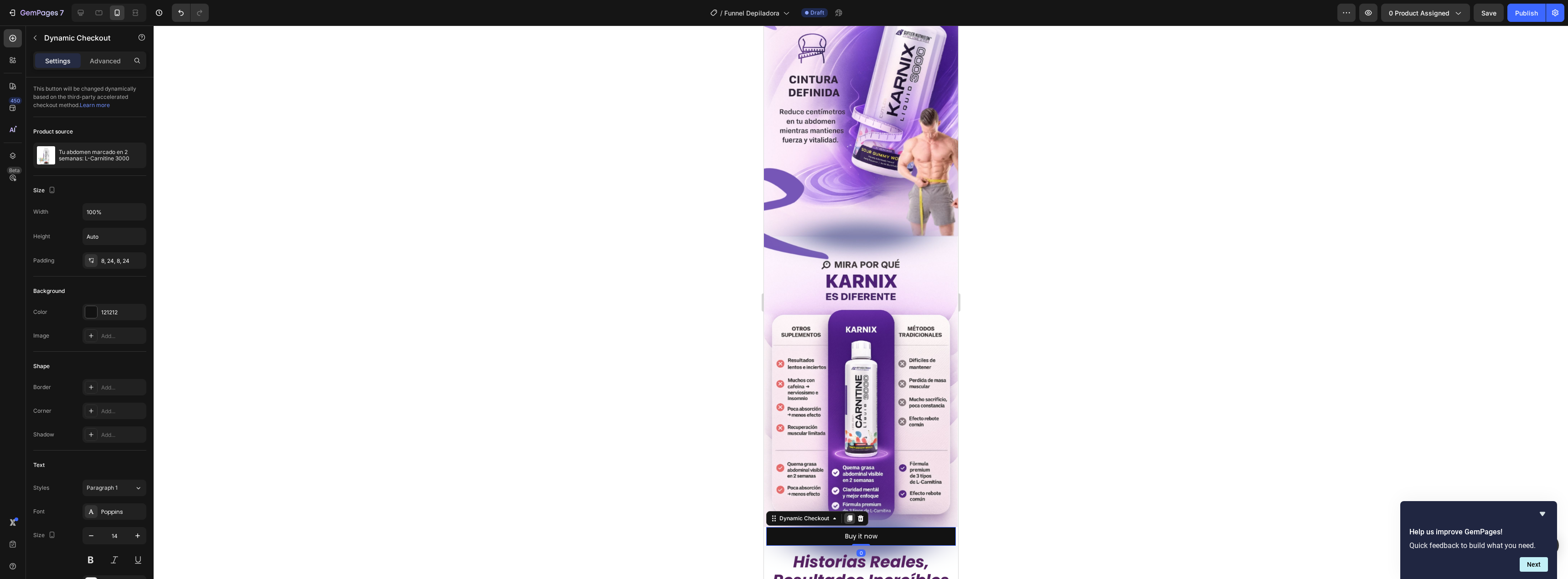
click at [846, 515] on icon at bounding box center [849, 518] width 5 height 6
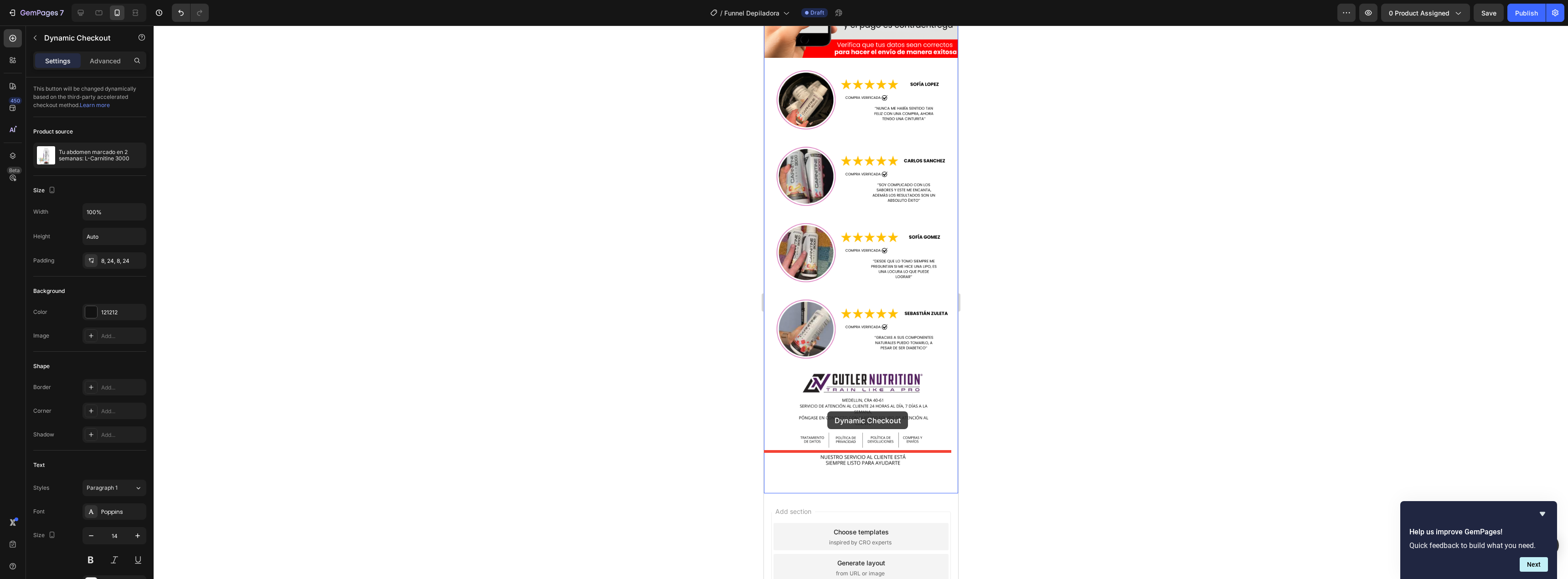
scroll to position [3425, 0]
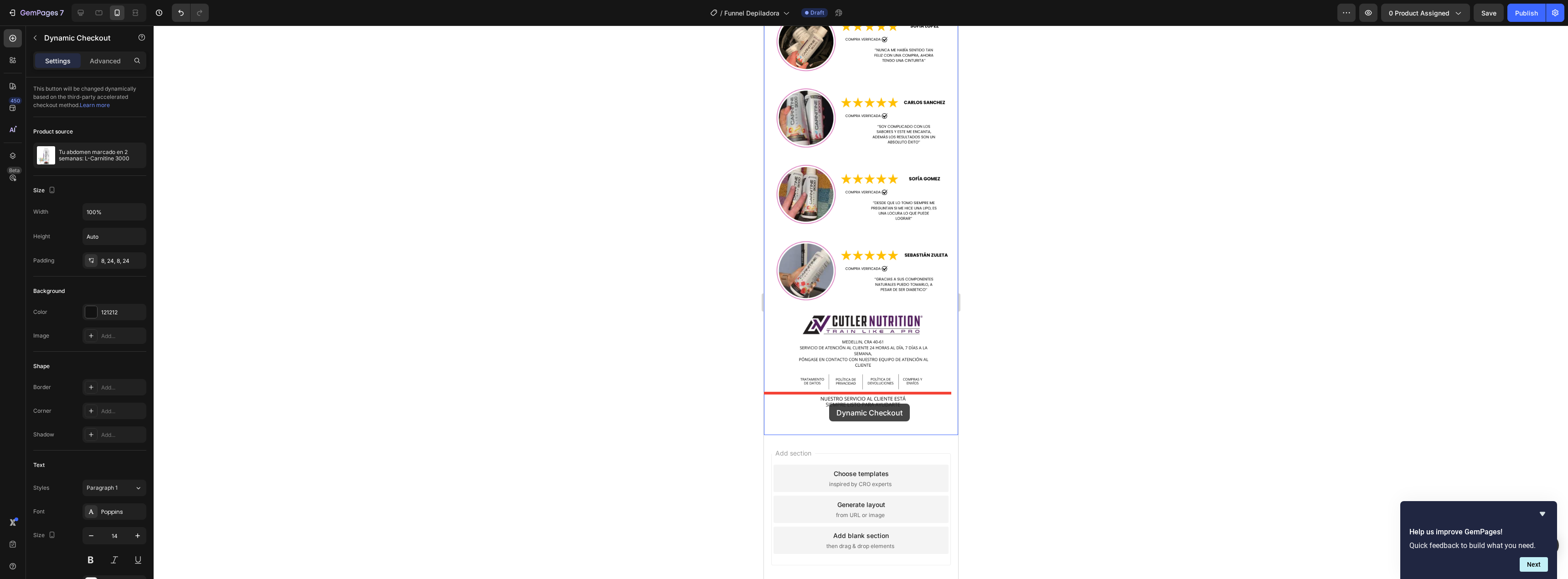
drag, startPoint x: 859, startPoint y: 219, endPoint x: 828, endPoint y: 404, distance: 187.6
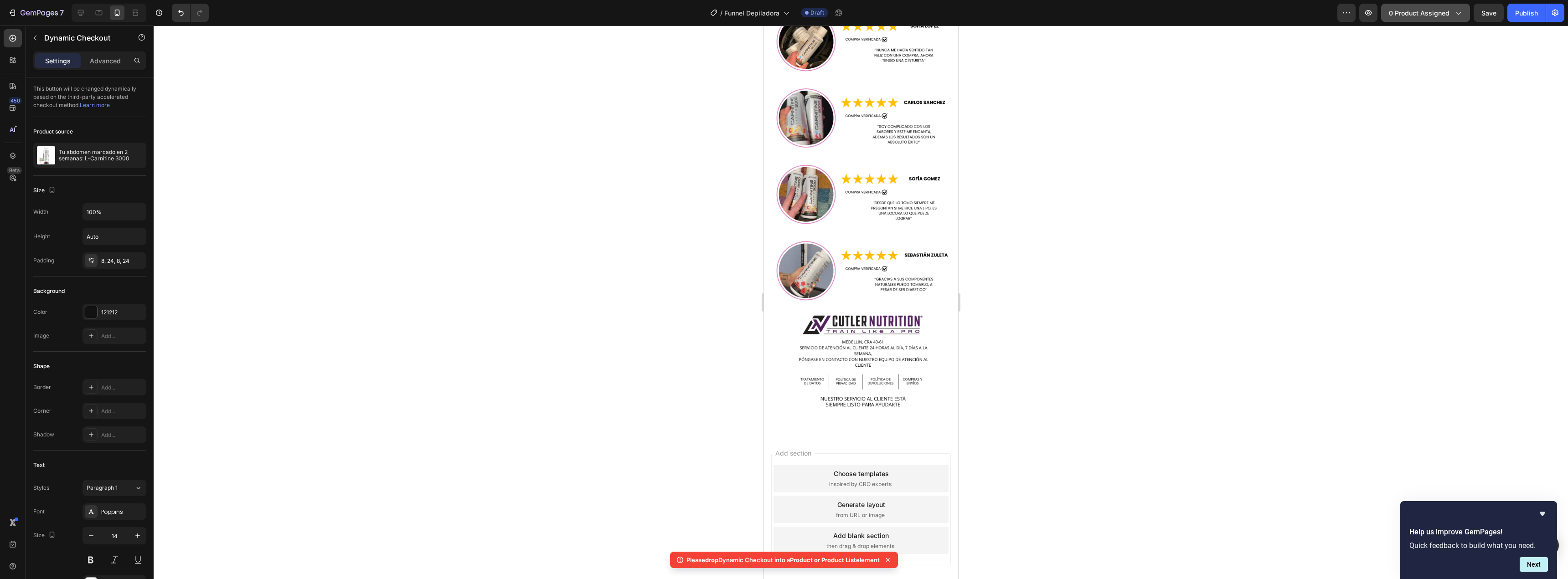
click at [1411, 19] on button "0 product assigned" at bounding box center [1425, 12] width 89 height 18
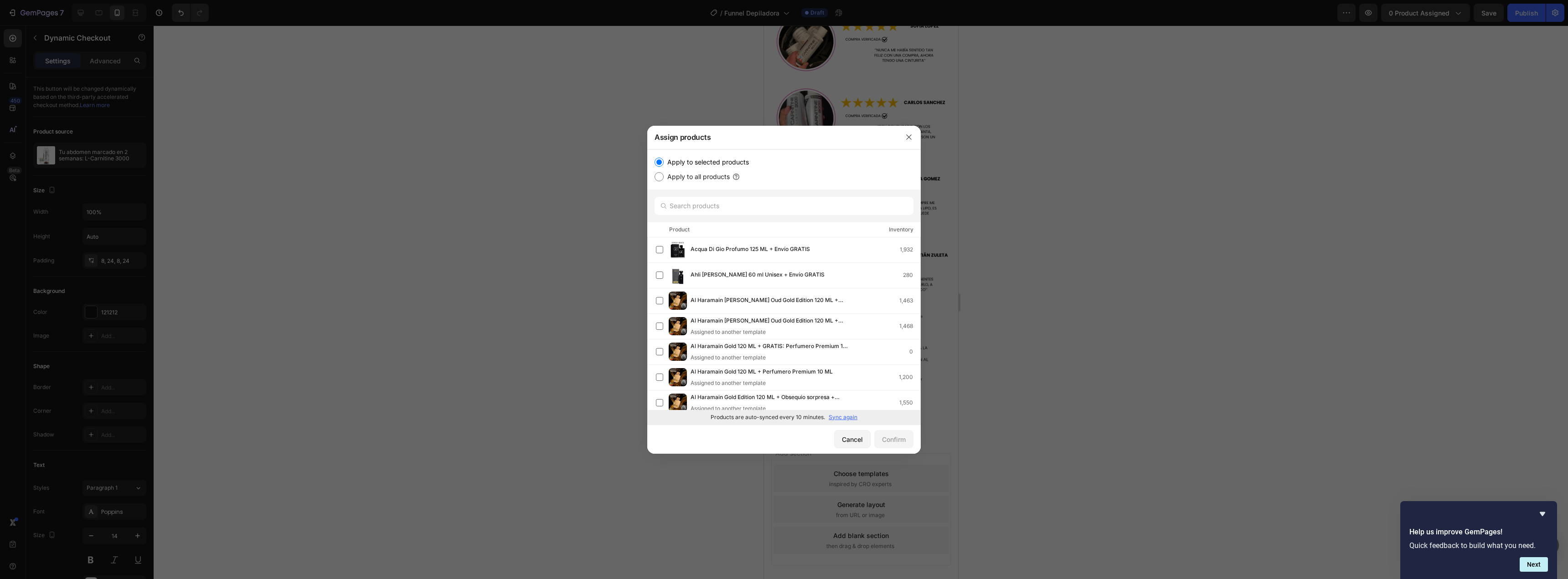
click at [833, 419] on p "Sync again" at bounding box center [843, 417] width 29 height 8
click at [725, 206] on input "text" at bounding box center [784, 206] width 259 height 18
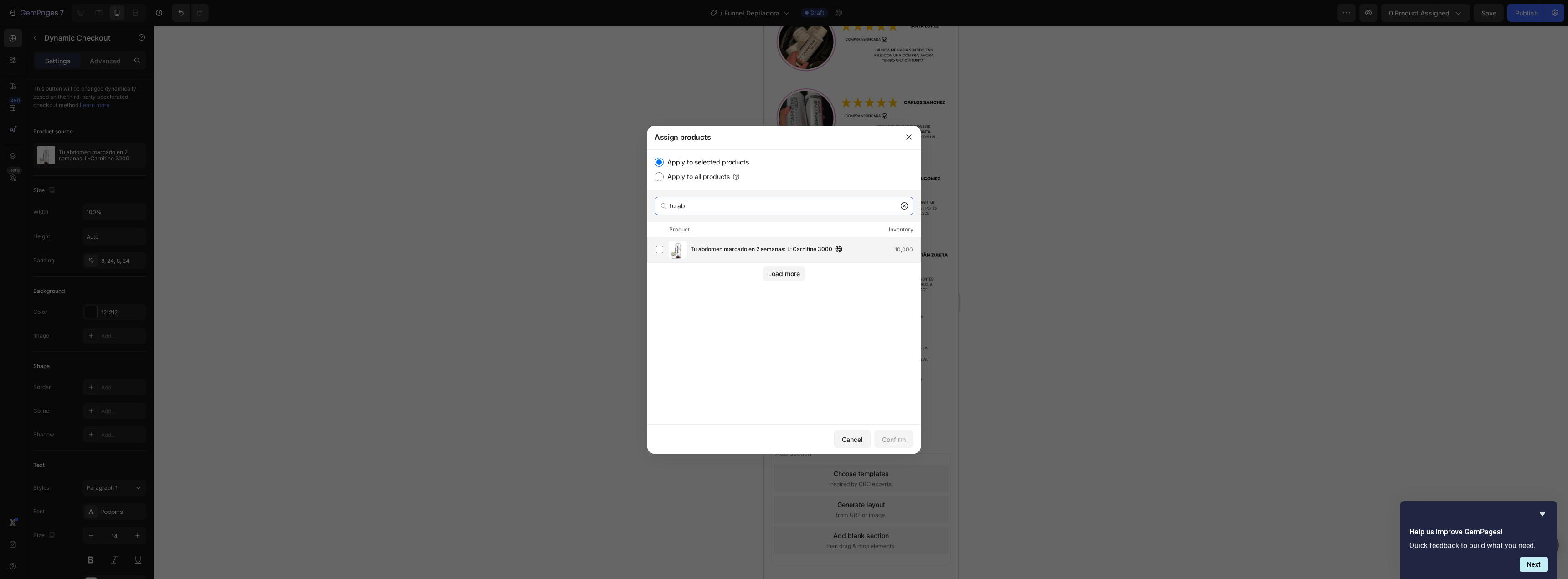
type input "tu ab"
click at [729, 247] on span "Tu abdomen marcado en 2 semanas: L-Carnitine 3000" at bounding box center [761, 250] width 142 height 10
click at [898, 437] on div "Confirm" at bounding box center [893, 439] width 24 height 9
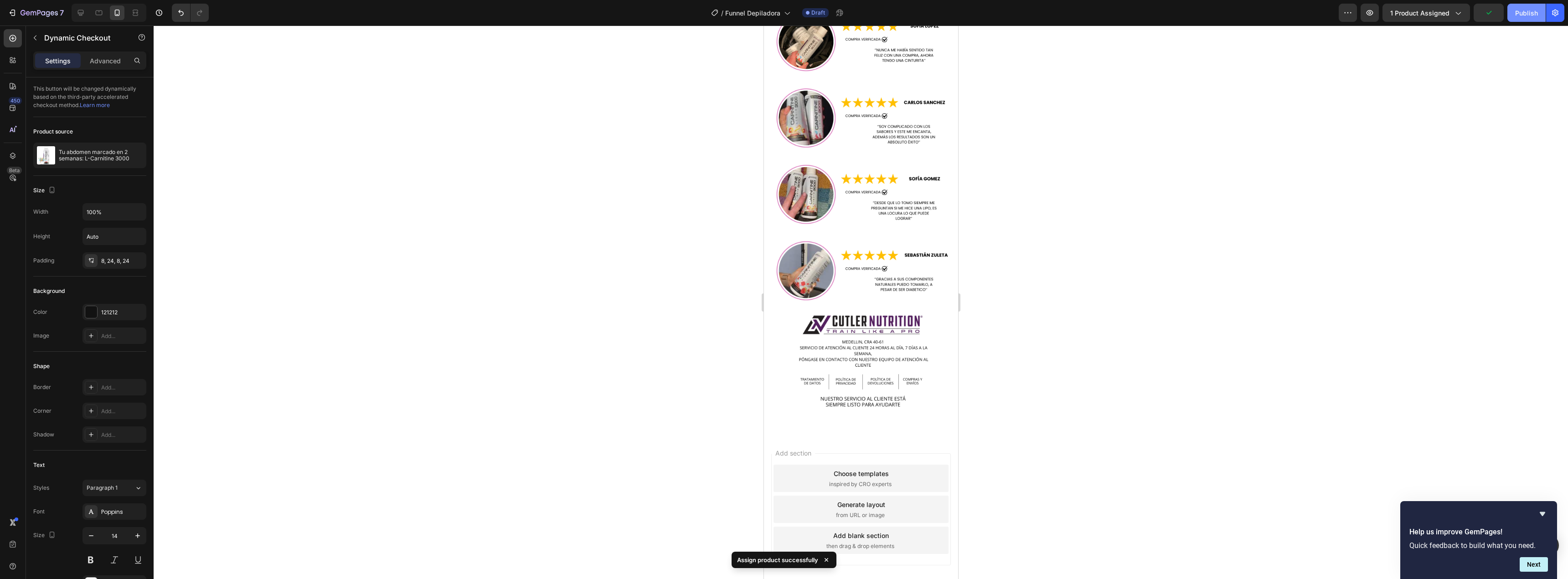
click at [1523, 15] on div "Publish" at bounding box center [1526, 12] width 23 height 9
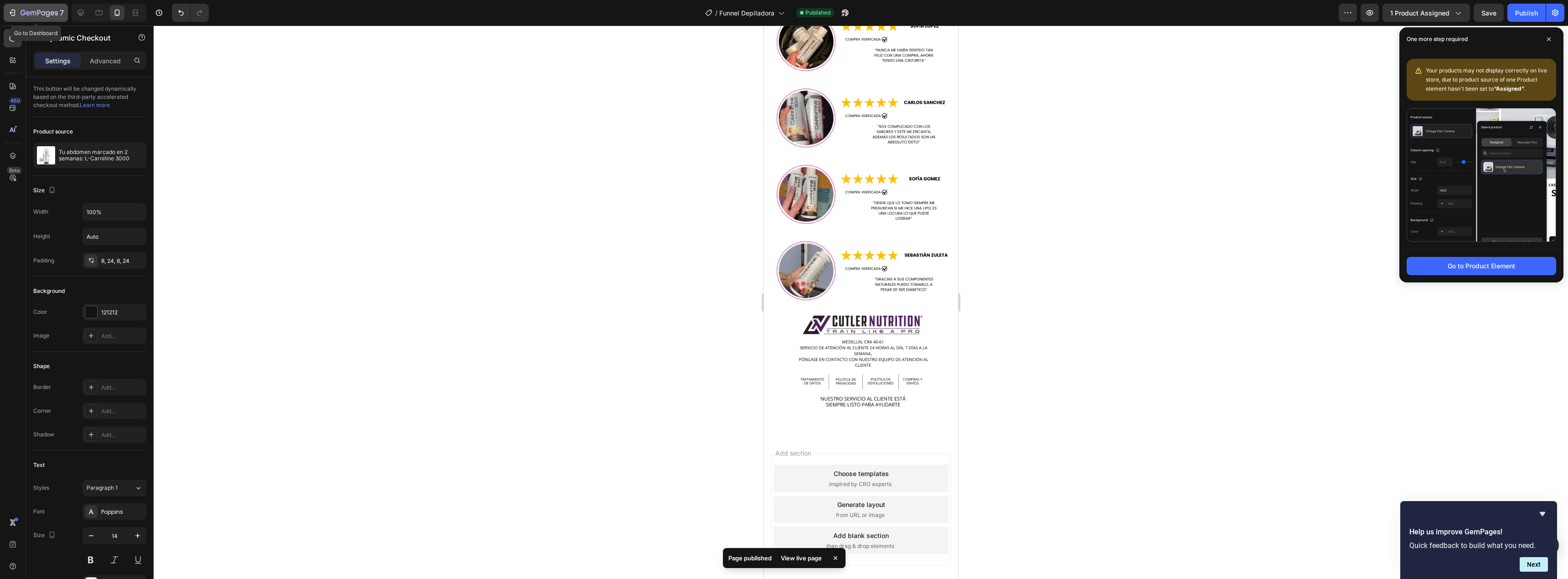
click at [20, 4] on button "7" at bounding box center [35, 12] width 64 height 18
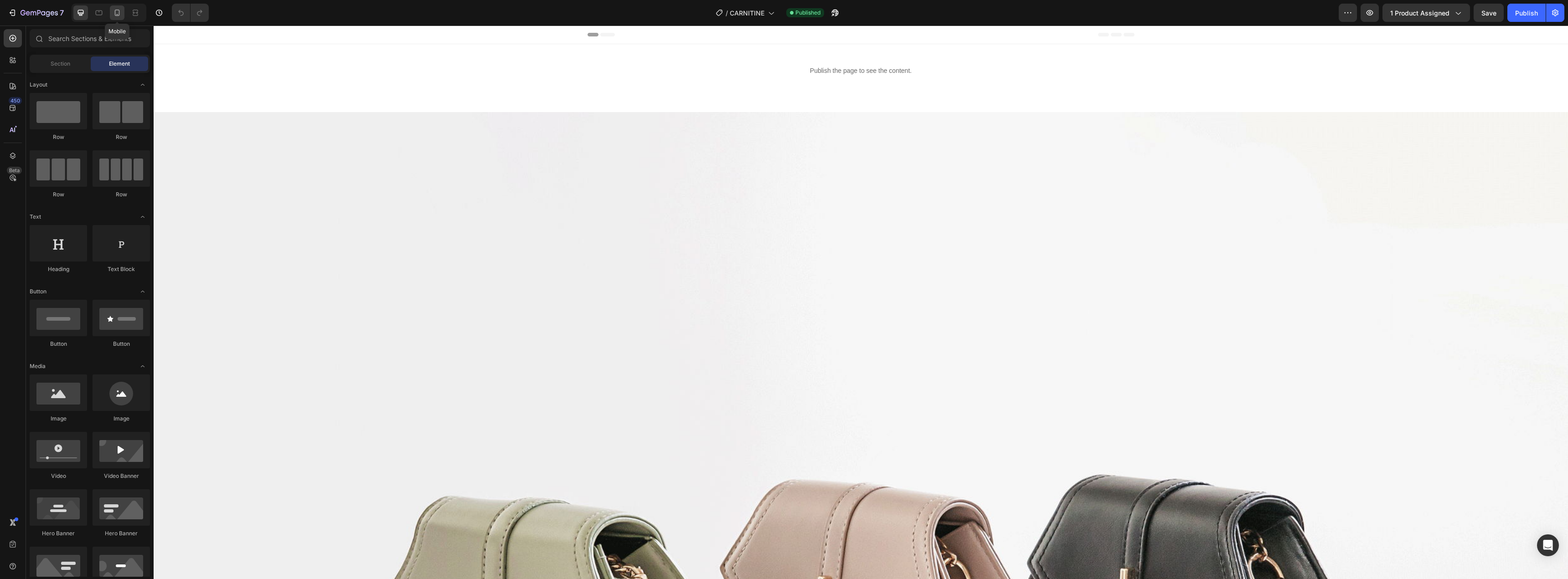
click at [114, 12] on icon at bounding box center [117, 12] width 9 height 9
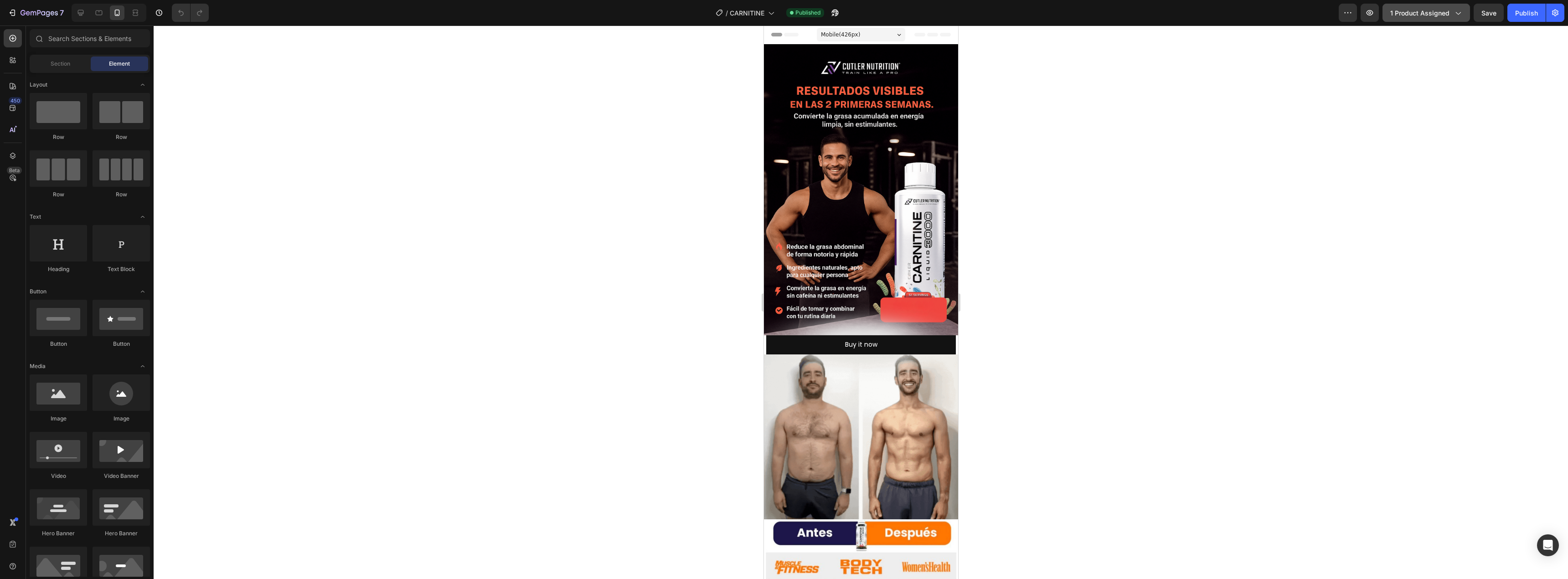
click at [1414, 14] on span "1 product assigned" at bounding box center [1420, 12] width 59 height 9
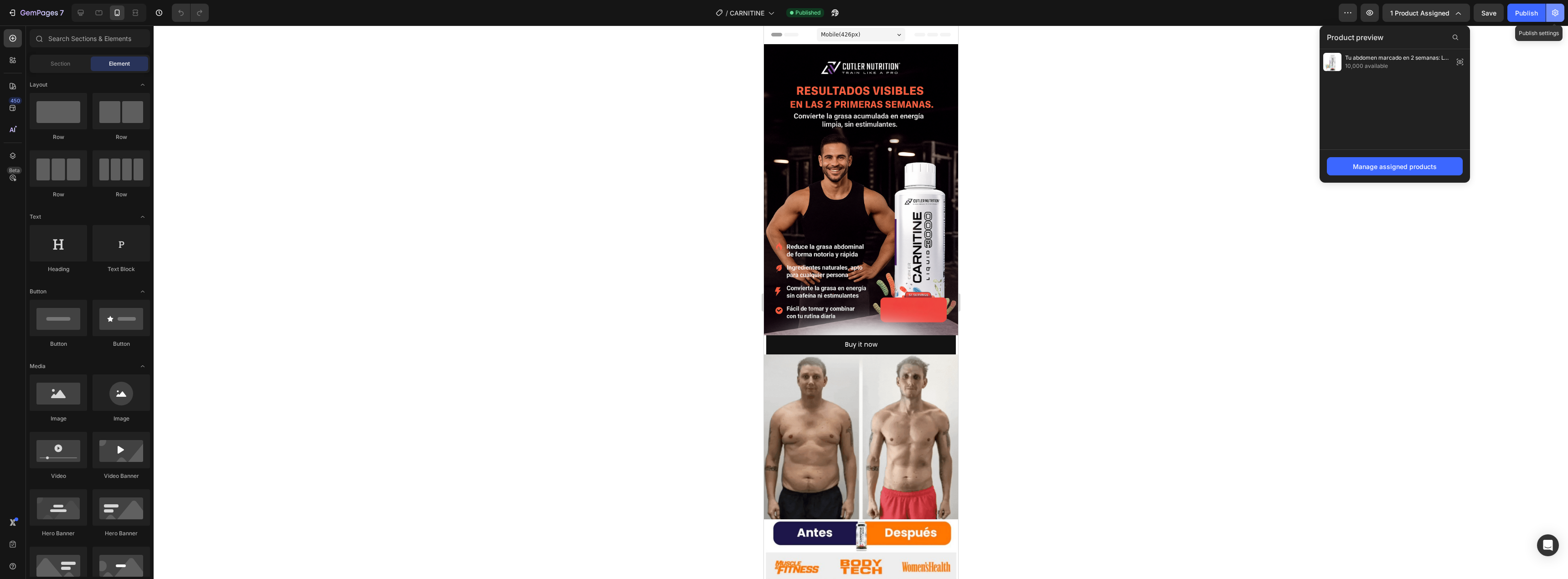
click at [1559, 20] on button "button" at bounding box center [1554, 12] width 18 height 18
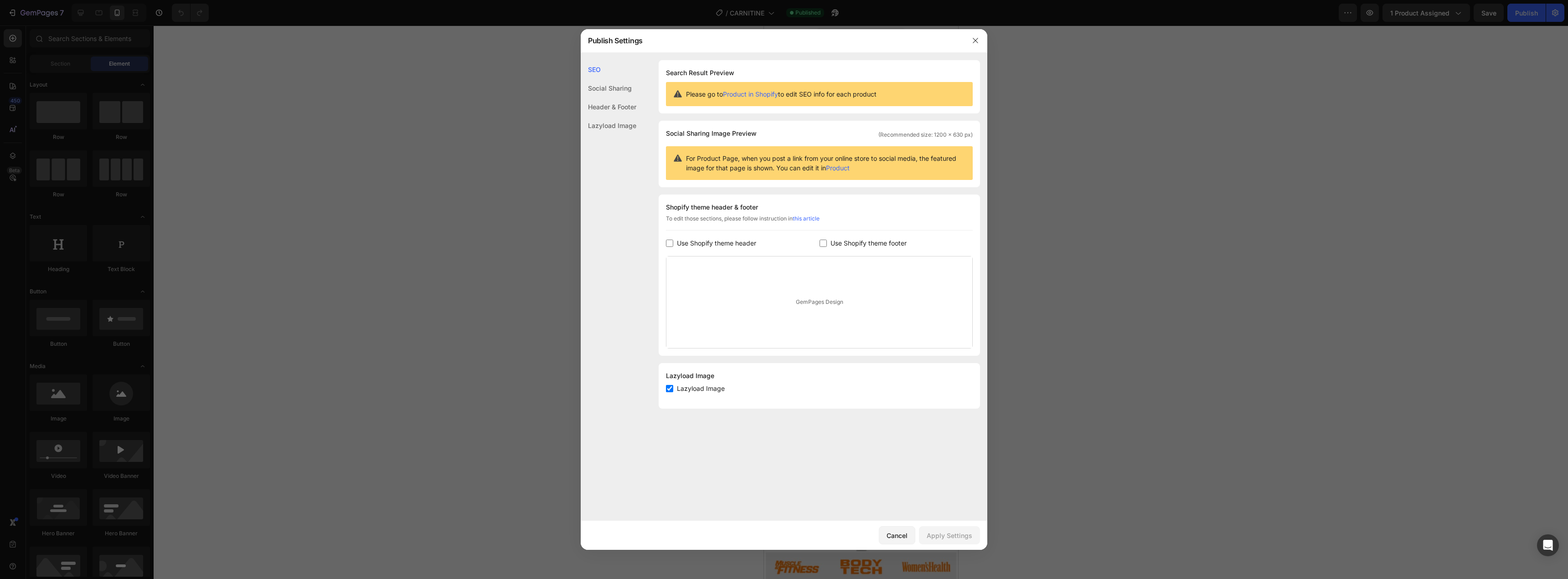
click at [827, 246] on label "Use Shopify theme footer" at bounding box center [867, 243] width 79 height 11
checkbox input "false"
click at [951, 534] on div "Apply Settings" at bounding box center [949, 535] width 46 height 9
click at [1053, 435] on div at bounding box center [784, 290] width 1568 height 579
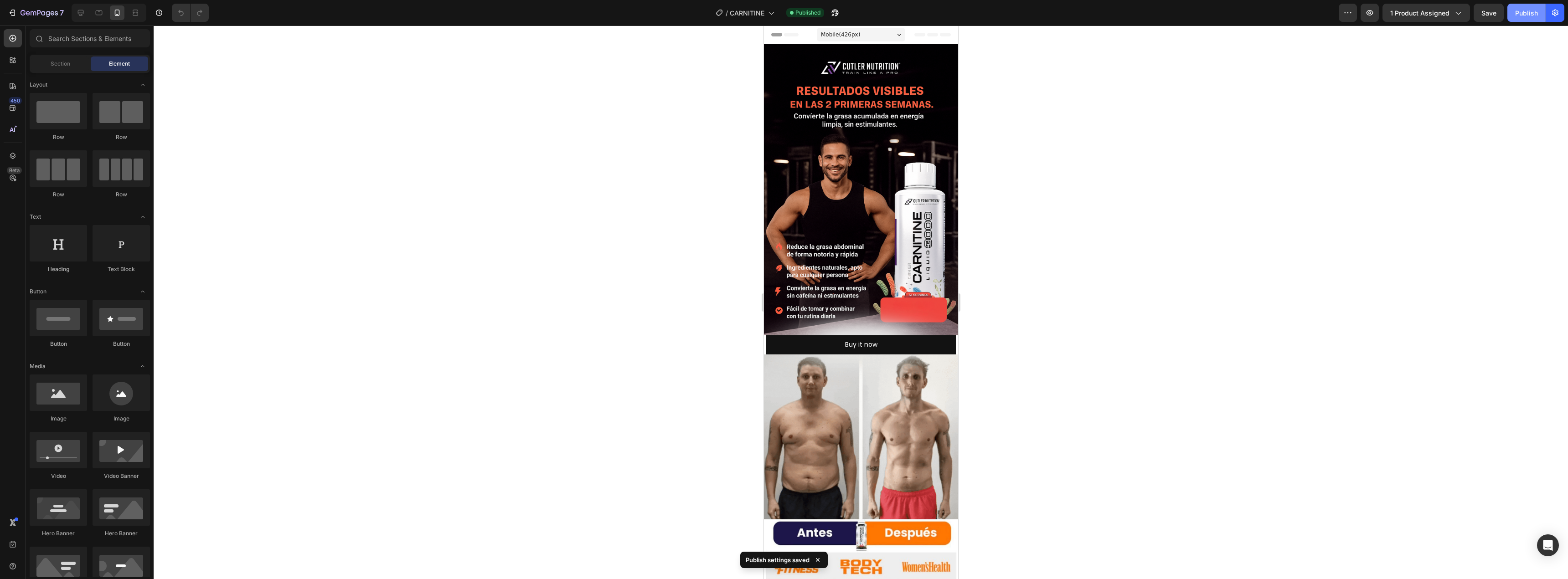
click at [1519, 17] on div "Publish" at bounding box center [1526, 12] width 23 height 9
drag, startPoint x: 886, startPoint y: 149, endPoint x: 857, endPoint y: 46, distance: 107.0
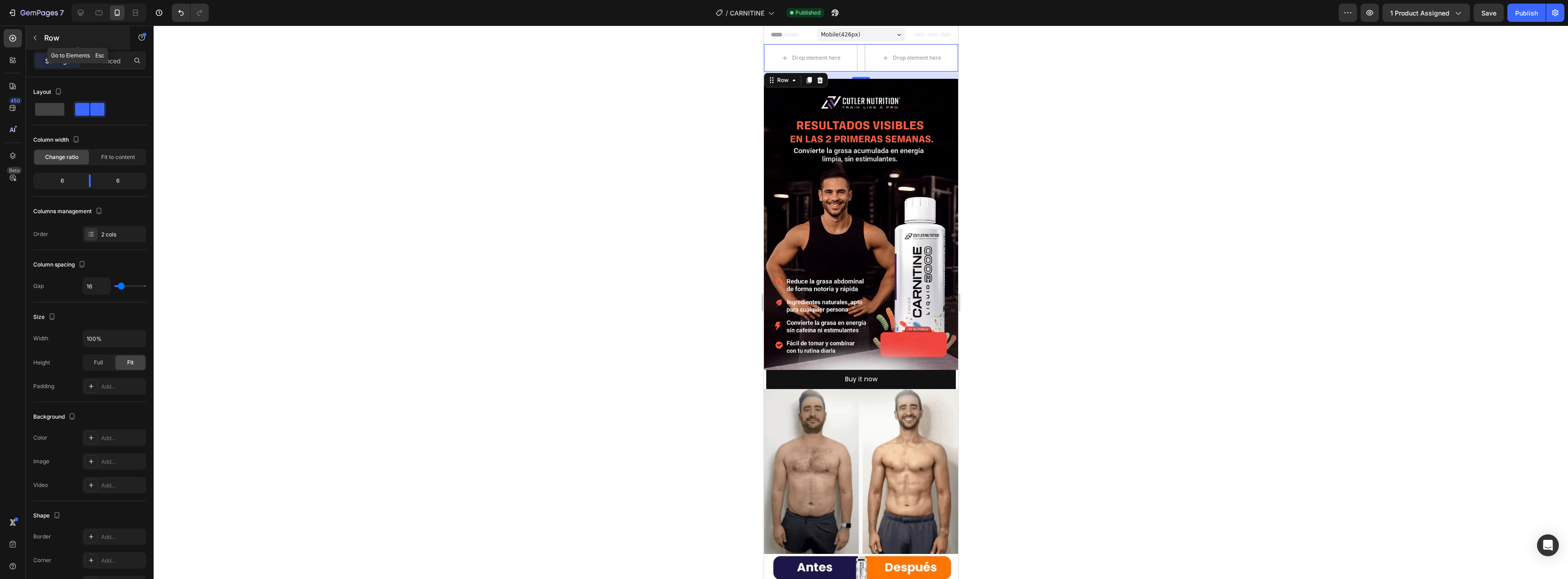
click at [36, 36] on icon "button" at bounding box center [35, 38] width 7 height 7
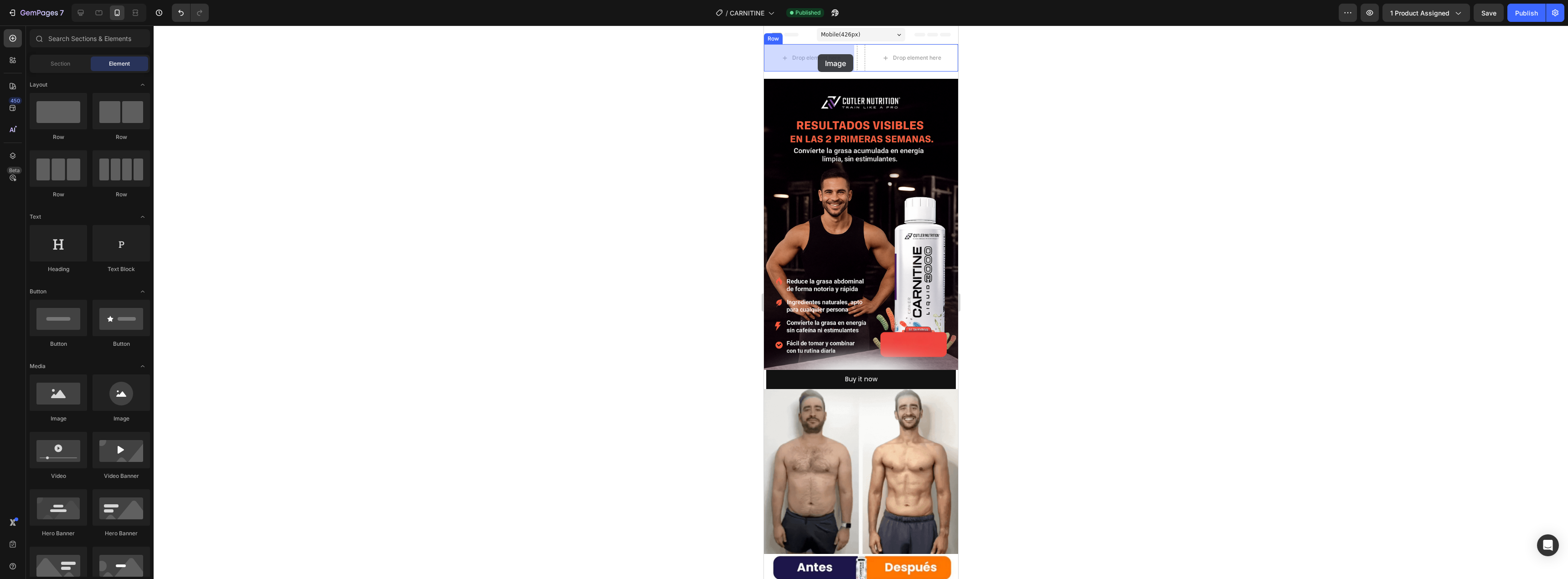
drag, startPoint x: 826, startPoint y: 418, endPoint x: 817, endPoint y: 54, distance: 364.1
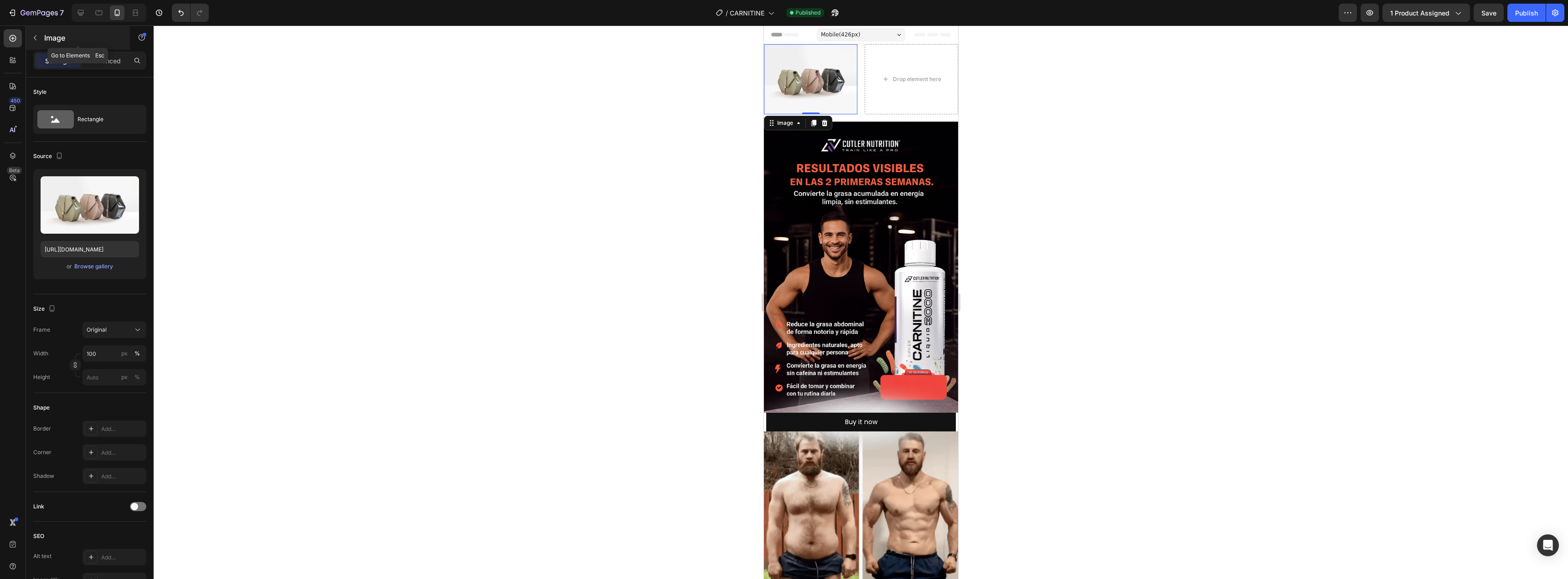
click at [35, 35] on icon "button" at bounding box center [35, 38] width 7 height 7
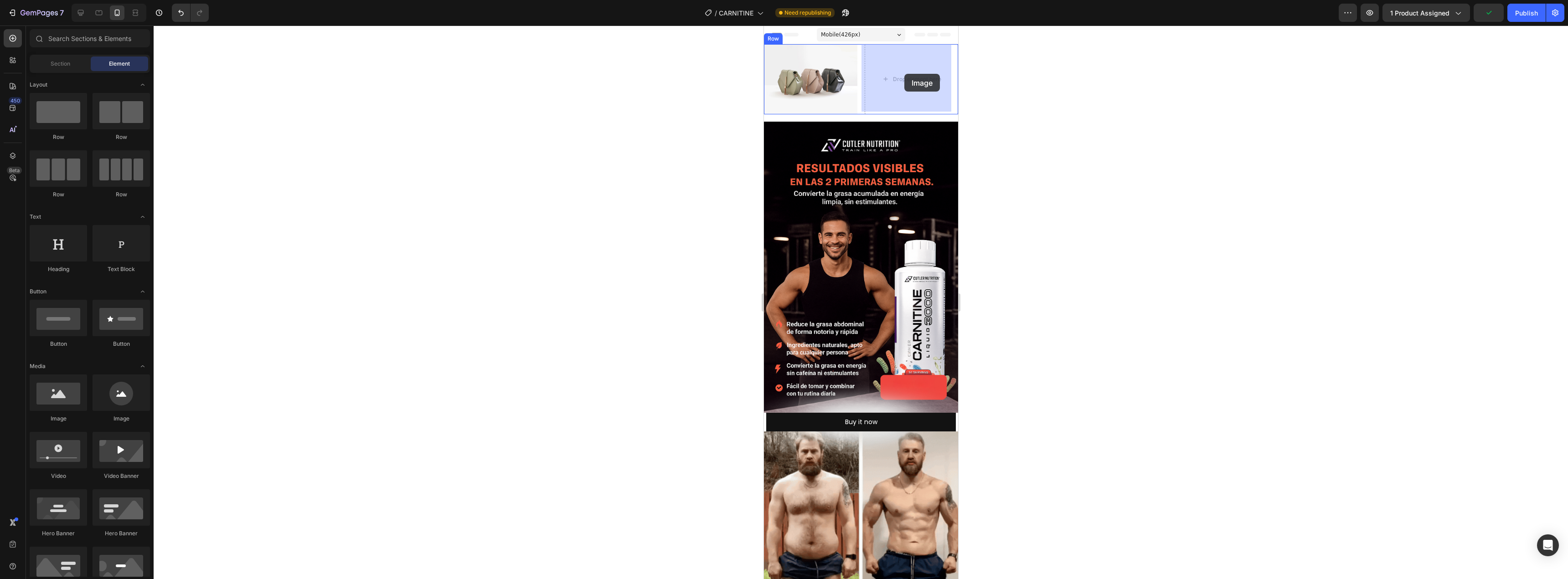
drag, startPoint x: 822, startPoint y: 417, endPoint x: 904, endPoint y: 74, distance: 352.7
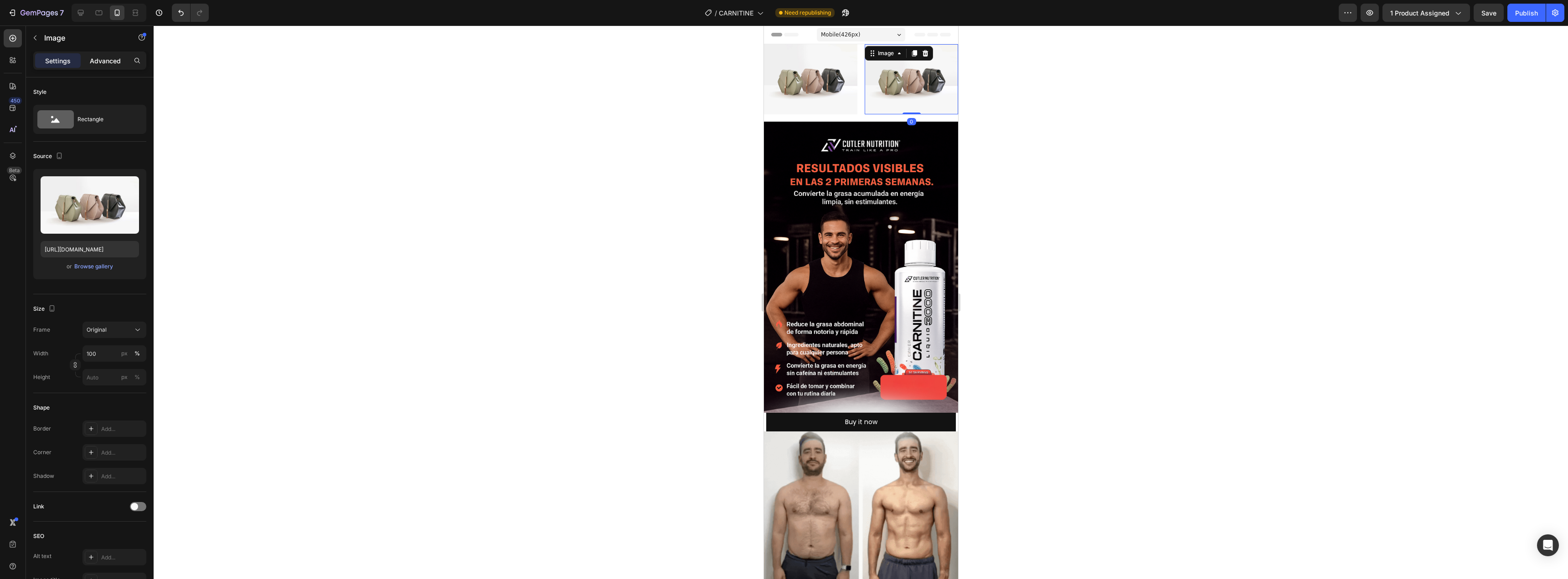
click at [105, 56] on p "Advanced" at bounding box center [105, 61] width 31 height 9
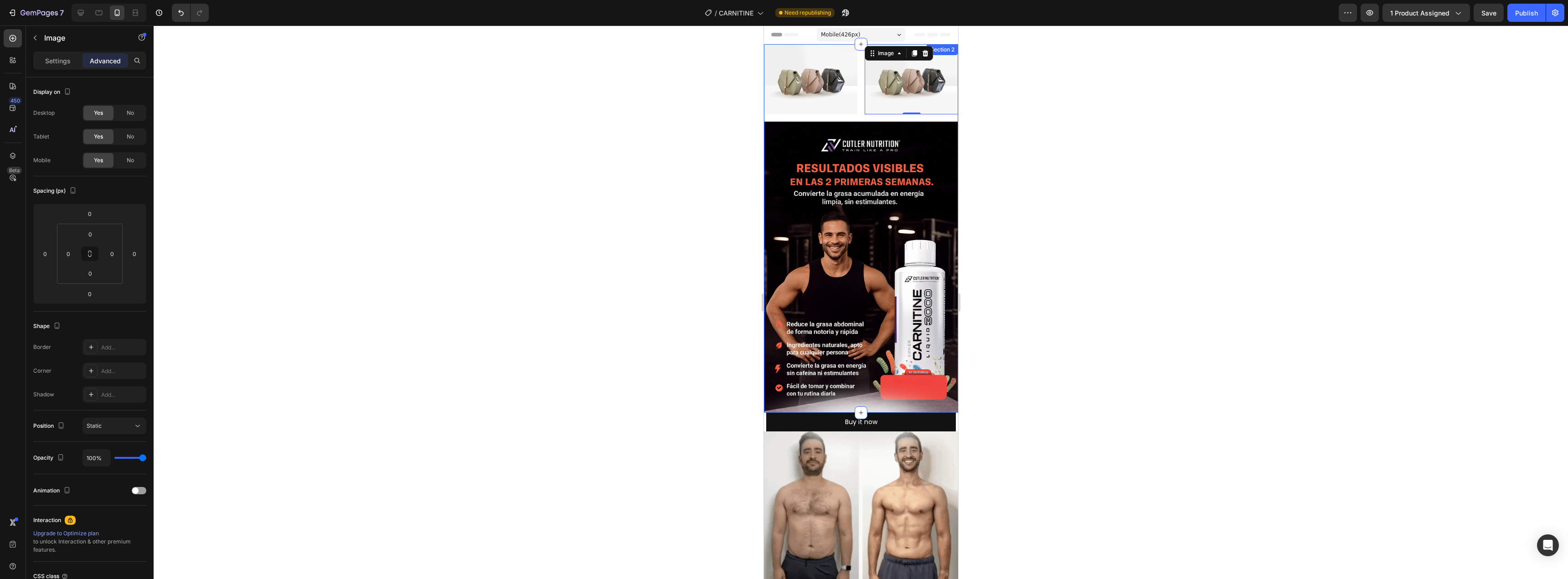
click at [862, 113] on div "Image Image 0 Row Image" at bounding box center [860, 228] width 194 height 368
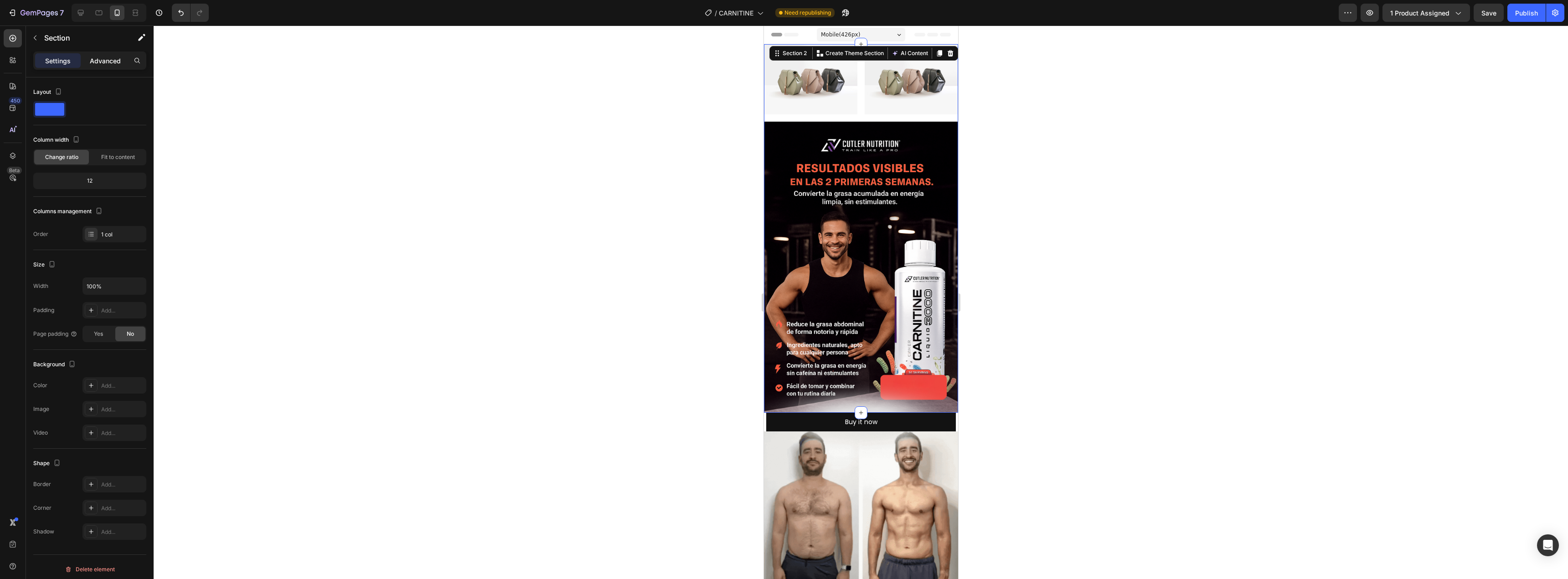
click at [100, 54] on div "Advanced" at bounding box center [105, 61] width 46 height 14
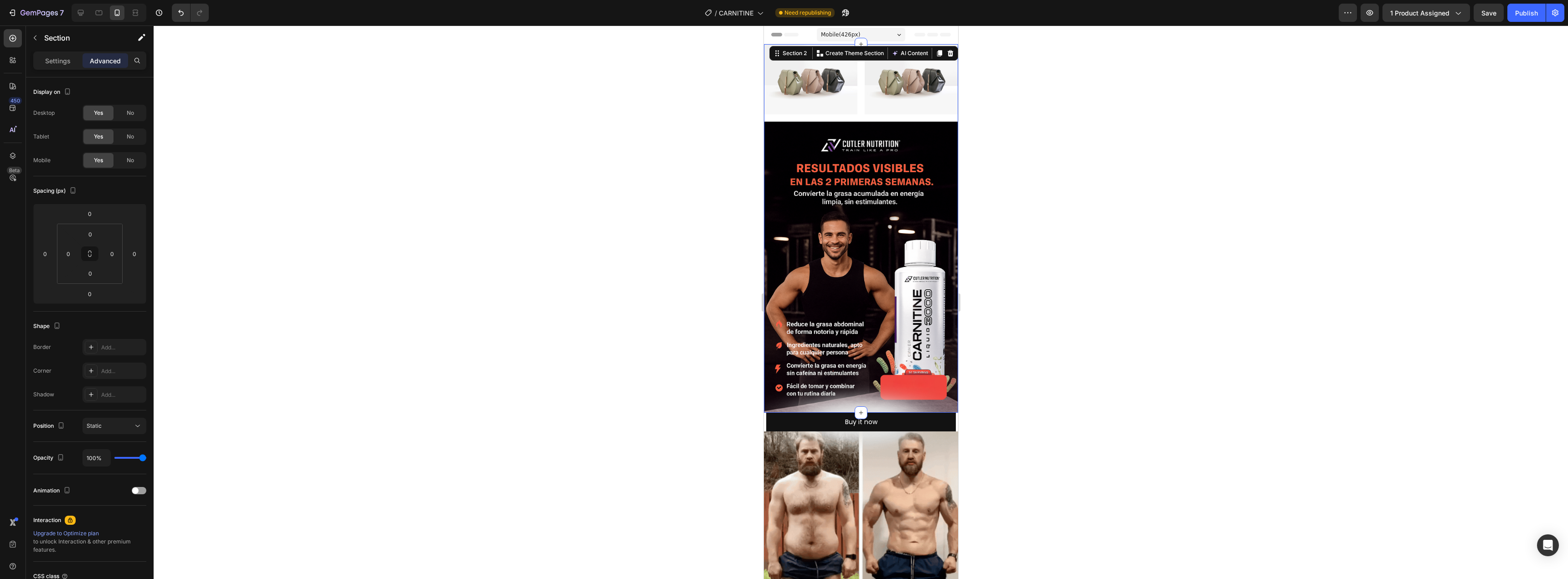
click at [863, 118] on div "Image Image Row Image" at bounding box center [860, 228] width 194 height 368
click at [785, 58] on div "Section 2" at bounding box center [791, 53] width 39 height 11
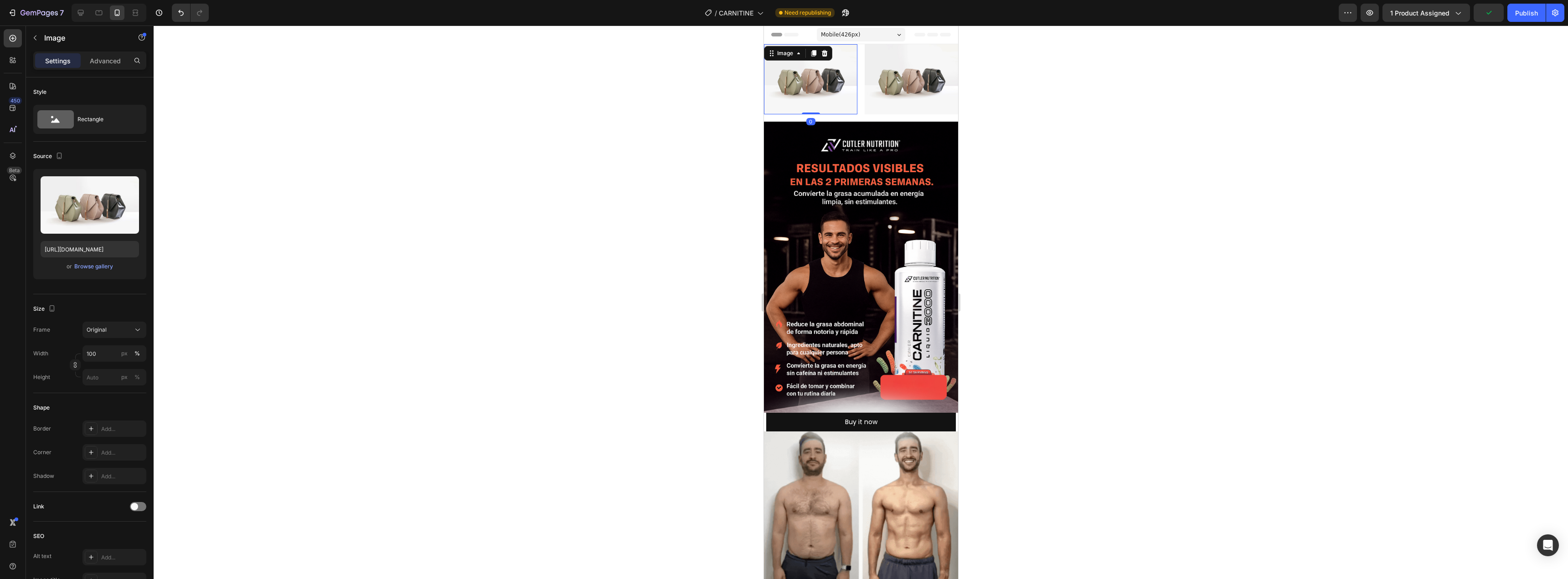
click at [806, 98] on img at bounding box center [810, 79] width 93 height 70
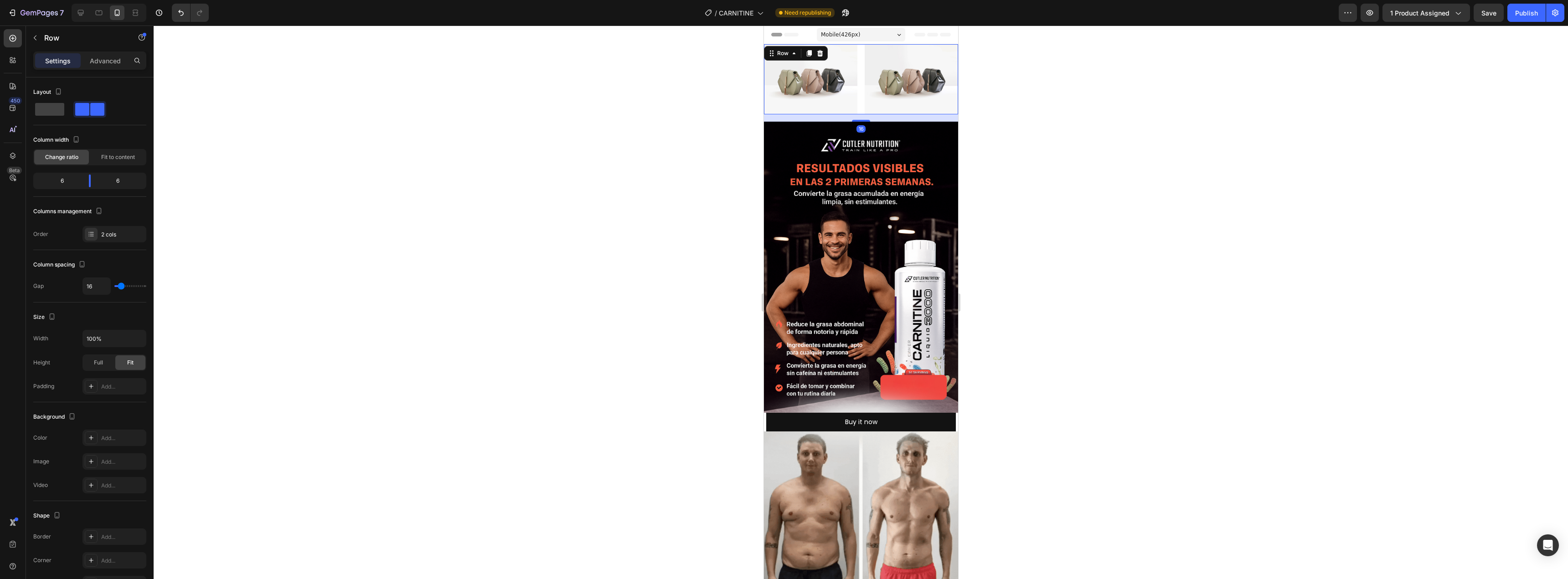
click at [857, 90] on div "Image Image Row 16" at bounding box center [860, 79] width 194 height 70
click at [100, 59] on p "Advanced" at bounding box center [105, 61] width 31 height 9
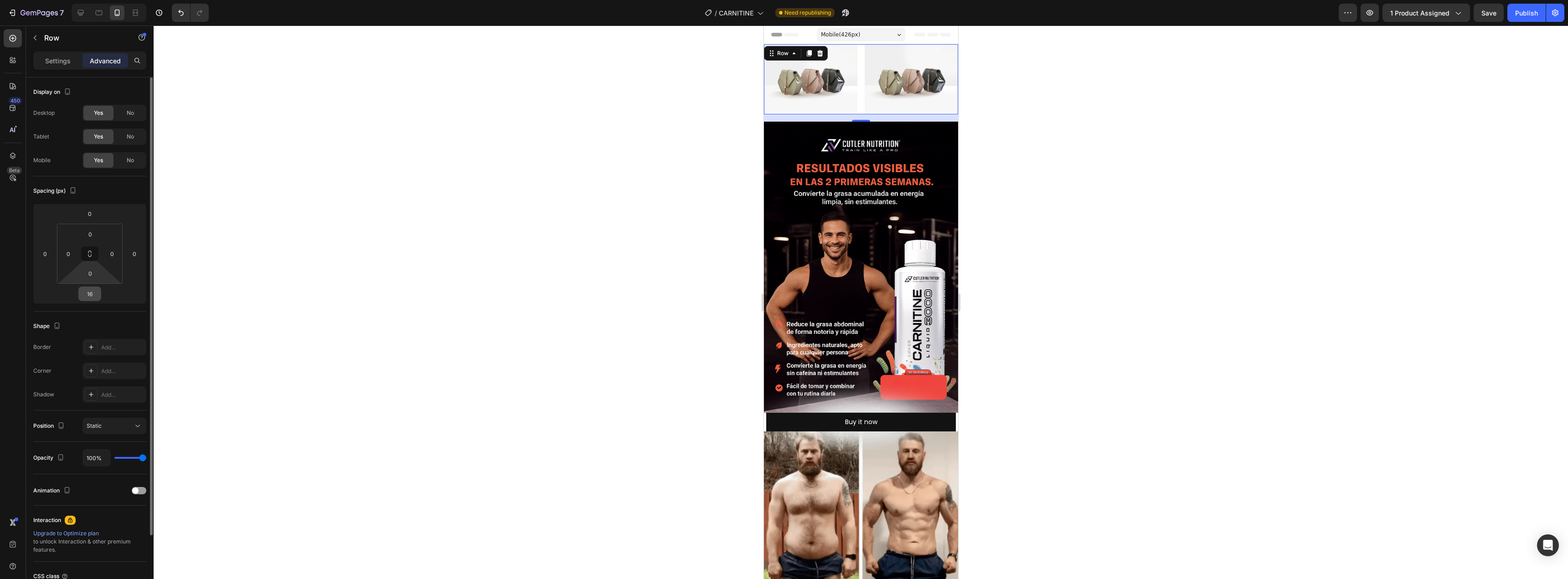
click at [92, 292] on input "16" at bounding box center [90, 294] width 18 height 14
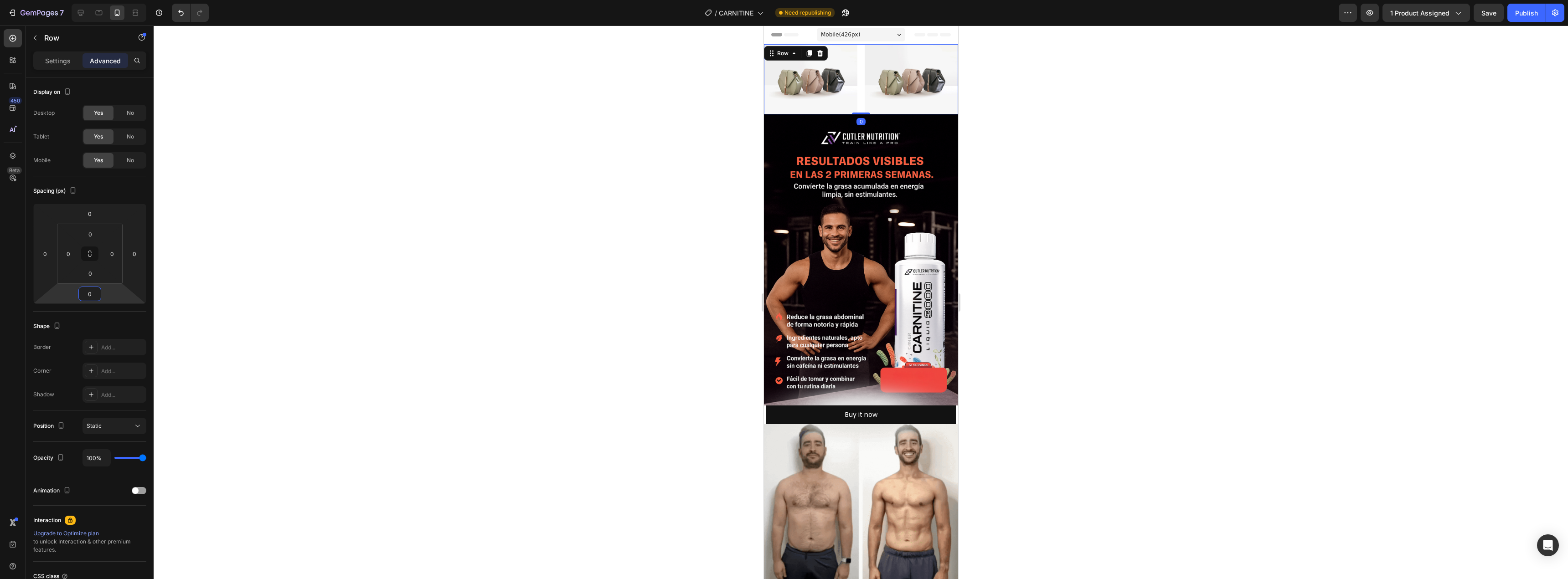
type input "0"
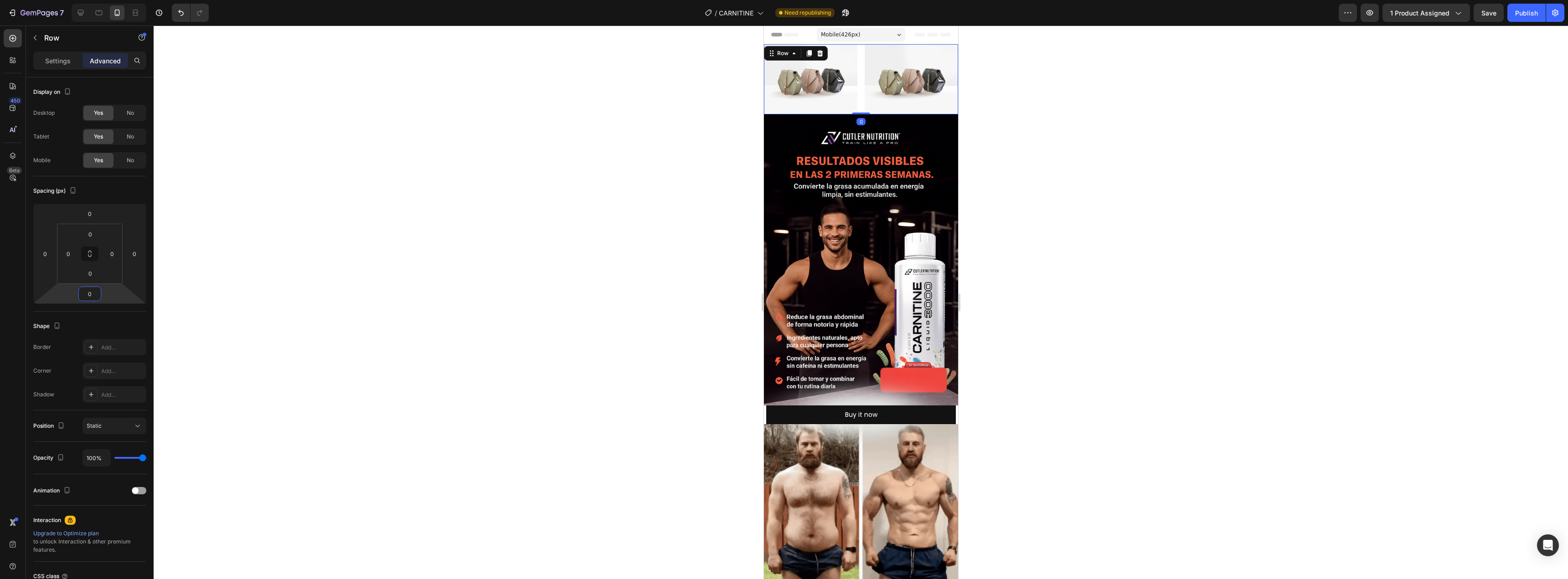
click at [480, 203] on div at bounding box center [861, 302] width 1414 height 554
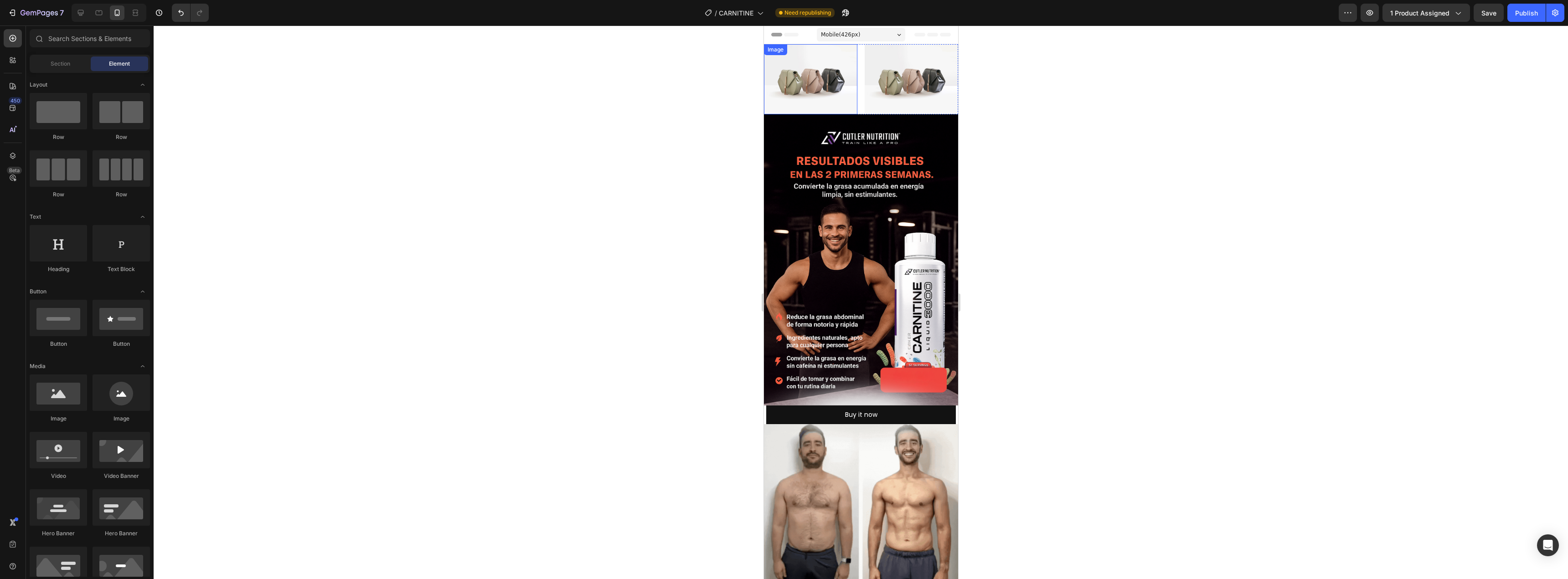
click at [815, 84] on img at bounding box center [810, 79] width 93 height 70
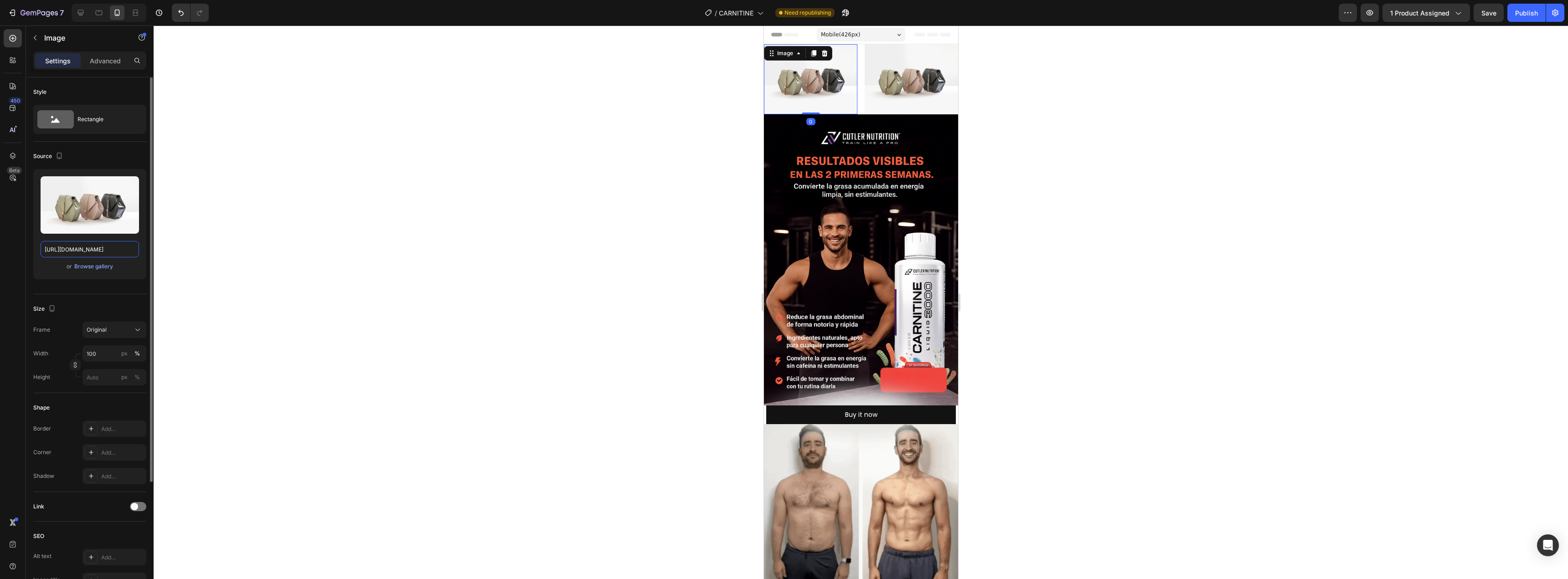
click at [91, 245] on input "https://cdn.shopify.com/s/files/1/2005/9307/files/image_demo.jpg" at bounding box center [90, 249] width 98 height 17
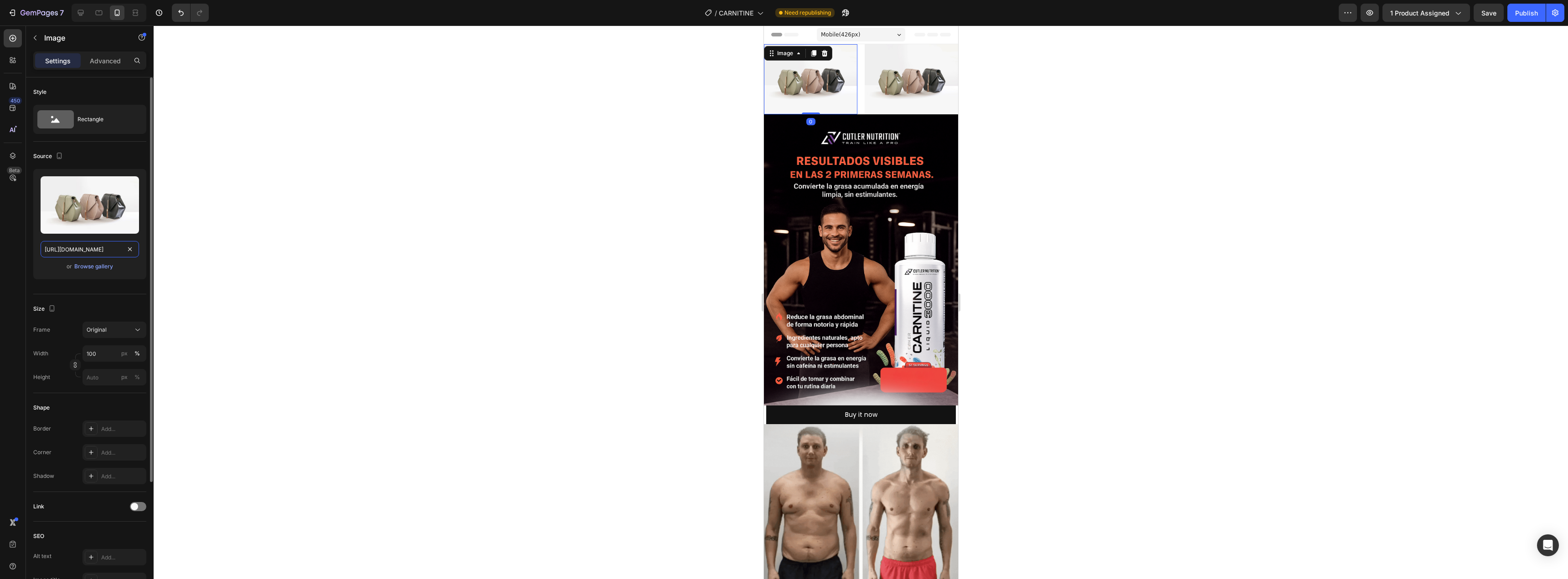
paste input "media4.giphy.com/media/v1.Y2lkPTc5MGI3NjExd2QyYXpscjI2Z2VxY3JtaWNkYmxib3ZoNjVrc…"
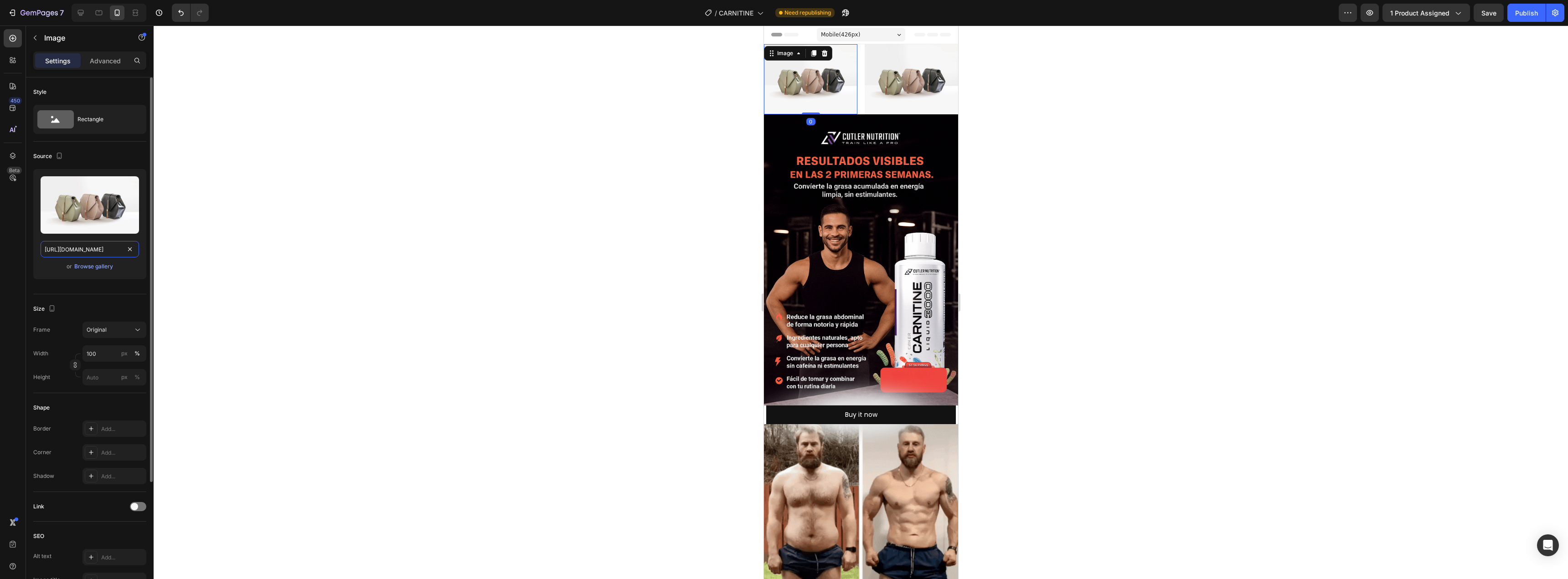
scroll to position [0, 462]
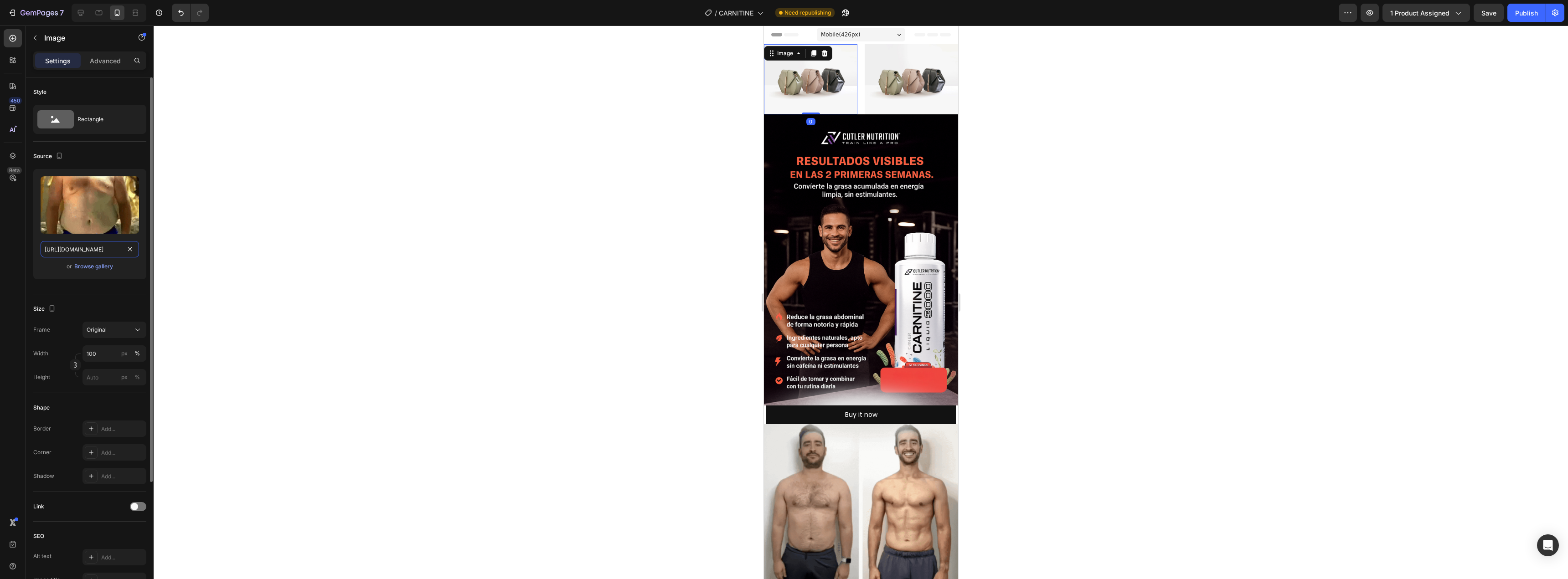
type input "https://media4.giphy.com/media/v1.Y2lkPTc5MGI3NjExd2QyYXpscjI2Z2VxY3JtaWNkYmxib…"
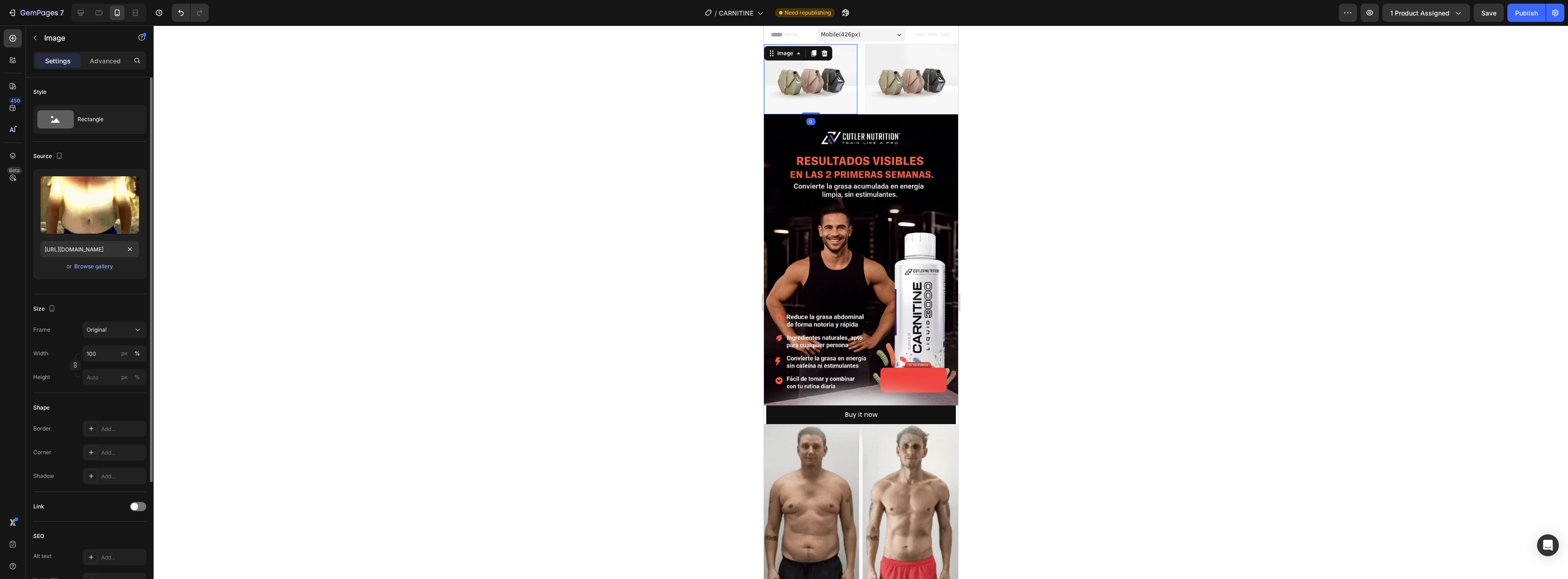
click at [127, 269] on div "or Browse gallery" at bounding box center [90, 266] width 98 height 11
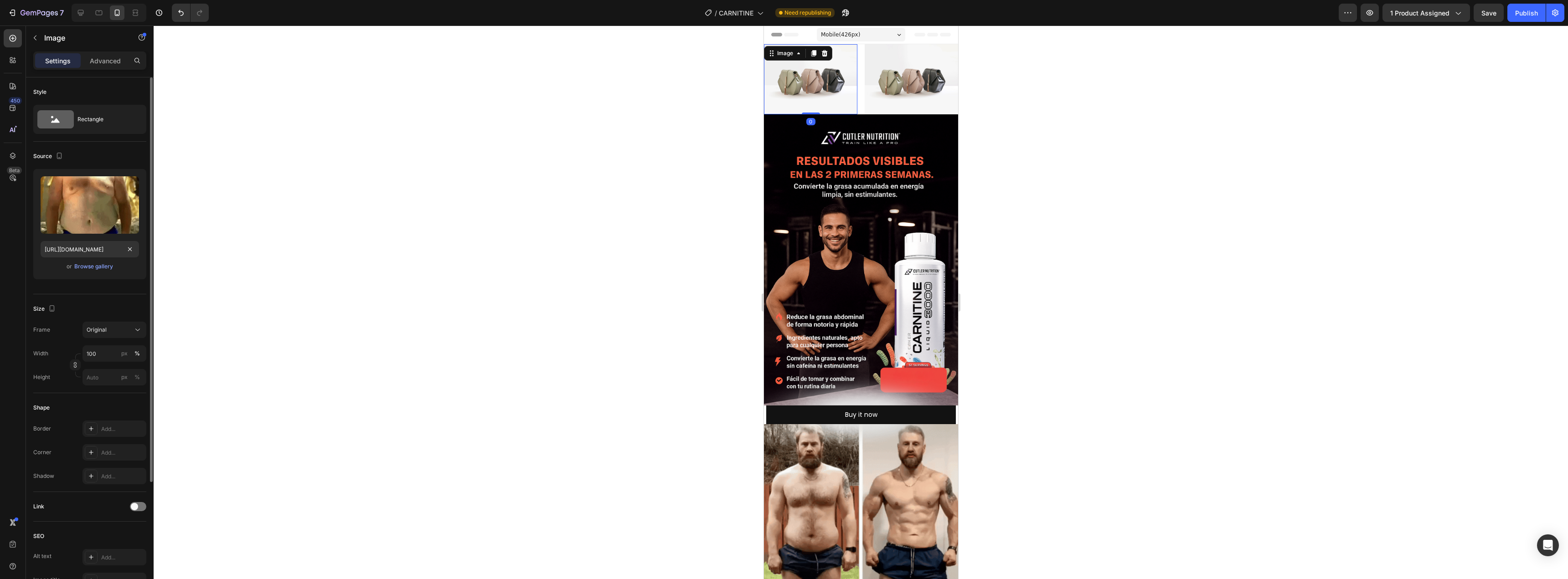
scroll to position [0, 0]
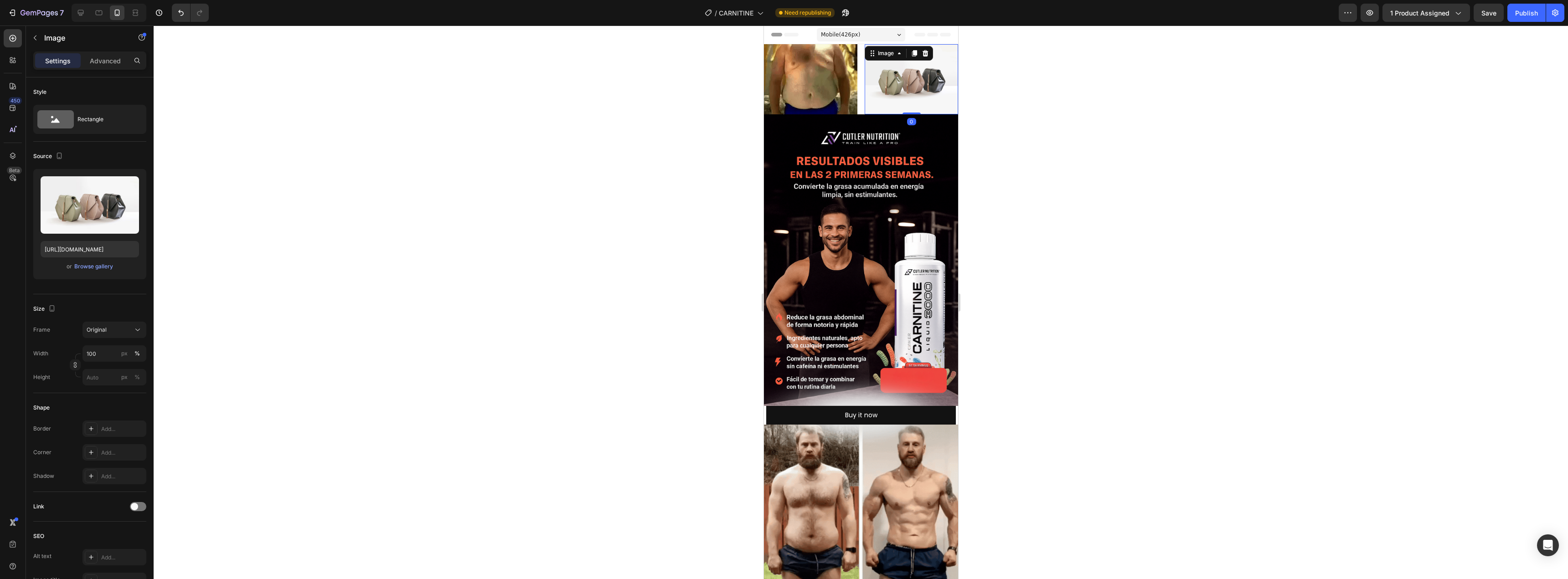
click at [881, 76] on img at bounding box center [910, 79] width 93 height 70
click at [76, 246] on input "https://cdn.shopify.com/s/files/1/2005/9307/files/image_demo.jpg" at bounding box center [90, 249] width 98 height 17
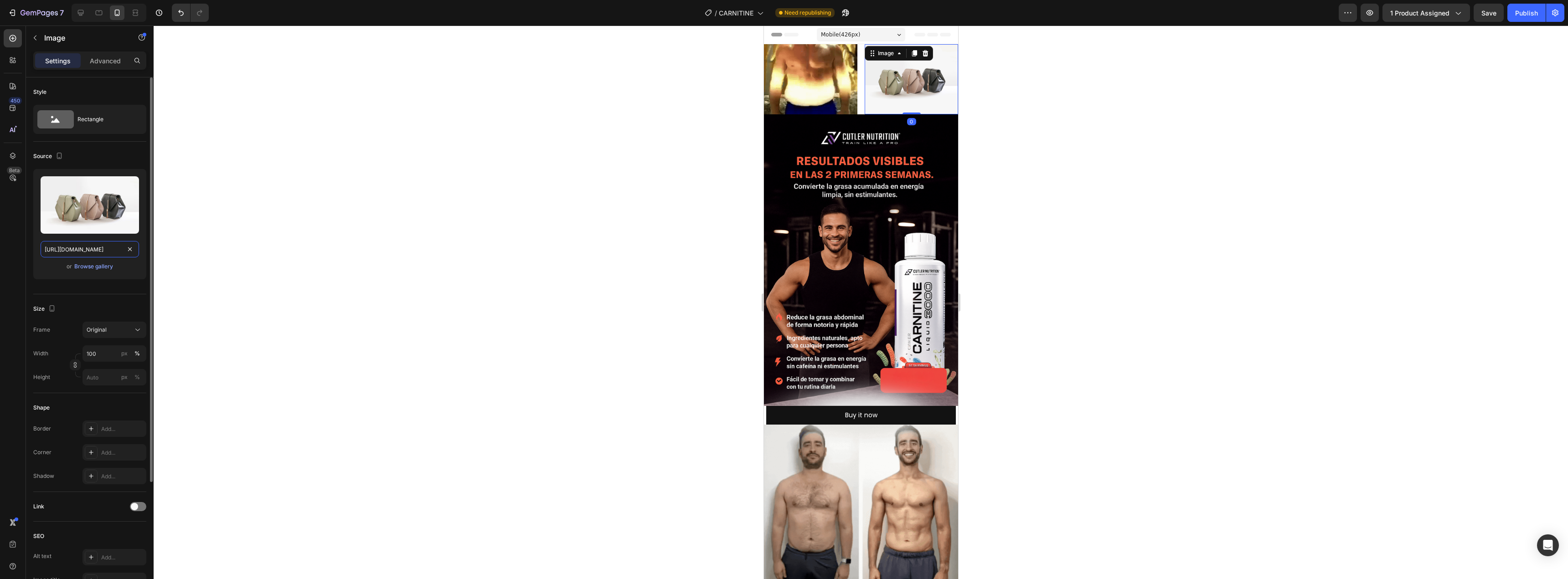
paste input "media.giphy.com/media/v1.Y2lkPTc5MGI3NjExcnFzM2x6NWQwbmx1eWh4anFmNmsyOXo0ZTI3Mz…"
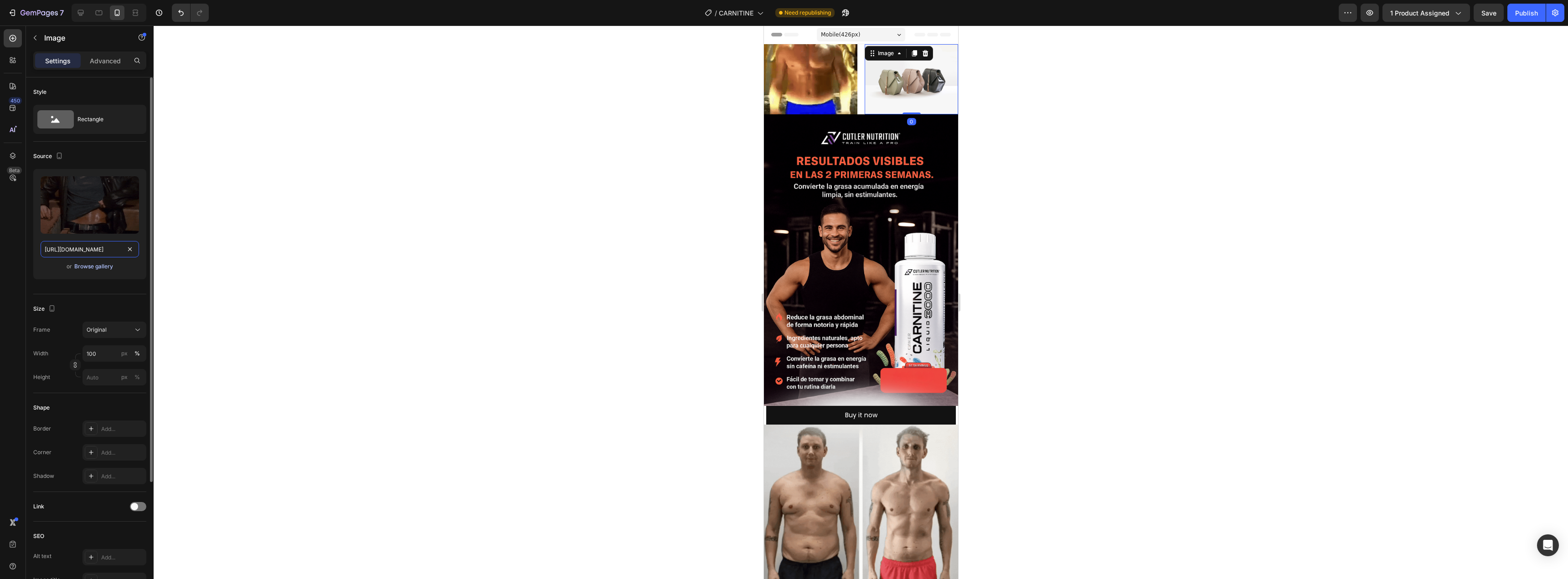
scroll to position [0, 438]
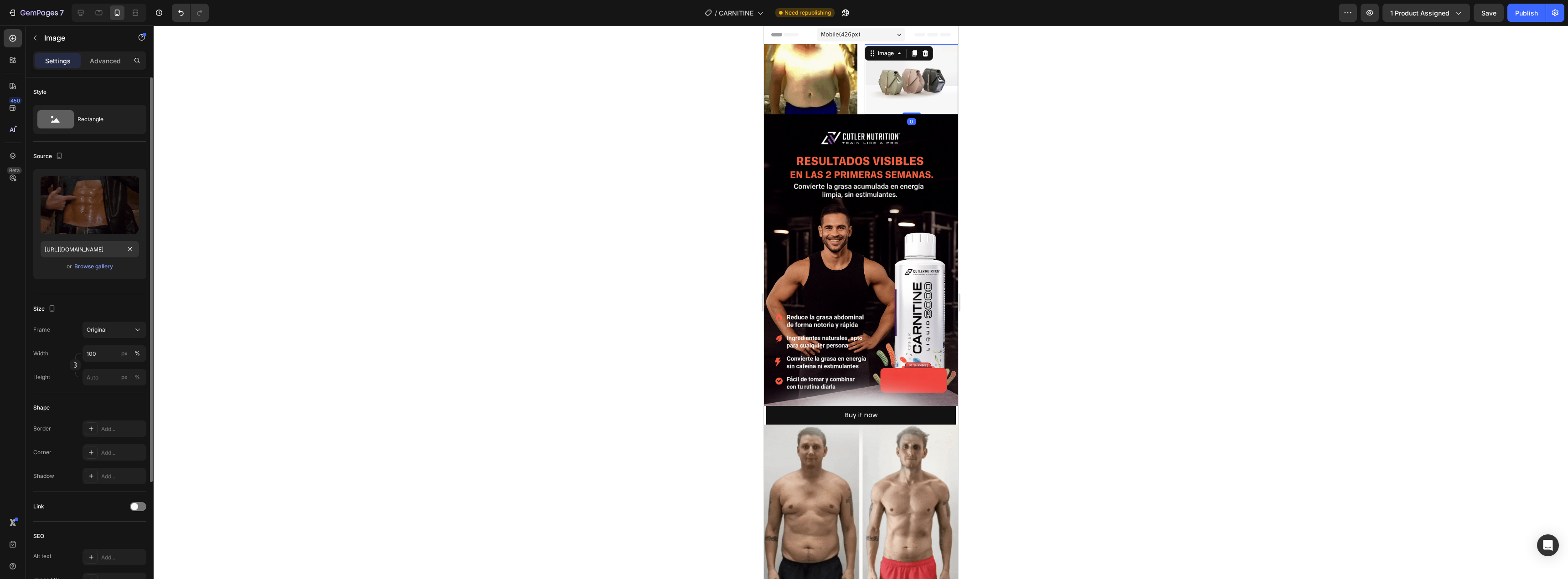
click at [129, 269] on div "or Browse gallery" at bounding box center [90, 266] width 98 height 11
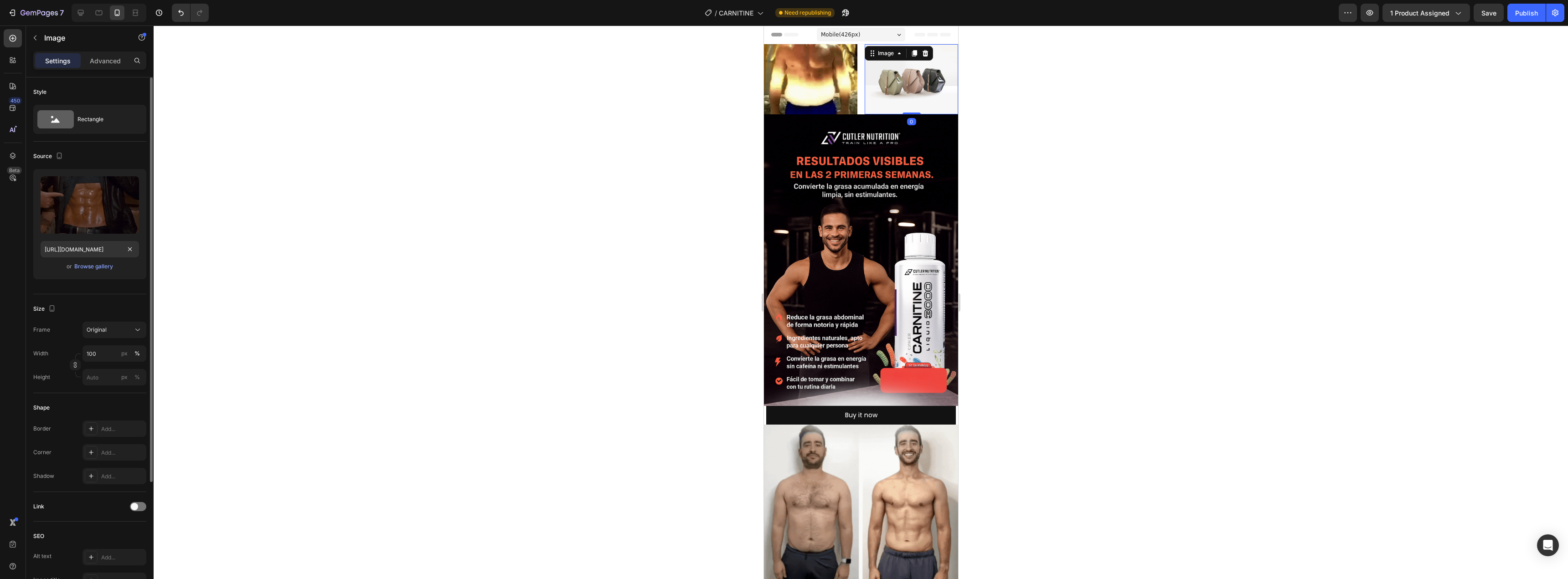
scroll to position [0, 0]
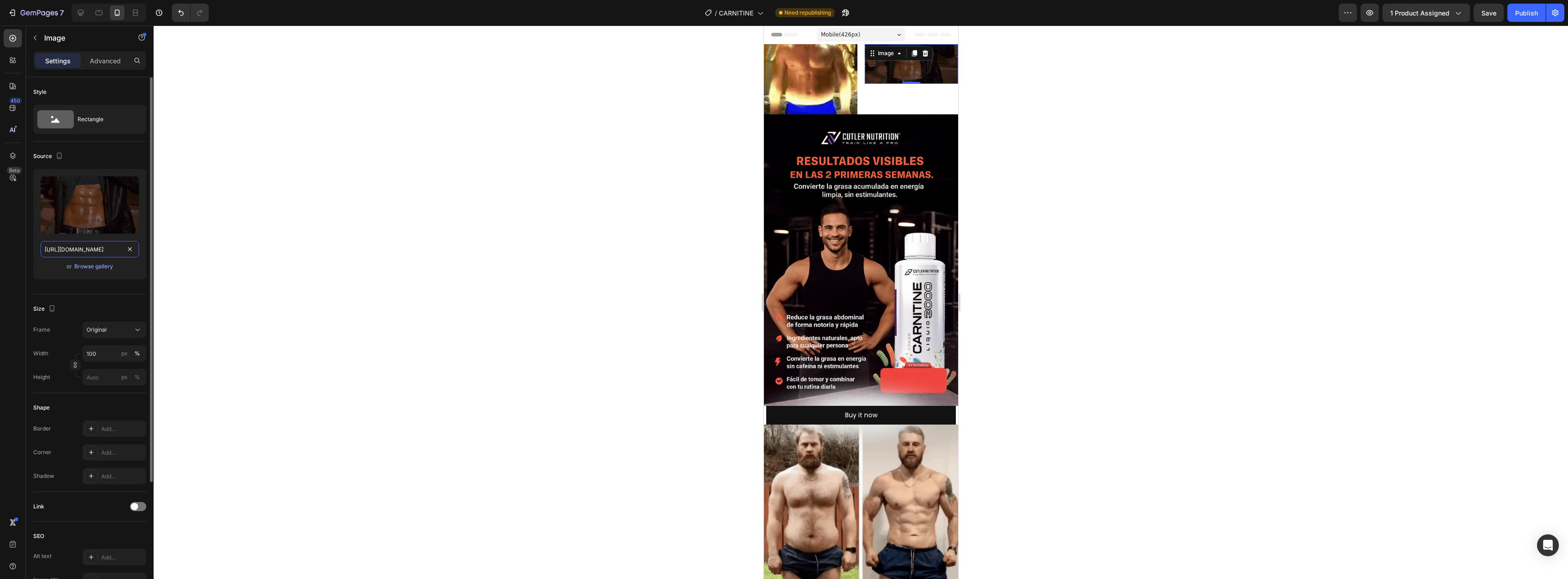
click at [88, 249] on input "https://media.giphy.com/media/v1.Y2lkPTc5MGI3NjExcnFzM2x6NWQwbmx1eWh4anFmNmsyOX…" at bounding box center [90, 249] width 98 height 17
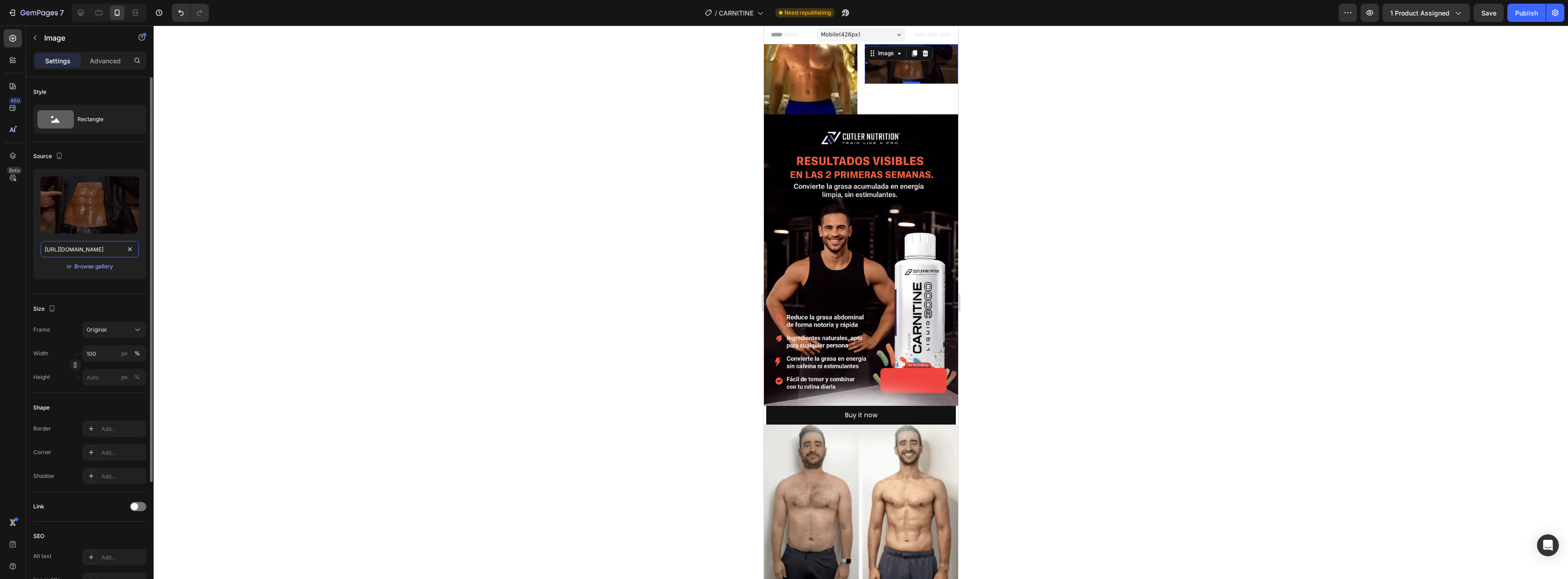
paste input "d2VvMGljcXJ4NjNwMHBtdGlsZWV2ZHl1bGE4MzFuZHprMXg4M3VnbiZlcD12MV9naWZzX3NlYXJjaCZ…"
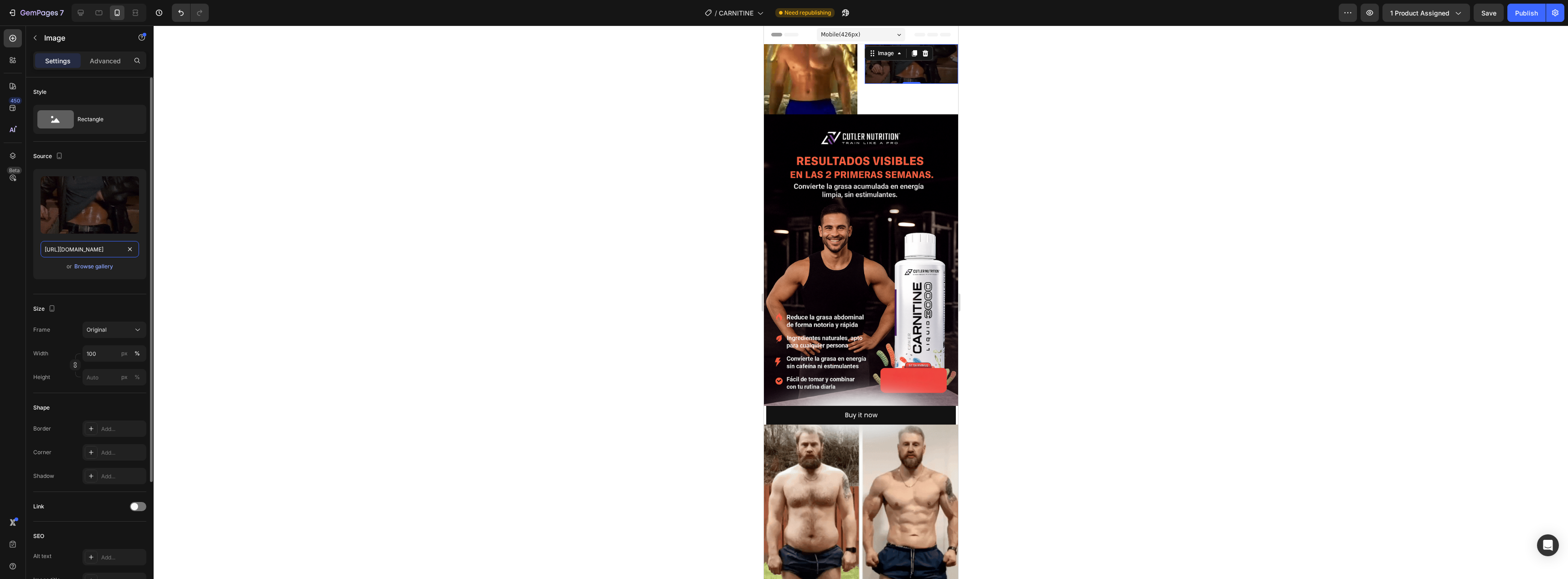
scroll to position [0, 425]
type input "https://media.giphy.com/media/v1.Y2lkPTc5MGI3NjExd2VvMGljcXJ4NjNwMHBtdGlsZWV2ZH…"
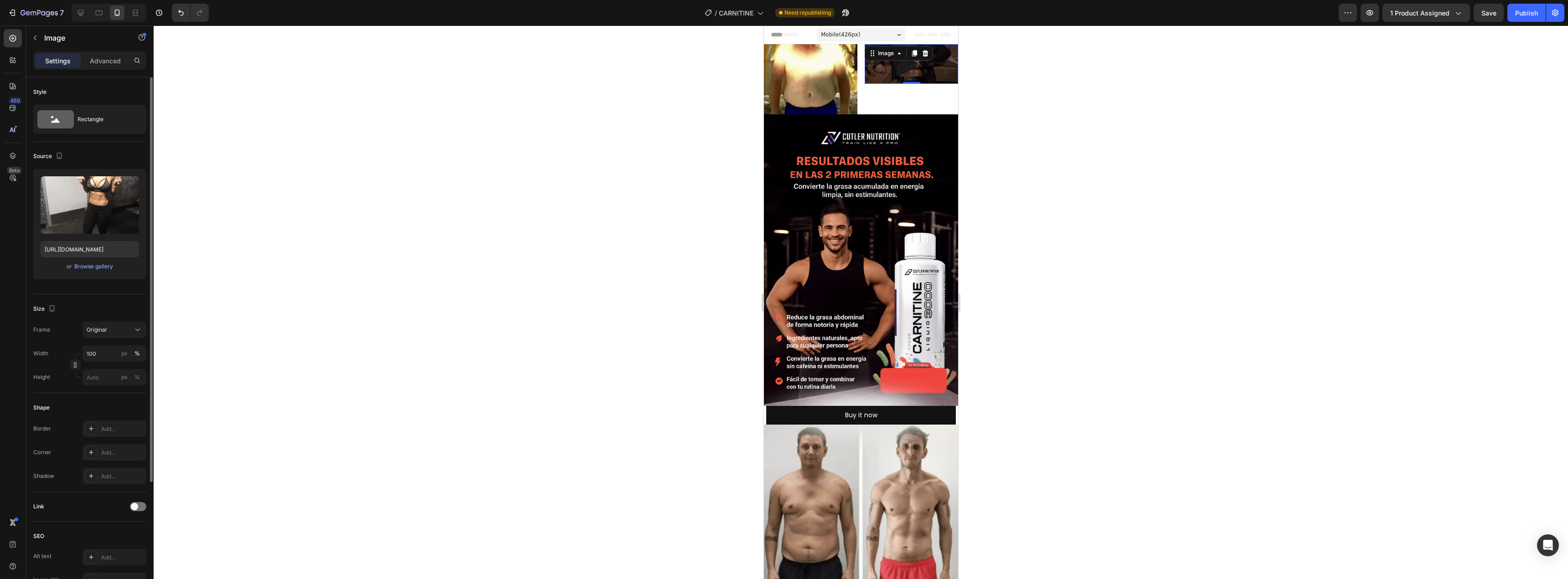
click at [126, 267] on div "or Browse gallery" at bounding box center [90, 266] width 98 height 11
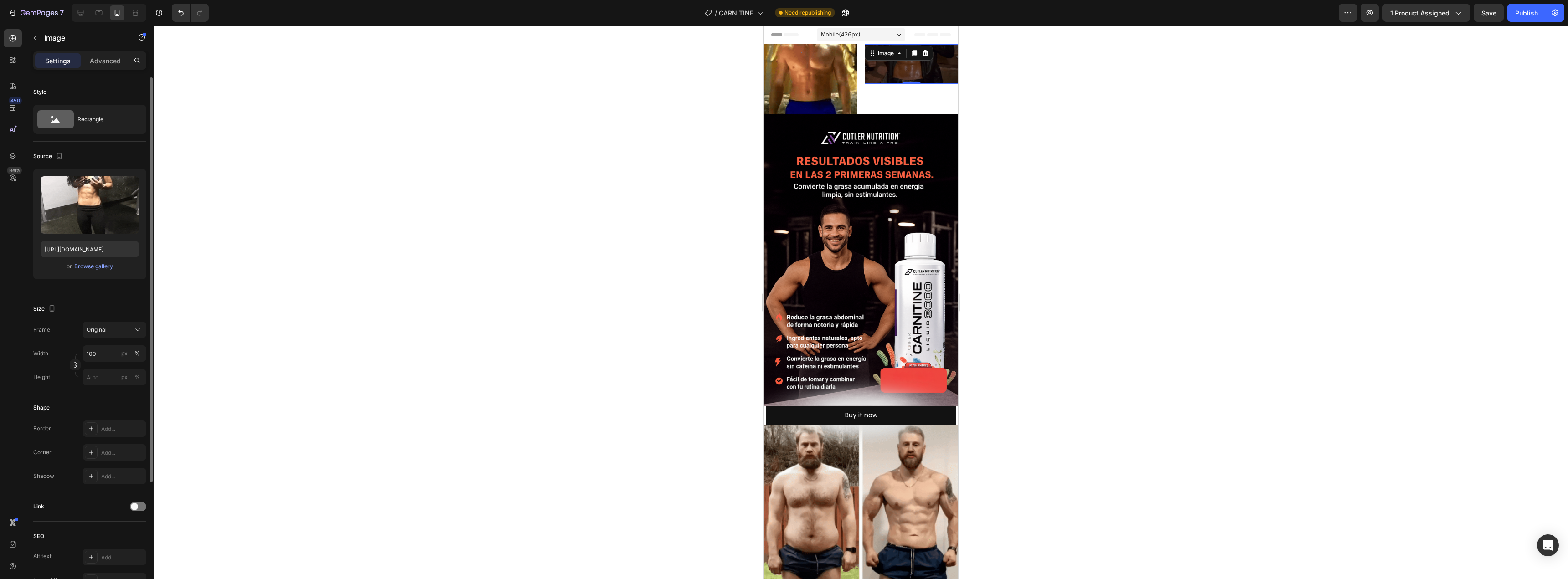
scroll to position [0, 0]
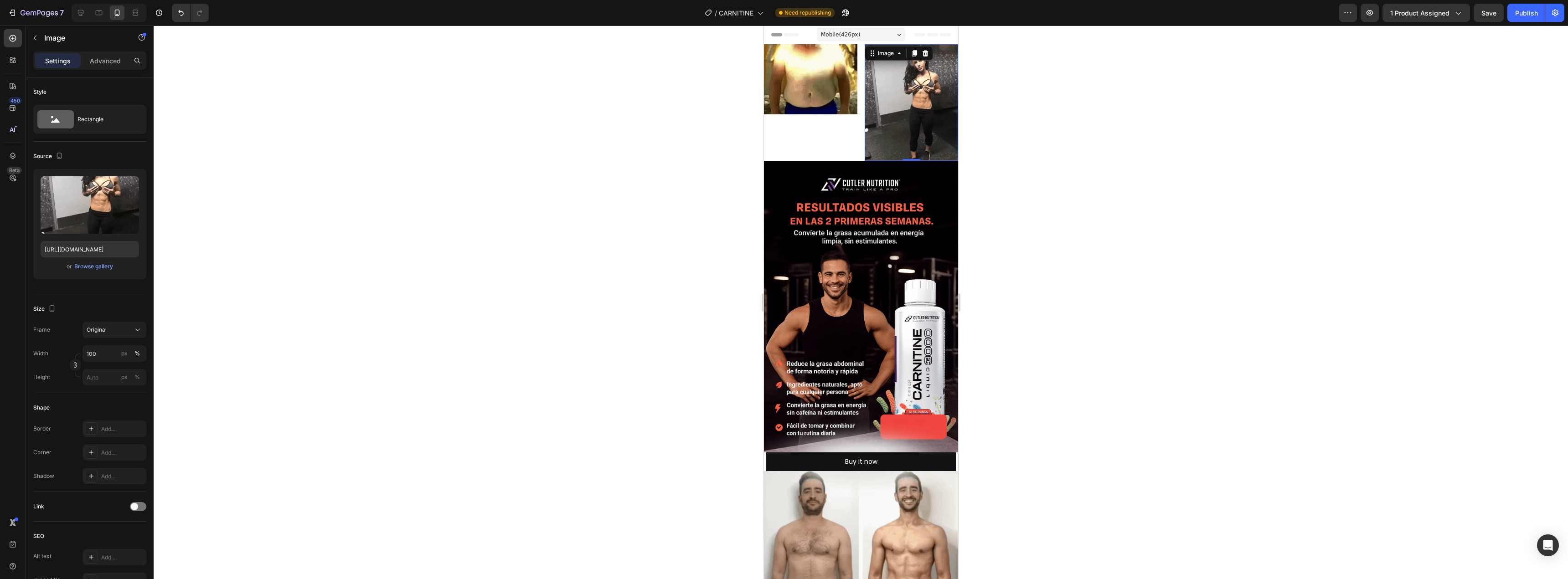
click at [794, 135] on div "Image" at bounding box center [810, 103] width 93 height 117
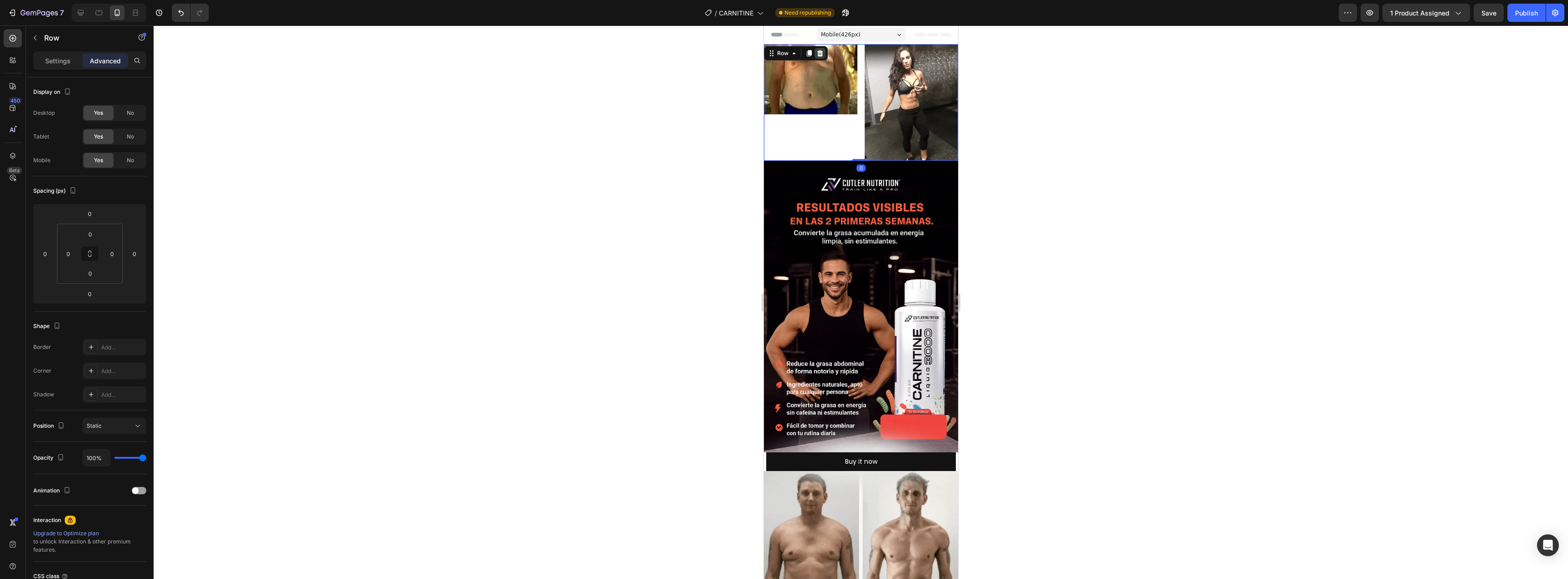
click at [822, 51] on icon at bounding box center [820, 53] width 7 height 7
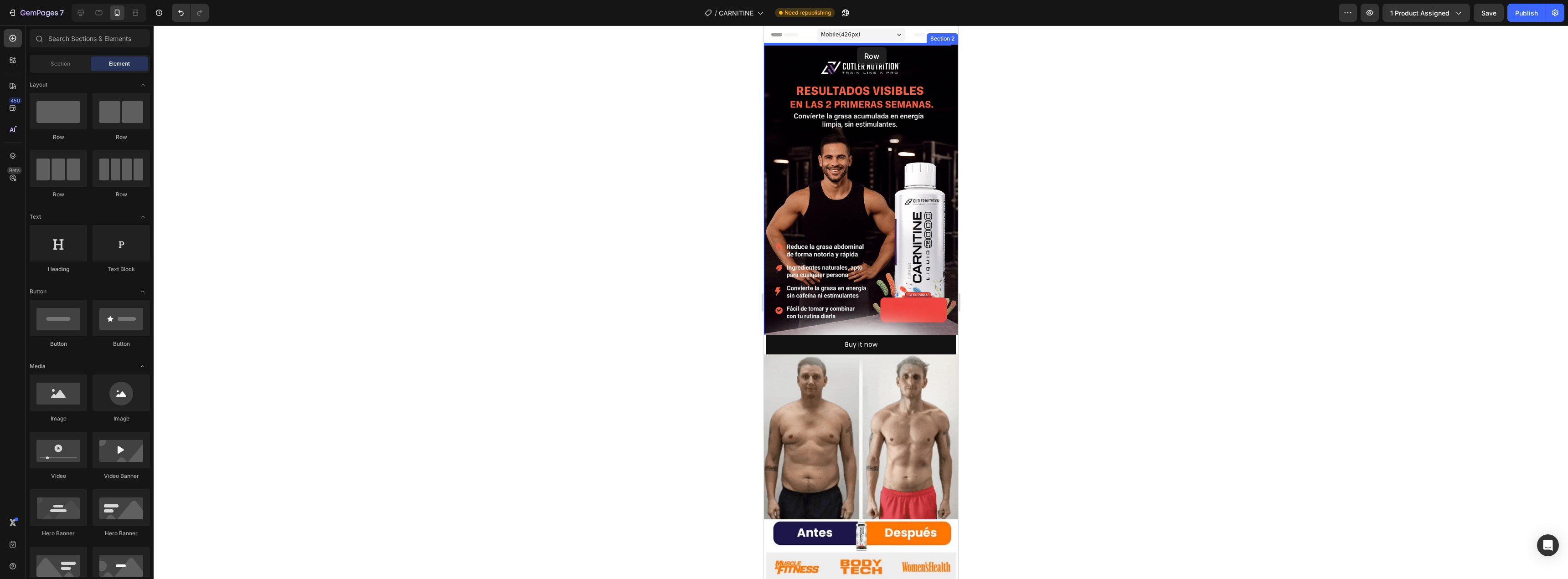
drag, startPoint x: 815, startPoint y: 161, endPoint x: 856, endPoint y: 47, distance: 121.1
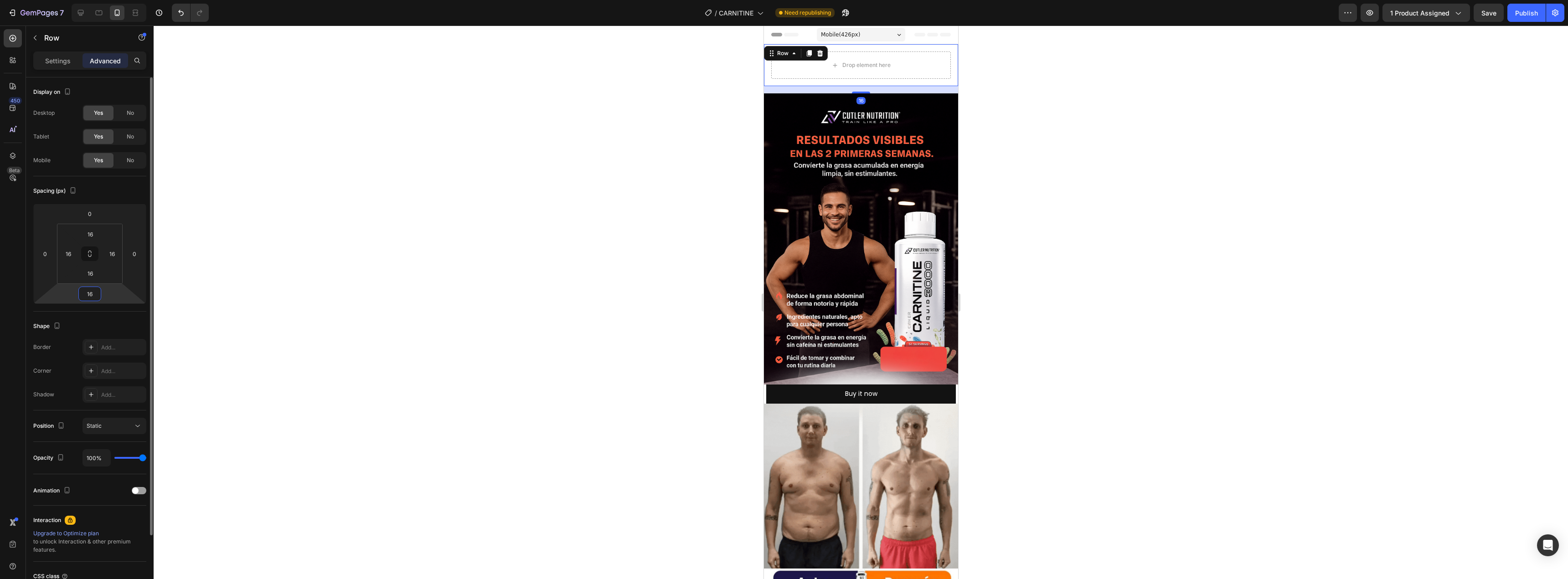
click at [92, 295] on input "16" at bounding box center [90, 294] width 18 height 14
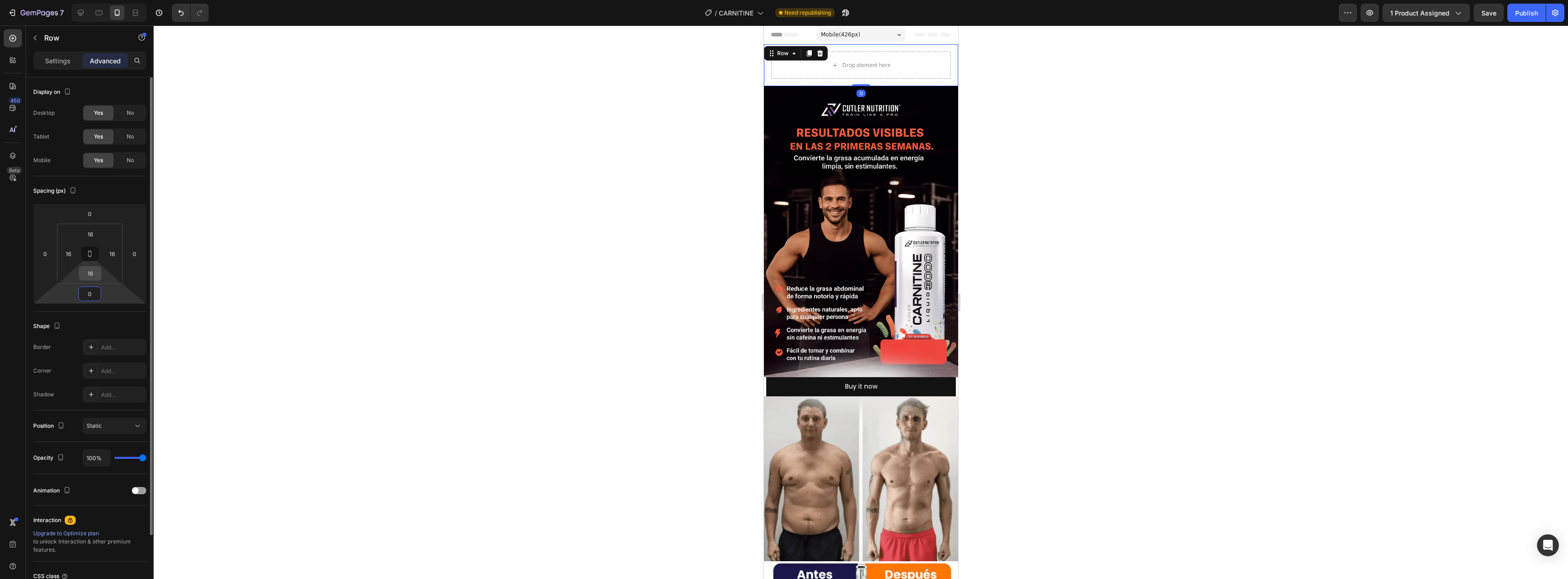
type input "0"
click at [95, 276] on input "16" at bounding box center [90, 273] width 18 height 14
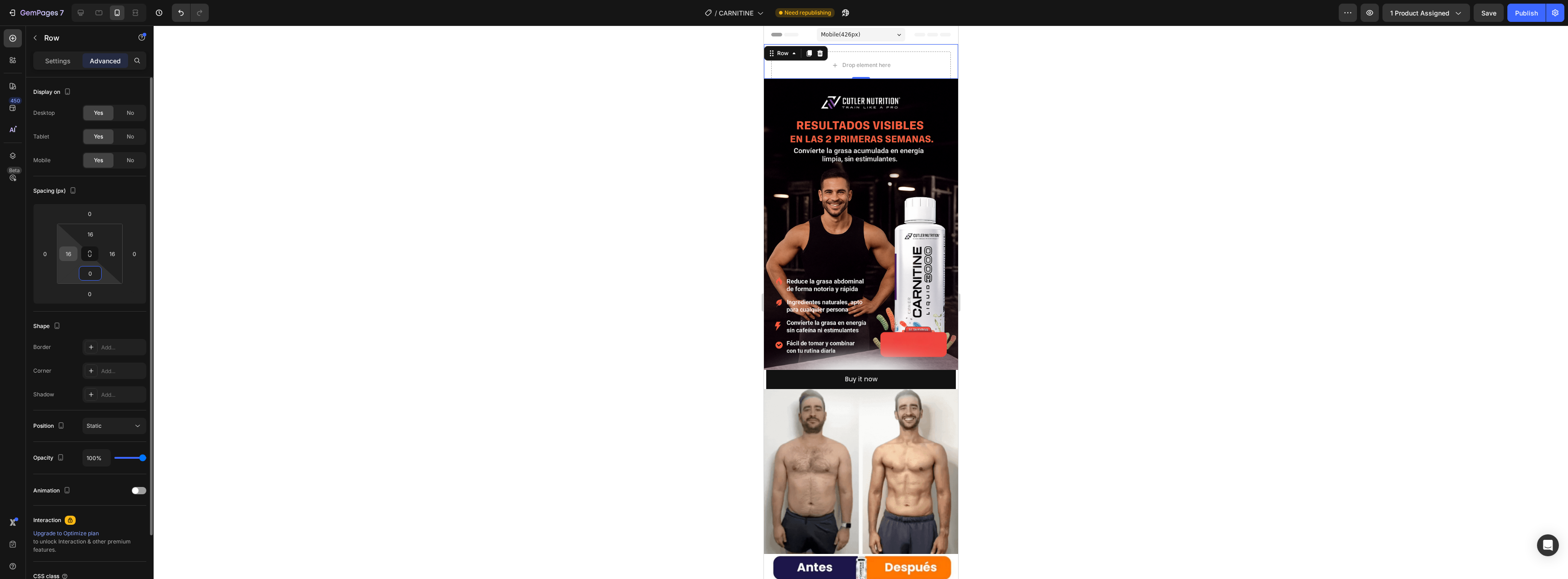
type input "0"
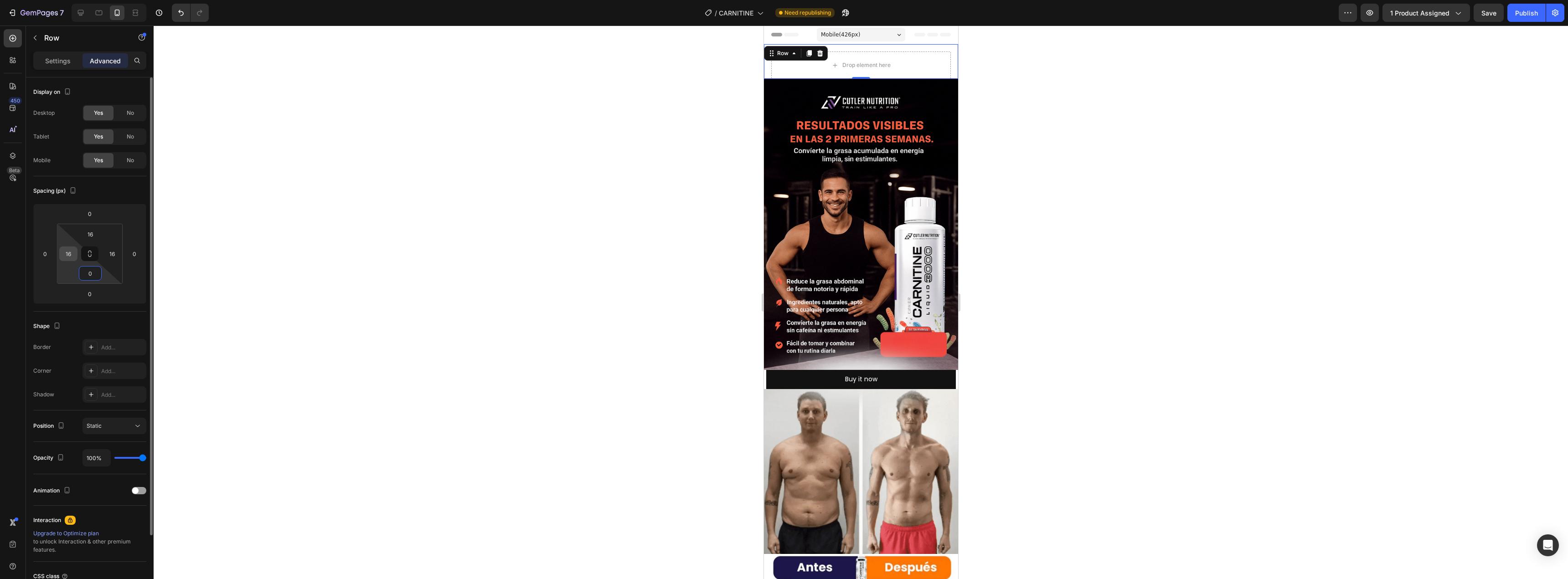
click at [69, 256] on input "16" at bounding box center [68, 253] width 14 height 14
type input "0"
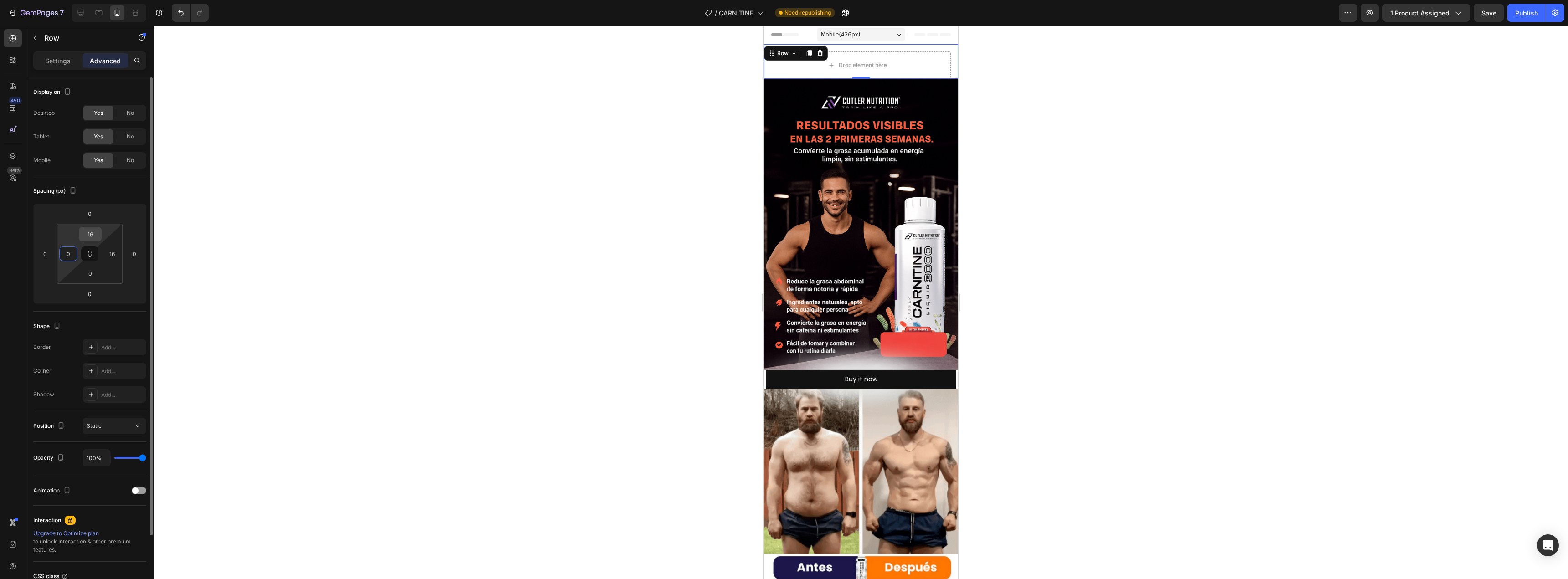
click at [88, 234] on input "16" at bounding box center [90, 234] width 18 height 14
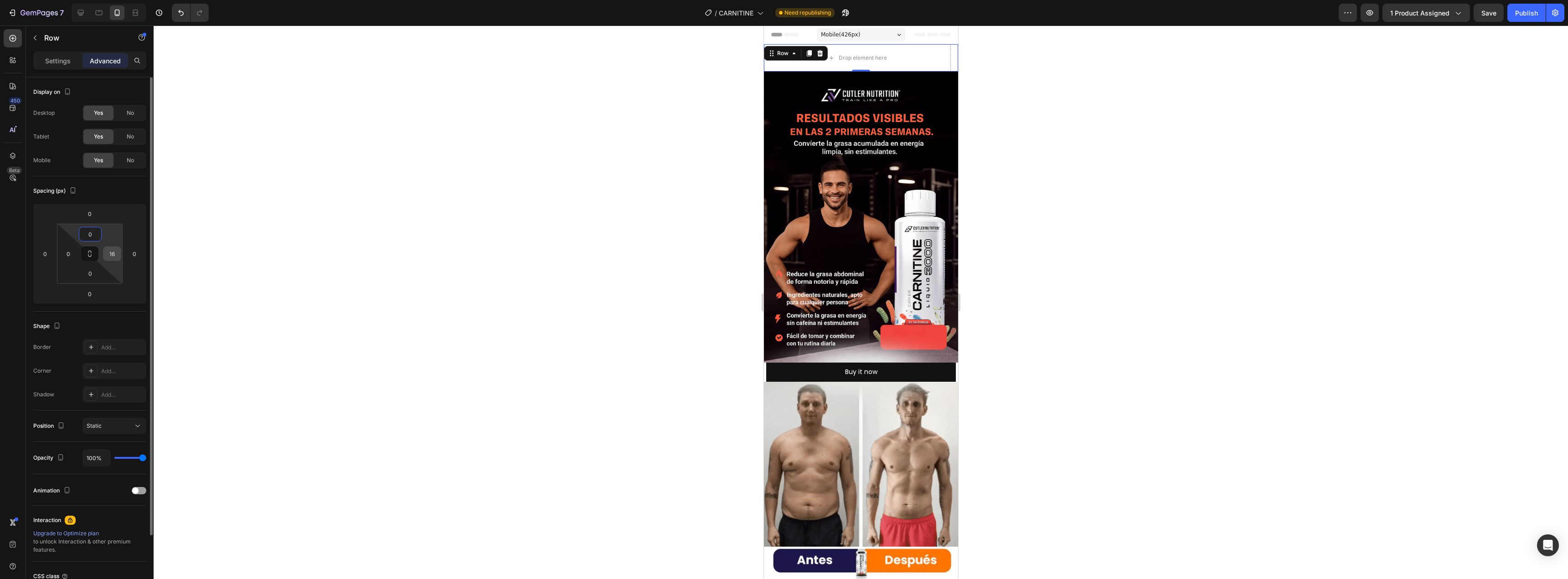
type input "0"
click at [111, 253] on input "16" at bounding box center [112, 253] width 14 height 14
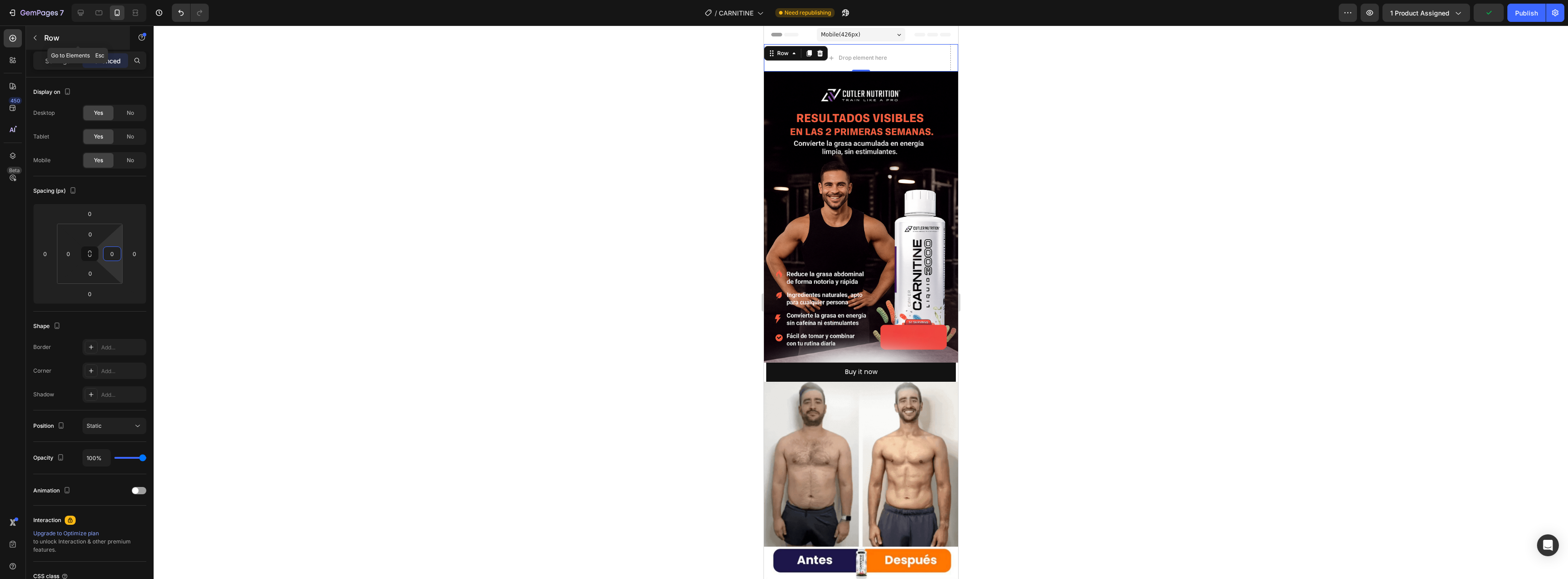
type input "0"
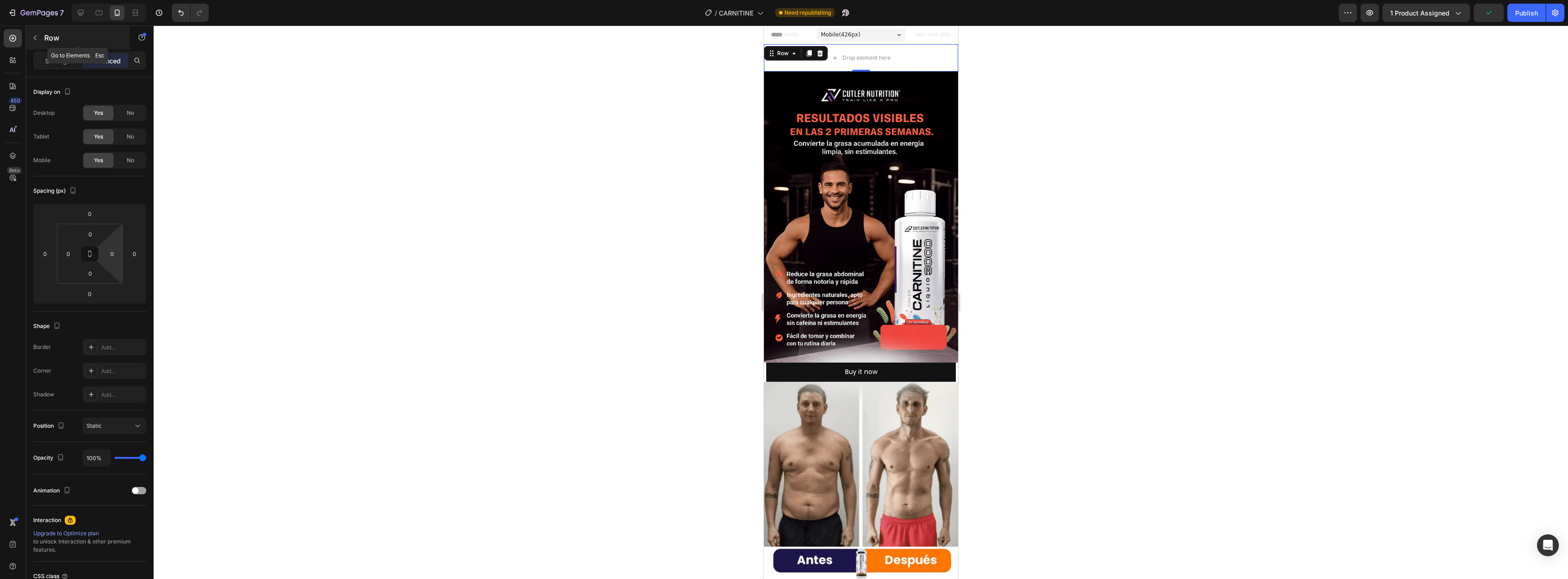
click at [33, 39] on icon "button" at bounding box center [35, 38] width 7 height 7
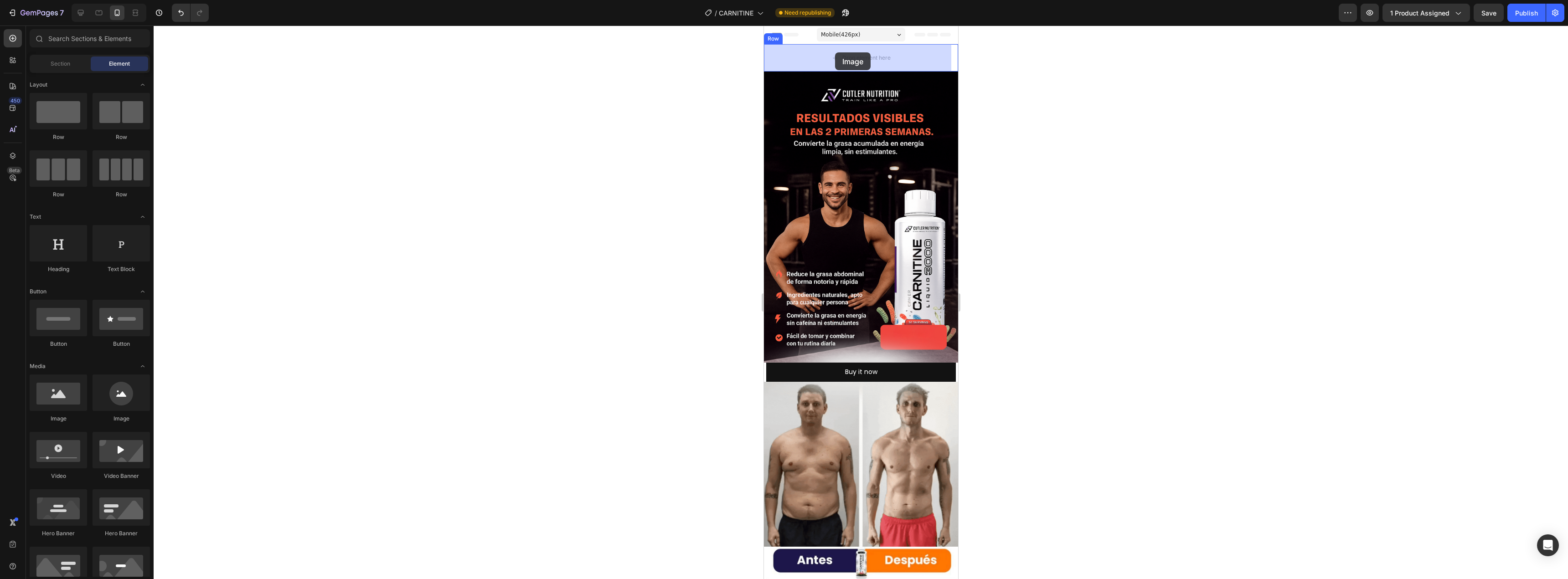
drag, startPoint x: 824, startPoint y: 417, endPoint x: 834, endPoint y: 53, distance: 364.1
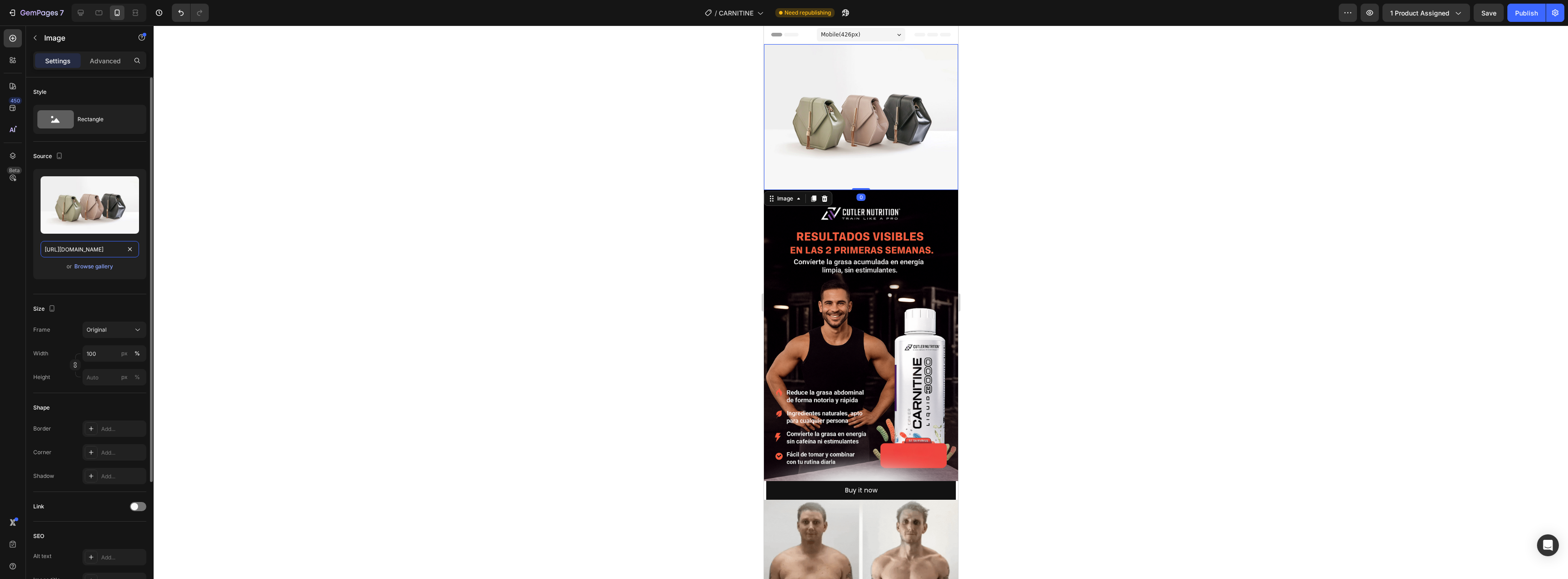
click at [74, 247] on input "https://cdn.shopify.com/s/files/1/2005/9307/files/image_demo.jpg" at bounding box center [90, 249] width 98 height 17
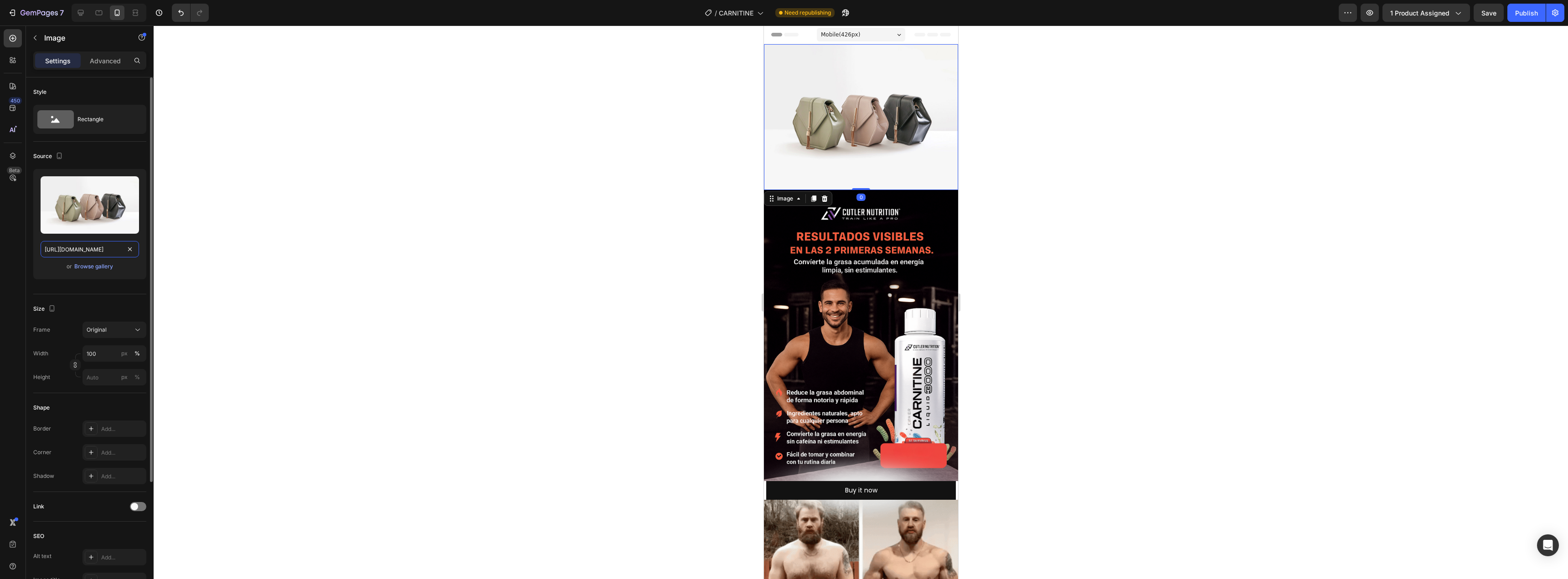
paste input "media4.giphy.com/media/v1.Y2lkPTc5MGI3NjExZmNqZG9rMnd6N2t6NHhkMzR4bWU4djNhNjlqN…"
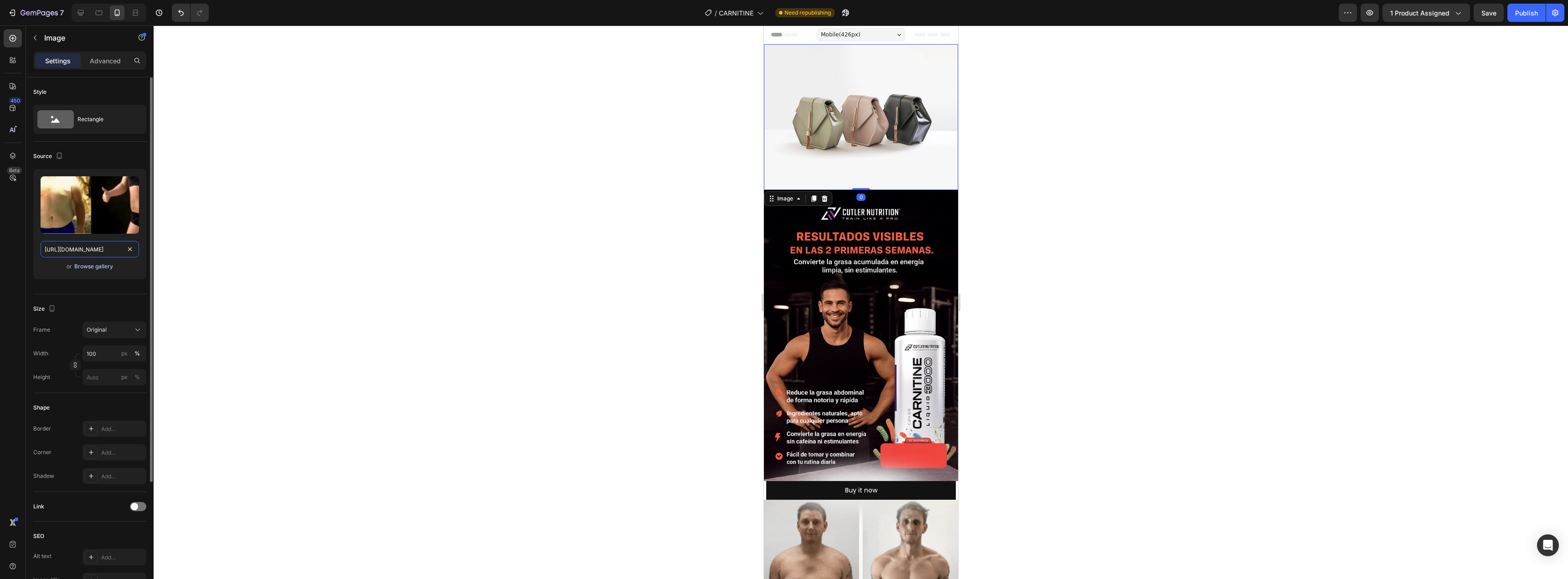
scroll to position [0, 474]
type input "https://media4.giphy.com/media/v1.Y2lkPTc5MGI3NjExZmNqZG9rMnd6N2t6NHhkMzR4bWU4d…"
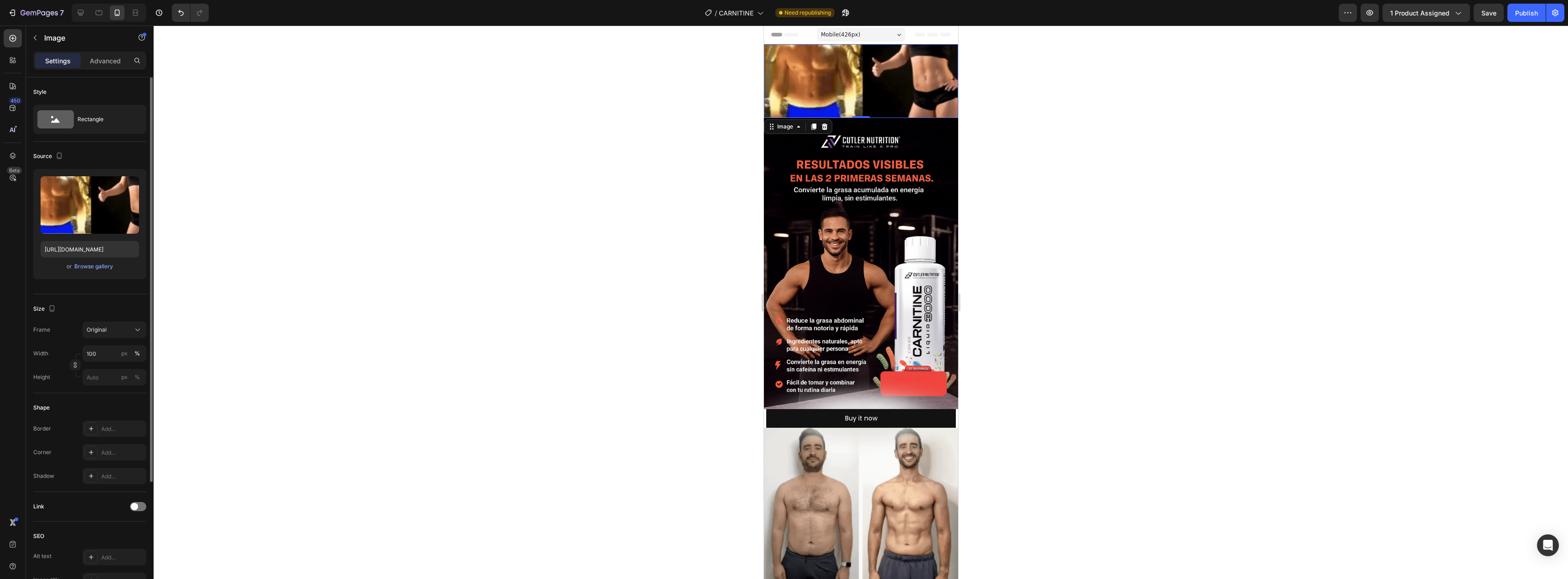
click at [137, 277] on div "Upload Image https://media4.giphy.com/media/v1.Y2lkPTc5MGI3NjExZmNqZG9rMnd6N2t6…" at bounding box center [90, 224] width 113 height 110
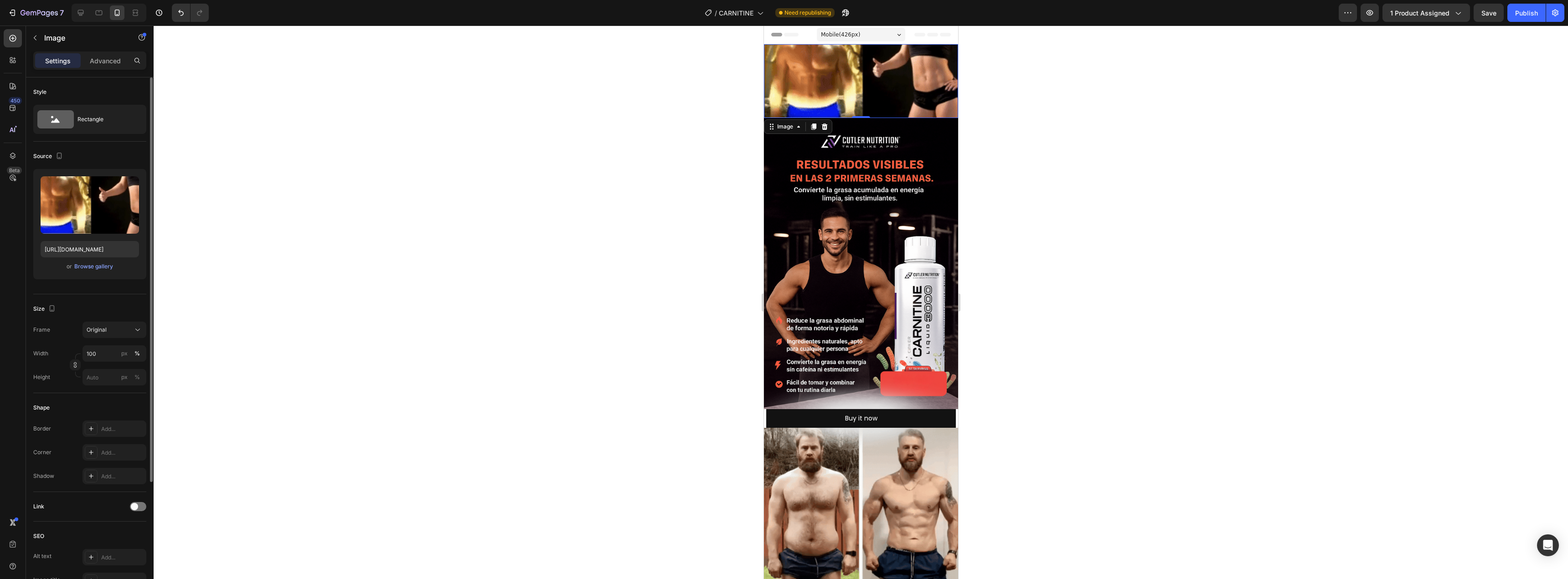
scroll to position [0, 0]
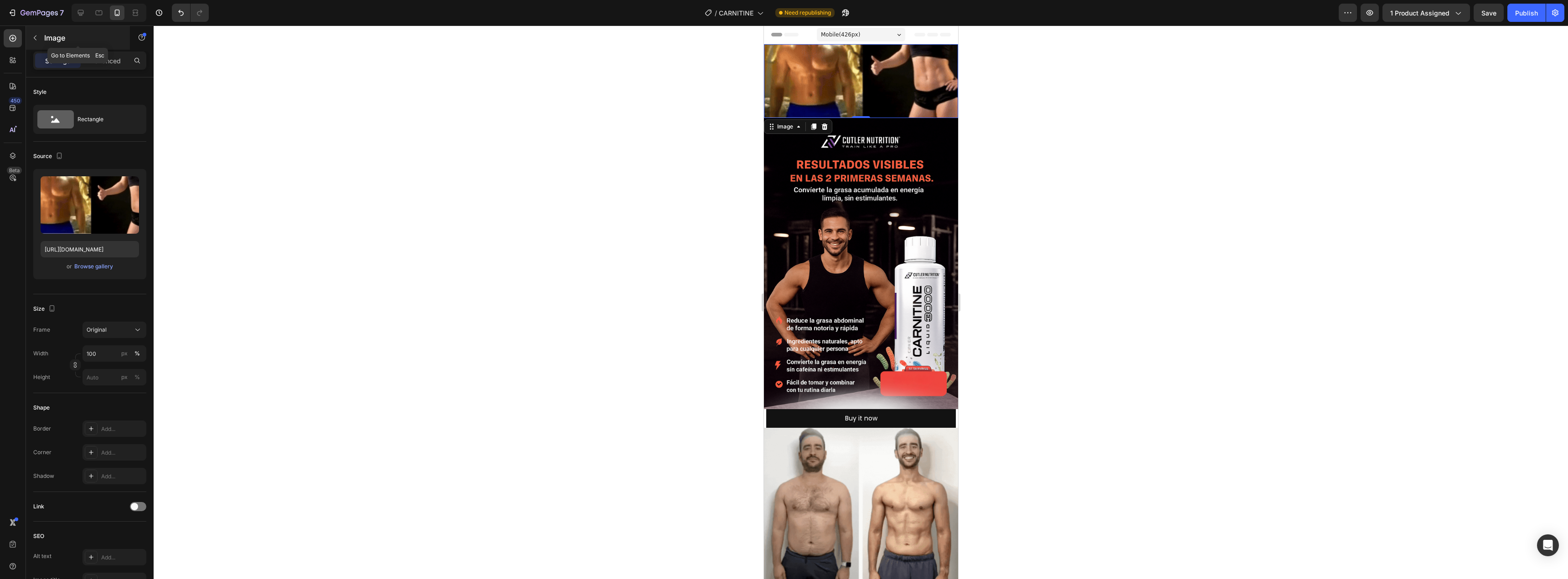
click at [38, 41] on button "button" at bounding box center [35, 38] width 14 height 14
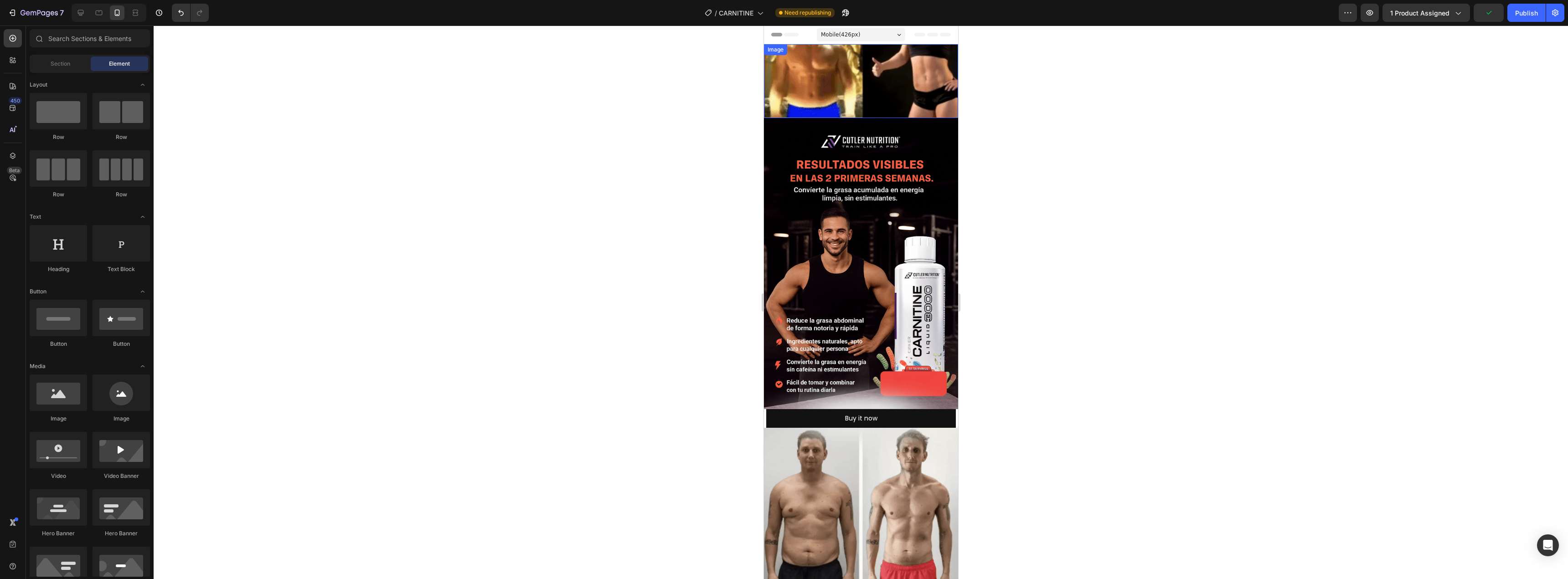
click at [853, 69] on img at bounding box center [860, 81] width 194 height 74
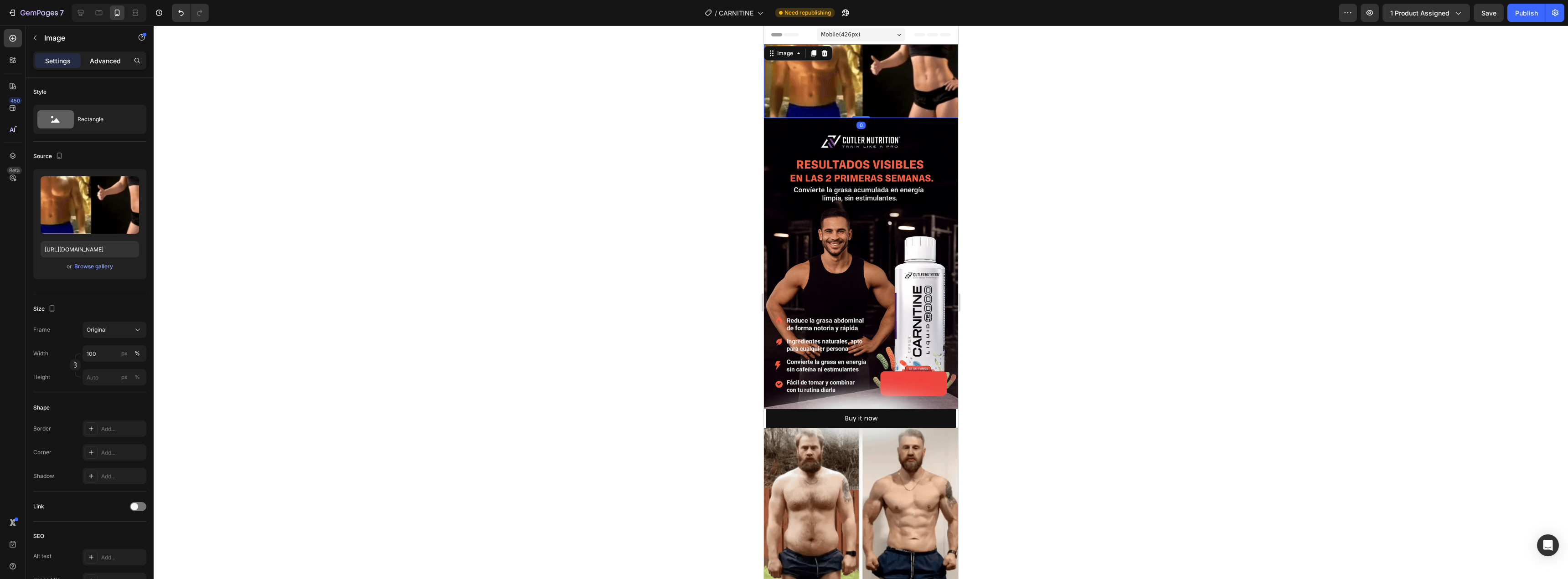
click at [99, 65] on p "Advanced" at bounding box center [105, 61] width 31 height 9
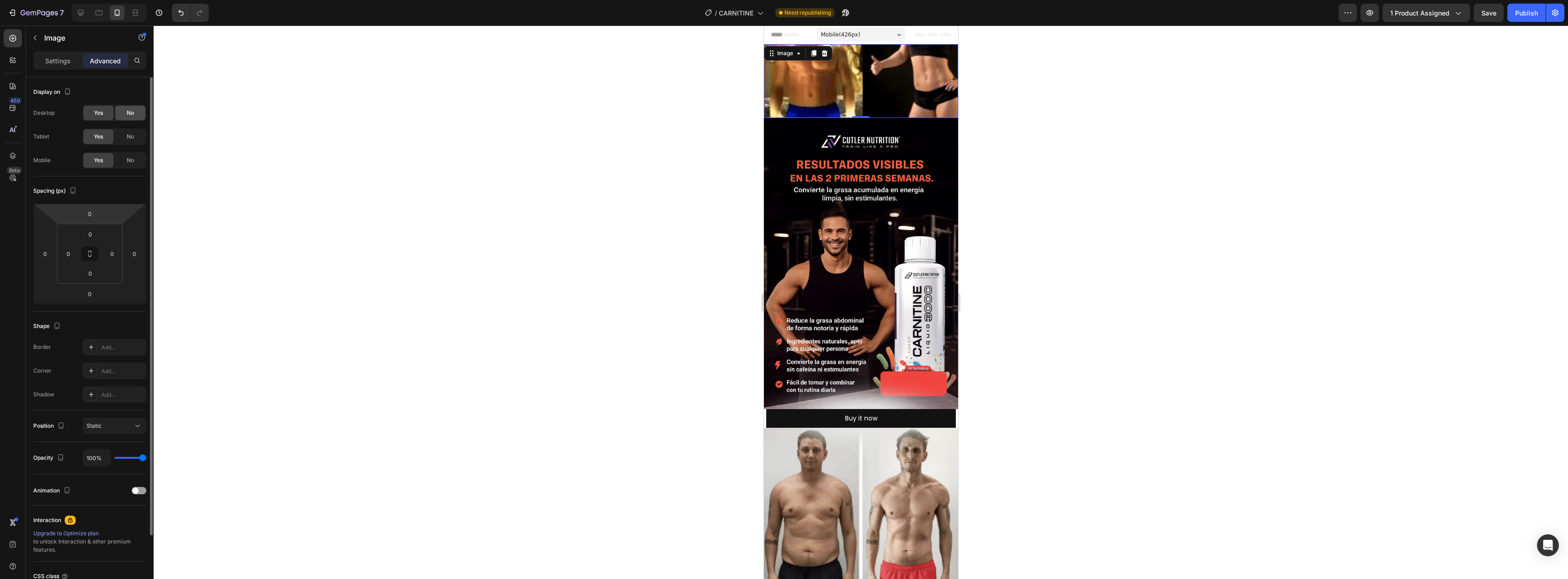
click at [131, 117] on div "No" at bounding box center [131, 113] width 30 height 14
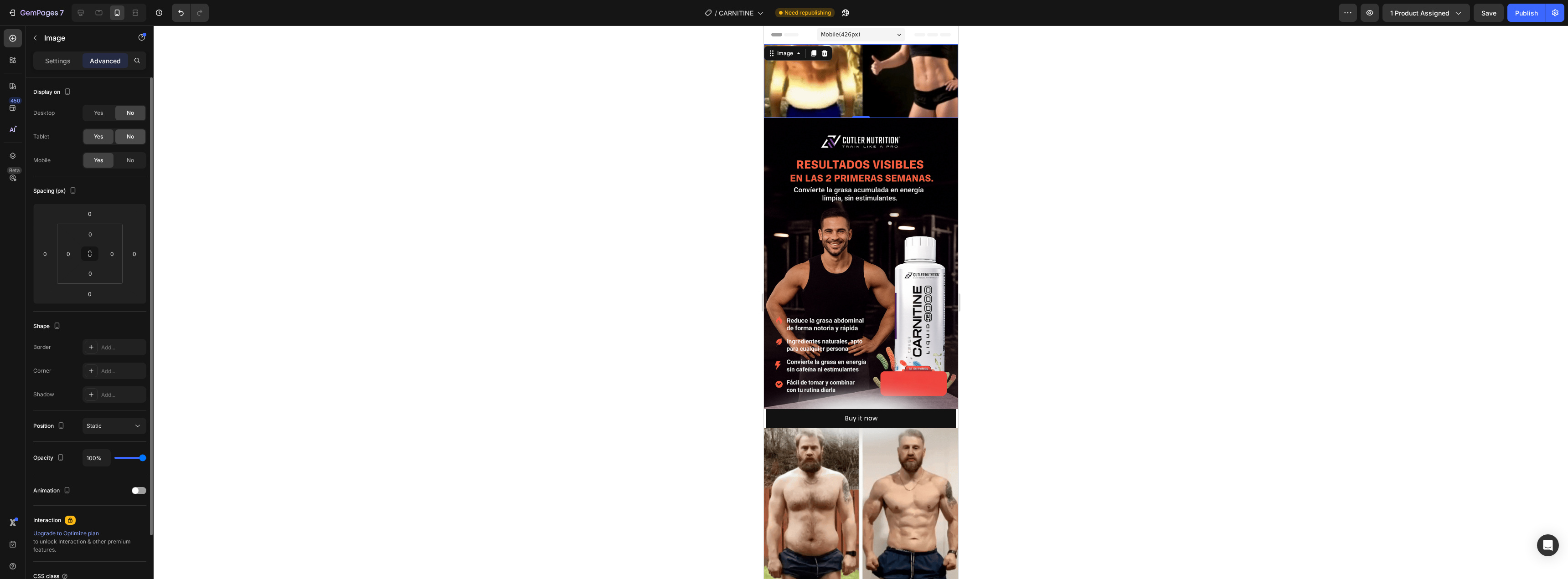
click at [134, 139] on span "No" at bounding box center [130, 136] width 7 height 8
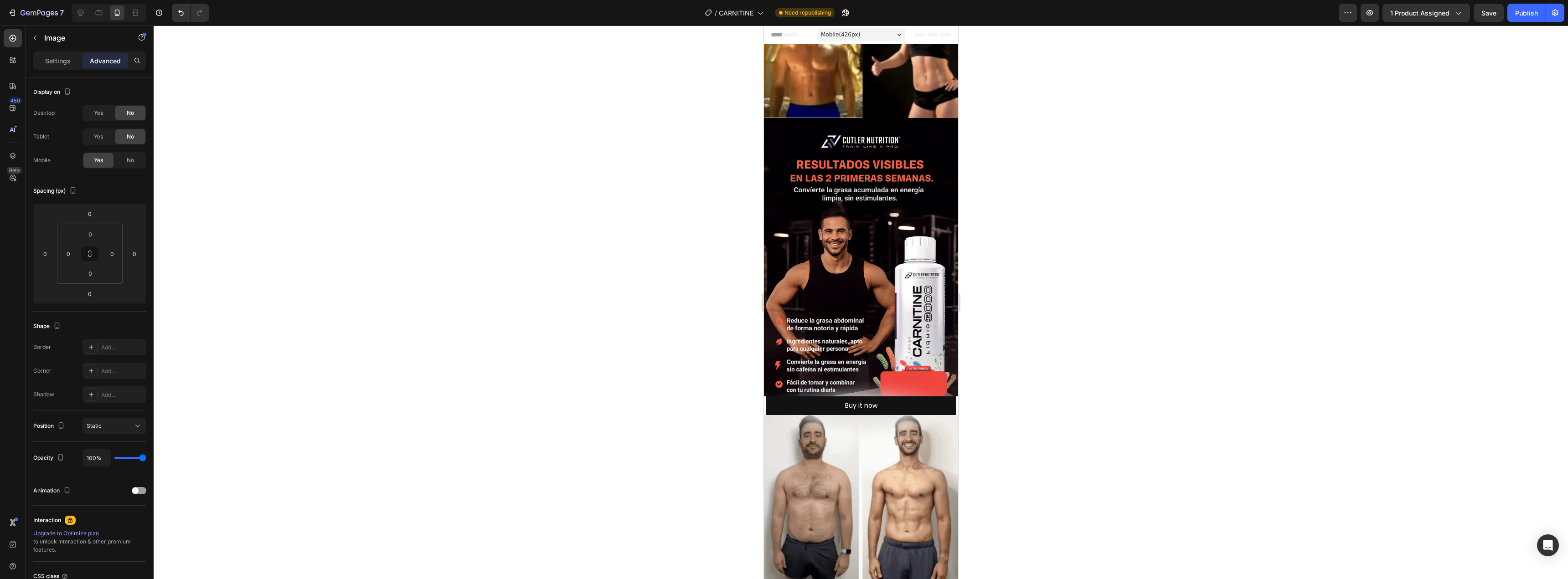
click at [1060, 157] on div at bounding box center [861, 302] width 1414 height 554
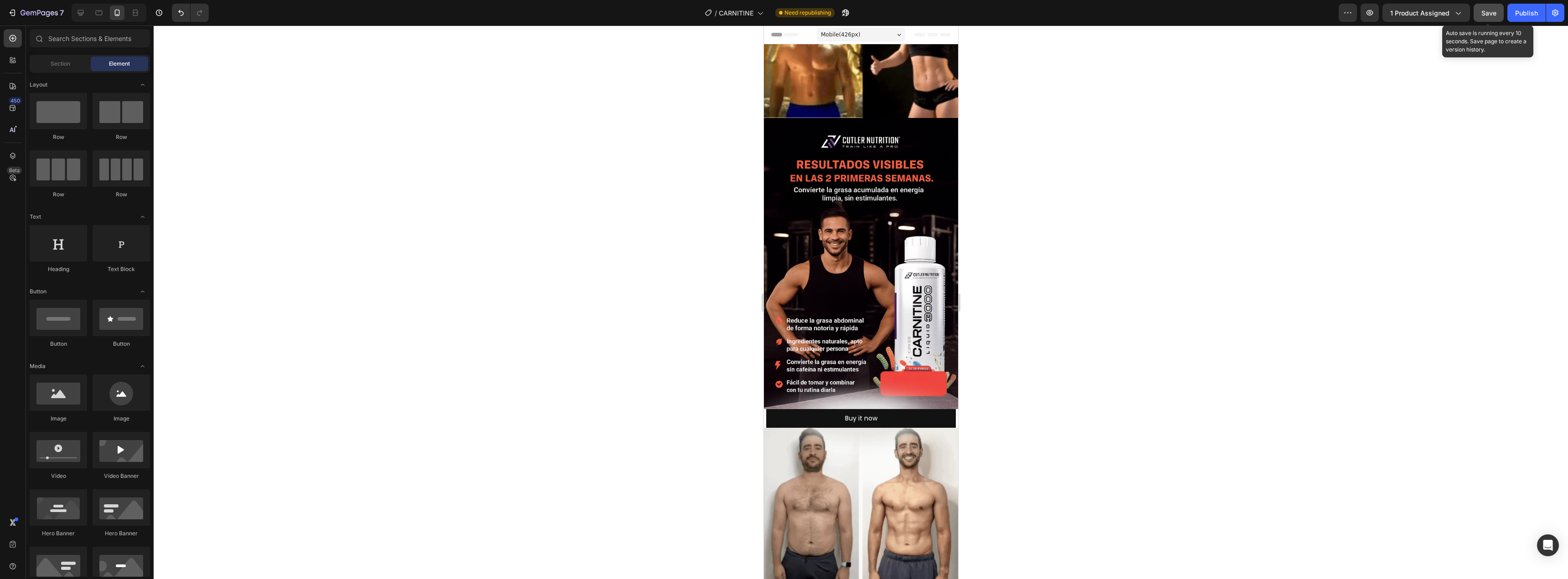
click at [1483, 14] on span "Save" at bounding box center [1489, 13] width 15 height 8
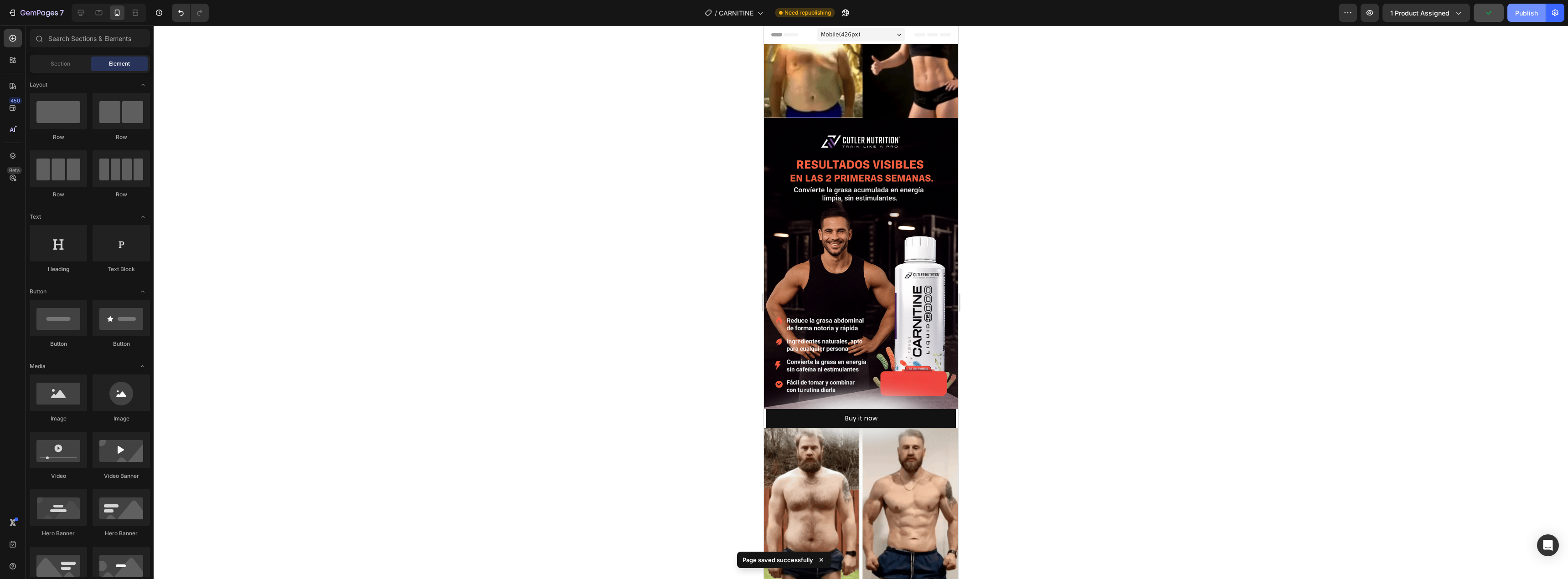
click at [1524, 16] on div "Publish" at bounding box center [1526, 12] width 23 height 9
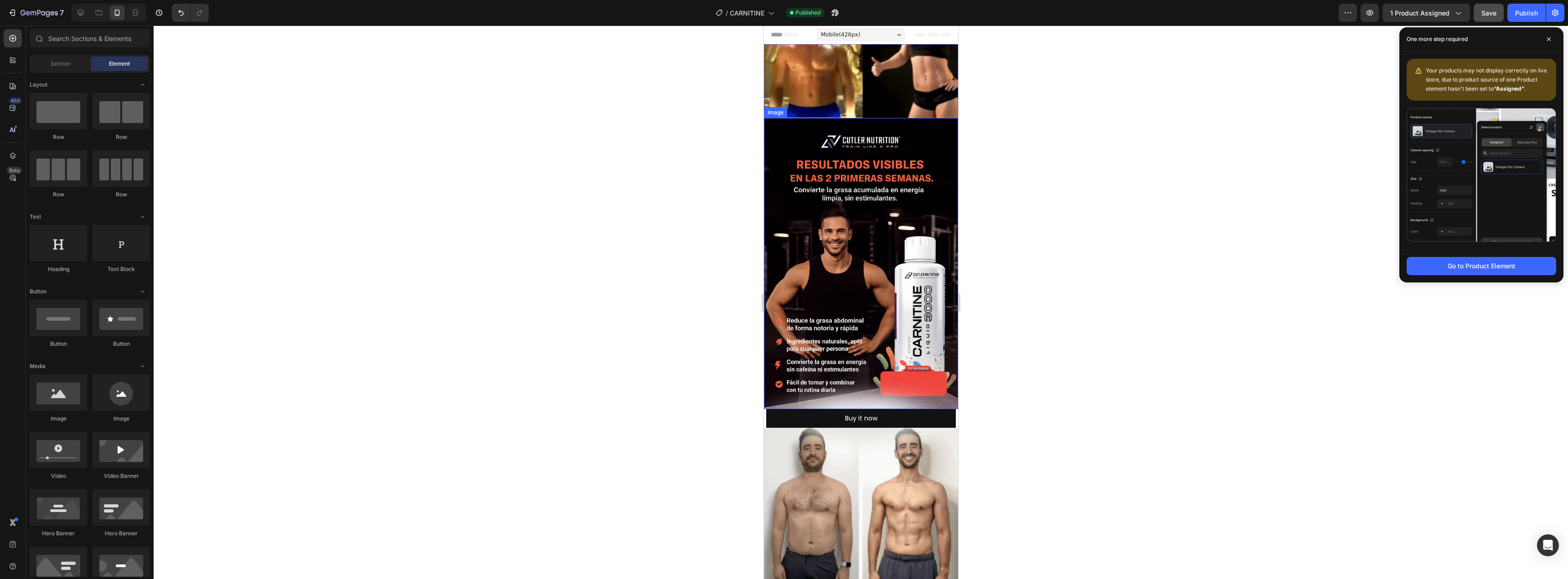
click at [871, 211] on img at bounding box center [860, 263] width 194 height 291
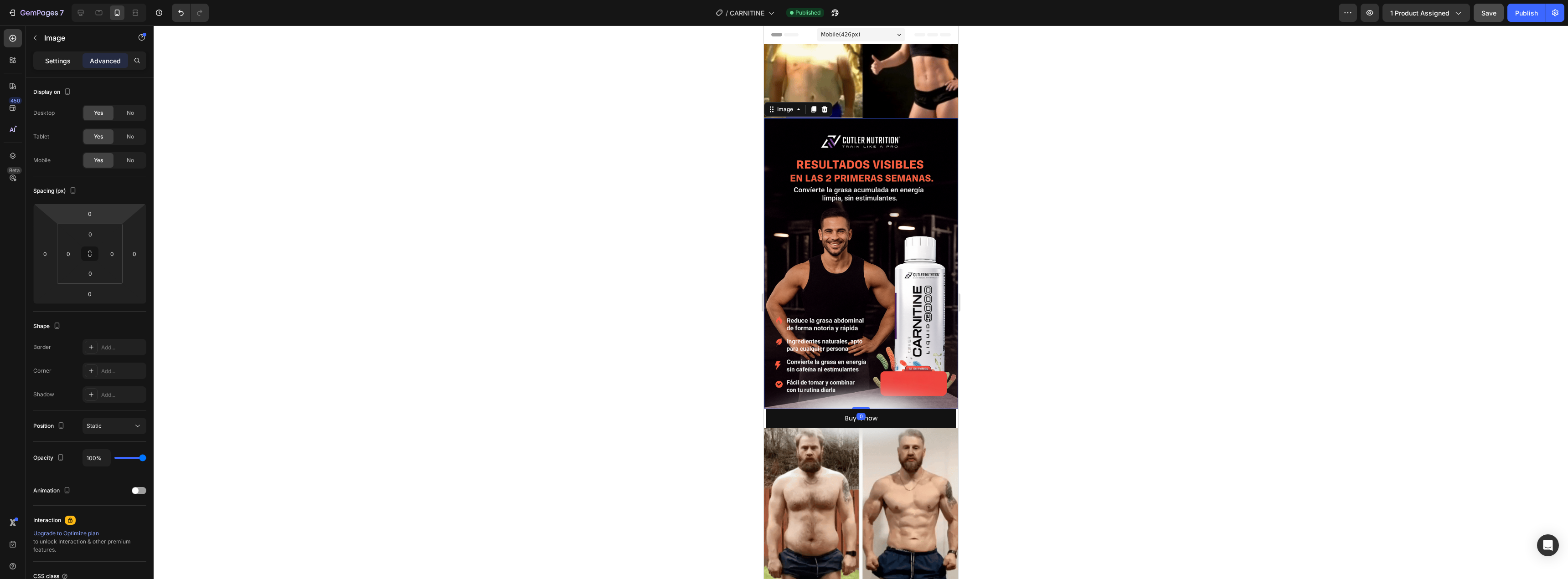
click at [64, 61] on p "Settings" at bounding box center [57, 61] width 25 height 9
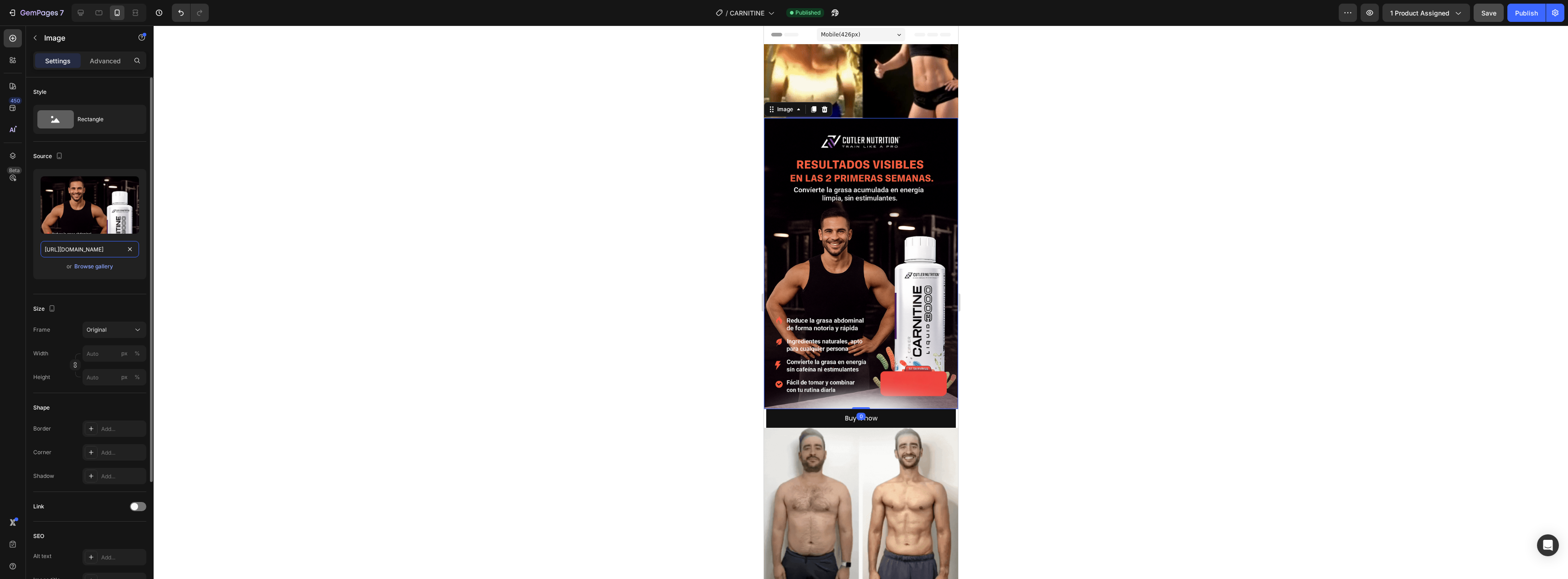
click at [84, 254] on input "[URL][DOMAIN_NAME]" at bounding box center [90, 249] width 98 height 17
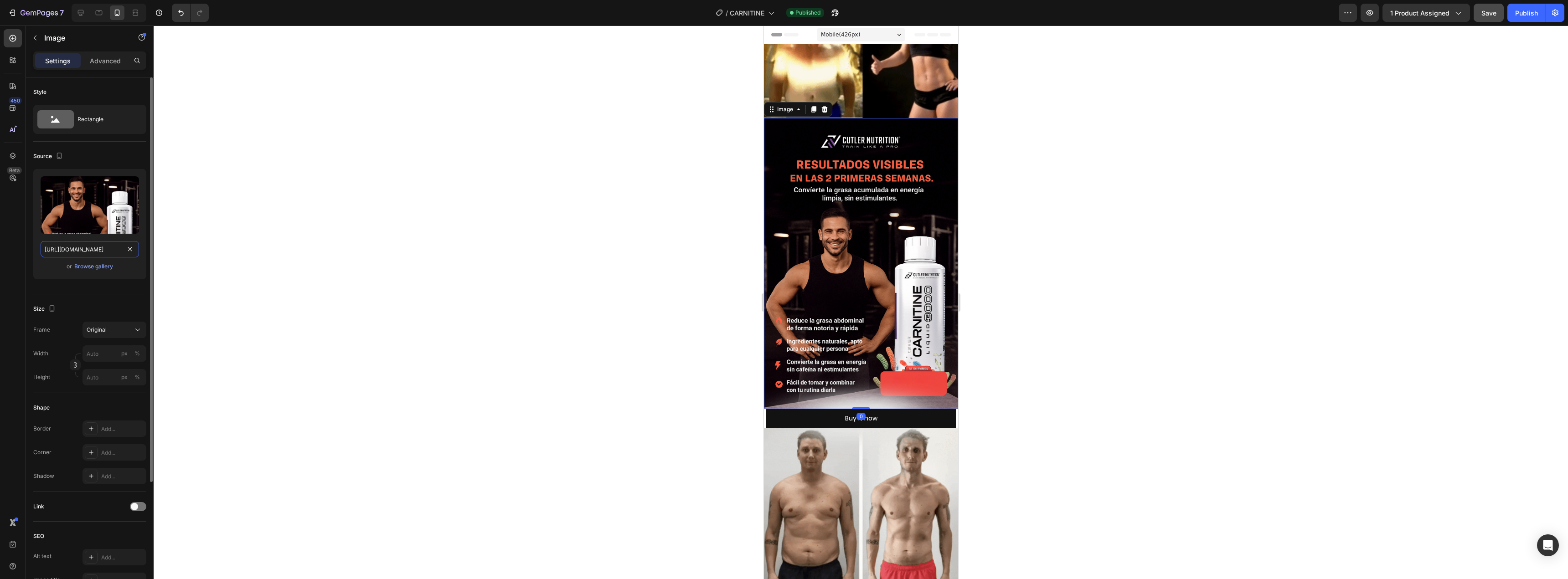
paste input "5W4rbSt3/99-900-179-900.jp"
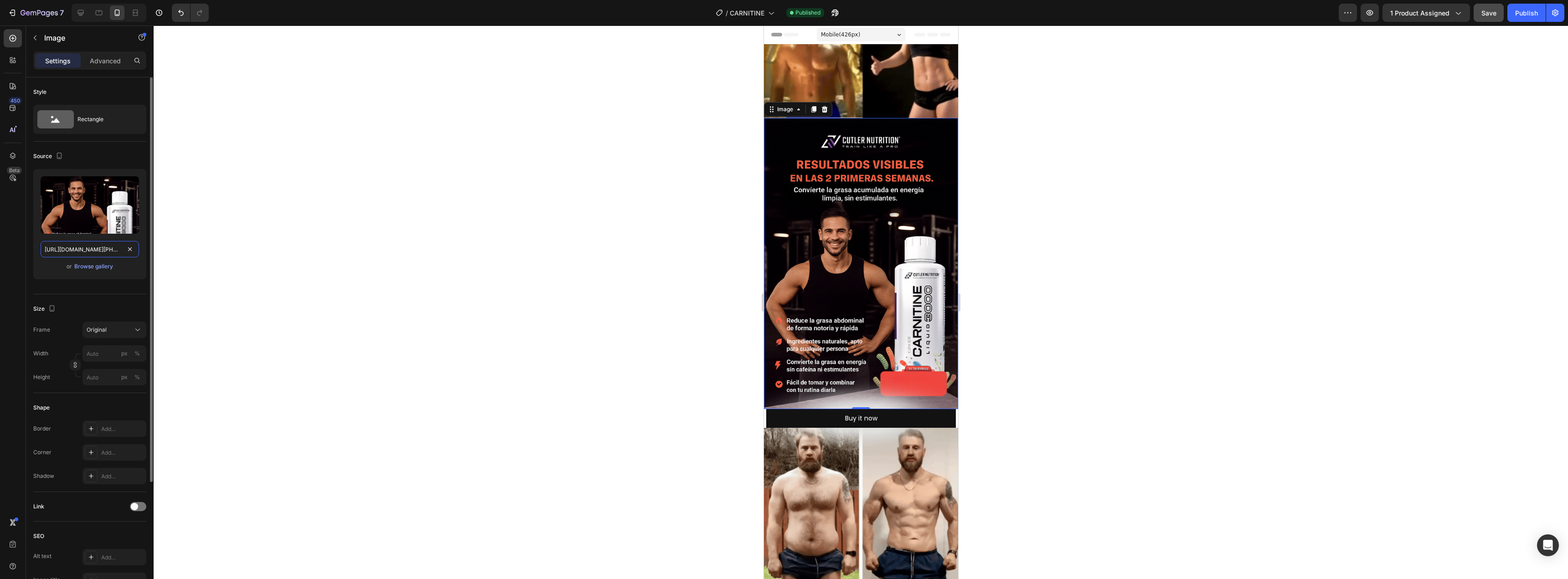
scroll to position [0, 45]
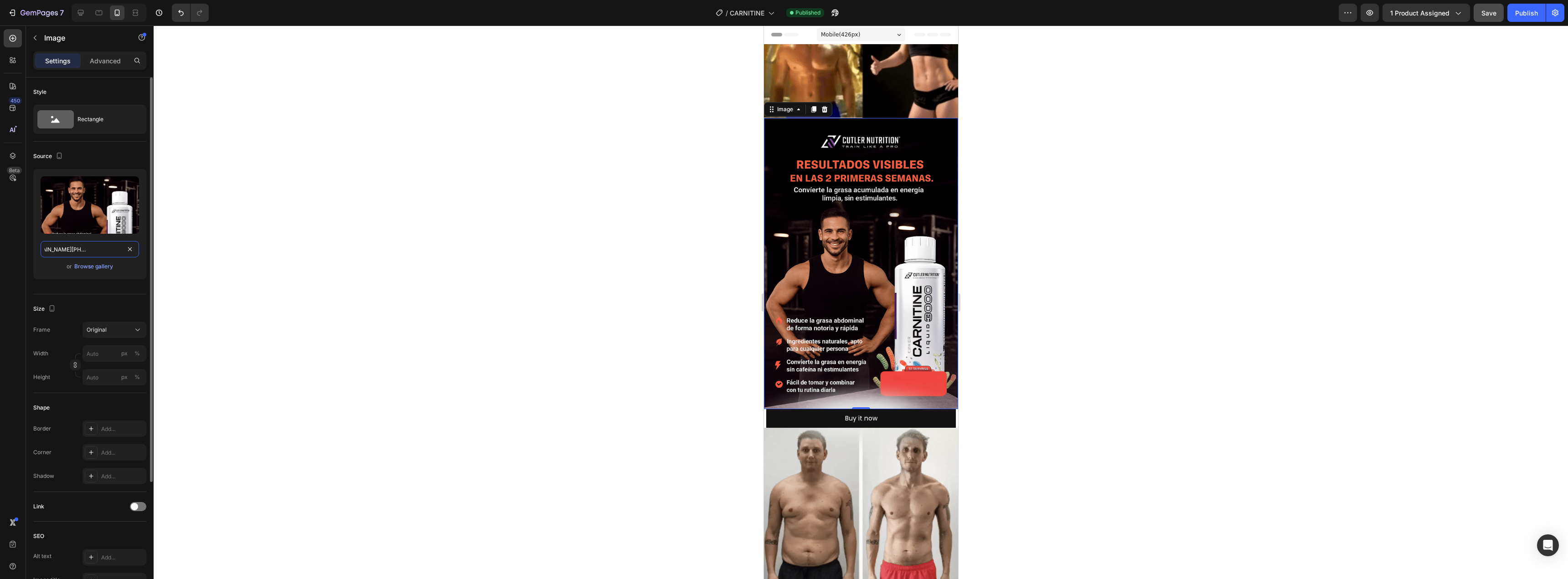
type input "https://i.ibb.co/5W4rbSt3/99-900-179-900.jpg"
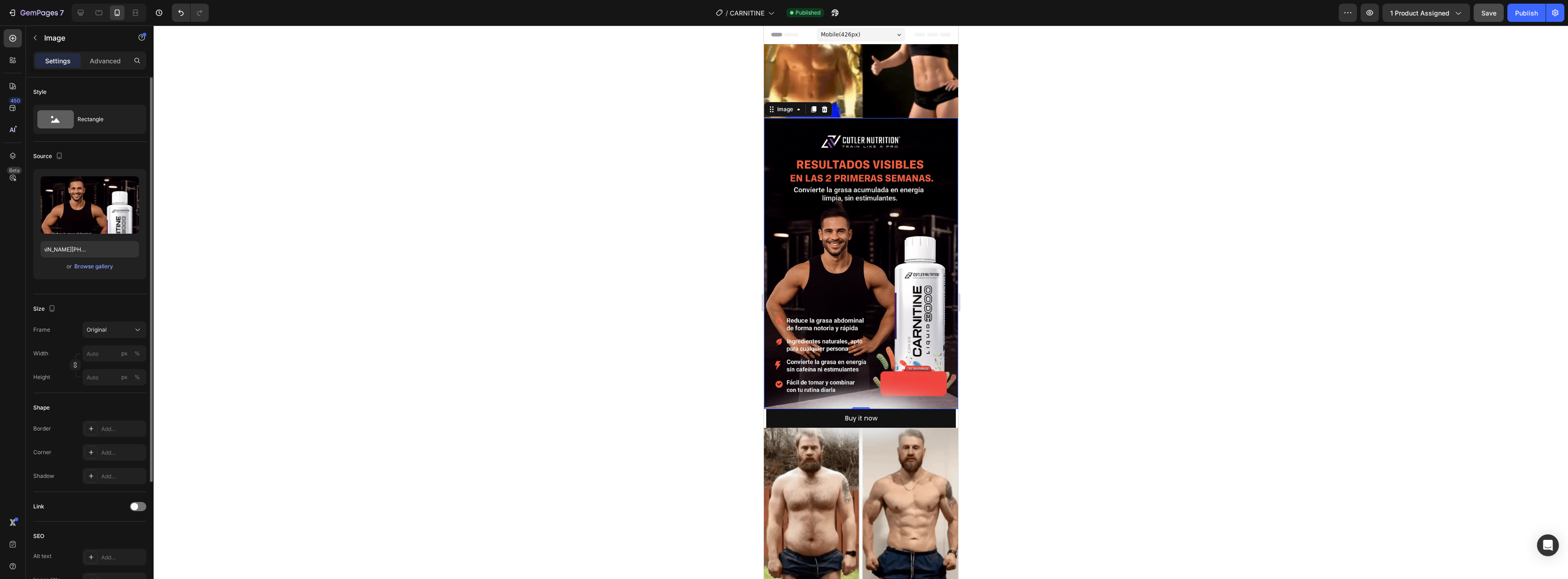
scroll to position [0, 0]
click at [130, 264] on div "or Browse gallery" at bounding box center [90, 266] width 98 height 11
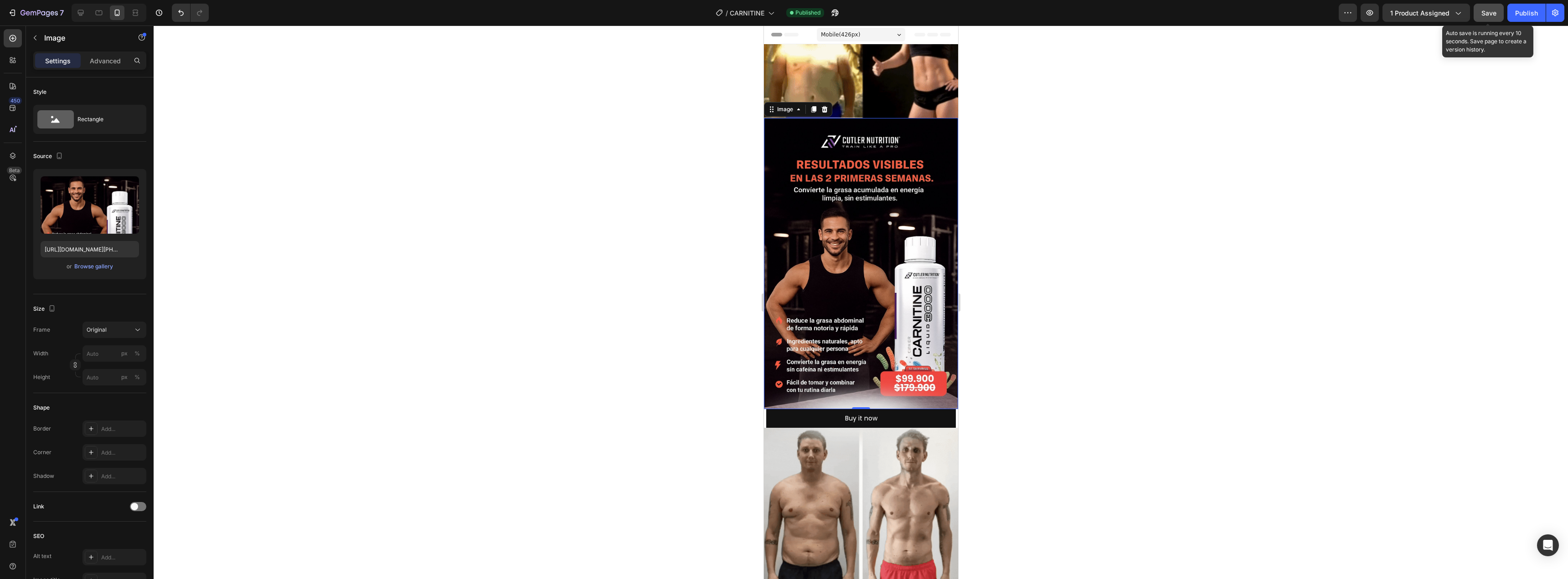
click at [1491, 17] on div "Save" at bounding box center [1489, 12] width 15 height 9
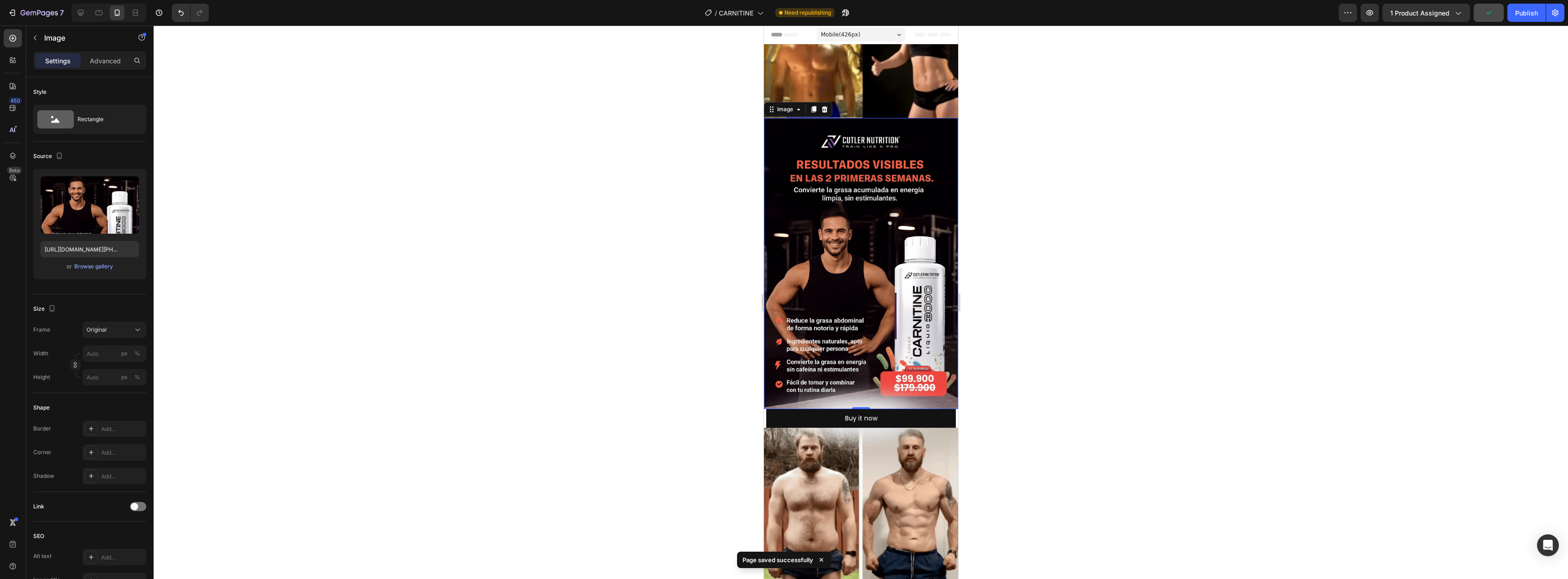
click at [1174, 292] on div at bounding box center [861, 302] width 1414 height 554
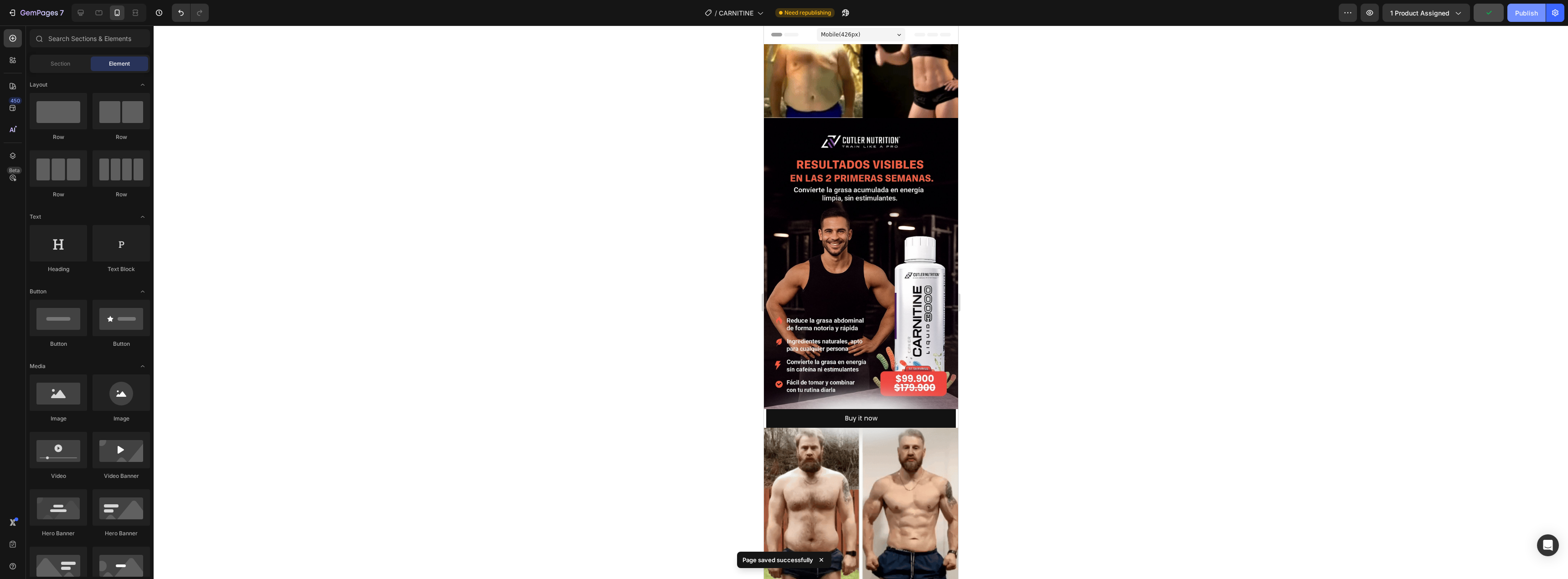
click at [1528, 8] on div "Publish" at bounding box center [1526, 12] width 23 height 9
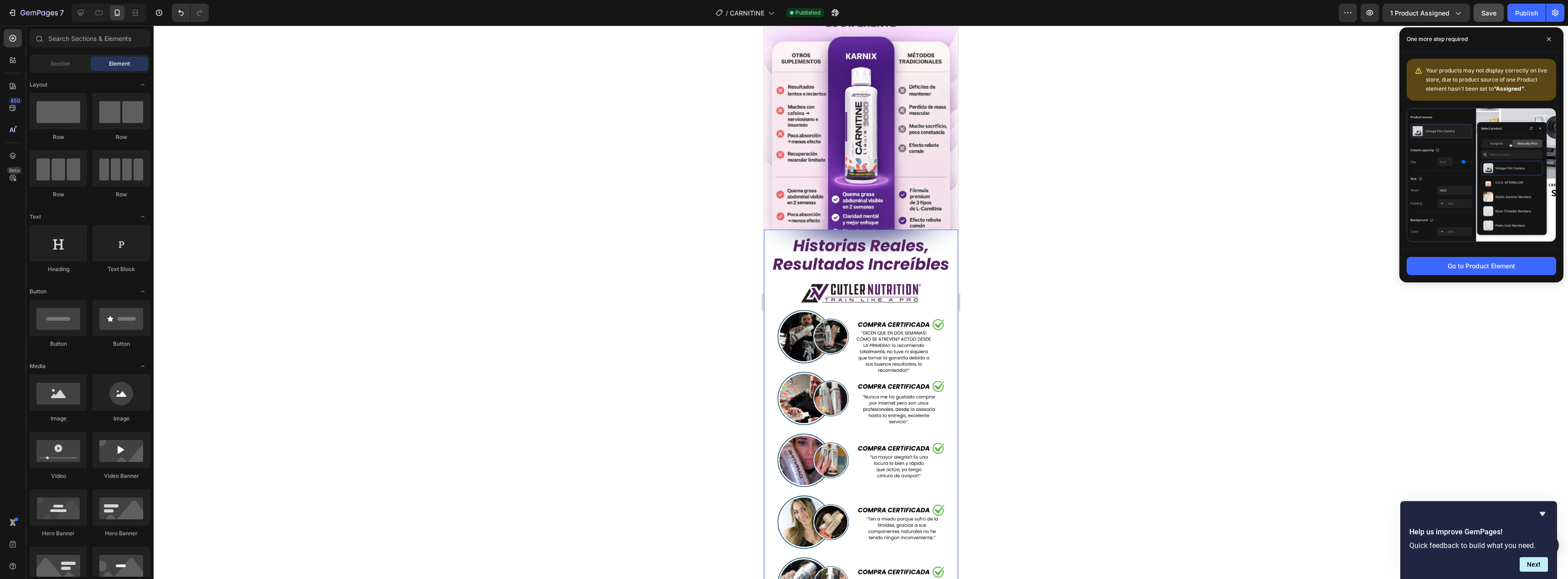
scroll to position [1913, 0]
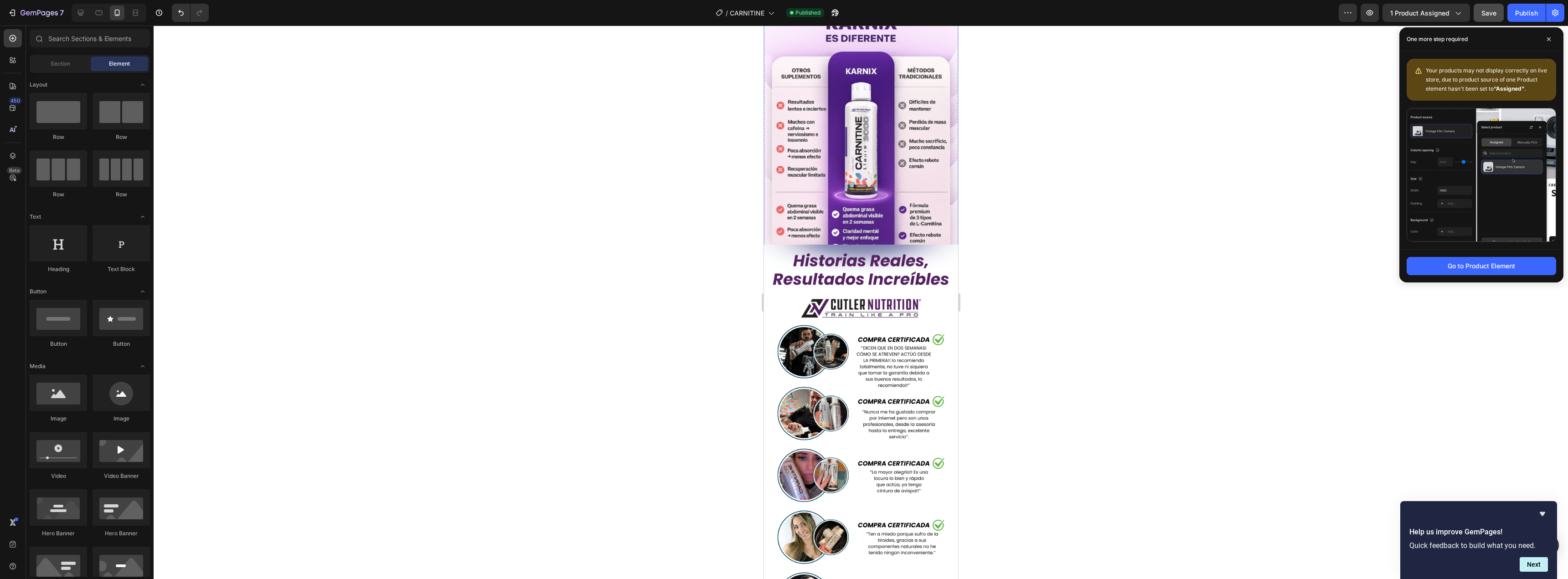
click at [861, 291] on div "Buy it now" at bounding box center [860, 297] width 33 height 12
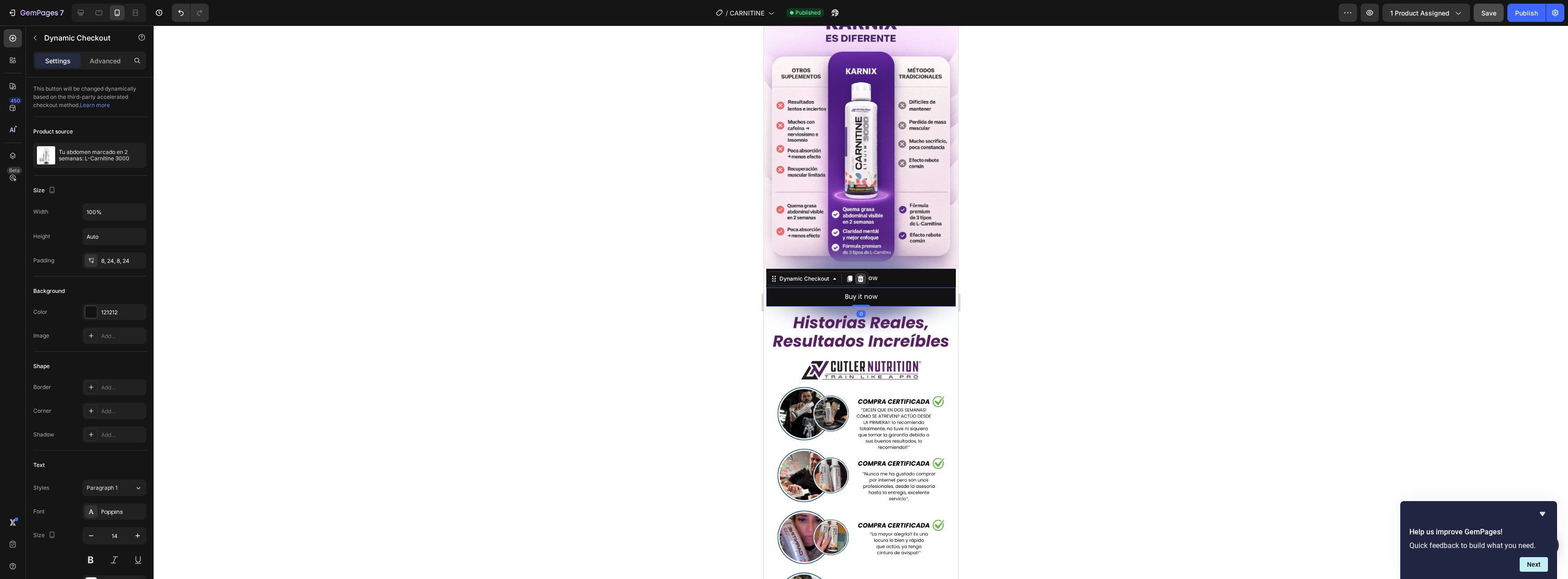
click at [857, 275] on icon at bounding box center [860, 279] width 7 height 7
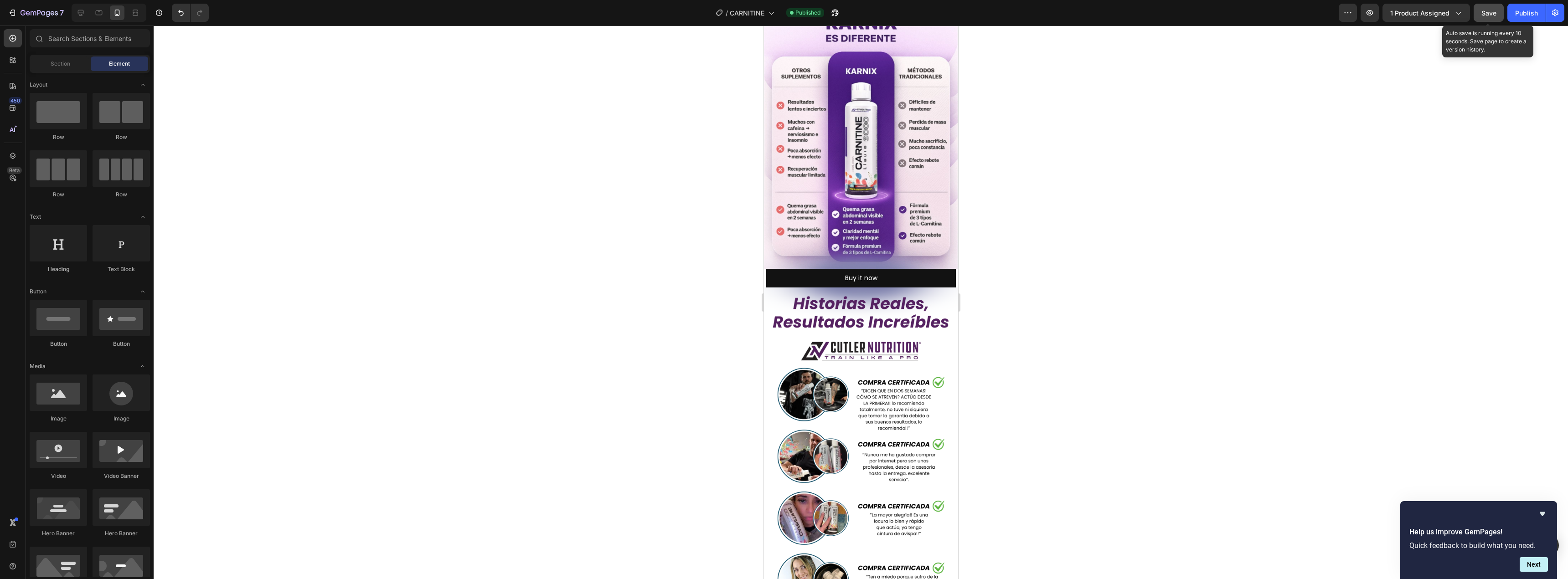
click at [1491, 14] on span "Save" at bounding box center [1489, 13] width 15 height 8
click at [1532, 12] on div "Publish" at bounding box center [1526, 12] width 23 height 9
click at [9, 12] on icon "button" at bounding box center [12, 12] width 9 height 9
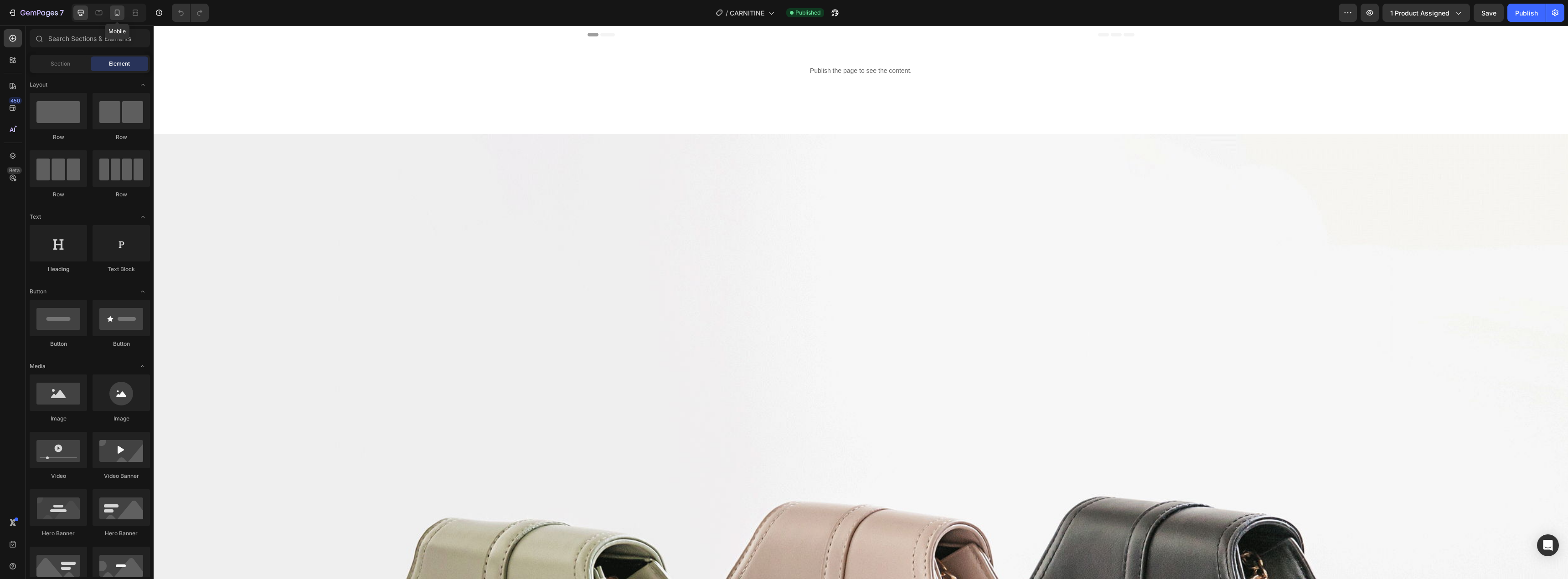
click at [118, 11] on icon at bounding box center [117, 12] width 9 height 9
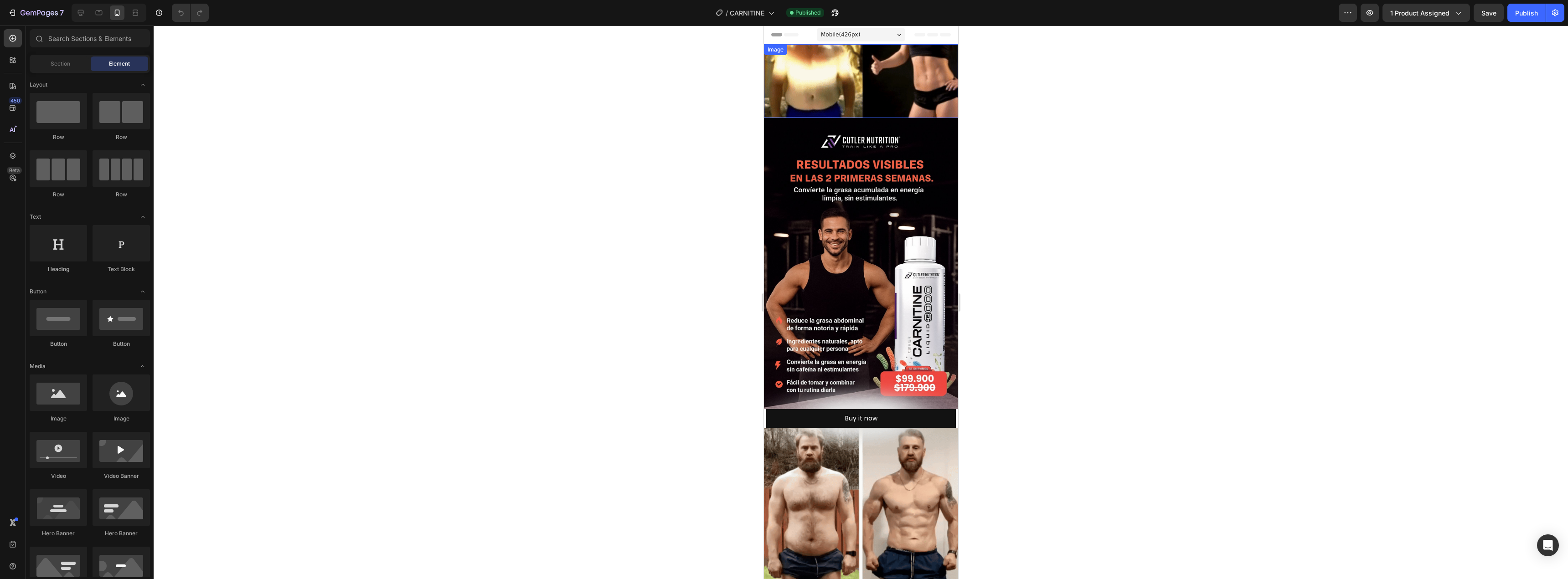
click at [790, 83] on img at bounding box center [860, 81] width 194 height 74
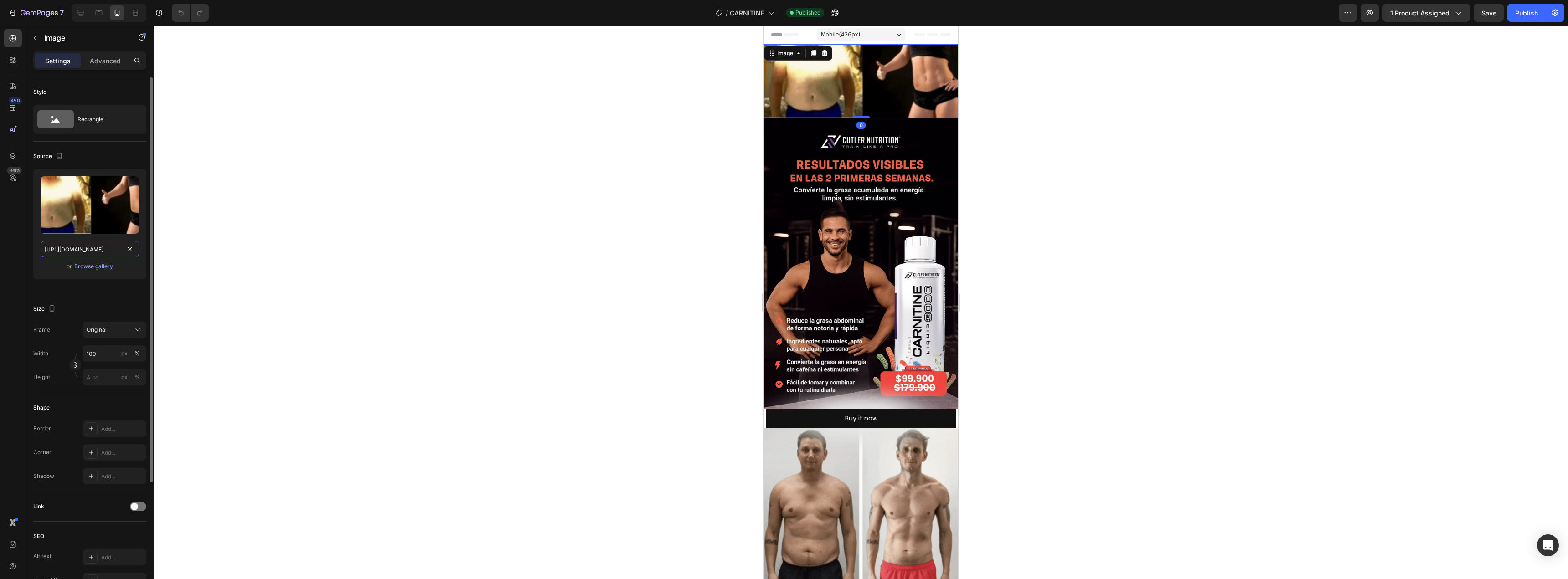
click at [98, 245] on input "[URL][DOMAIN_NAME]" at bounding box center [90, 249] width 98 height 17
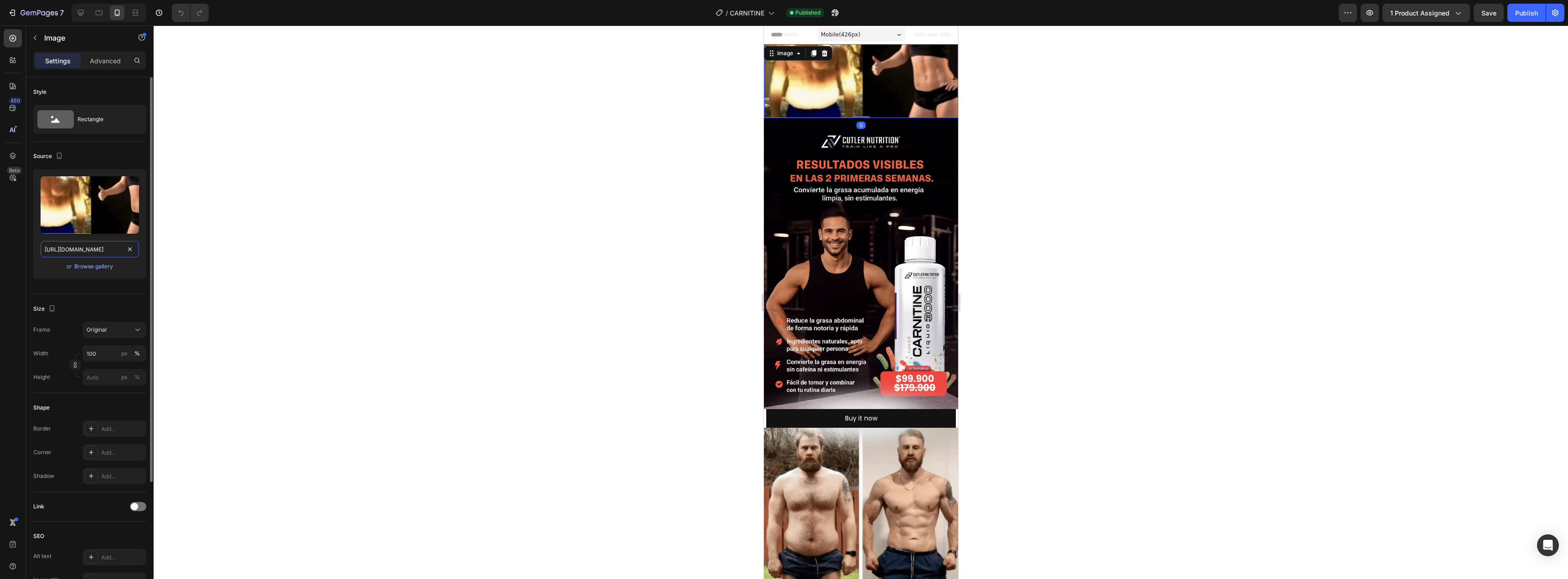
paste input "1.giphy.com/media/v1.Y2lkPTc5MGI3NjExc3hhcjk3andybWhoZ3dnYXI4Y2p4NTQ5eWg0Mm90dn…"
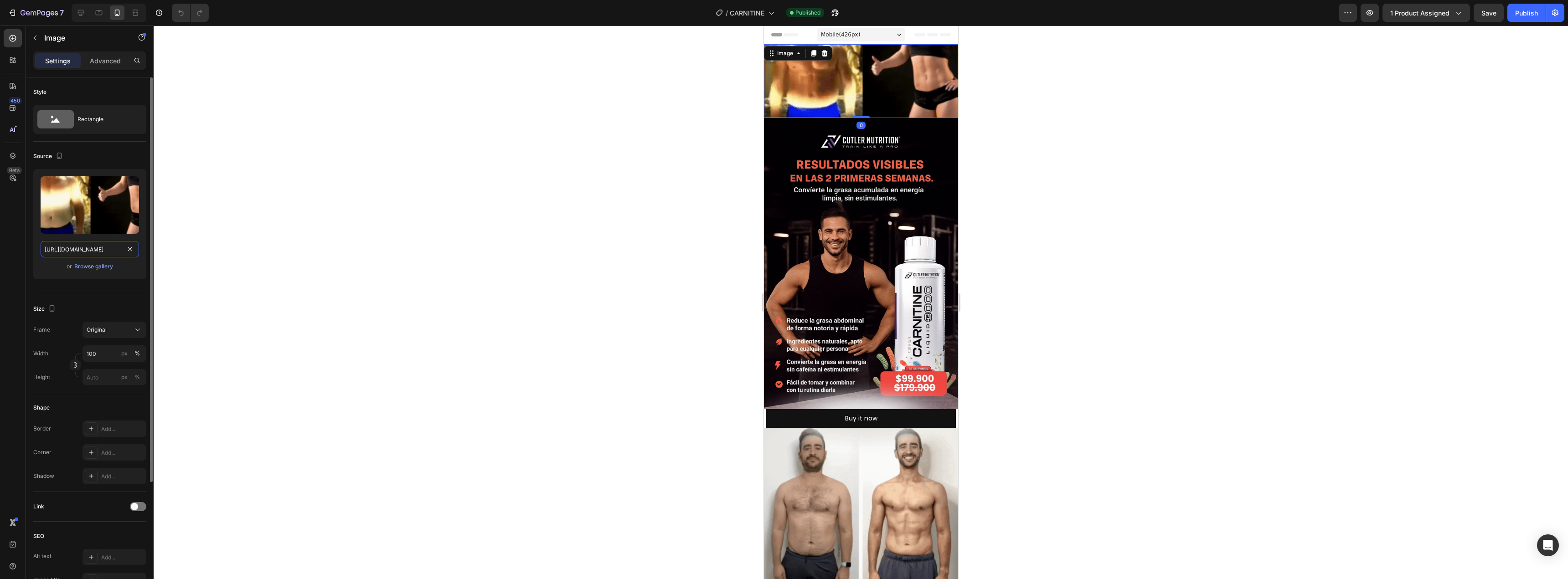
type input "https://media1.giphy.com/media/v1.Y2lkPTc5MGI3NjExc3hhcjk3andybWhoZ3dnYXI4Y2p4N…"
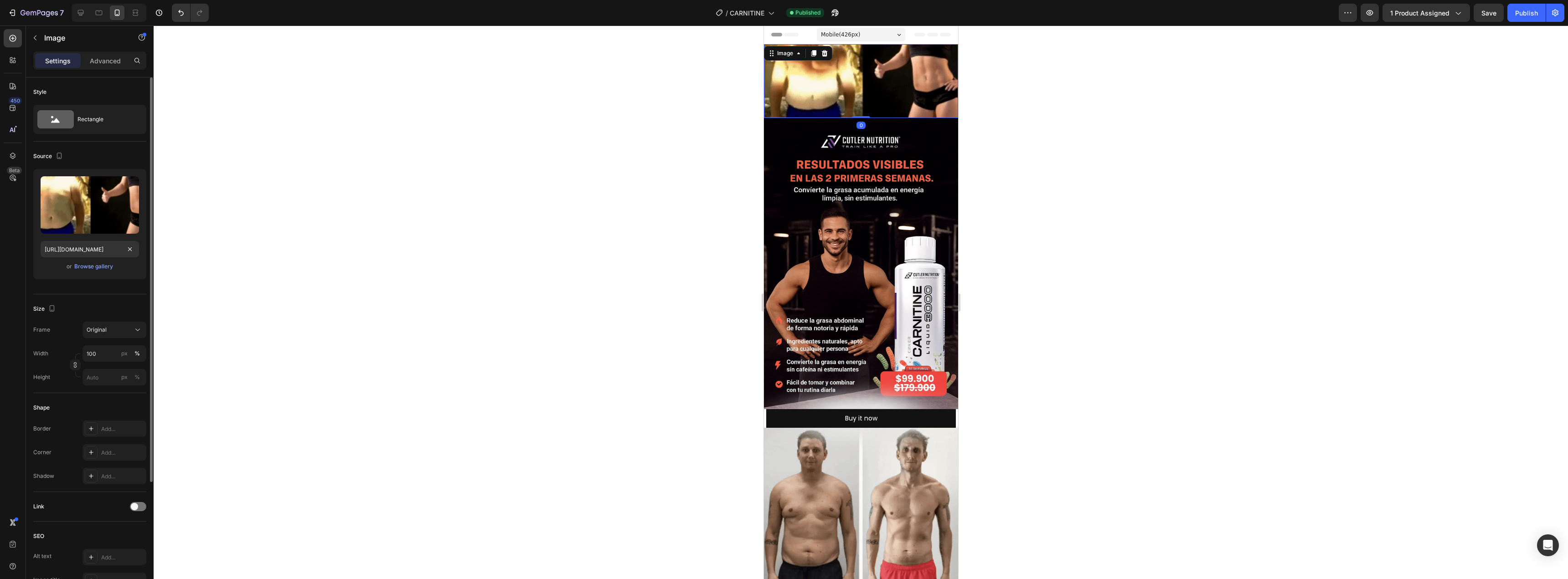
click at [130, 271] on div "or Browse gallery" at bounding box center [90, 266] width 98 height 11
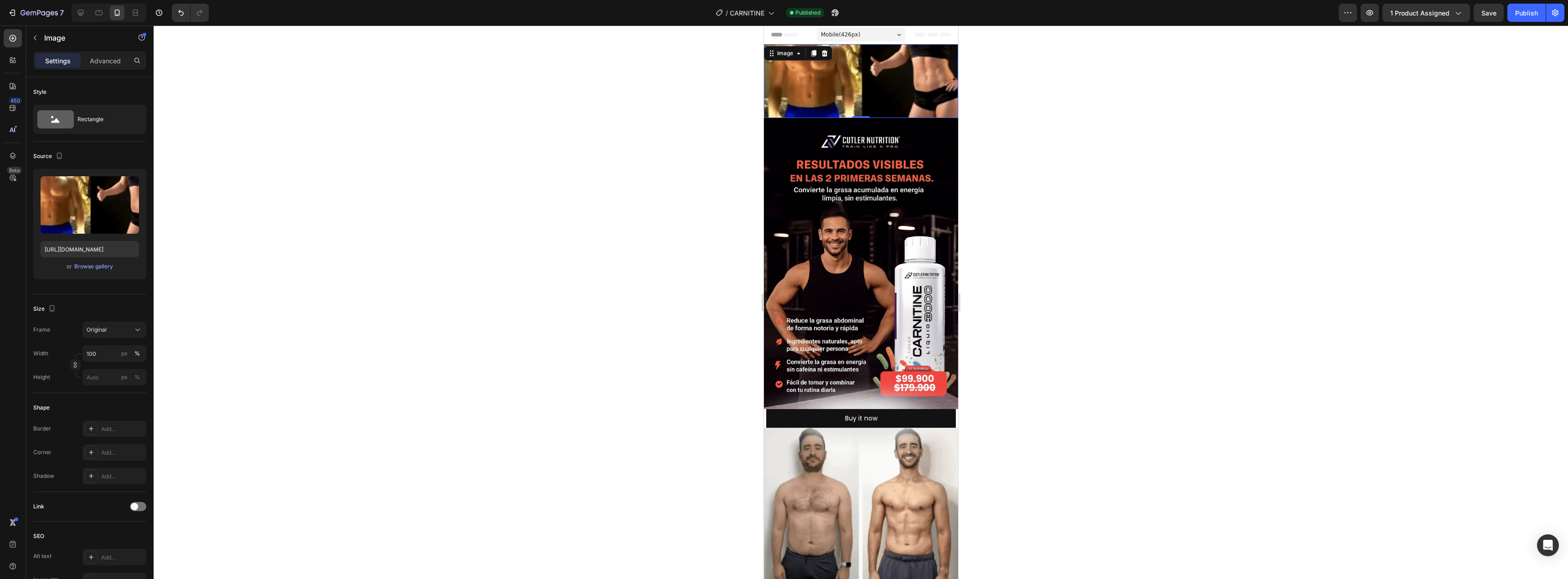
click at [606, 220] on div at bounding box center [861, 302] width 1414 height 554
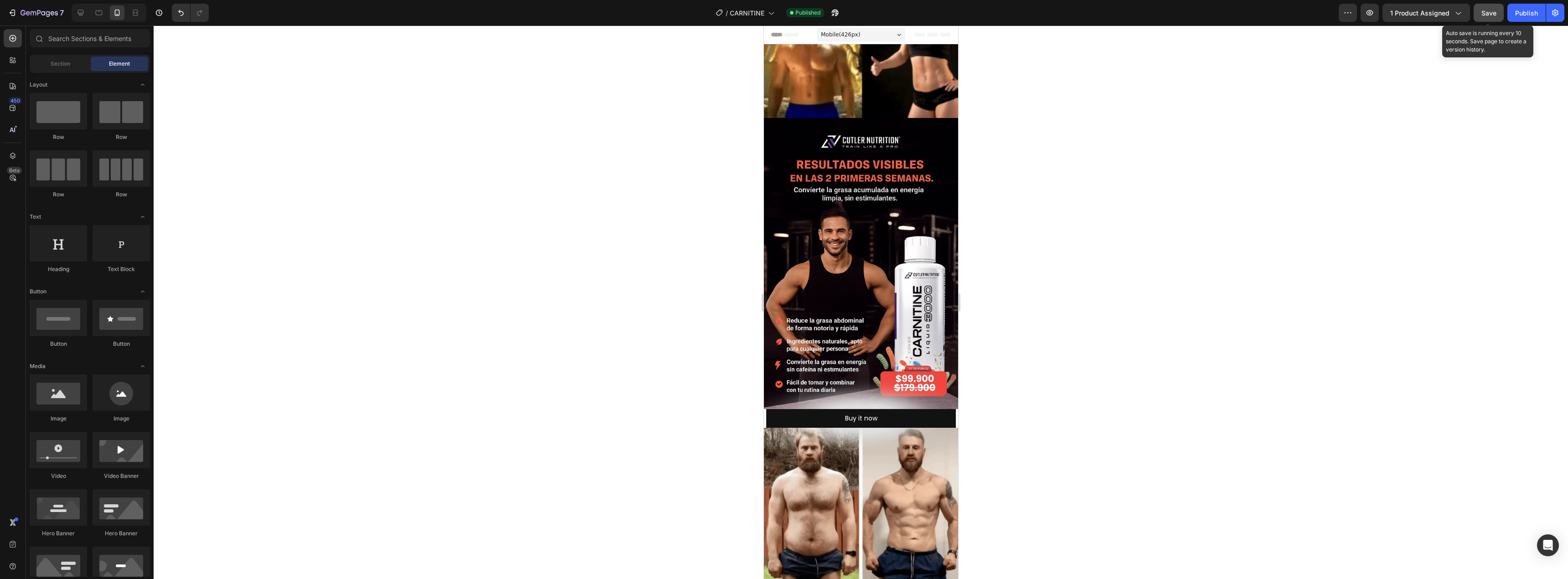
click at [1480, 20] on button "Save" at bounding box center [1489, 12] width 30 height 18
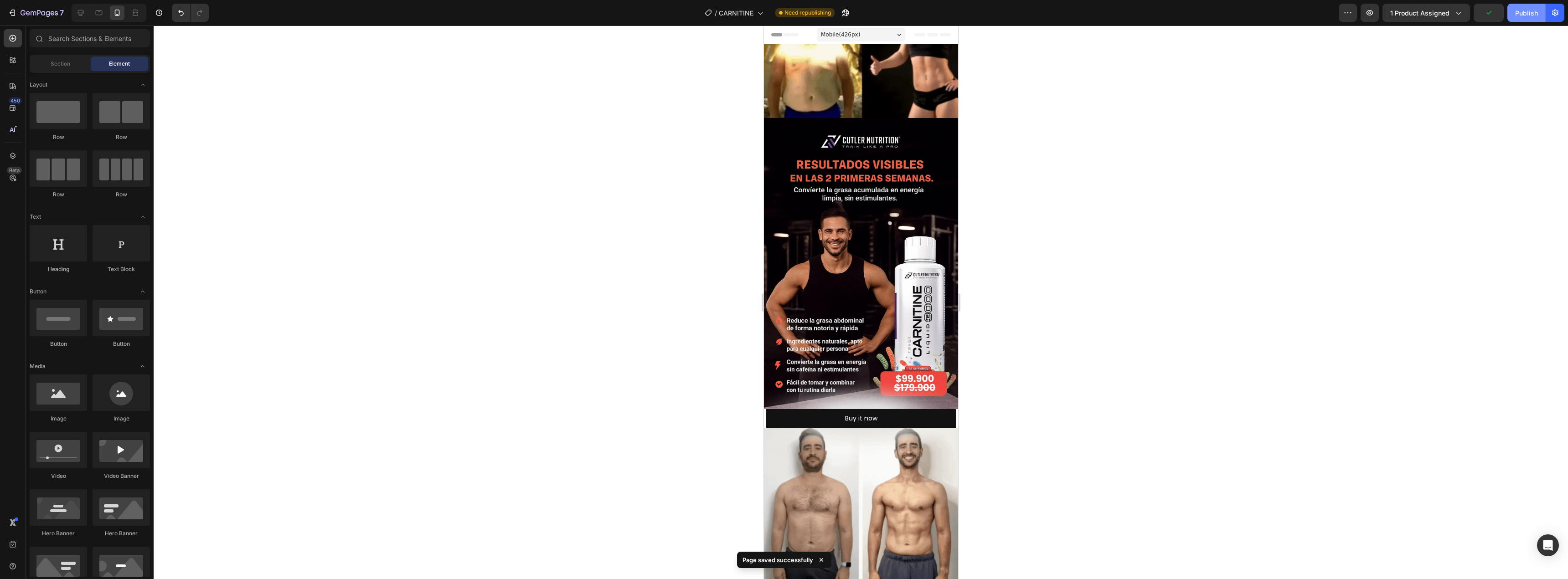
click at [1527, 16] on div "Publish" at bounding box center [1526, 12] width 23 height 9
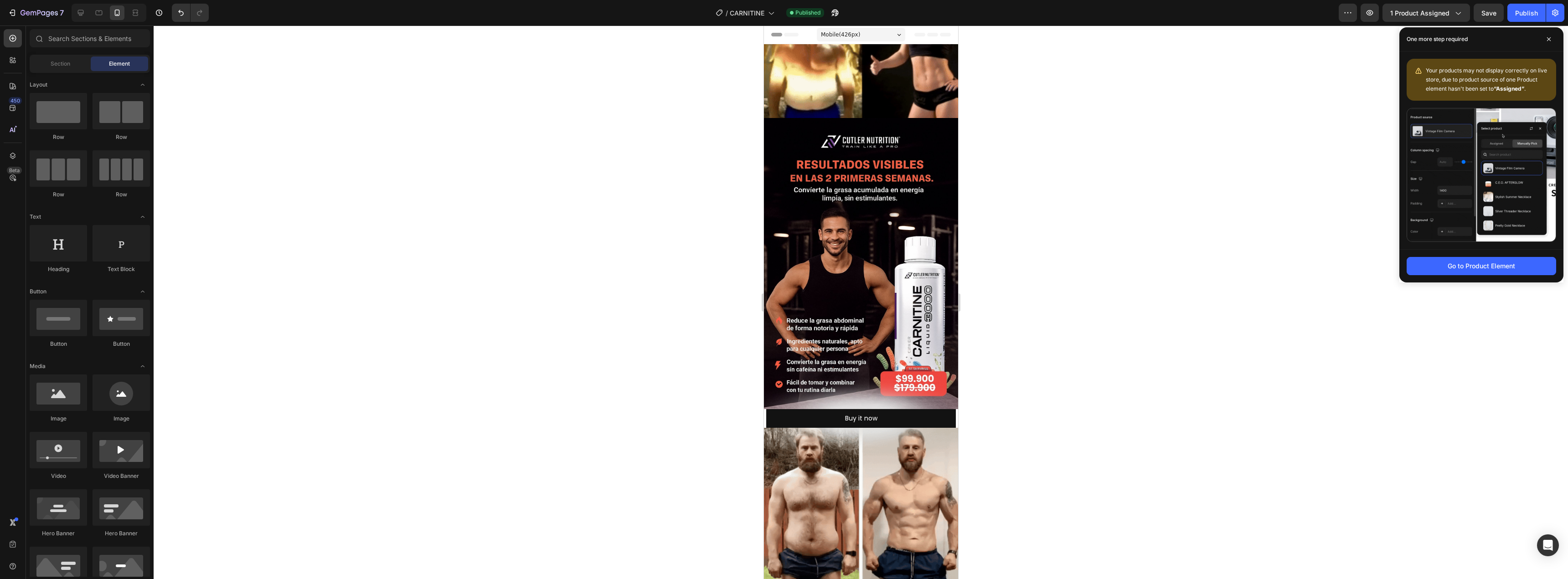
click at [1183, 103] on div at bounding box center [861, 302] width 1414 height 554
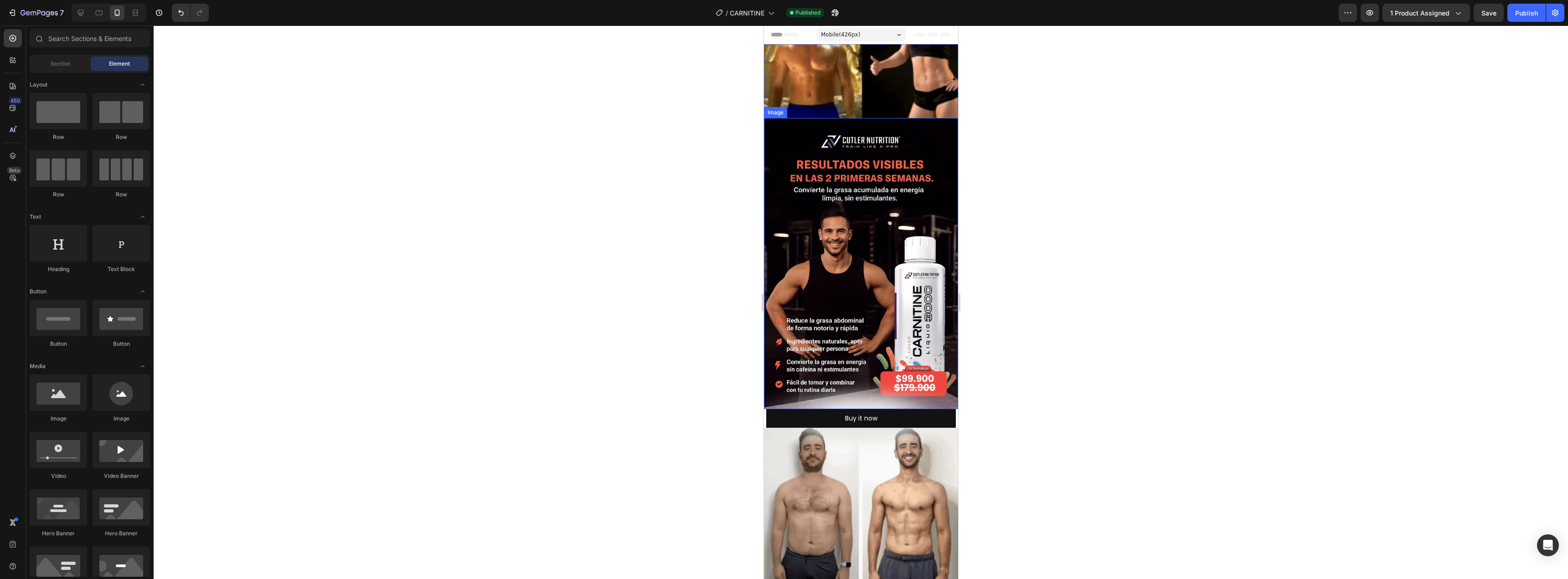
click at [853, 92] on img at bounding box center [860, 81] width 194 height 74
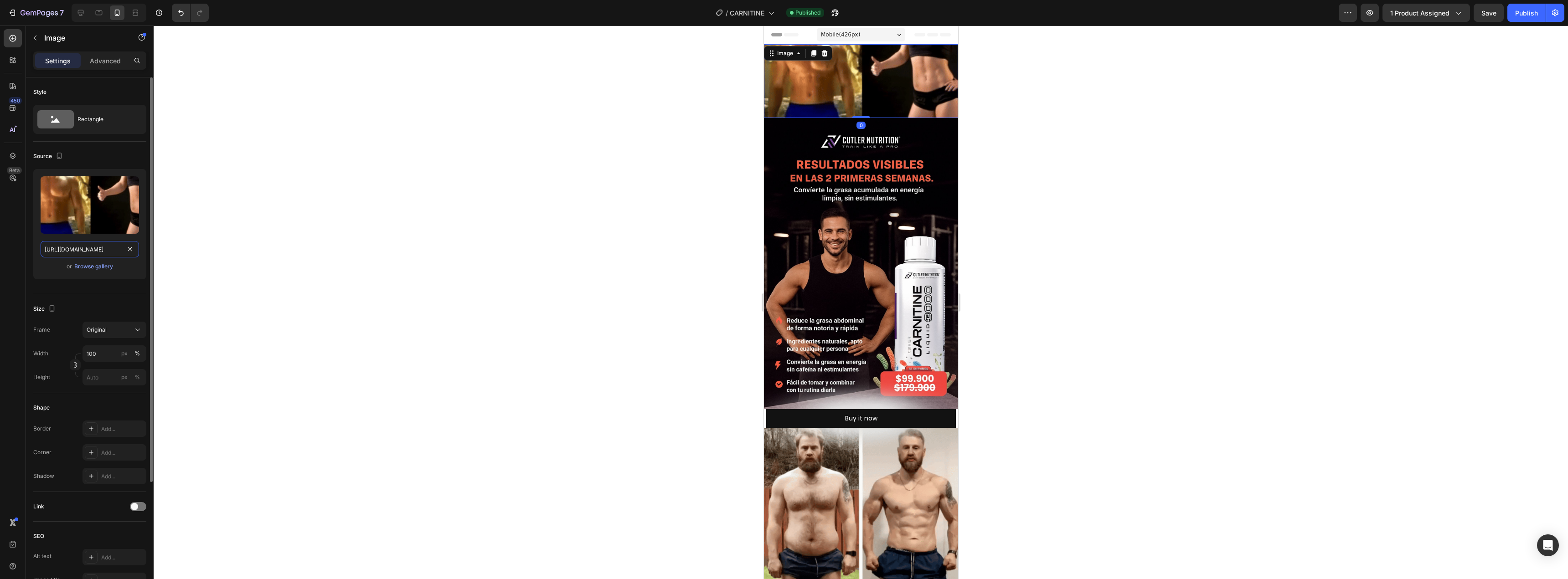
click at [82, 244] on input "https://media1.giphy.com/media/v1.Y2lkPTc5MGI3NjExc3hhcjk3andybWhoZ3dnYXI4Y2p4N…" at bounding box center [90, 249] width 98 height 17
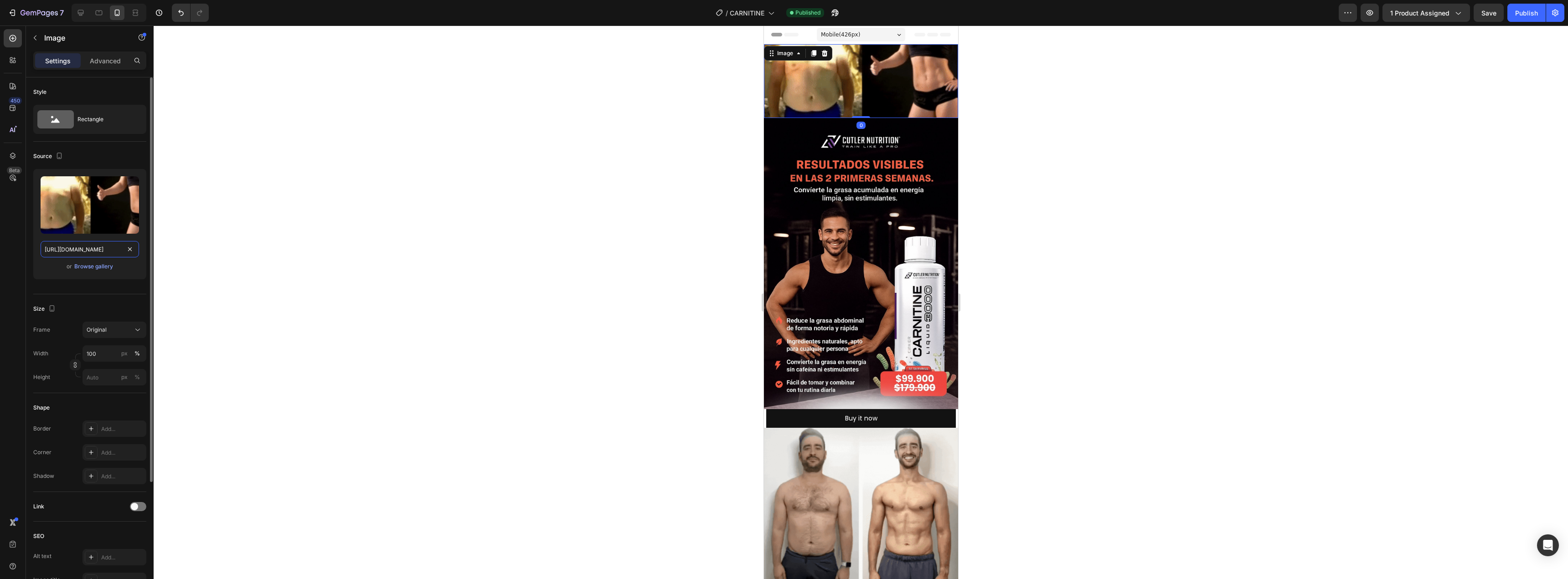
paste input "2.giphy.com/media/v1.Y2lkPTc5MGI3NjExczQwcGt6dWY5ZTZ1djl6czZud20xdjN6NGd1ZWt4dm…"
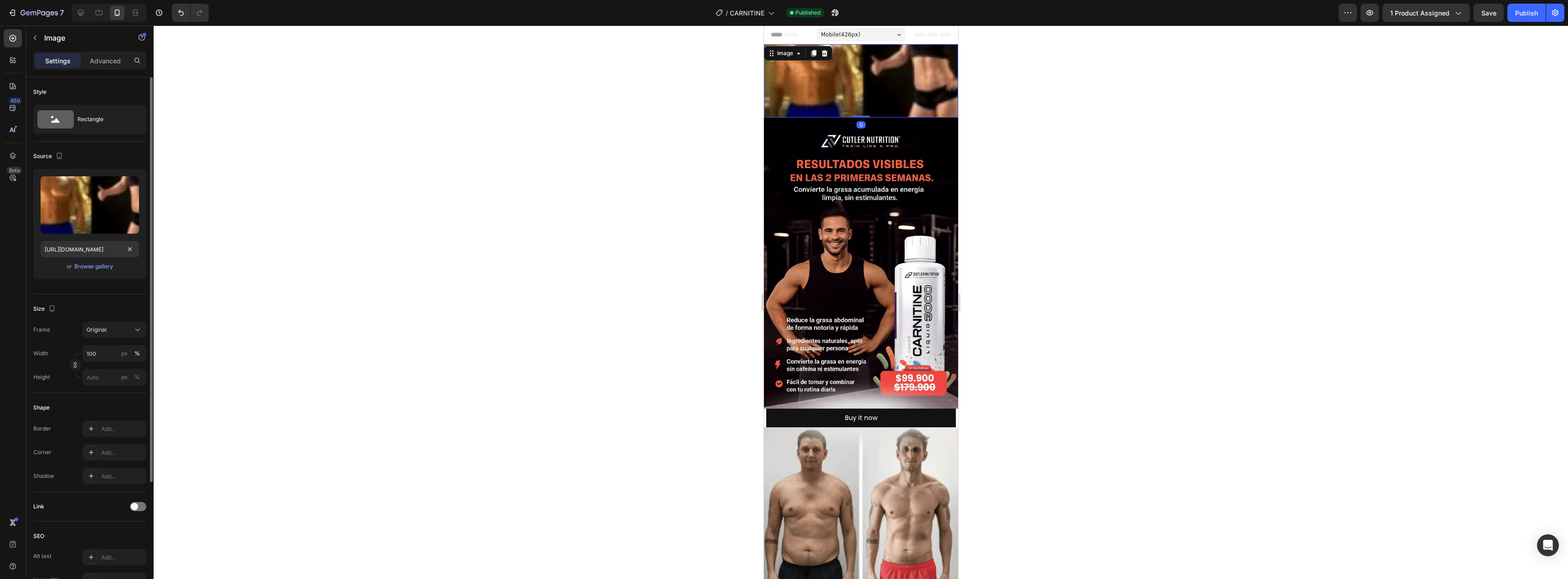
click at [130, 274] on div "Upload Image https://media2.giphy.com/media/v1.Y2lkPTc5MGI3NjExczQwcGt6dWY5ZTZ1…" at bounding box center [90, 224] width 113 height 110
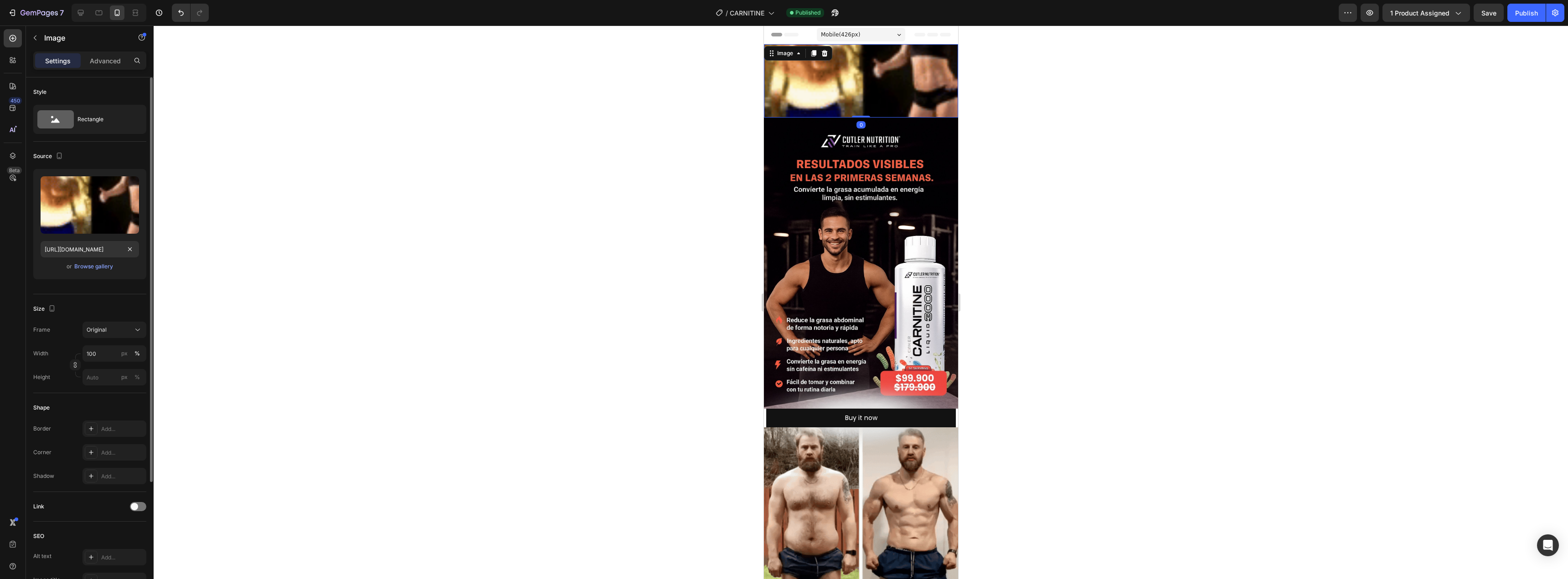
scroll to position [0, 0]
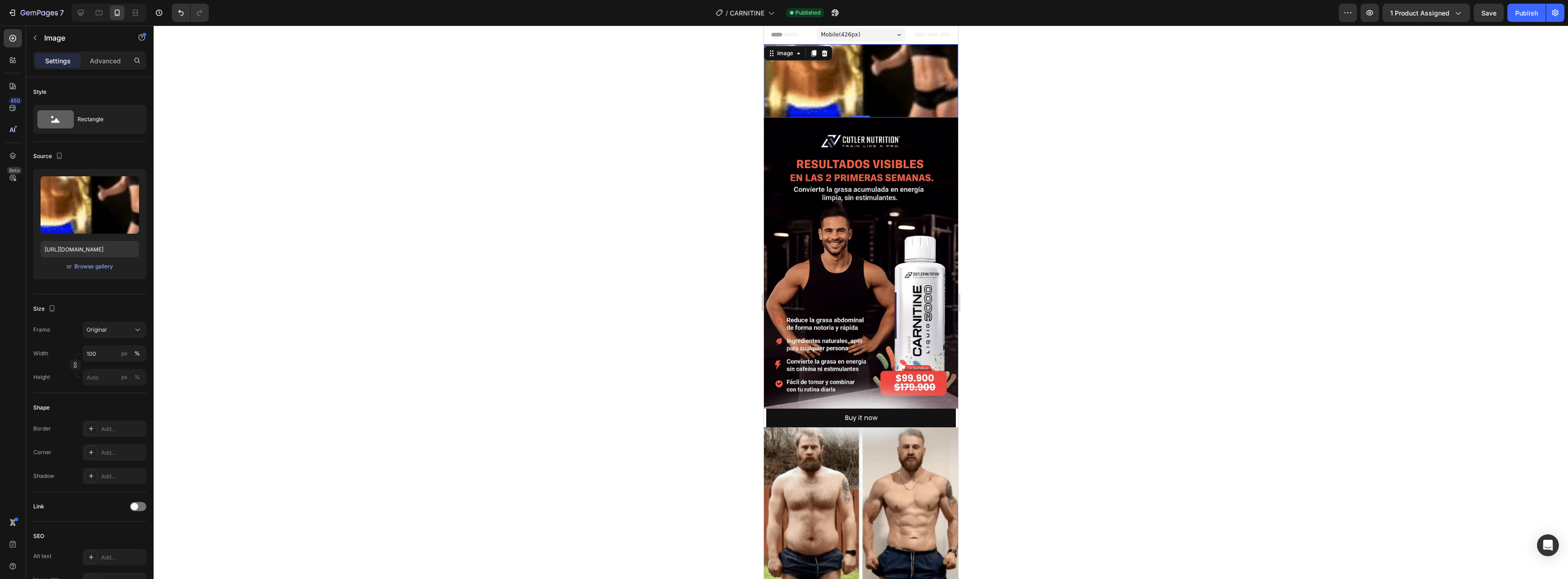
type input "https://media1.giphy.com/media/v1.Y2lkPTc5MGI3NjExc3hhcjk3andybWhoZ3dnYXI4Y2p4N…"
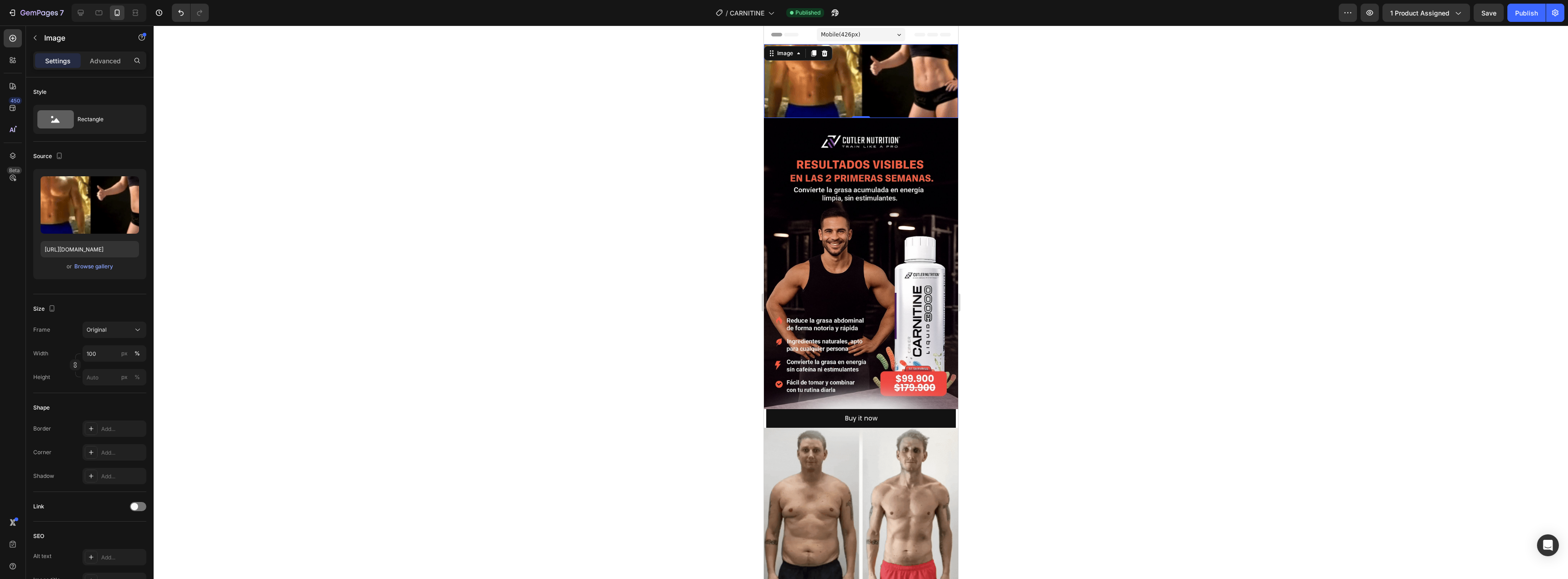
click at [255, 227] on div at bounding box center [861, 302] width 1414 height 554
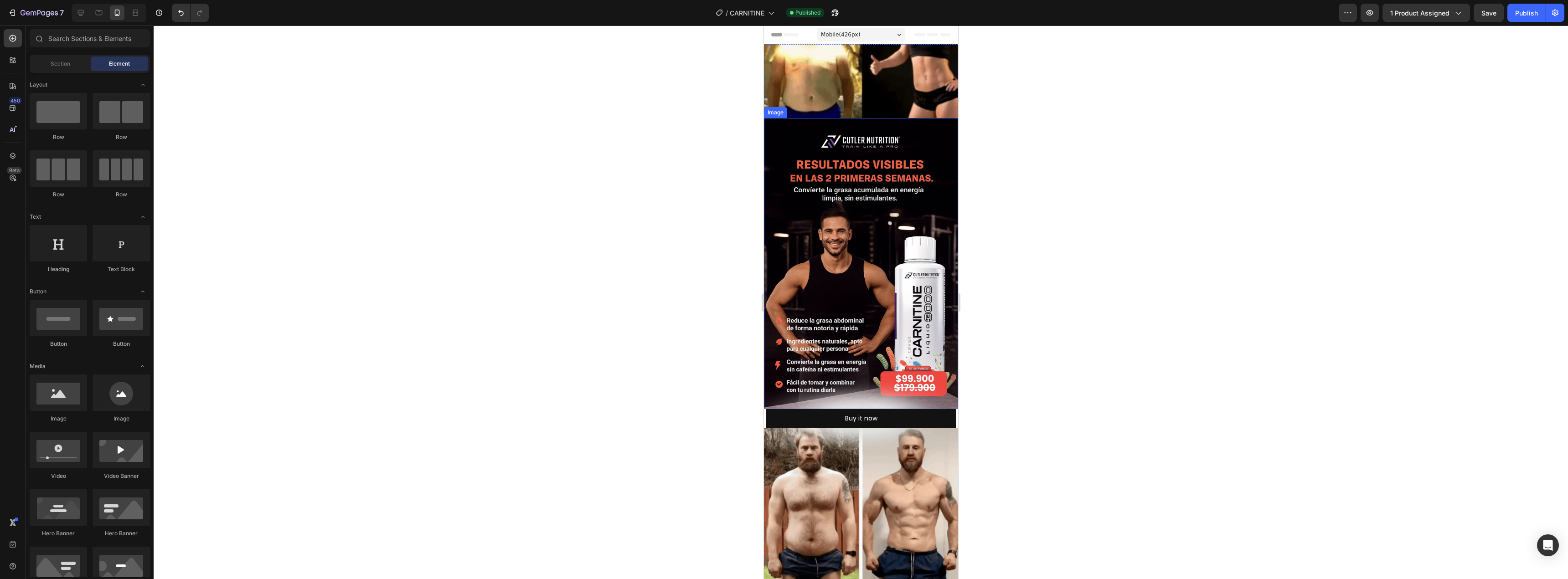
click at [812, 77] on img at bounding box center [860, 81] width 194 height 74
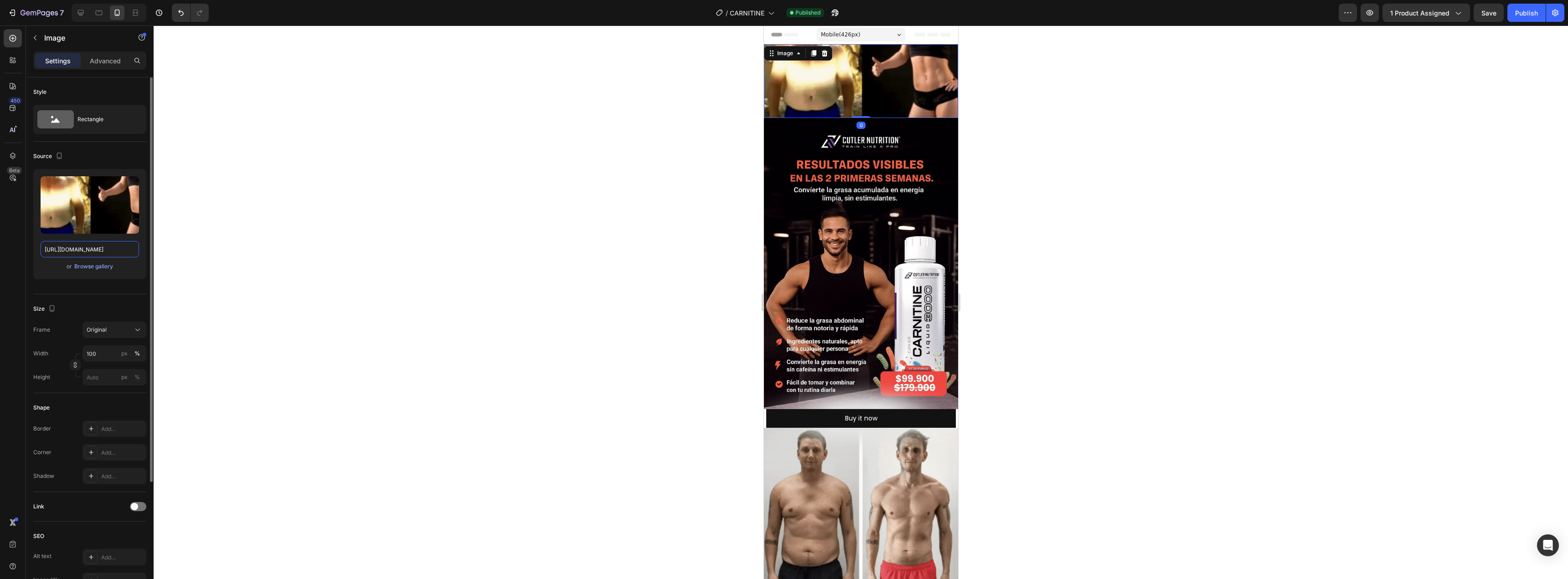
click at [85, 251] on input "https://media1.giphy.com/media/v1.Y2lkPTc5MGI3NjExc3hhcjk3andybWhoZ3dnYXI4Y2p4N…" at bounding box center [90, 249] width 98 height 17
paste input "0.giphy.com/media/v1.Y2lkPTc5MGI3NjExZDJ6dmVzcWVndWFwazhnMGk4OXZweDlucThhNmR1Zm…"
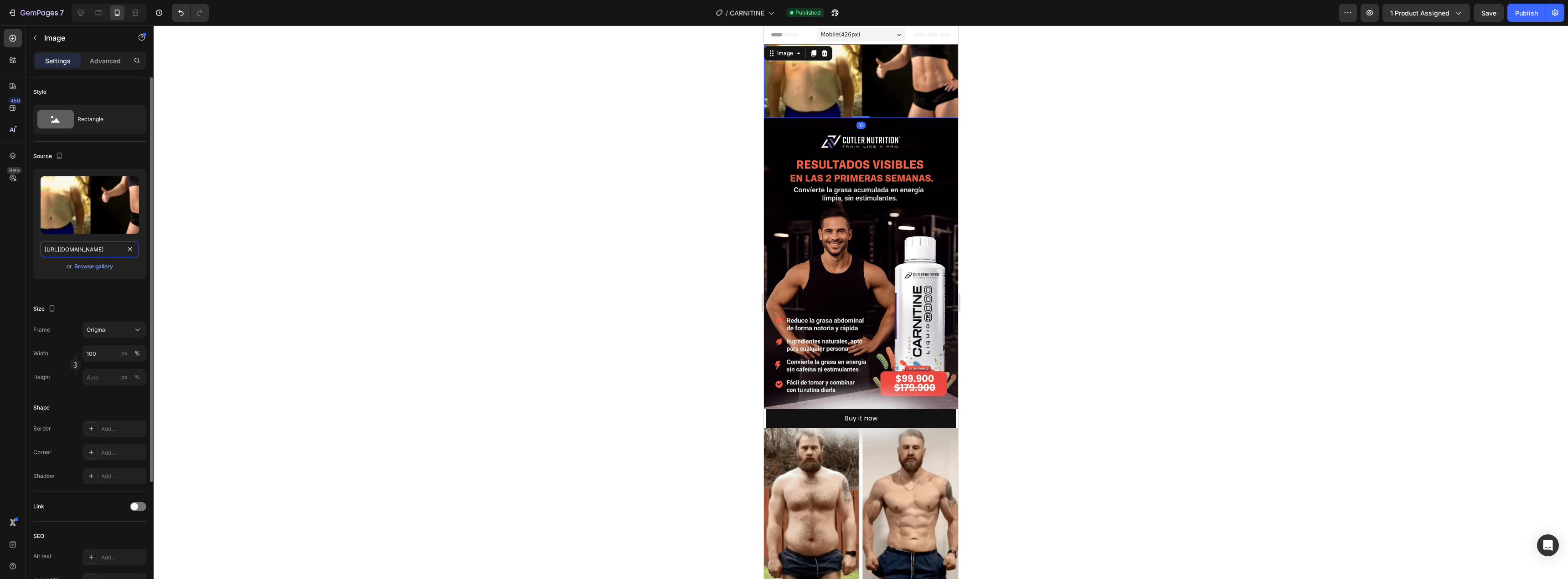
scroll to position [0, 476]
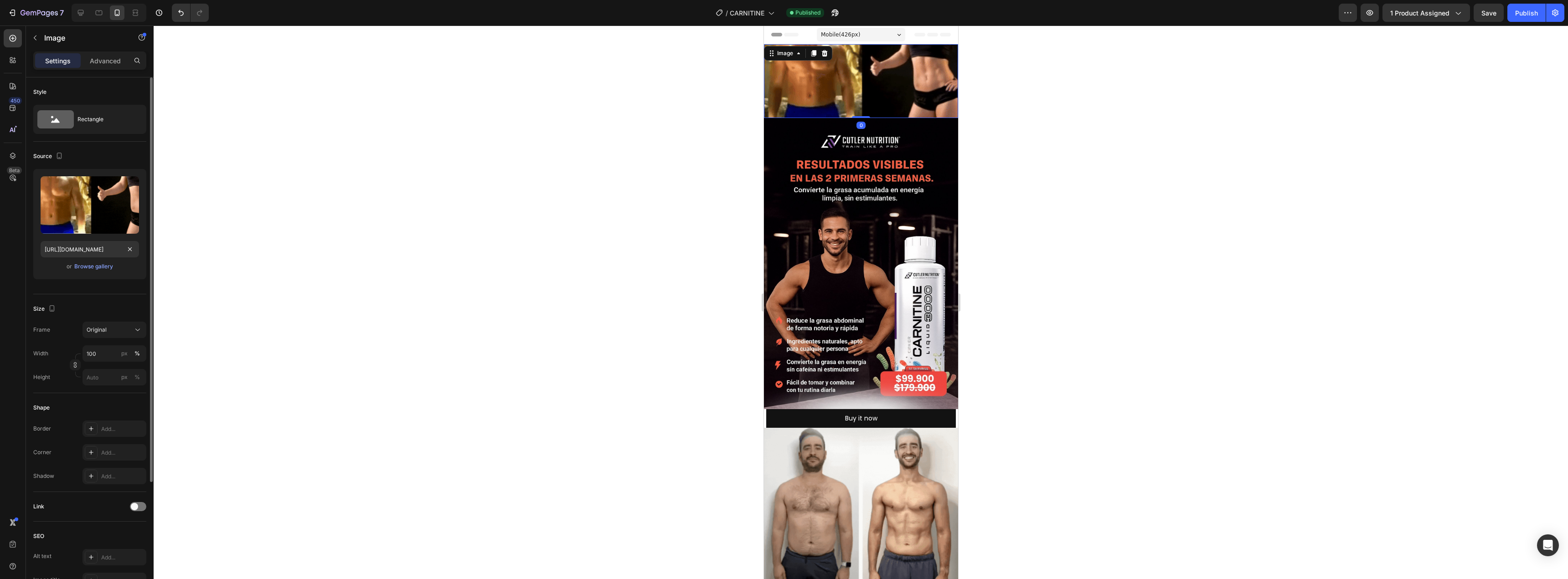
click at [126, 268] on div "or Browse gallery" at bounding box center [90, 266] width 98 height 11
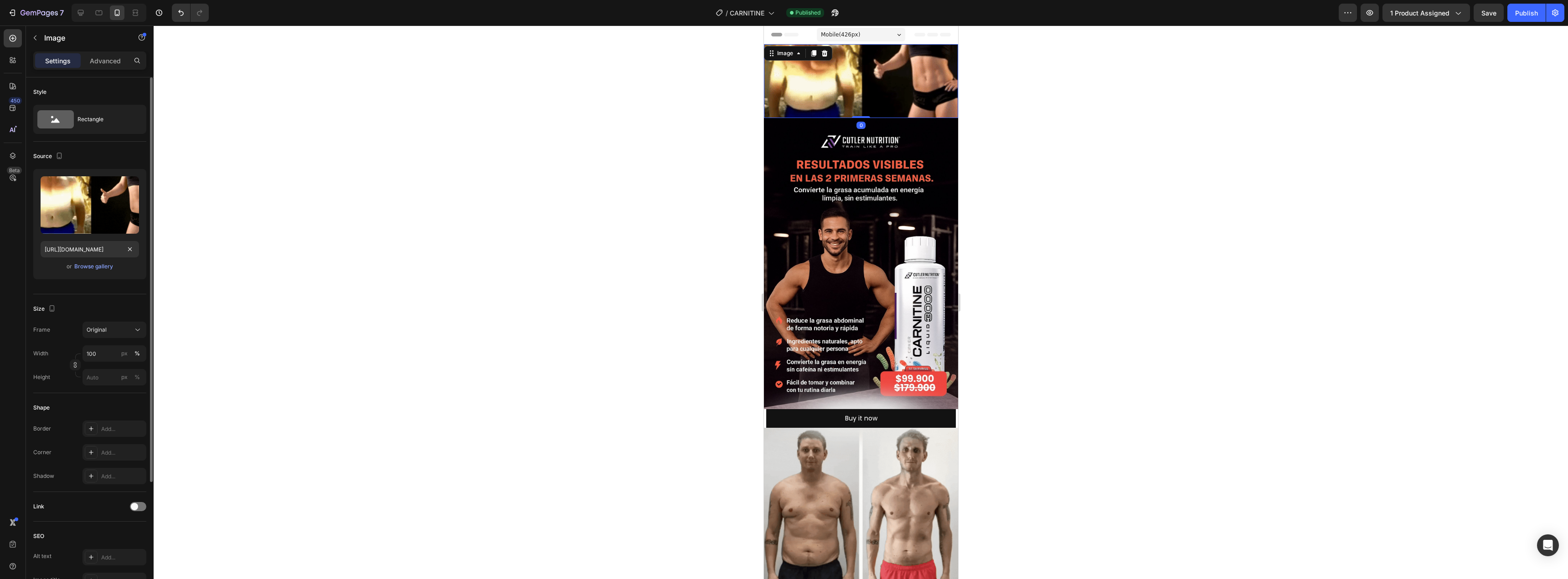
scroll to position [0, 0]
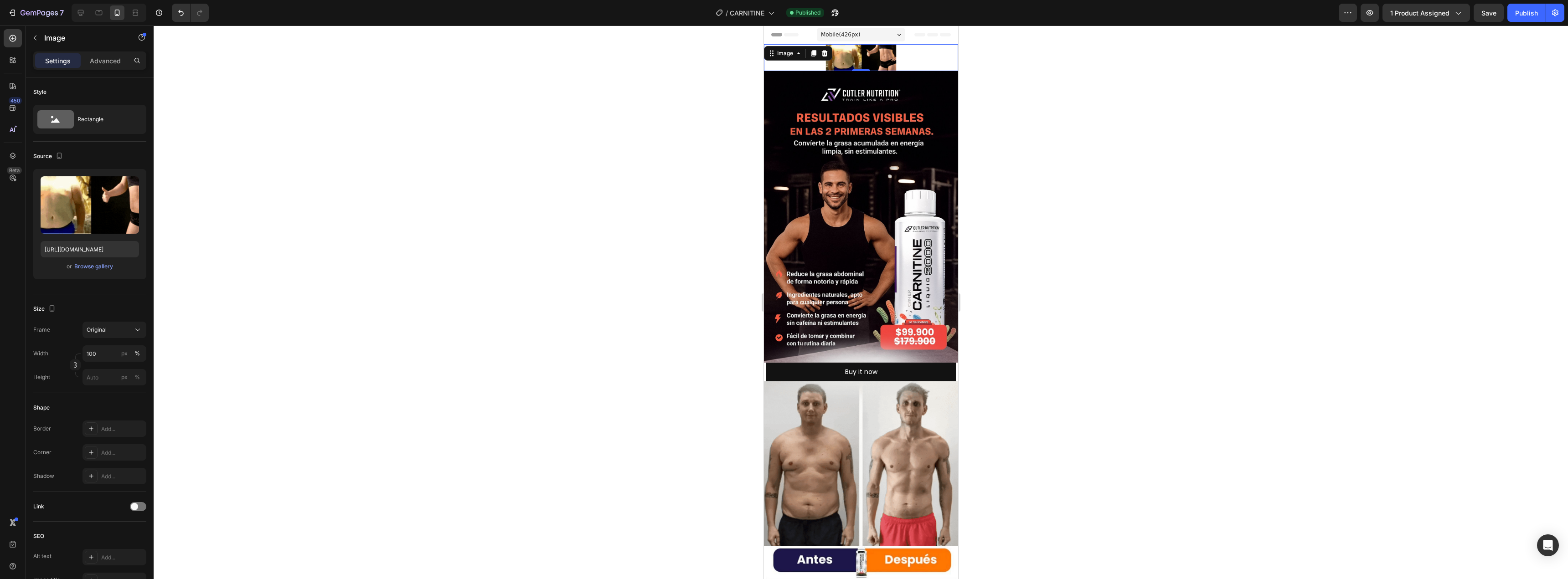
type input "https://media1.giphy.com/media/v1.Y2lkPTc5MGI3NjExc3hhcjk3andybWhoZ3dnYXI4Y2p4N…"
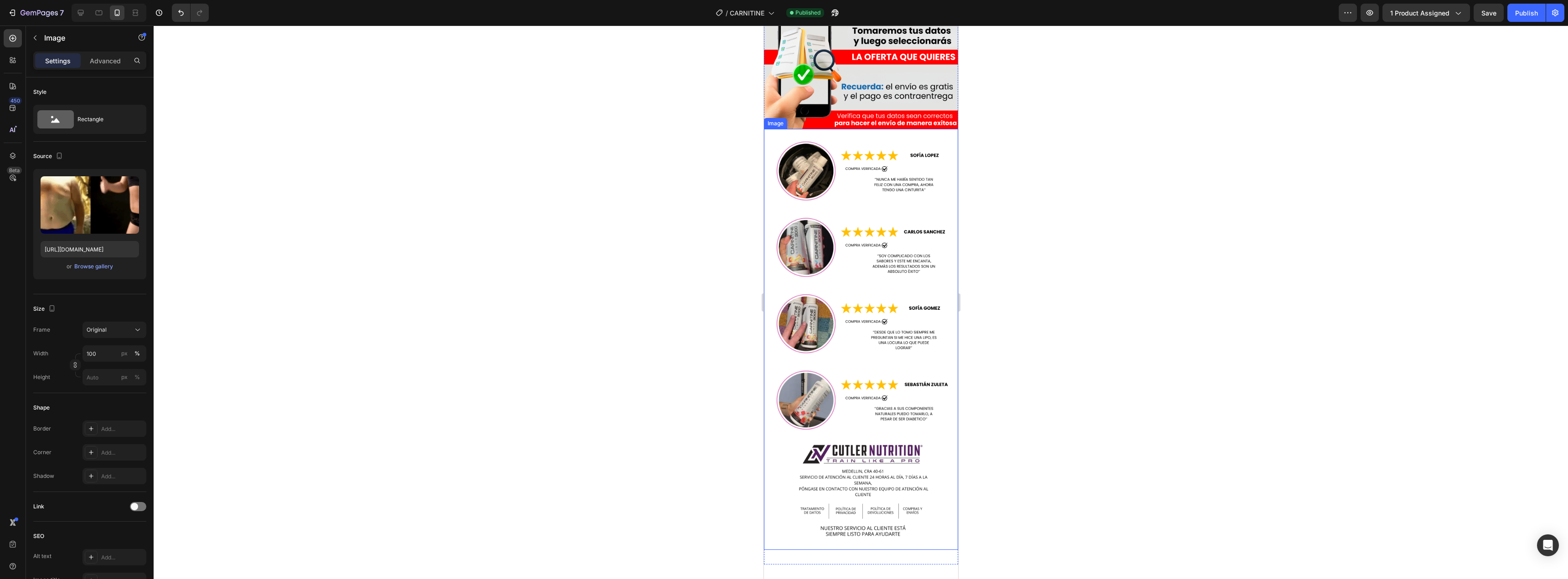
scroll to position [3462, 0]
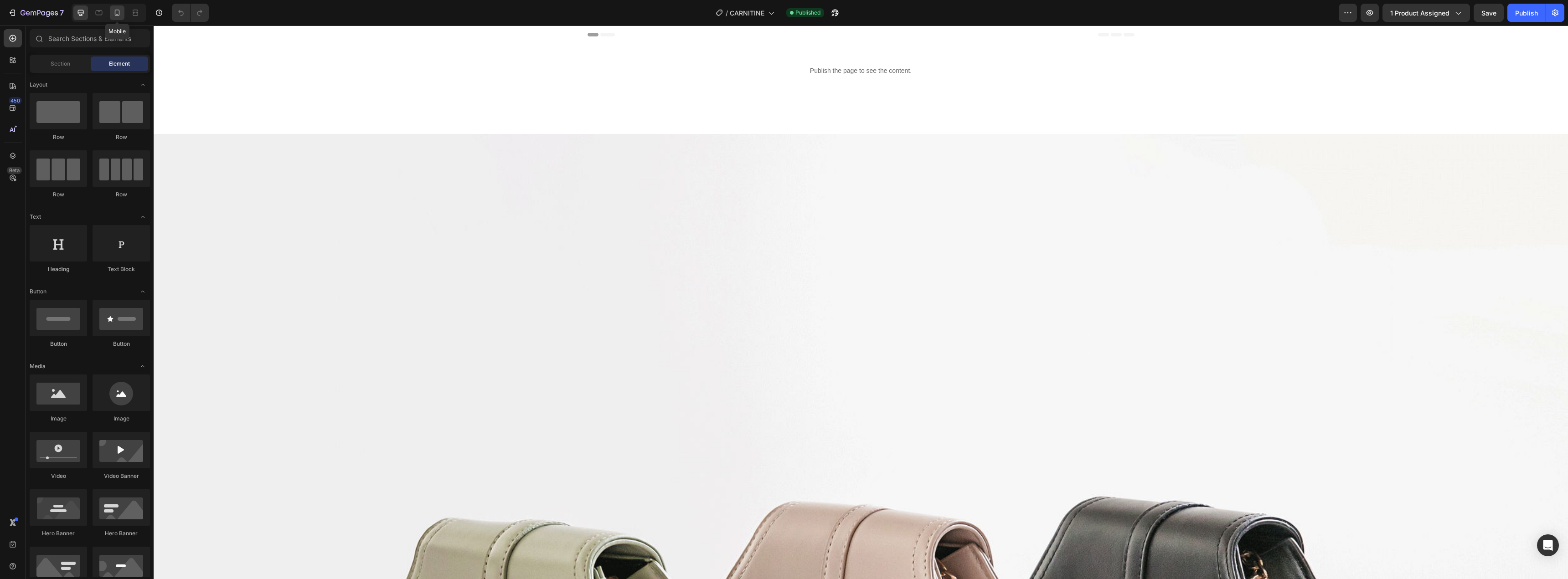
click at [118, 17] on icon at bounding box center [117, 12] width 9 height 9
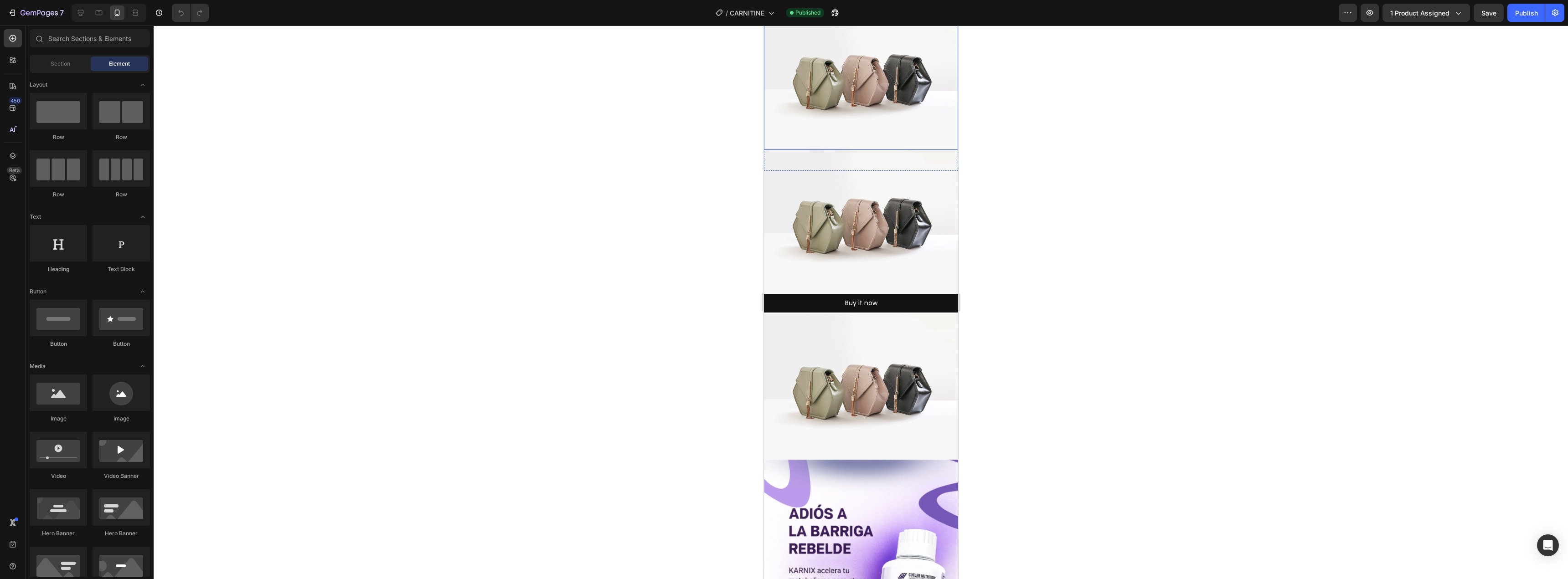
scroll to position [729, 0]
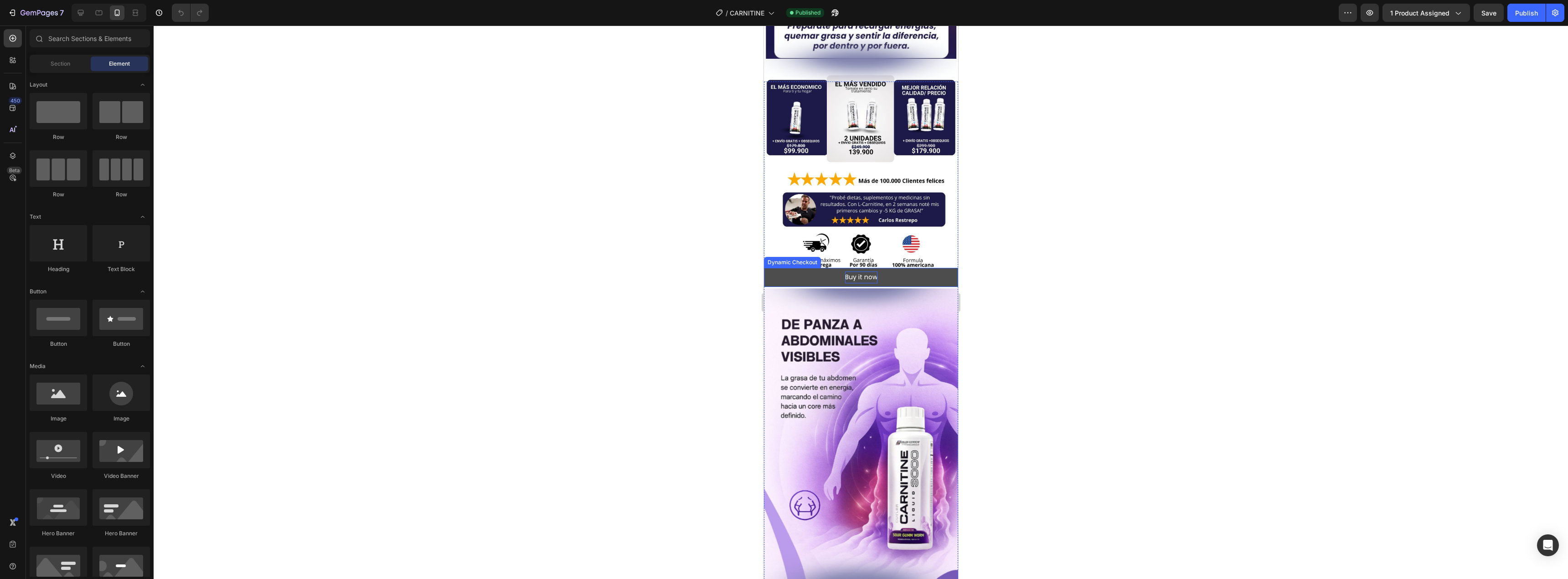
click at [844, 271] on div "Buy it now" at bounding box center [860, 277] width 33 height 12
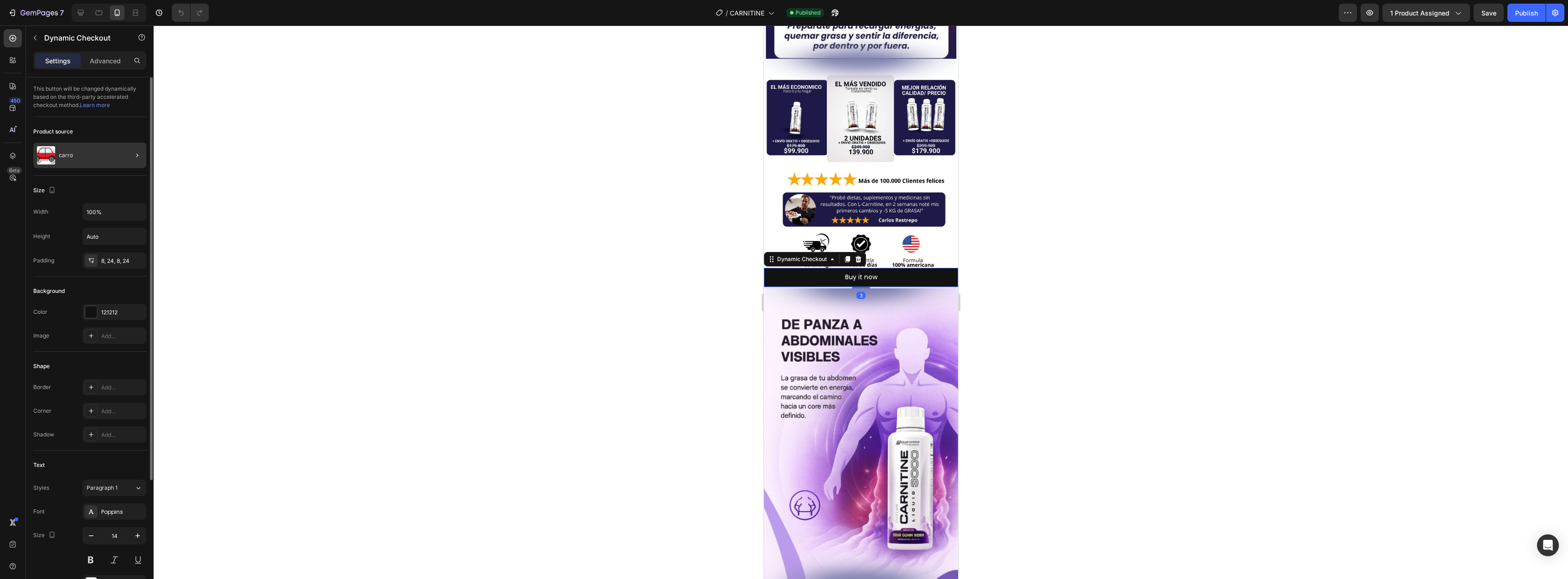
click at [123, 152] on div at bounding box center [133, 155] width 25 height 25
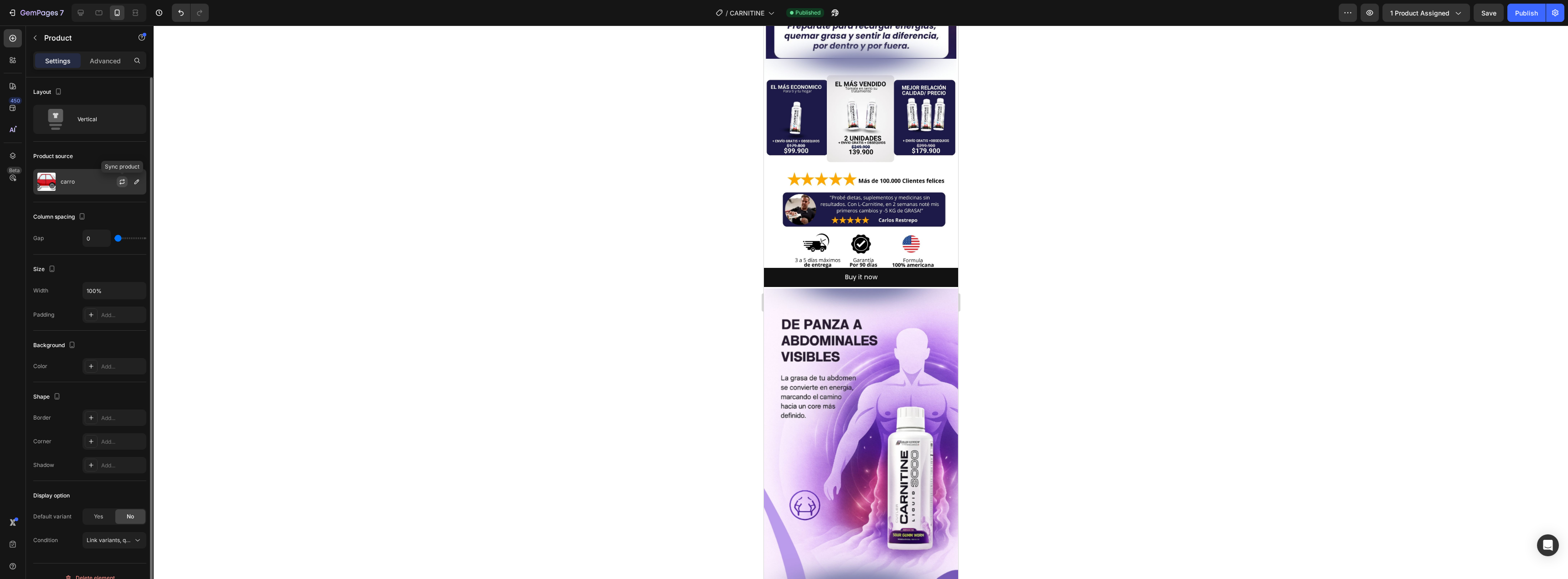
click at [121, 185] on icon "button" at bounding box center [122, 182] width 7 height 7
click at [137, 186] on button "button" at bounding box center [137, 181] width 11 height 11
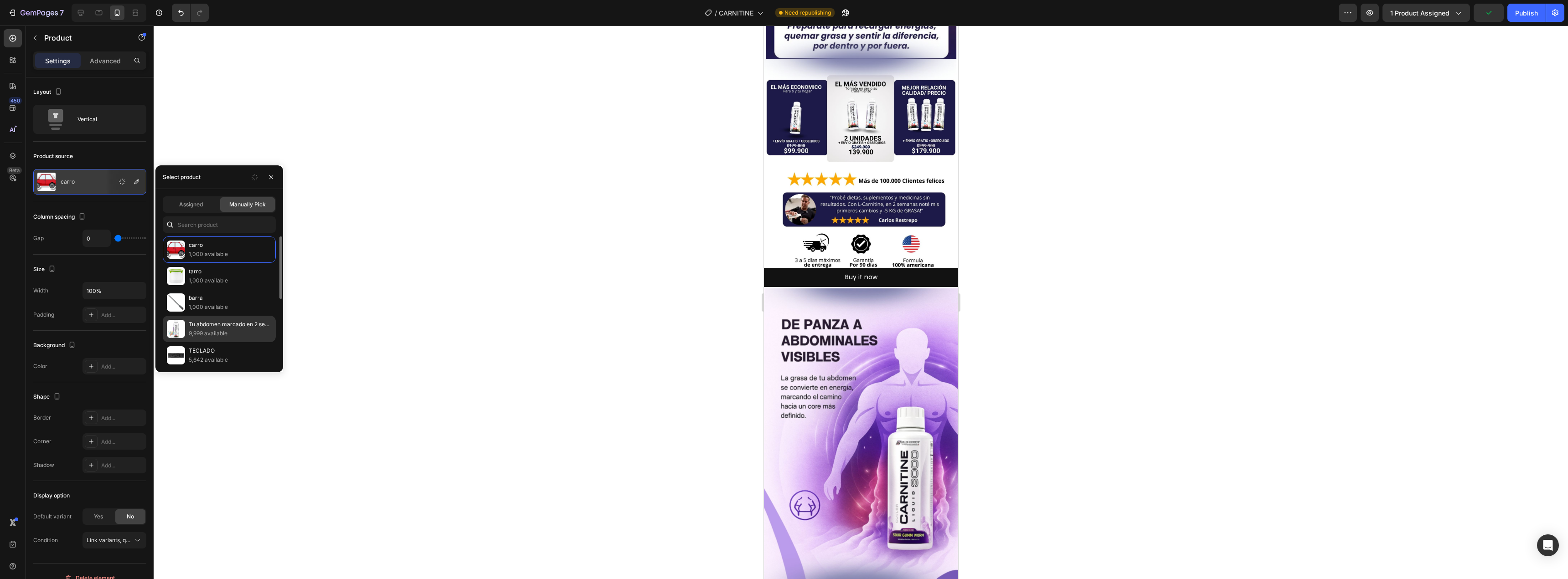
click at [229, 323] on p "Tu abdomen marcado en 2 semanas: L-Carnitine 3000" at bounding box center [230, 324] width 83 height 9
click at [268, 175] on icon "button" at bounding box center [271, 177] width 7 height 7
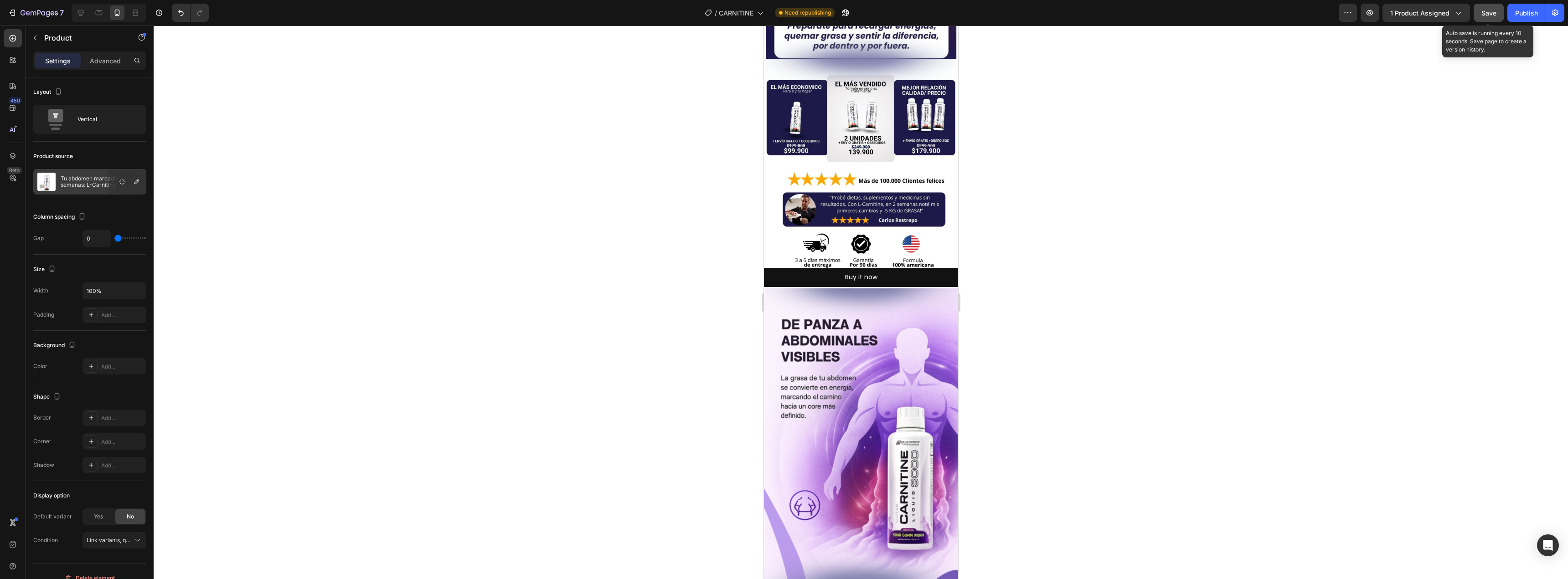
click at [1489, 14] on span "Save" at bounding box center [1489, 13] width 15 height 8
click at [1519, 9] on div "Publish" at bounding box center [1526, 12] width 23 height 9
